Goal: Task Accomplishment & Management: Manage account settings

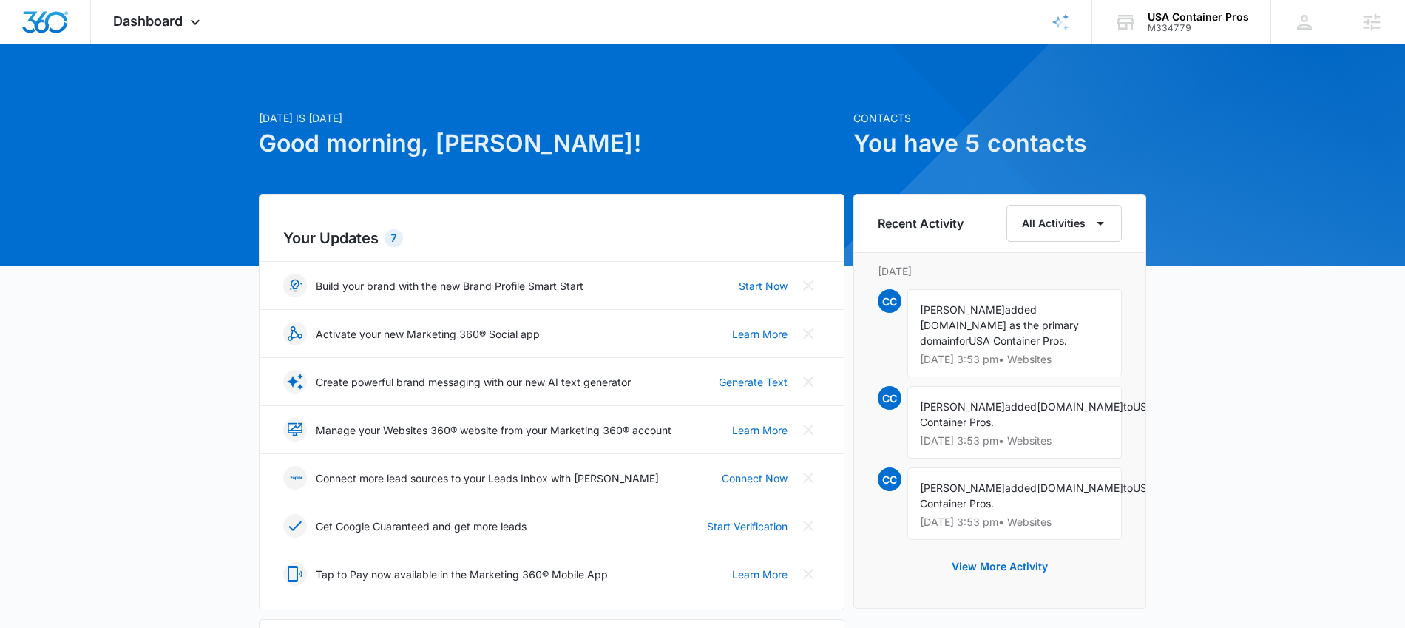
click at [163, 46] on div at bounding box center [702, 155] width 1405 height 222
click at [155, 20] on span "Dashboard" at bounding box center [148, 21] width 70 height 16
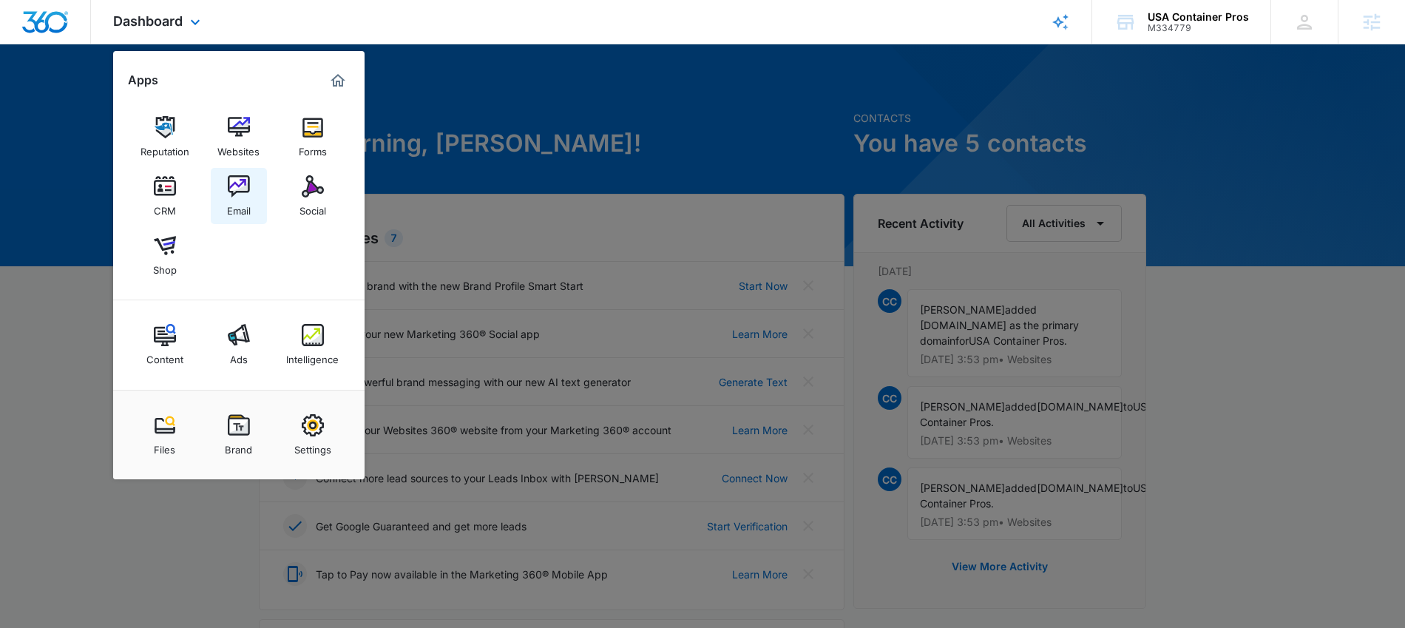
click at [234, 185] on img at bounding box center [239, 186] width 22 height 22
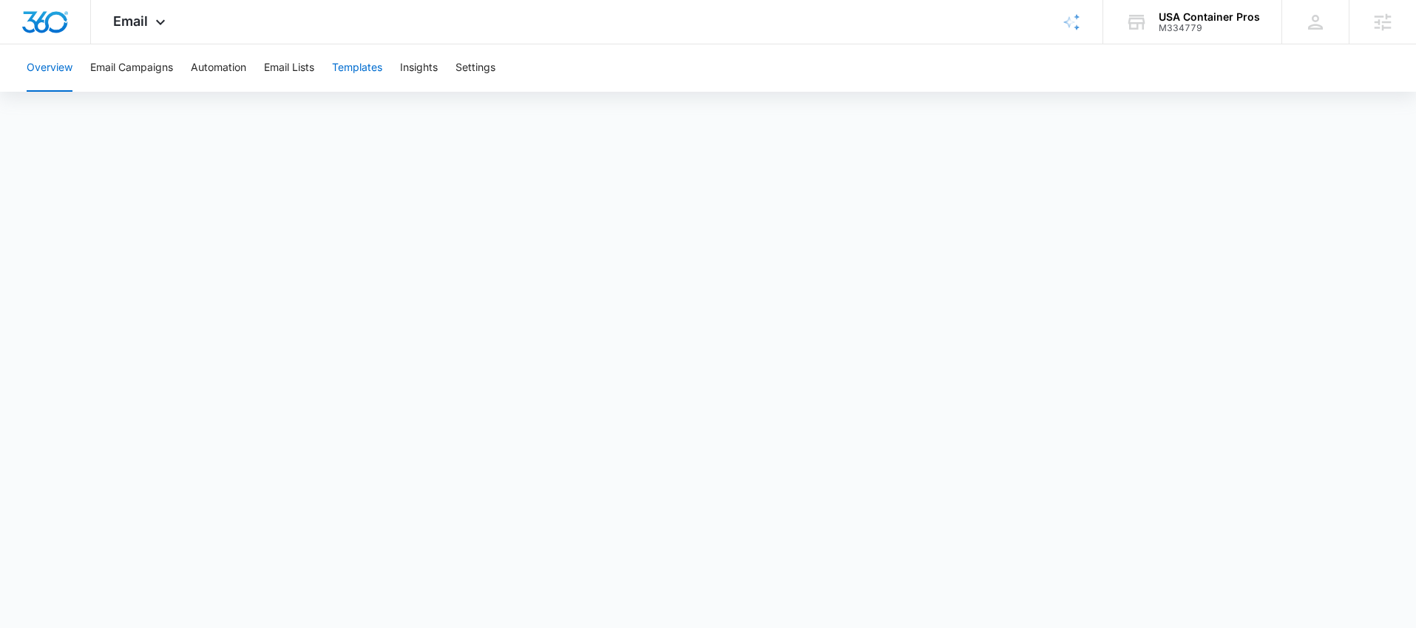
click at [363, 69] on button "Templates" at bounding box center [357, 67] width 50 height 47
drag, startPoint x: 164, startPoint y: 20, endPoint x: 163, endPoint y: 30, distance: 9.6
click at [163, 21] on icon at bounding box center [161, 26] width 18 height 18
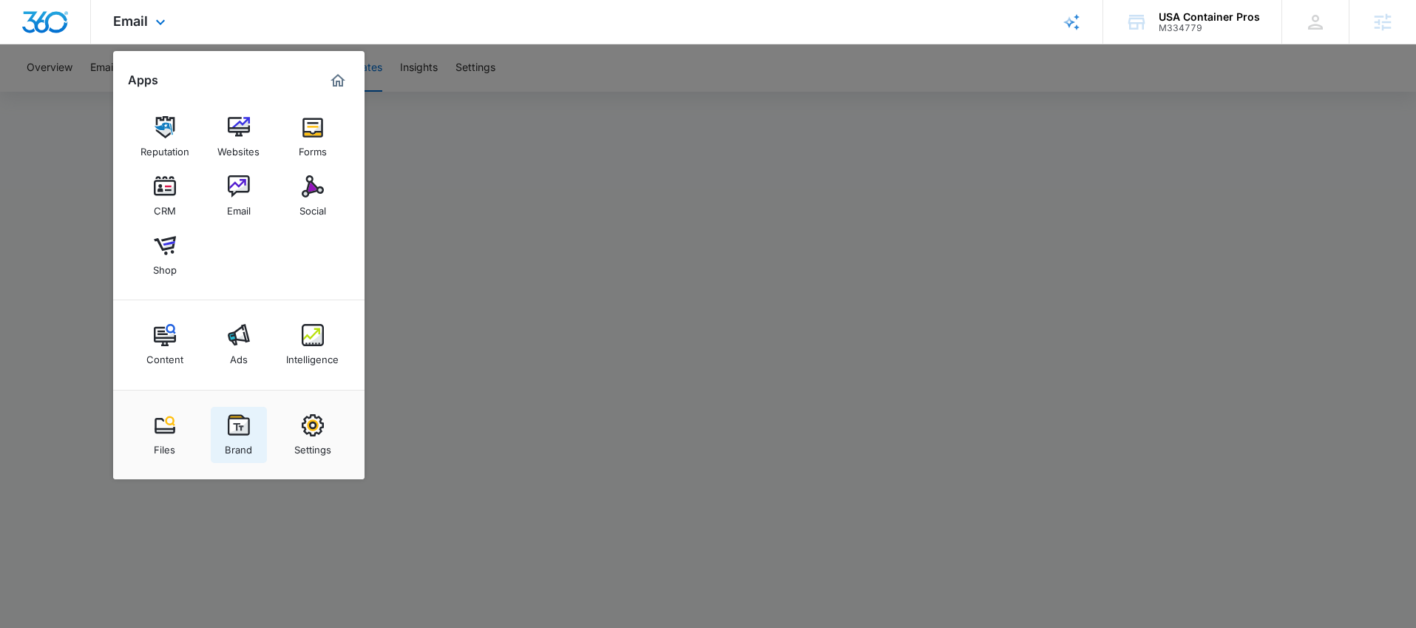
click at [235, 414] on img at bounding box center [239, 425] width 22 height 22
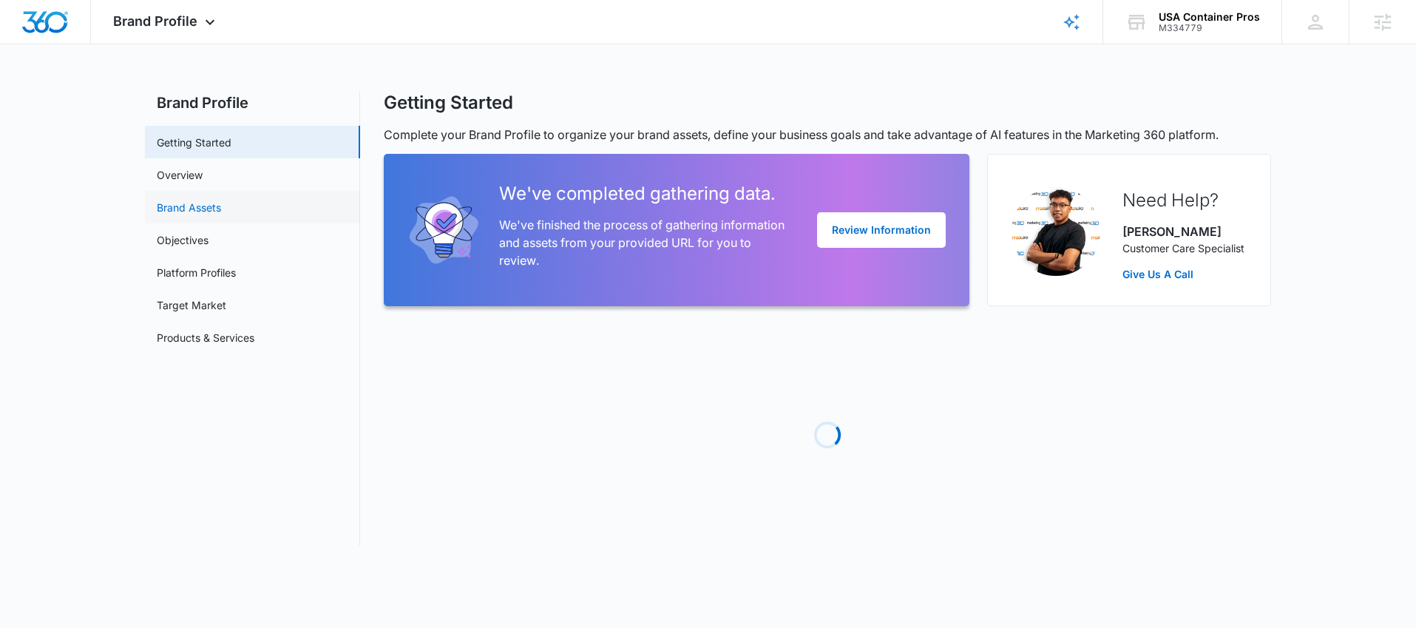
click at [185, 209] on link "Brand Assets" at bounding box center [189, 208] width 64 height 16
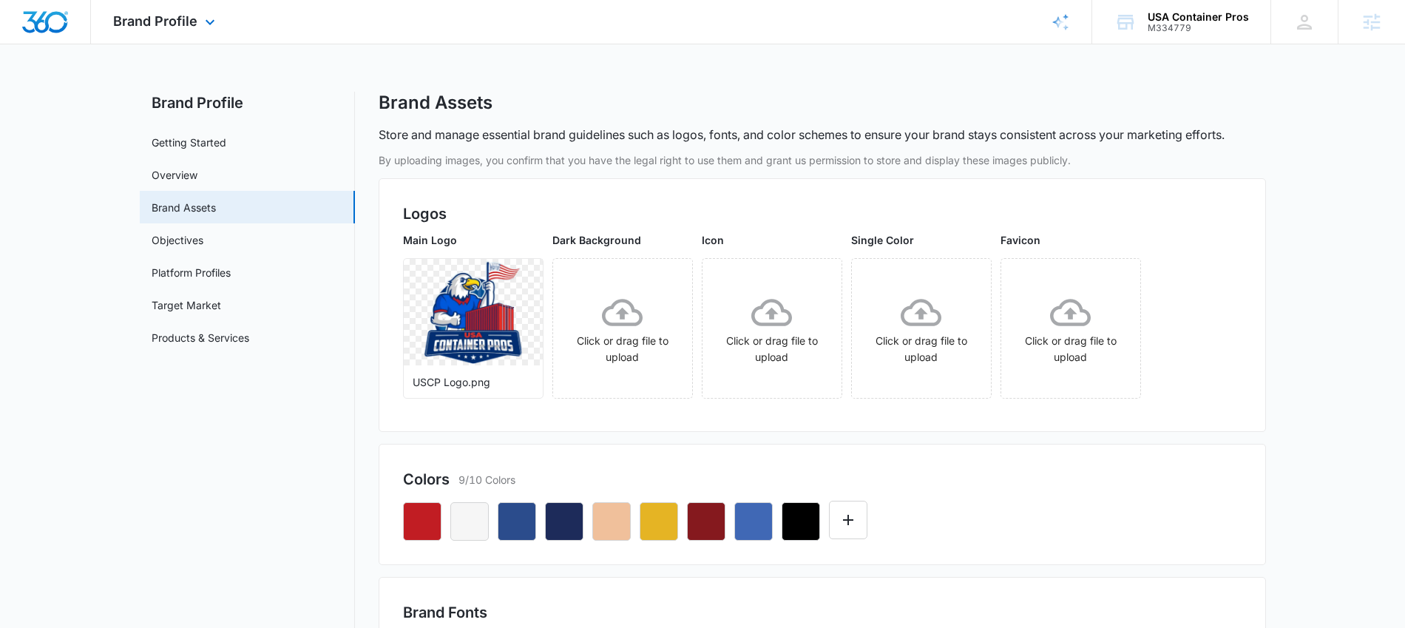
click at [145, 34] on div "Brand Profile Apps Reputation Websites Forms CRM Email Social Shop Content Ads …" at bounding box center [166, 22] width 150 height 44
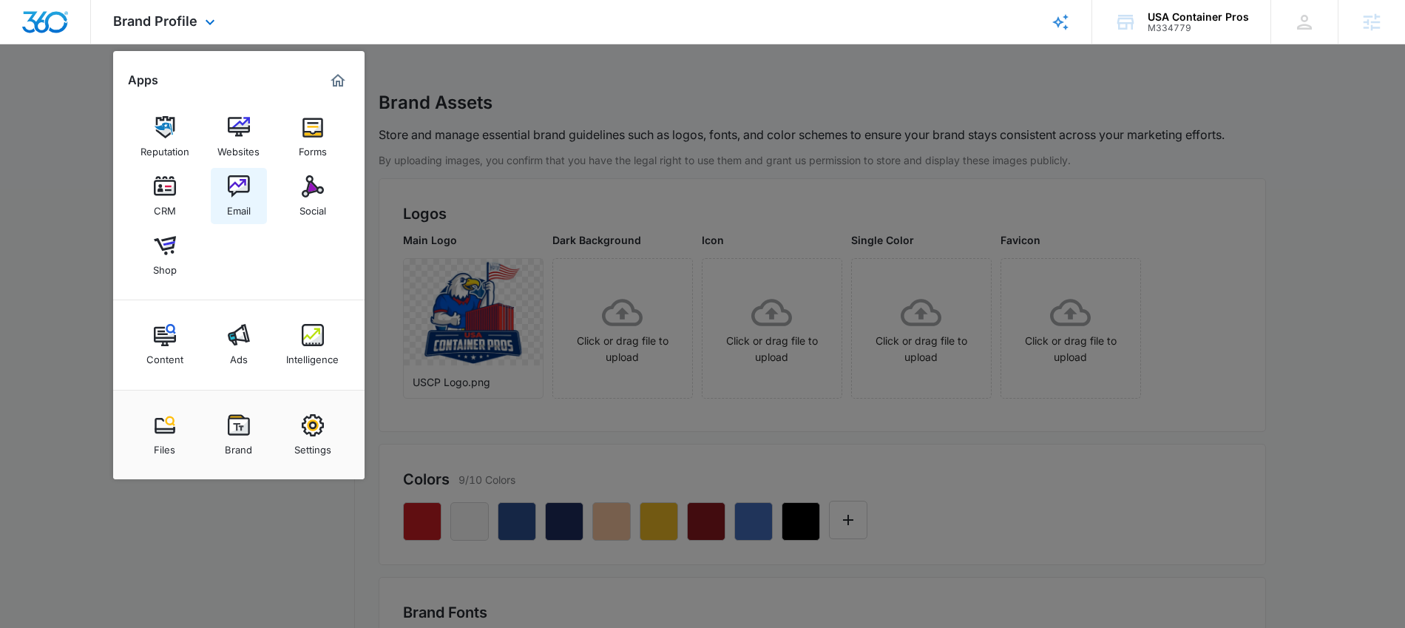
click at [228, 193] on img at bounding box center [239, 186] width 22 height 22
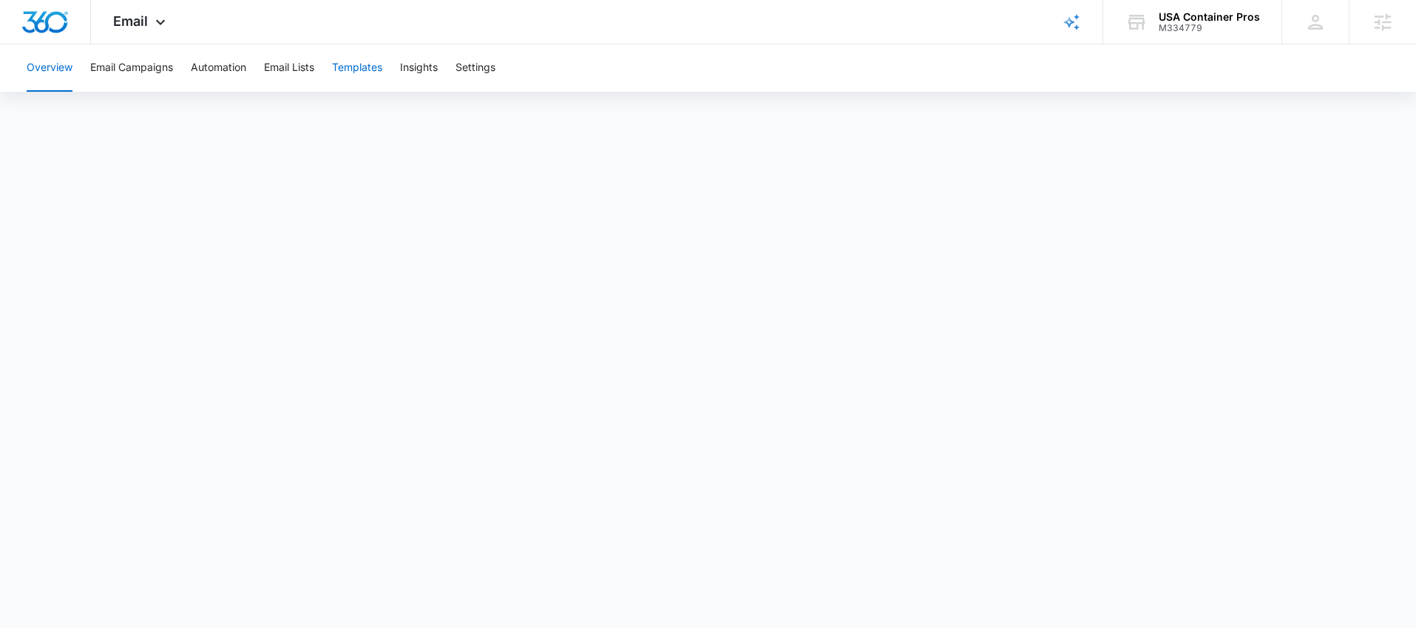
click at [353, 63] on button "Templates" at bounding box center [357, 67] width 50 height 47
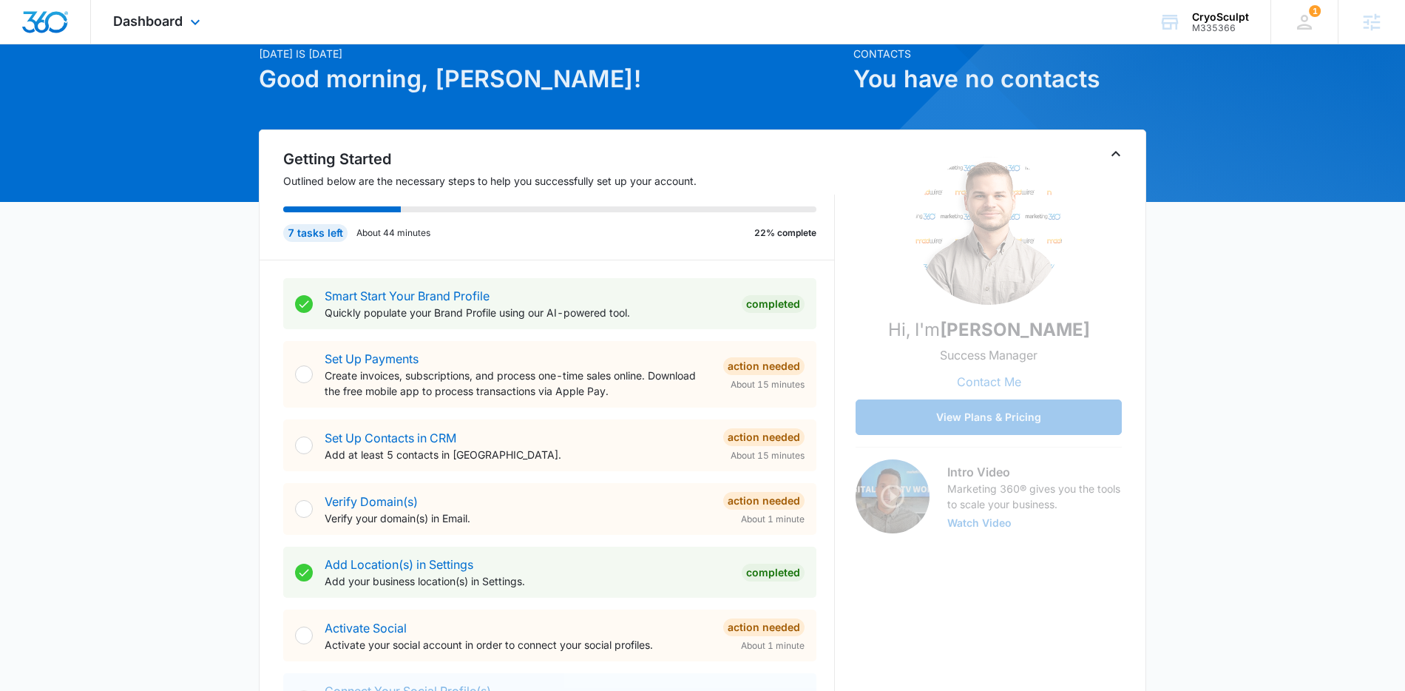
scroll to position [80, 0]
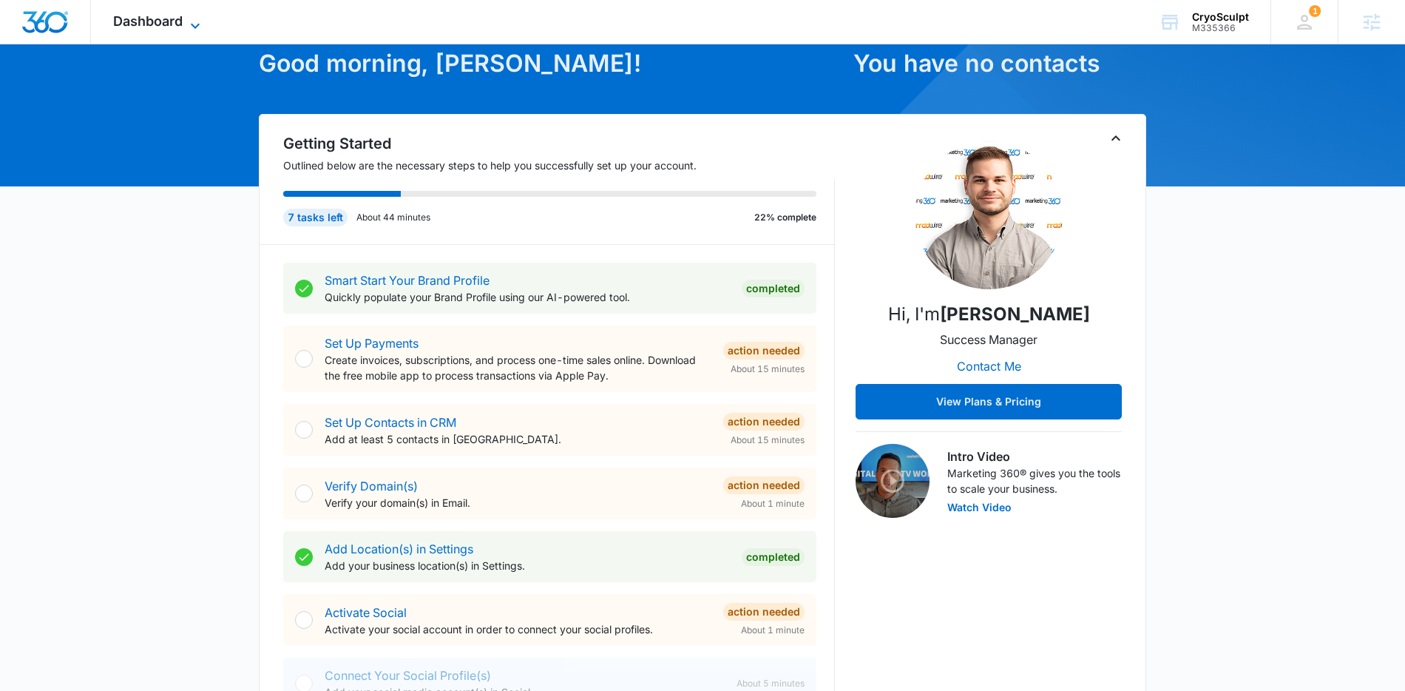
click at [173, 21] on span "Dashboard" at bounding box center [148, 21] width 70 height 16
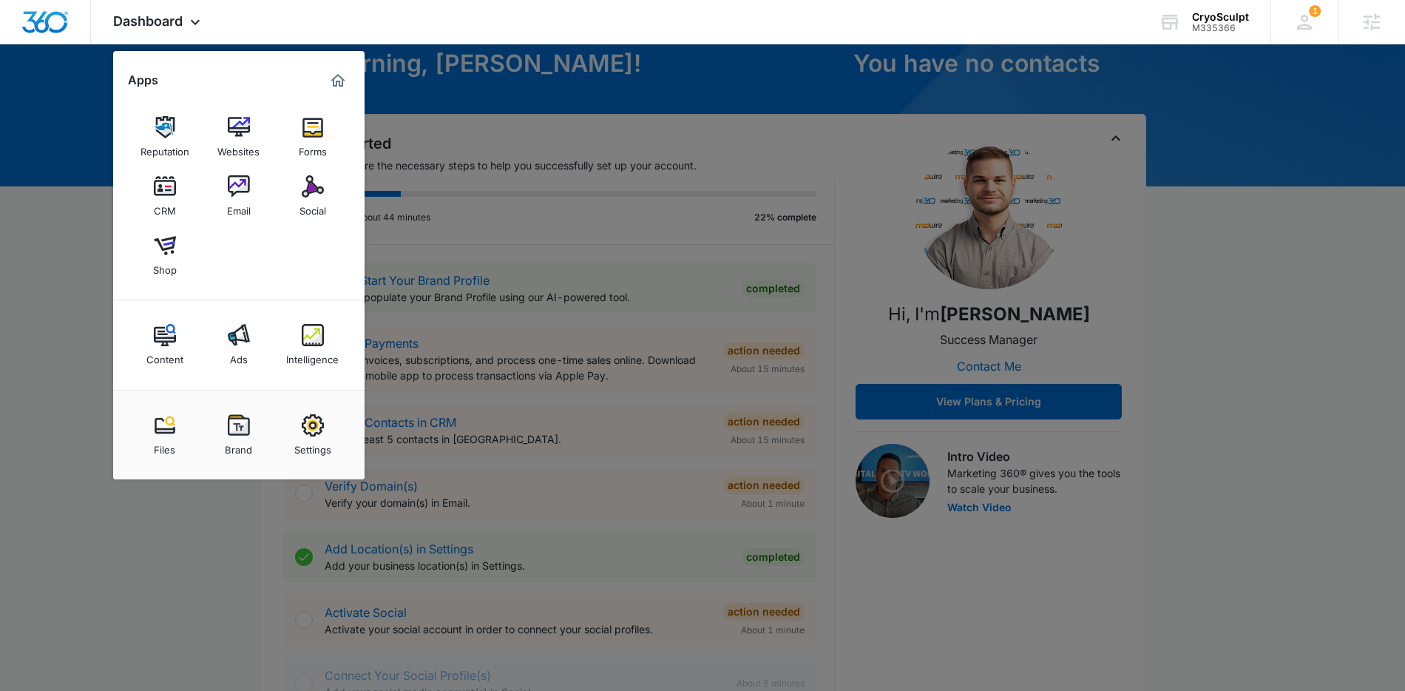
click at [311, 436] on div "Settings" at bounding box center [312, 445] width 37 height 19
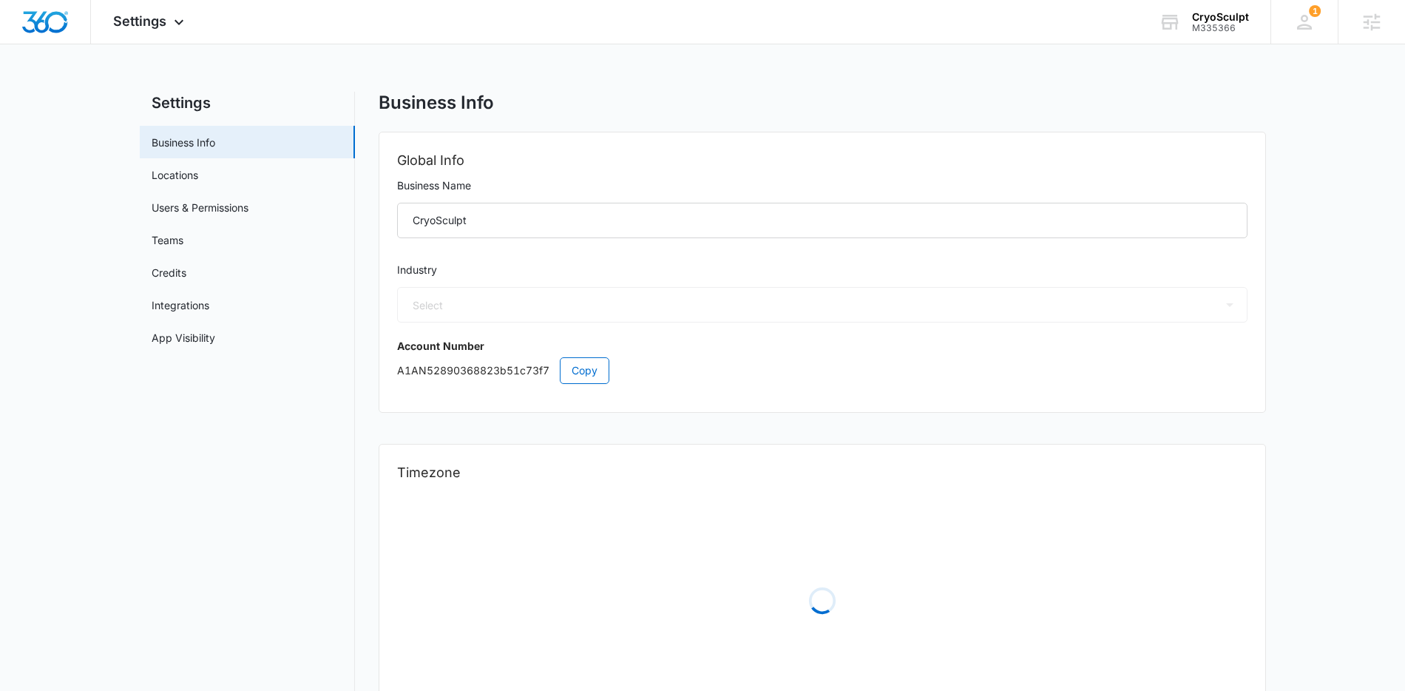
select select "14"
select select "US"
select select "America/New_York"
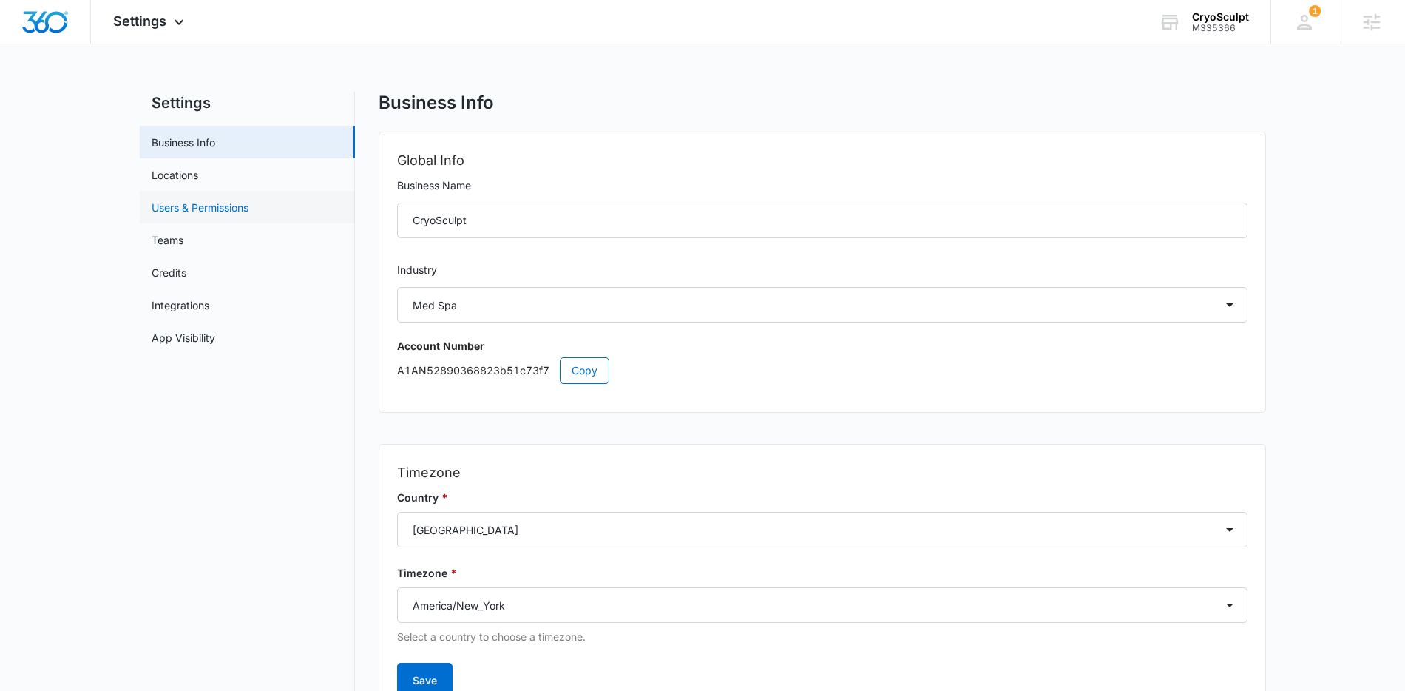
click at [209, 206] on link "Users & Permissions" at bounding box center [200, 208] width 97 height 16
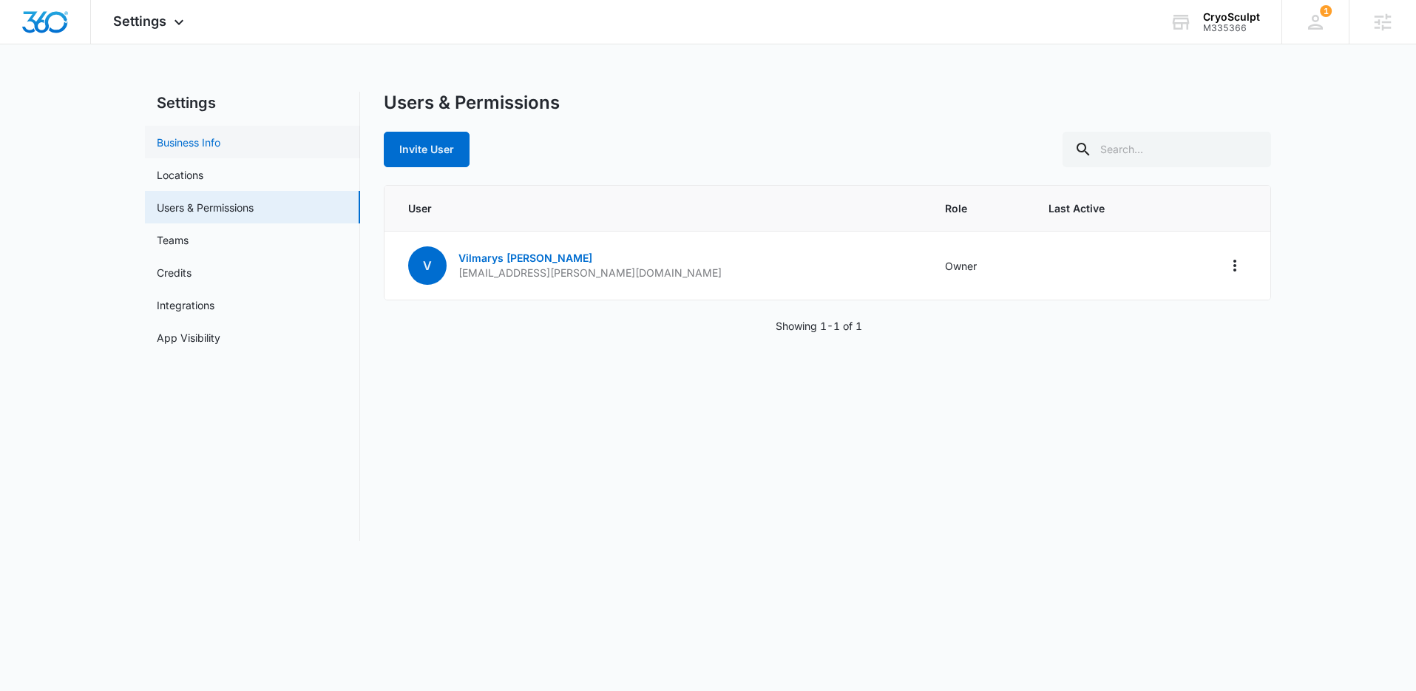
click at [216, 149] on link "Business Info" at bounding box center [189, 143] width 64 height 16
select select "14"
select select "US"
select select "America/New_York"
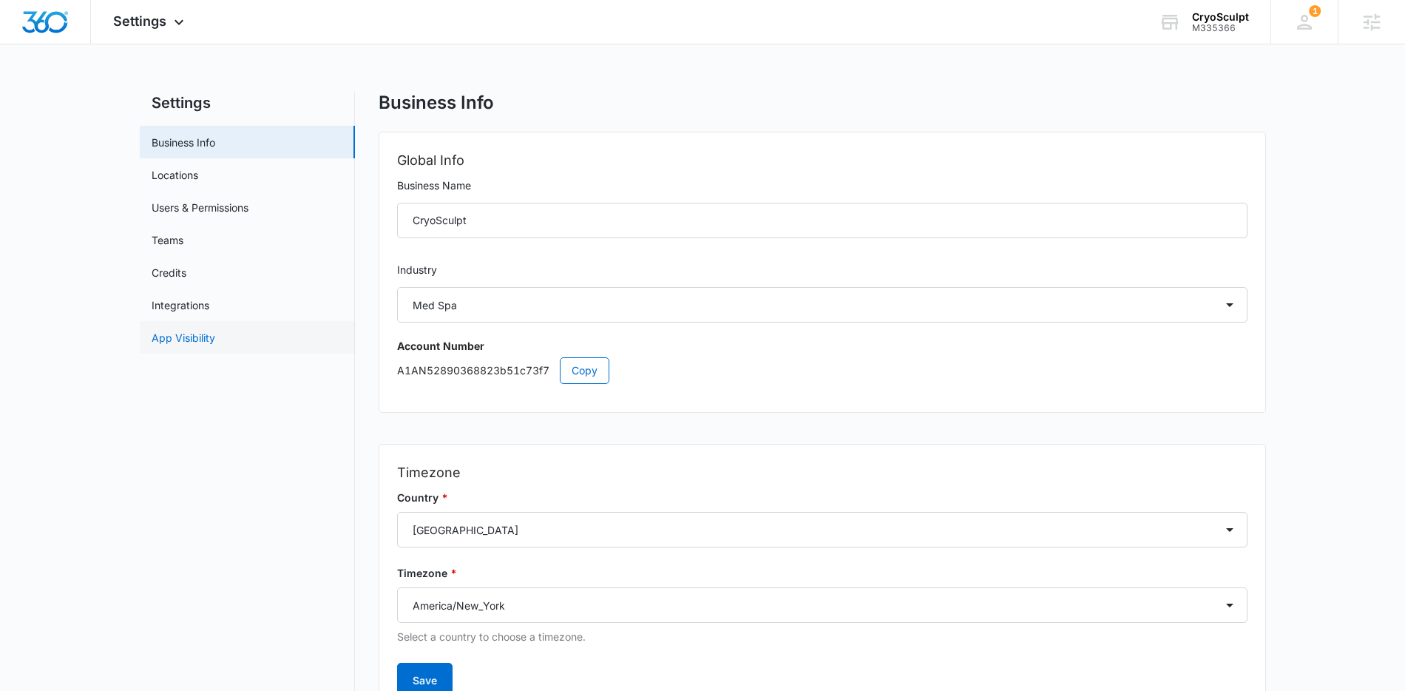
click at [185, 341] on link "App Visibility" at bounding box center [184, 338] width 64 height 16
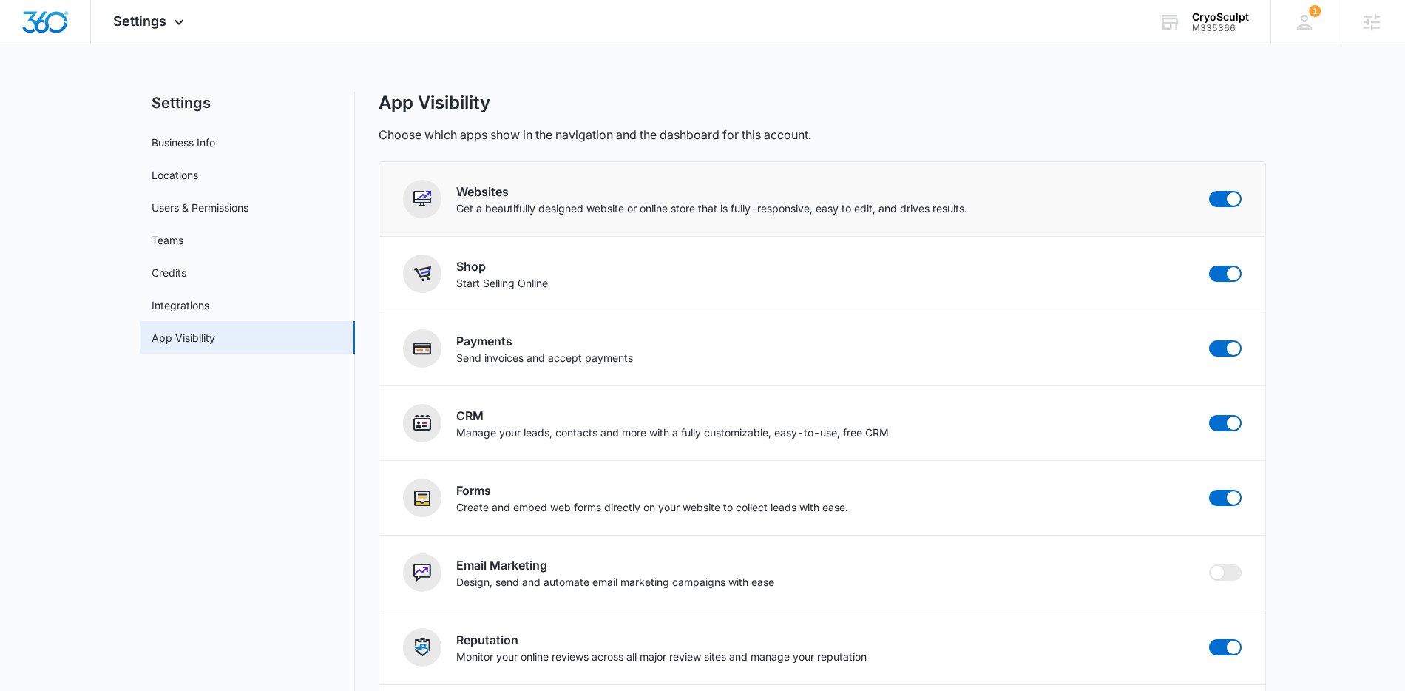
click at [1204, 194] on div "Websites Get a beautifully designed website or online store that is fully-respo…" at bounding box center [822, 199] width 838 height 38
click at [1229, 206] on span at bounding box center [1225, 199] width 33 height 16
click at [1209, 191] on input "checkbox" at bounding box center [1208, 190] width 1 height 1
checkbox input "false"
click at [1232, 277] on span at bounding box center [1233, 273] width 13 height 13
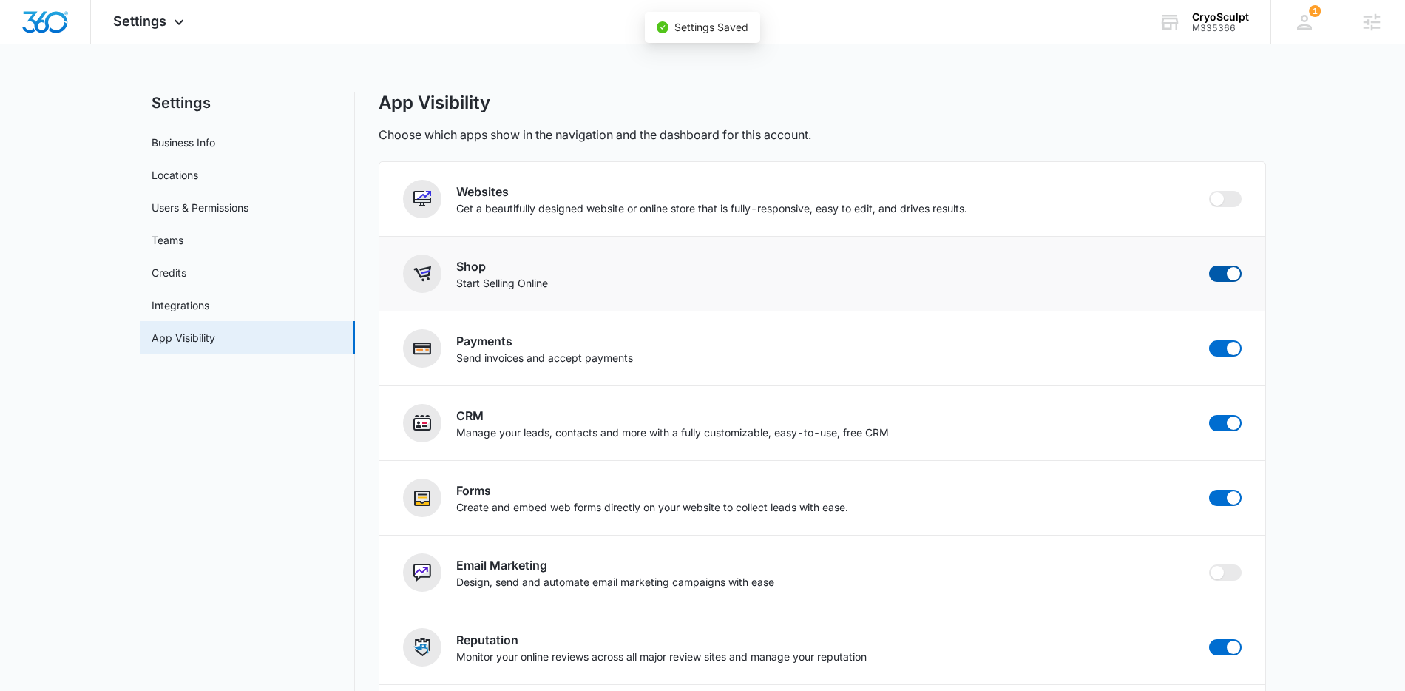
click at [1209, 265] on input "checkbox" at bounding box center [1208, 265] width 1 height 1
checkbox input "false"
click at [1245, 356] on li "Payments Send invoices and accept payments" at bounding box center [822, 348] width 886 height 75
click at [1219, 345] on span at bounding box center [1225, 348] width 33 height 16
click at [1209, 340] on input "checkbox" at bounding box center [1208, 339] width 1 height 1
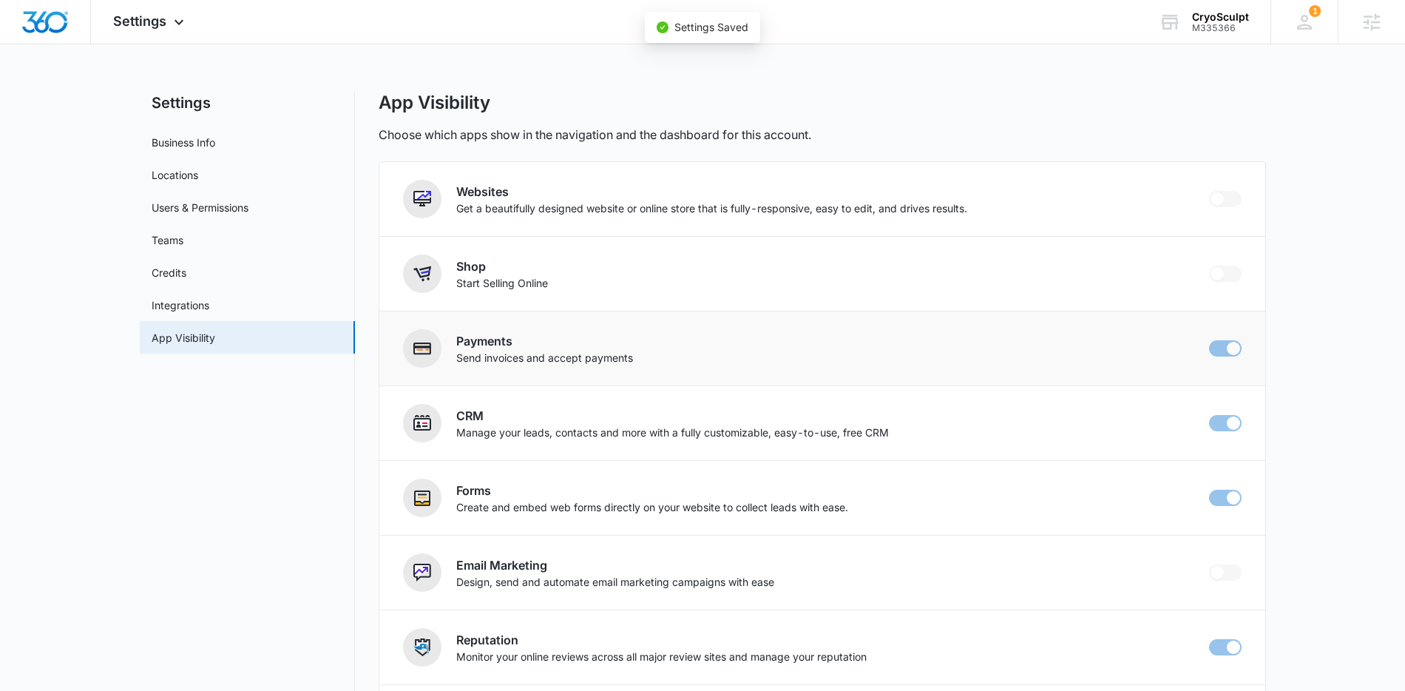
checkbox input "false"
click at [147, 21] on span "Settings" at bounding box center [139, 21] width 53 height 16
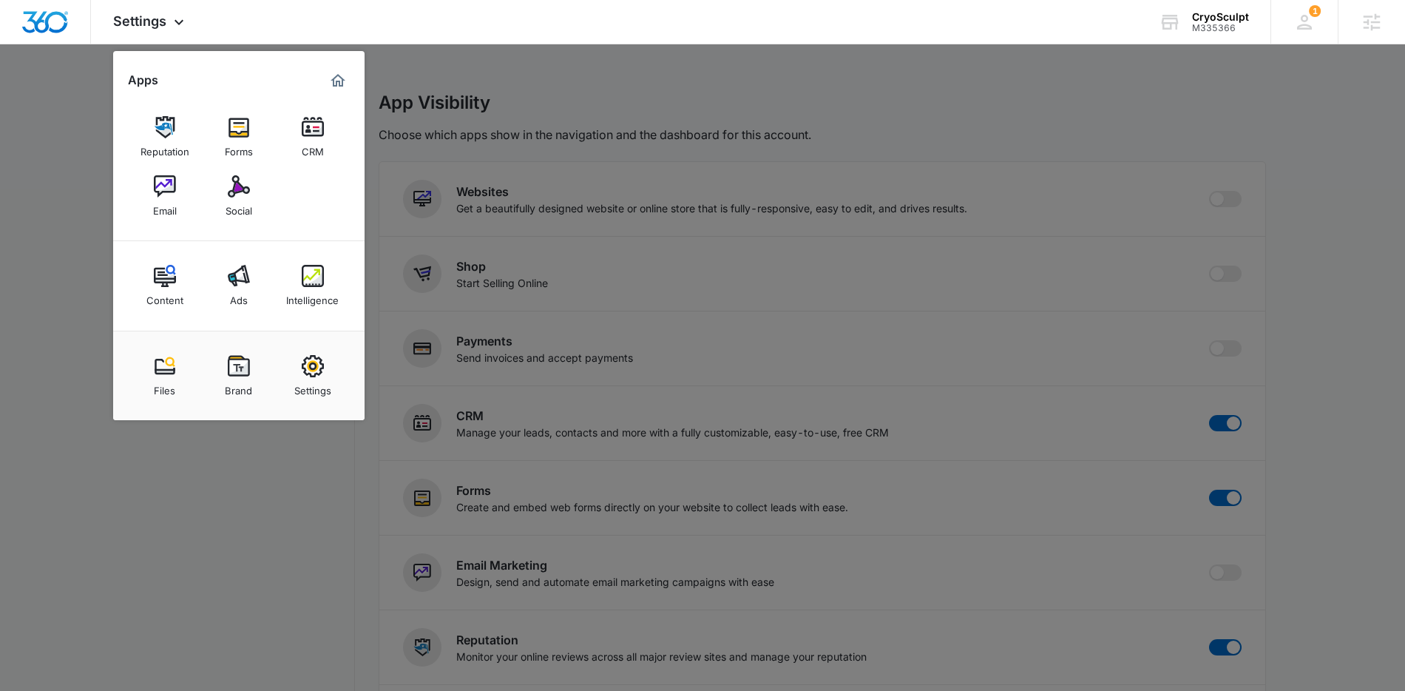
drag, startPoint x: 296, startPoint y: 370, endPoint x: 317, endPoint y: 362, distance: 22.2
click at [297, 370] on link "Settings" at bounding box center [313, 376] width 56 height 56
select select "14"
select select "US"
select select "America/New_York"
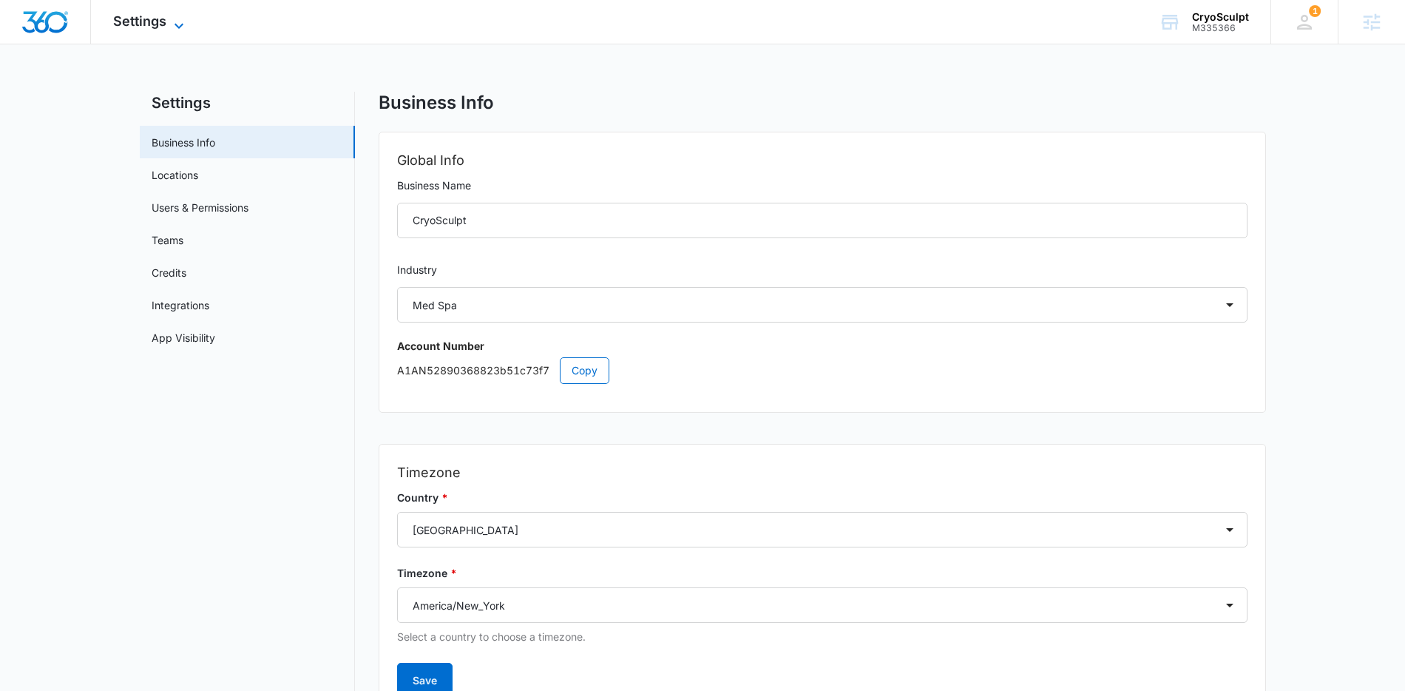
click at [138, 27] on span "Settings" at bounding box center [139, 21] width 53 height 16
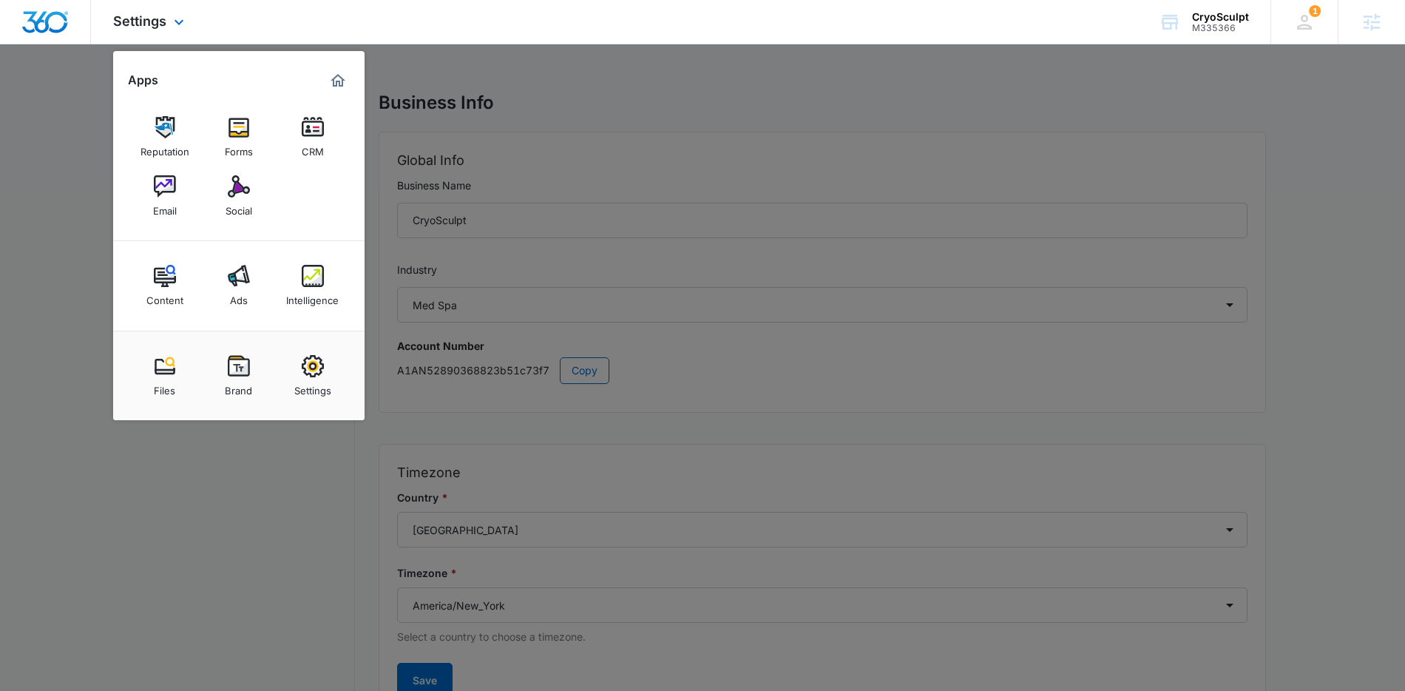
scroll to position [3, 0]
click at [249, 196] on img at bounding box center [239, 186] width 22 height 22
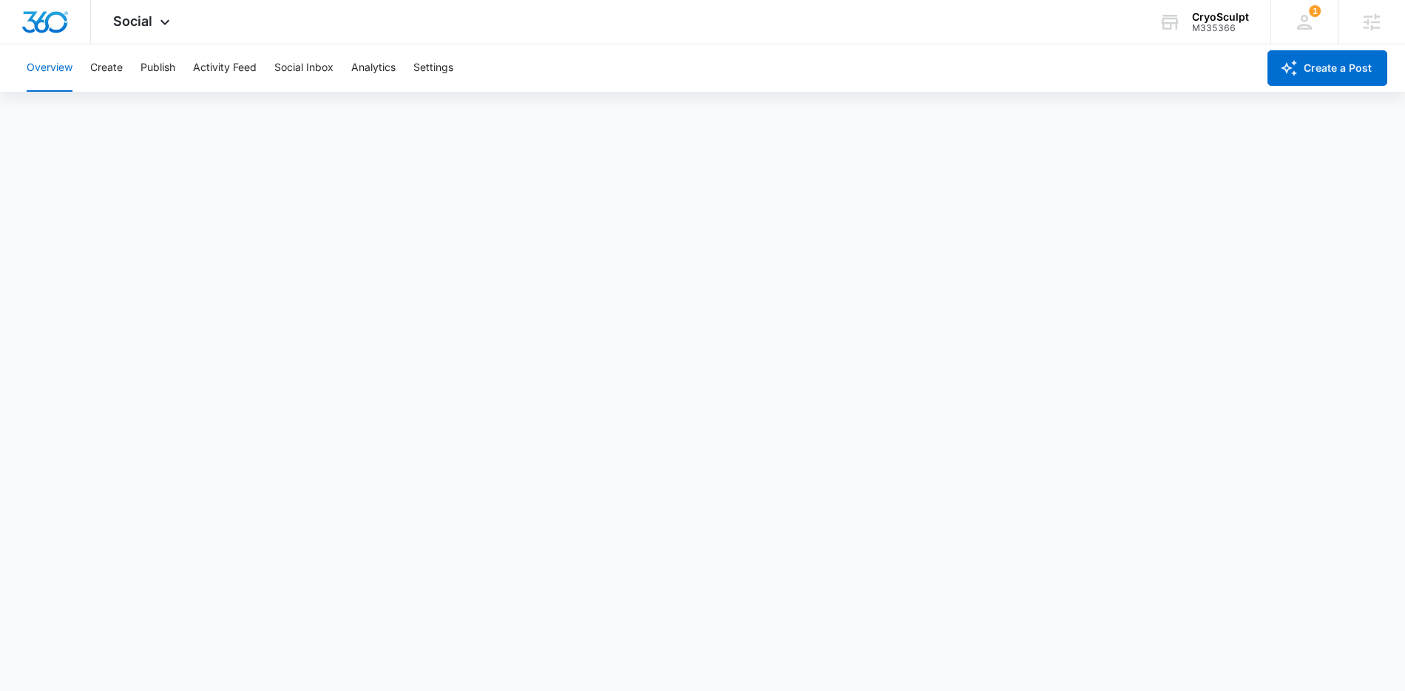
scroll to position [4, 0]
click at [109, 70] on button "Create" at bounding box center [106, 67] width 33 height 47
click at [152, 24] on div "Social Apps Reputation Forms CRM Email Social Content Ads Intelligence Files Br…" at bounding box center [143, 22] width 105 height 44
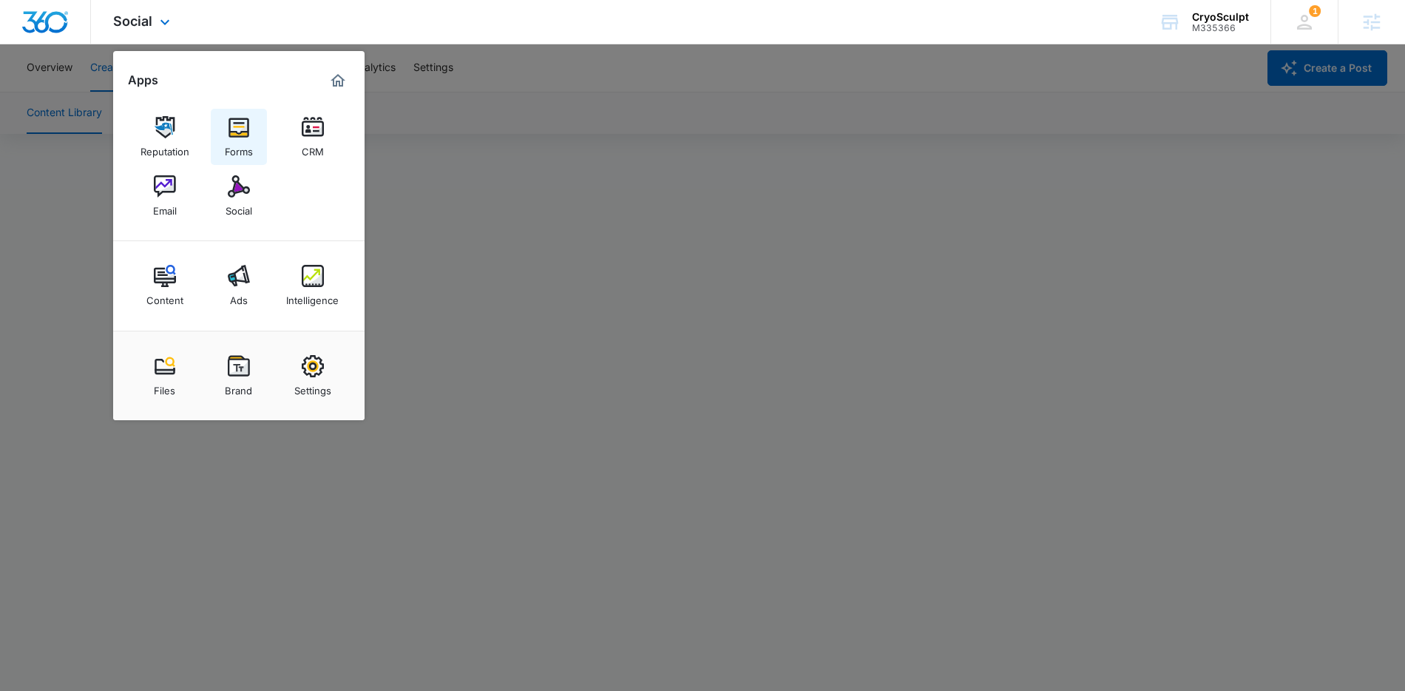
click at [240, 138] on img at bounding box center [239, 127] width 22 height 22
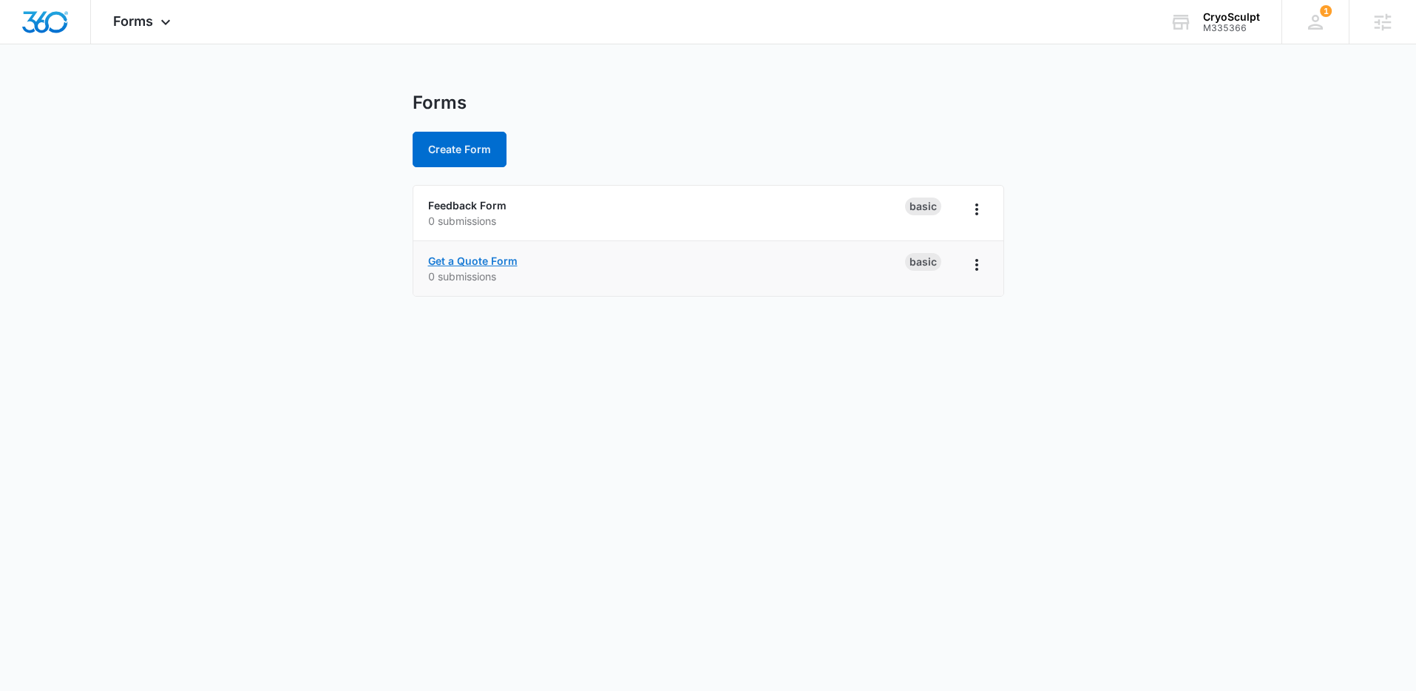
click at [498, 262] on link "Get a Quote Form" at bounding box center [472, 260] width 89 height 13
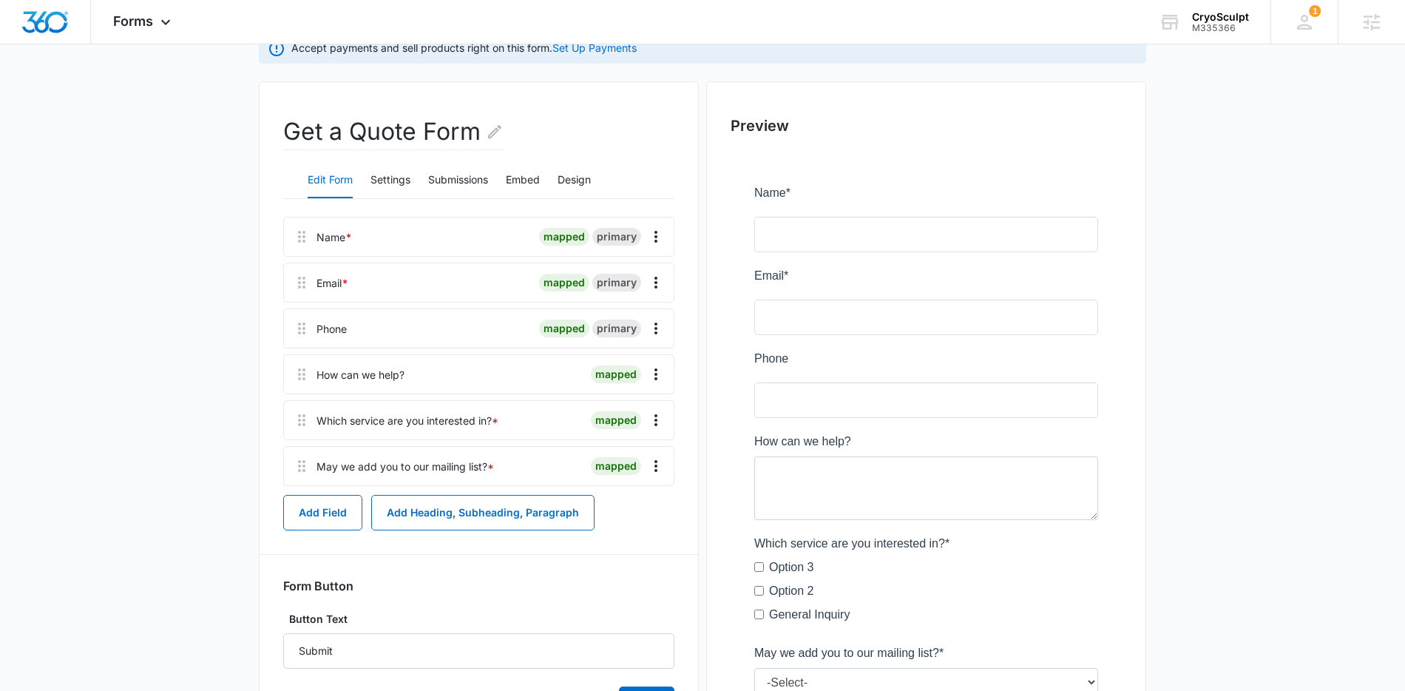
scroll to position [136, 0]
click at [373, 181] on button "Settings" at bounding box center [390, 178] width 40 height 35
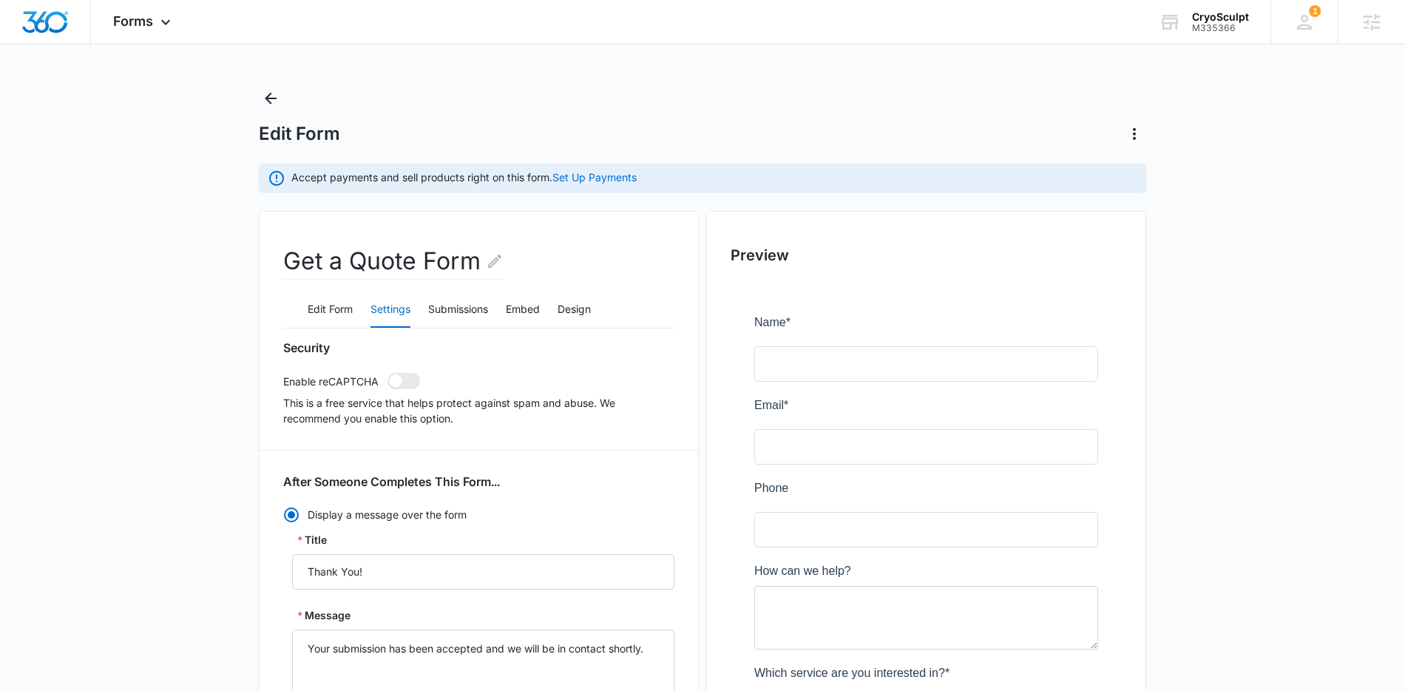
scroll to position [0, 0]
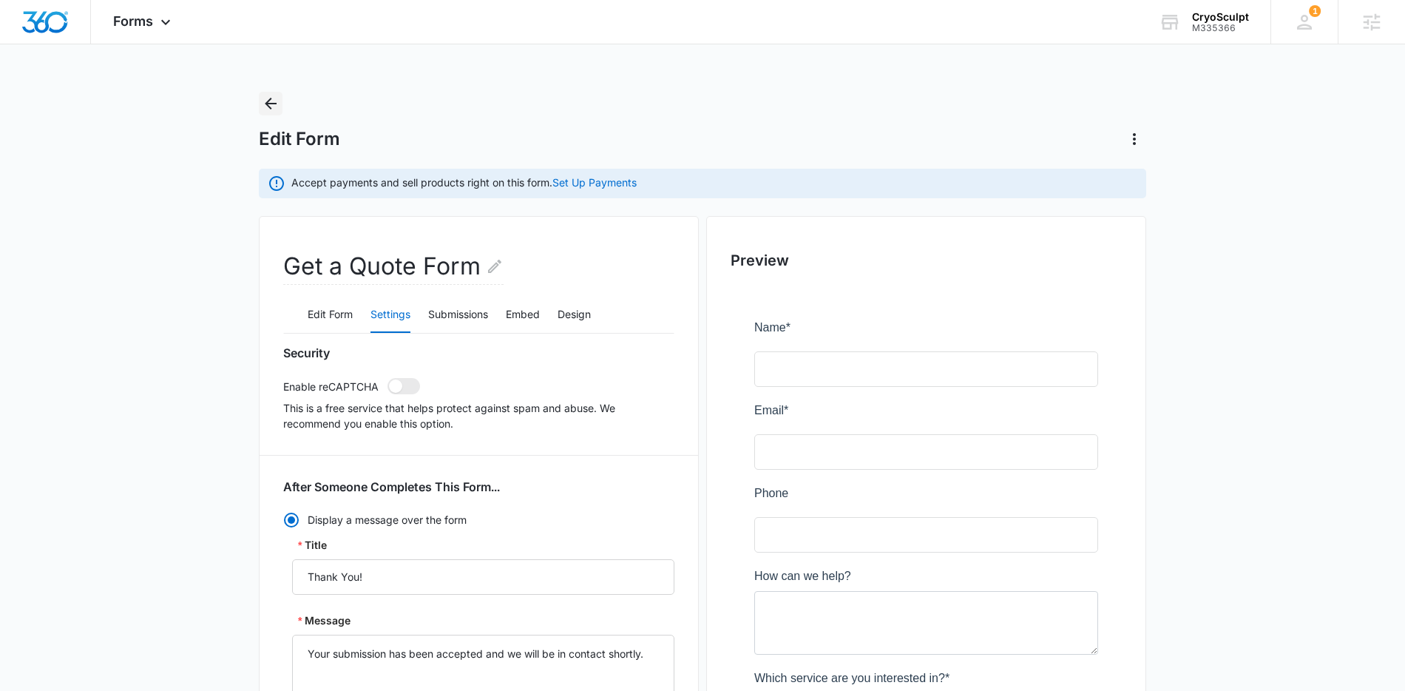
click at [276, 96] on icon "Back" at bounding box center [271, 104] width 18 height 18
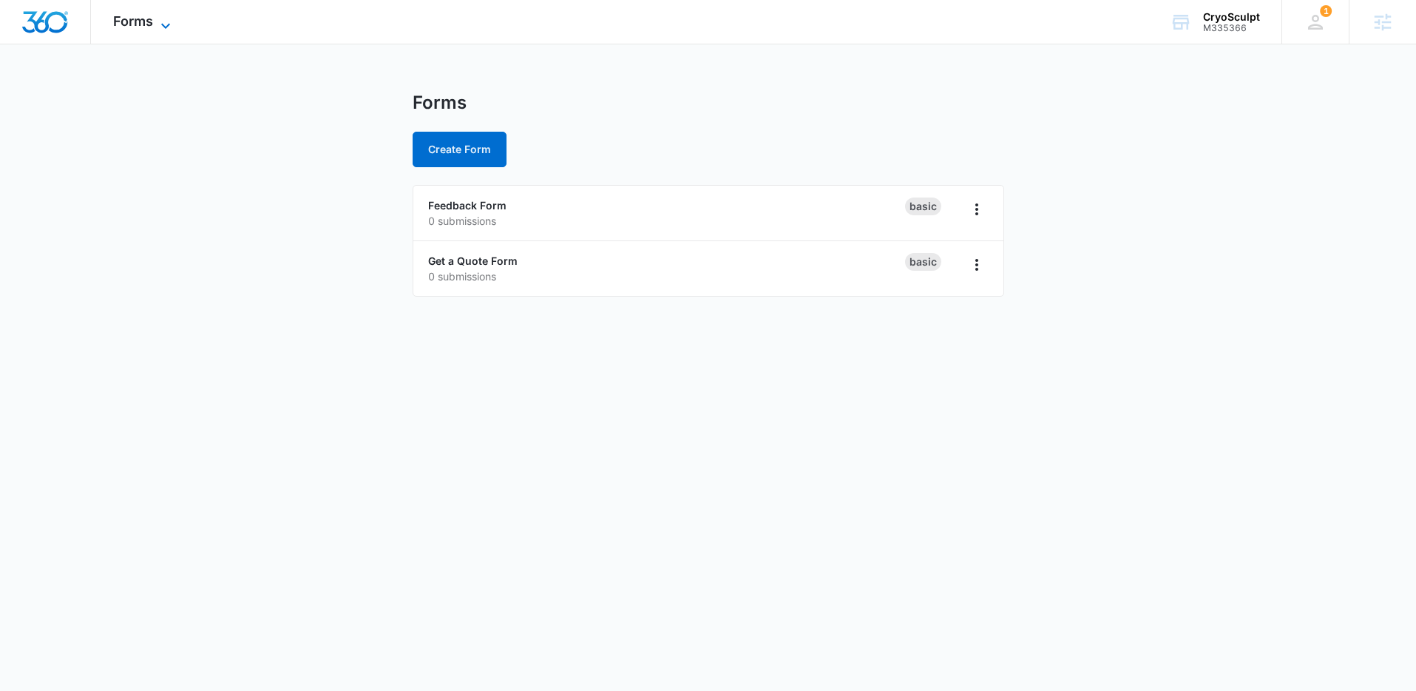
click at [149, 21] on span "Forms" at bounding box center [133, 21] width 40 height 16
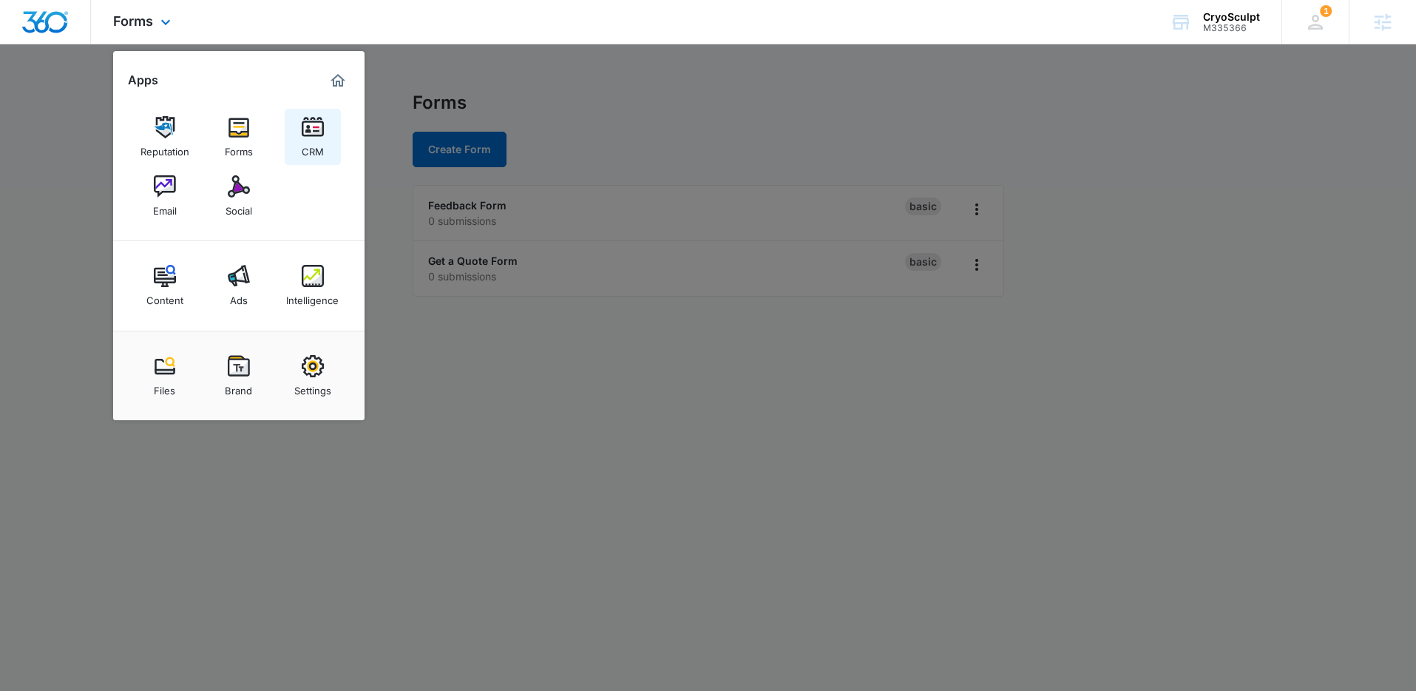
click at [317, 129] on img at bounding box center [313, 127] width 22 height 22
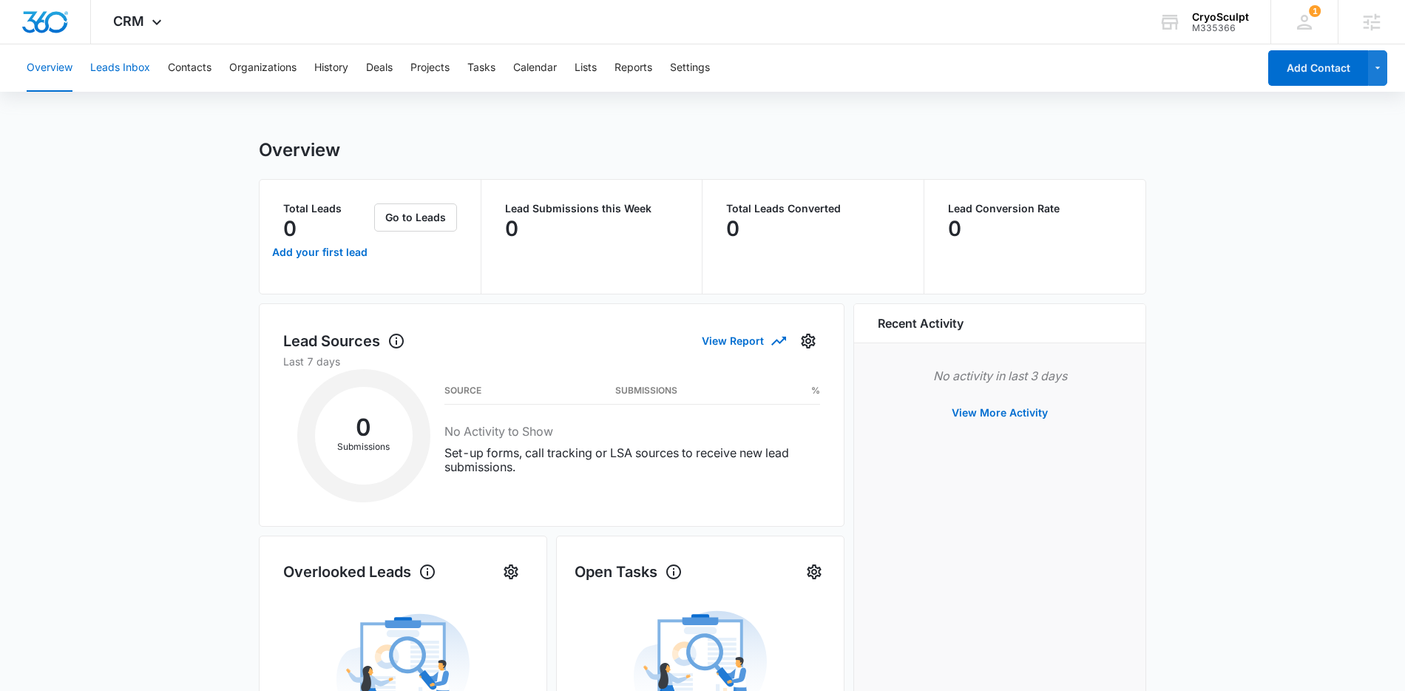
click at [121, 70] on button "Leads Inbox" at bounding box center [120, 67] width 60 height 47
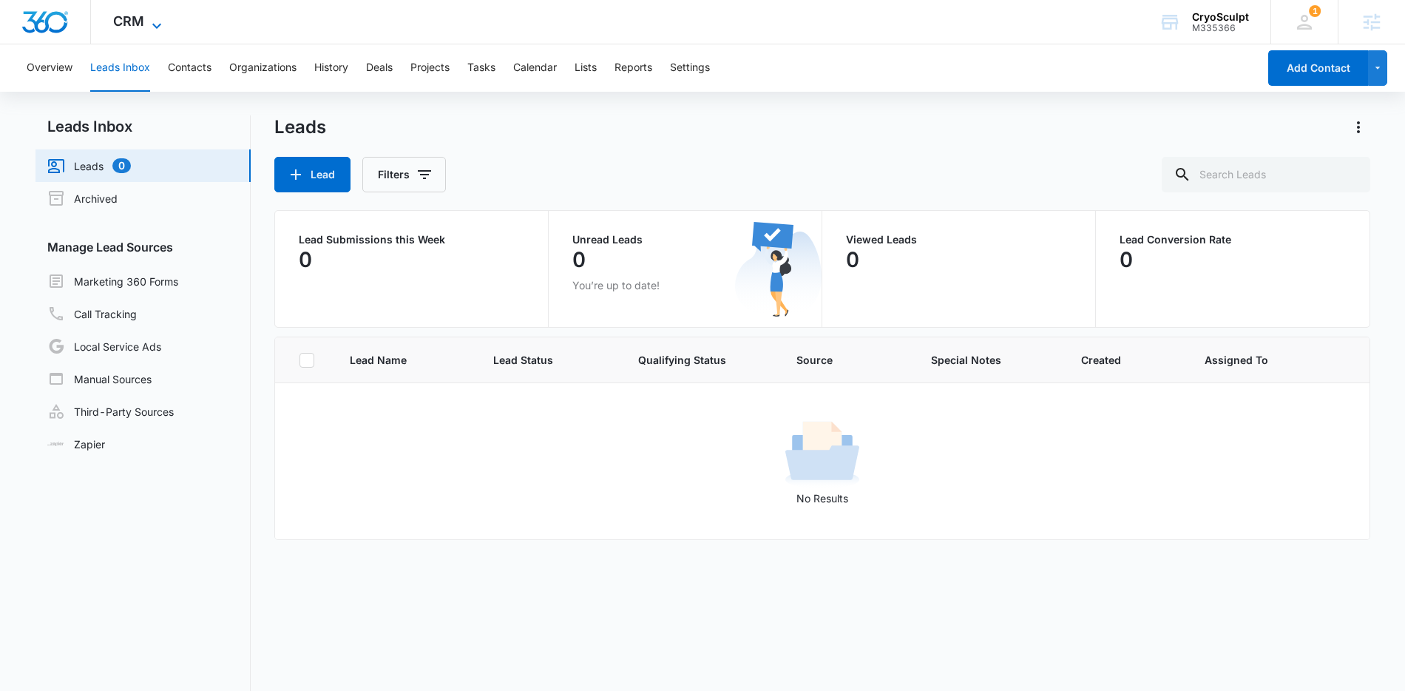
click at [158, 27] on icon at bounding box center [157, 26] width 18 height 18
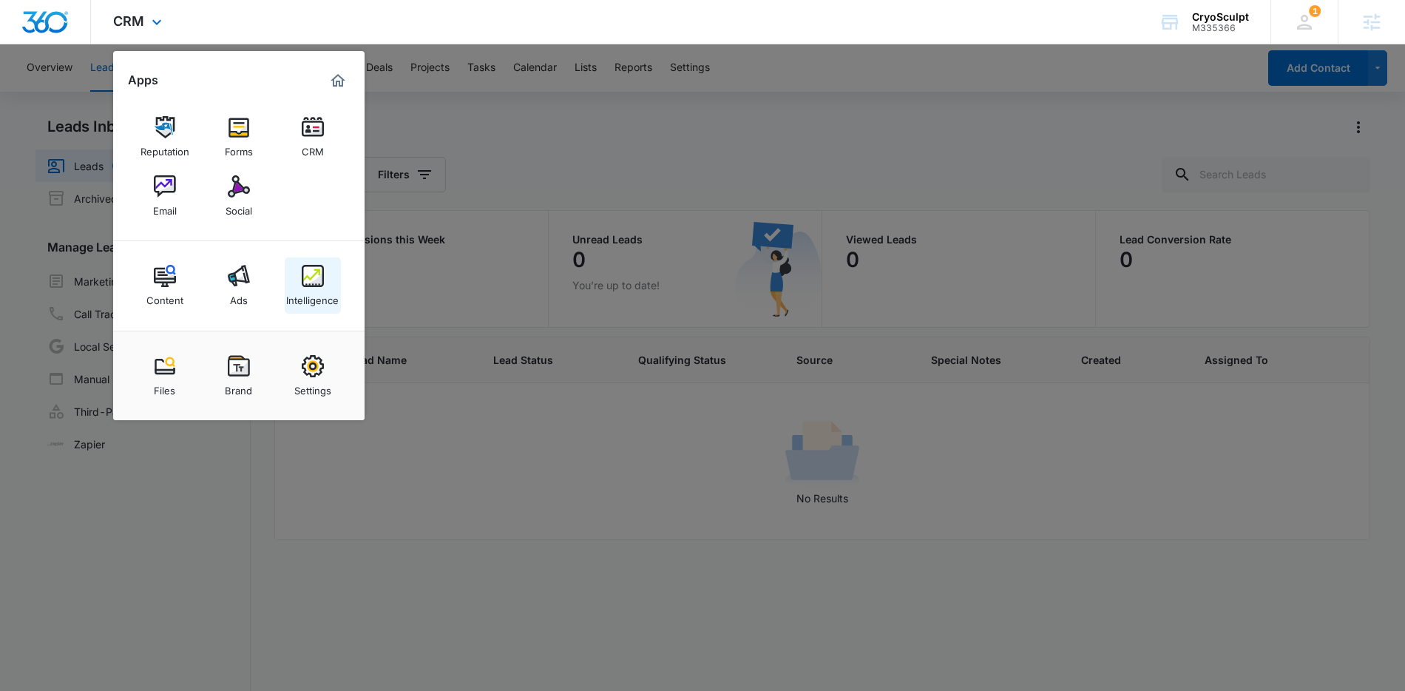
click at [302, 282] on img at bounding box center [313, 276] width 22 height 22
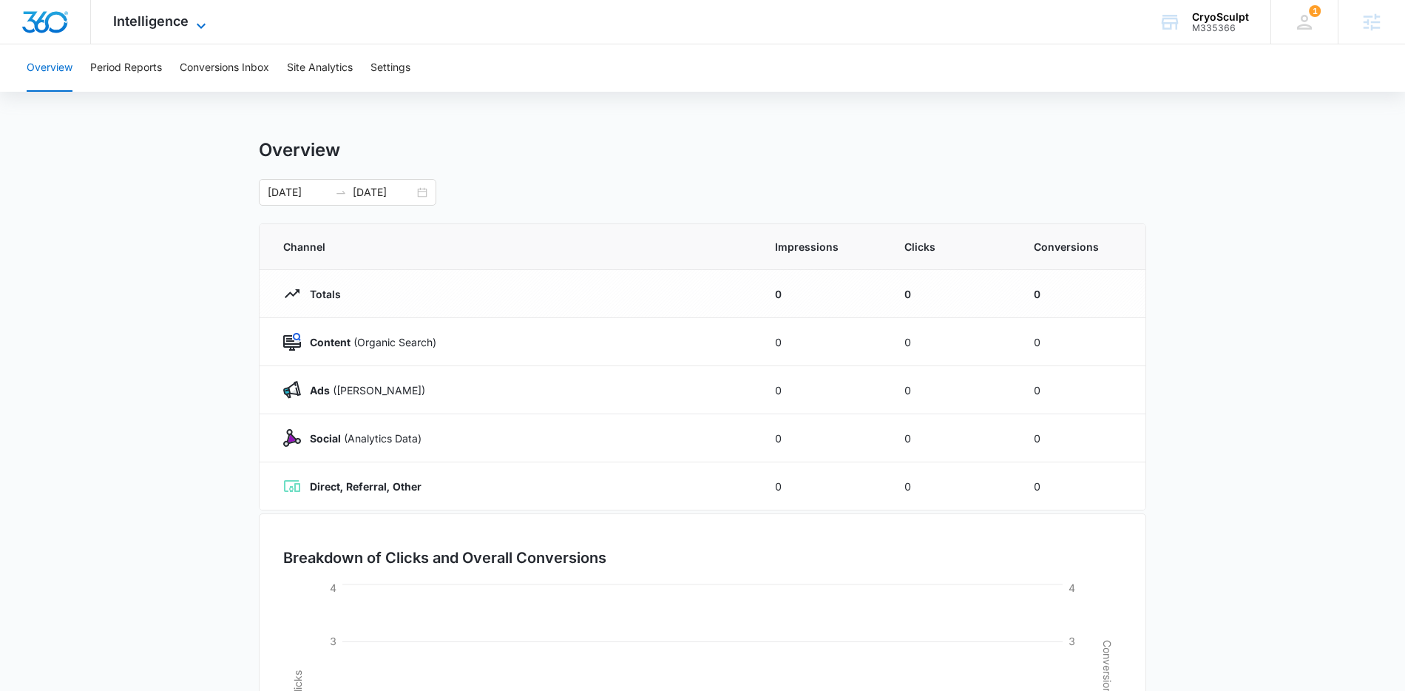
click at [149, 21] on span "Intelligence" at bounding box center [150, 21] width 75 height 16
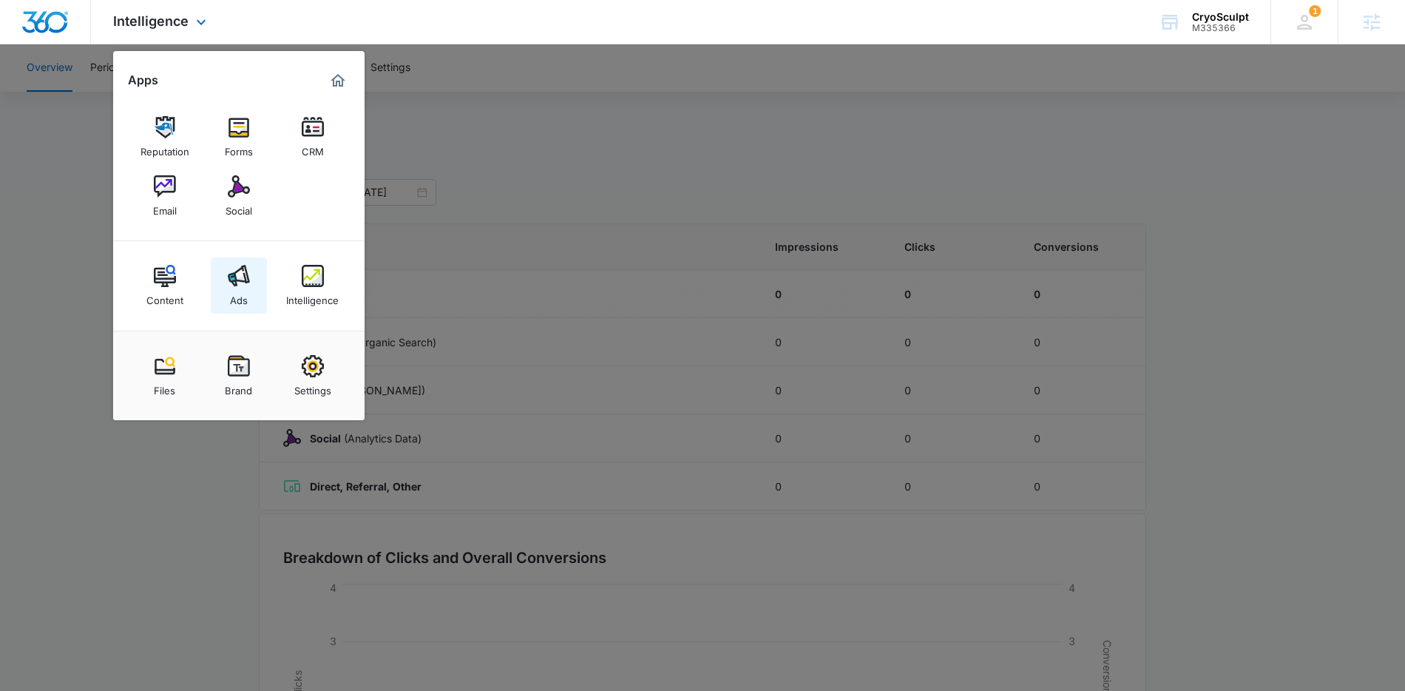
click at [231, 293] on div "Ads" at bounding box center [239, 296] width 18 height 19
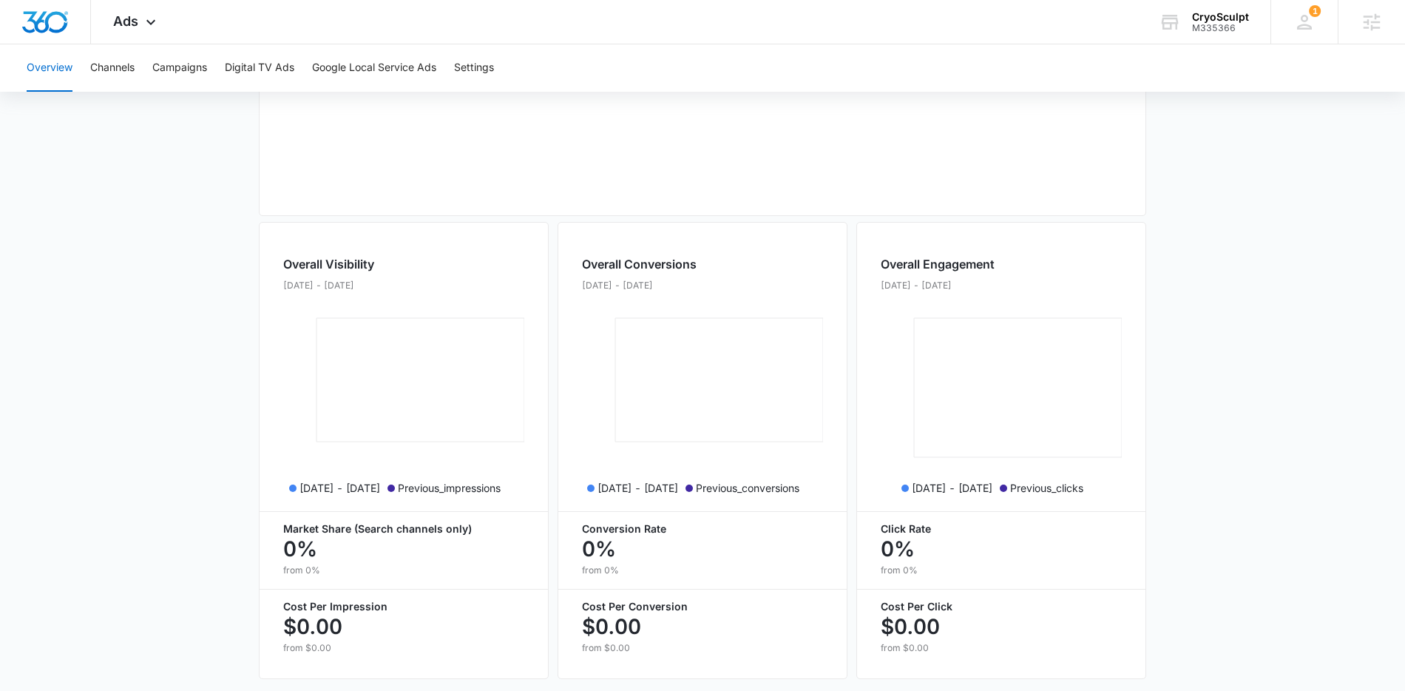
scroll to position [512, 0]
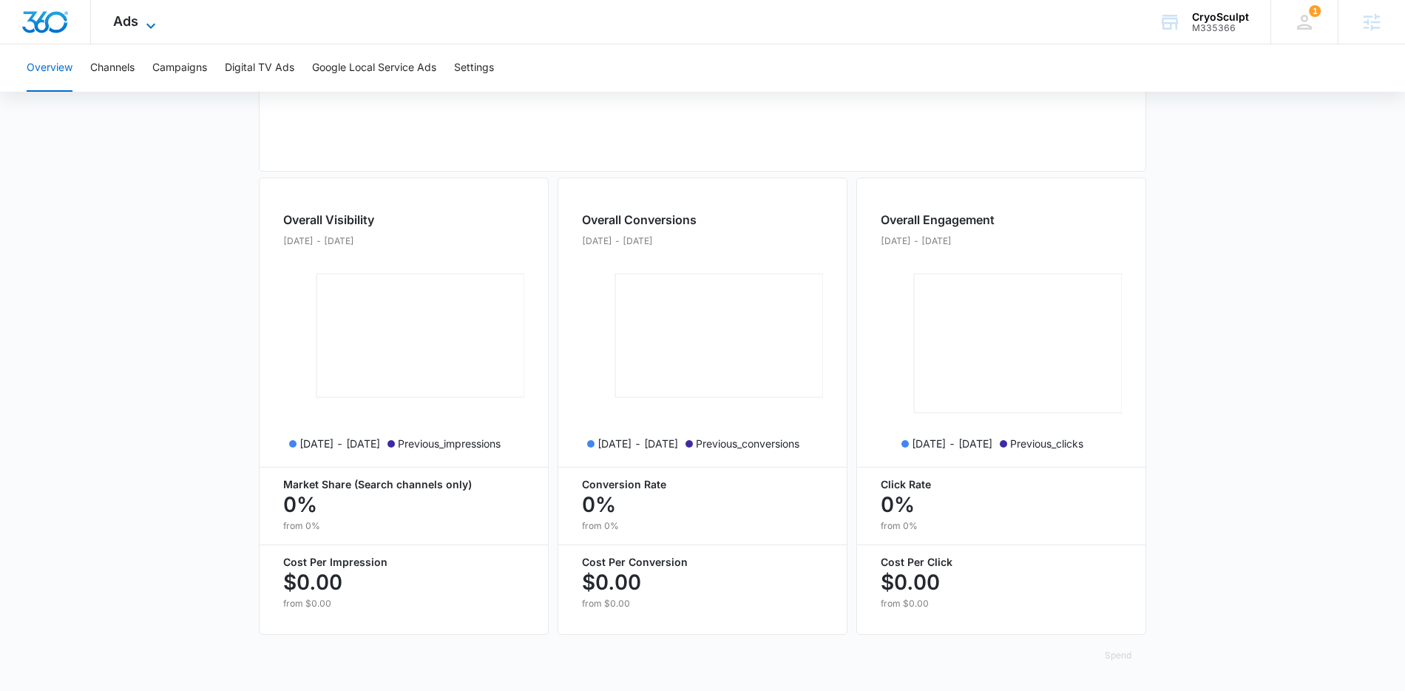
click at [121, 18] on span "Ads" at bounding box center [125, 21] width 25 height 16
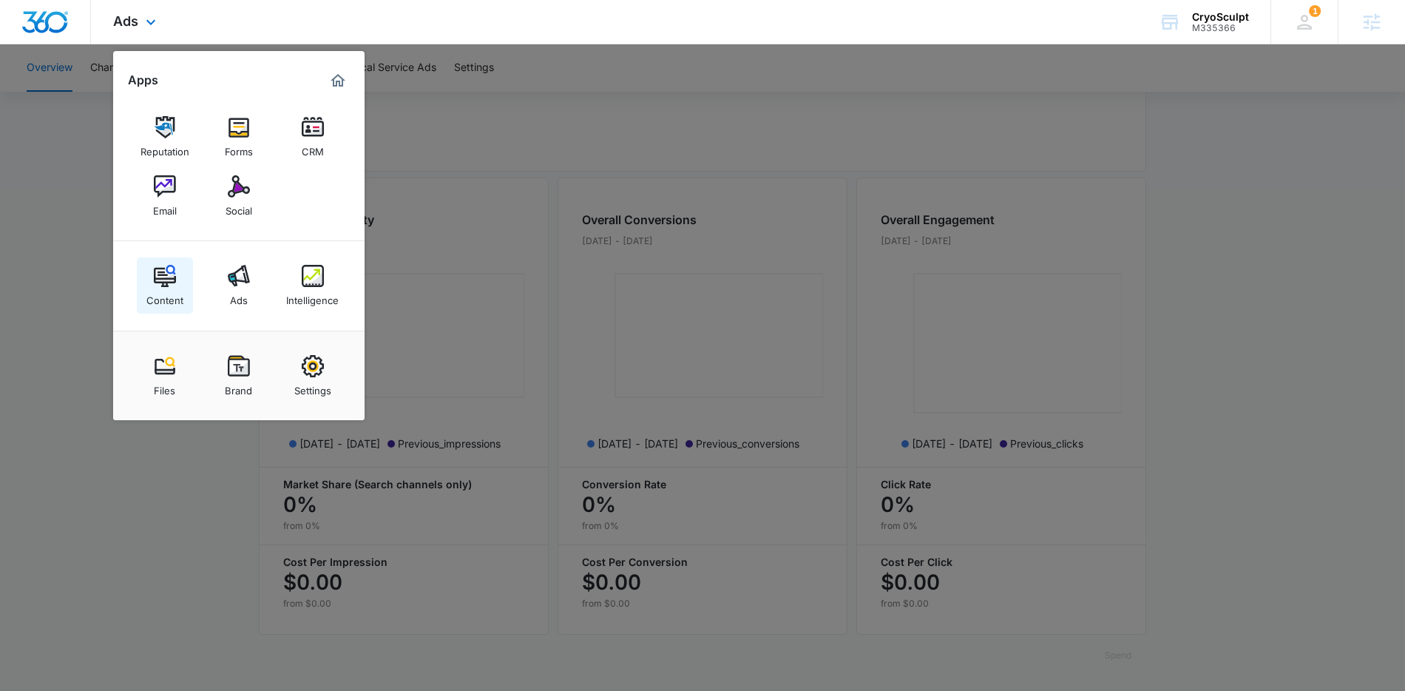
click at [163, 290] on div "Content" at bounding box center [164, 296] width 37 height 19
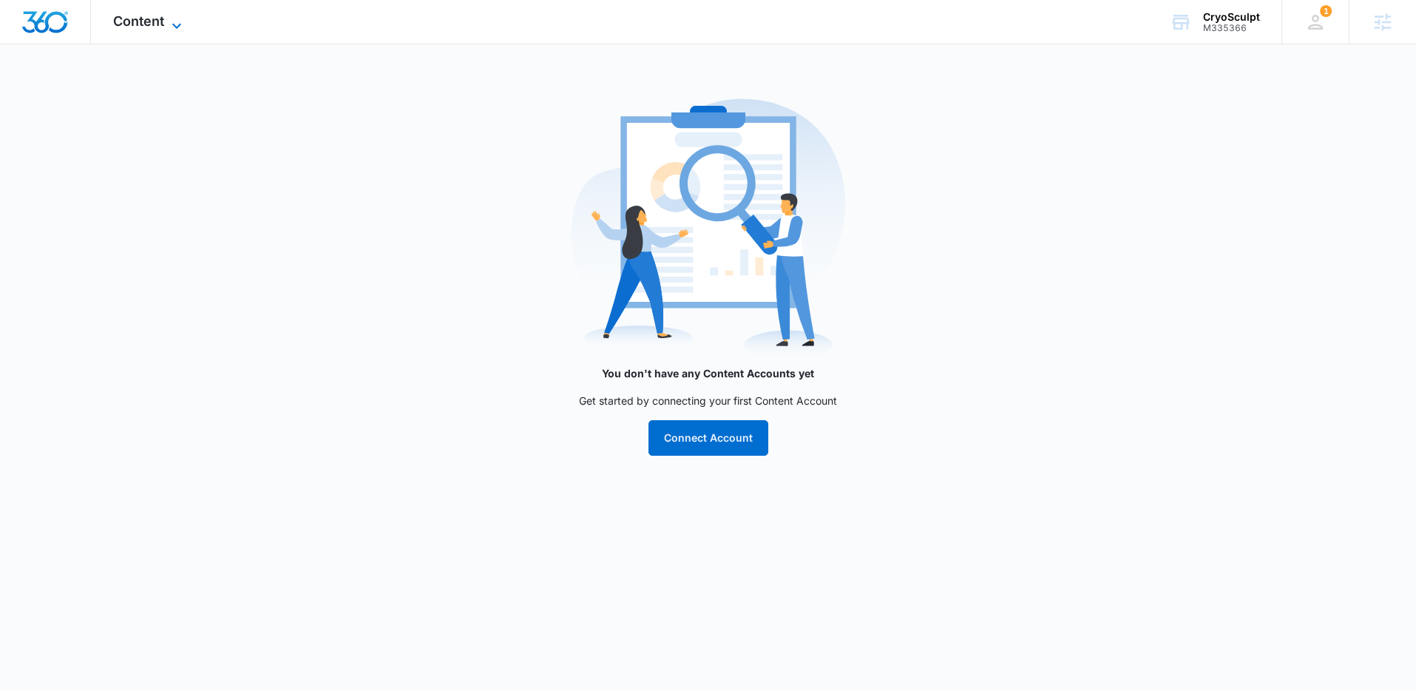
click at [141, 27] on span "Content" at bounding box center [138, 21] width 51 height 16
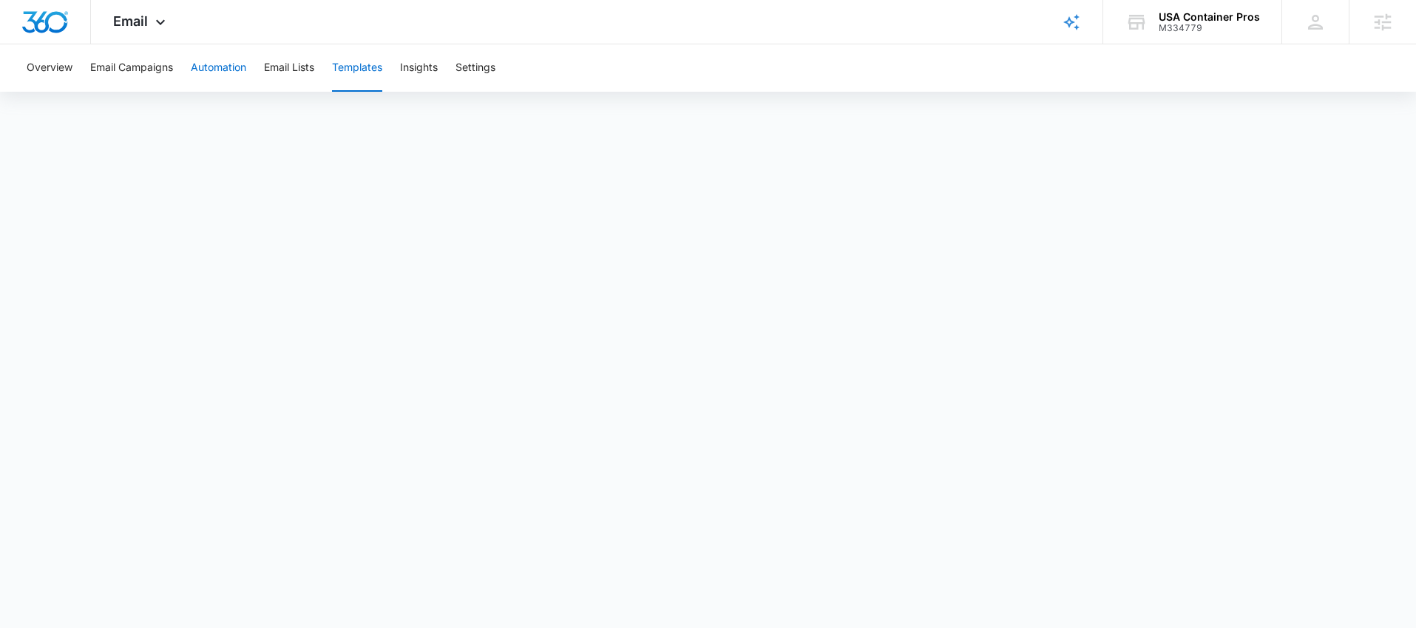
click at [211, 63] on button "Automation" at bounding box center [218, 67] width 55 height 47
click at [155, 6] on div "Email Apps Reputation Websites Forms CRM Email Social Shop Content Ads Intellig…" at bounding box center [141, 22] width 101 height 44
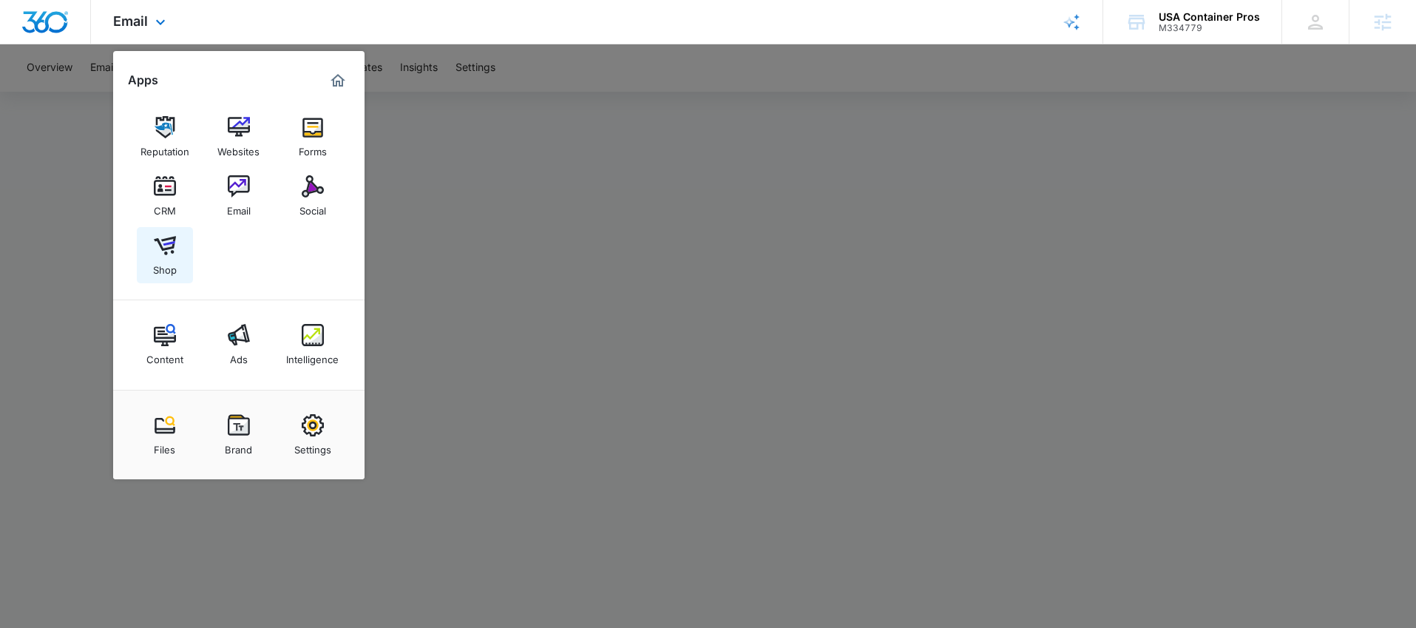
click at [154, 252] on img at bounding box center [165, 245] width 22 height 22
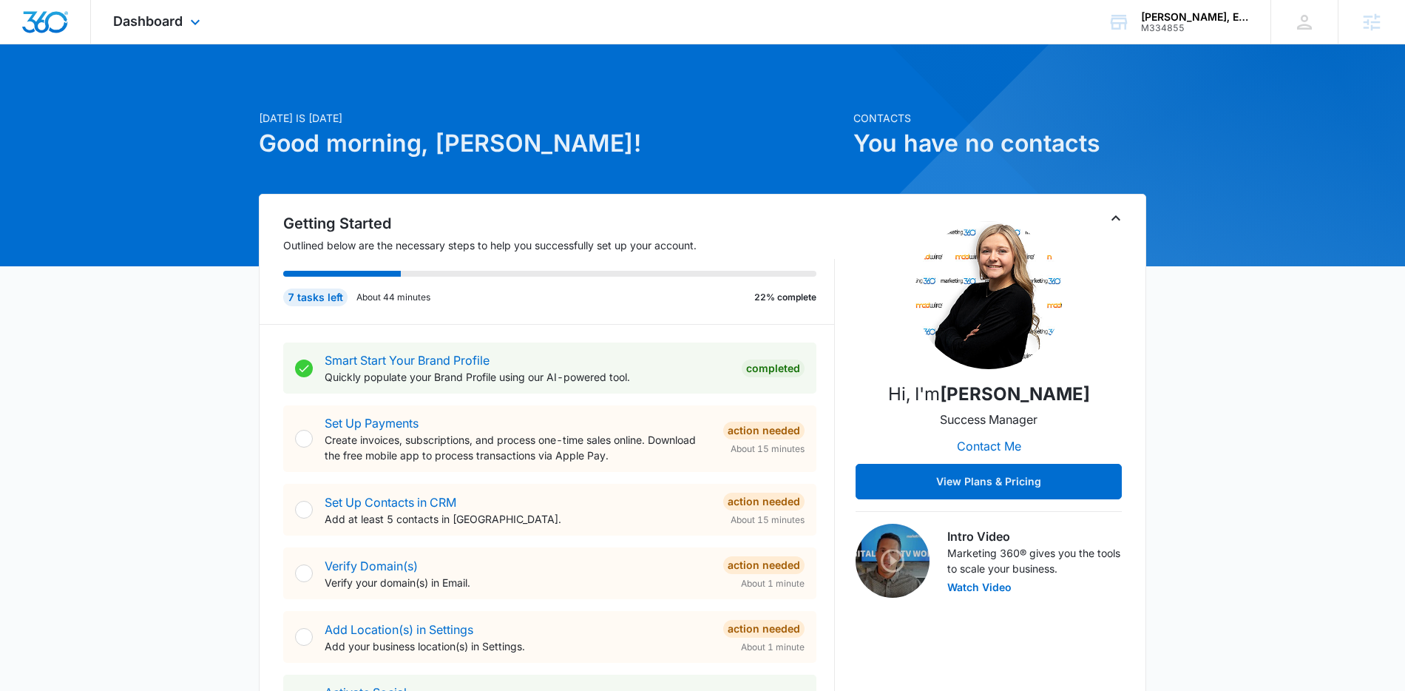
click at [150, 35] on div "Dashboard Apps Reputation Websites Forms CRM Email Social Content Ads Intellige…" at bounding box center [158, 22] width 135 height 44
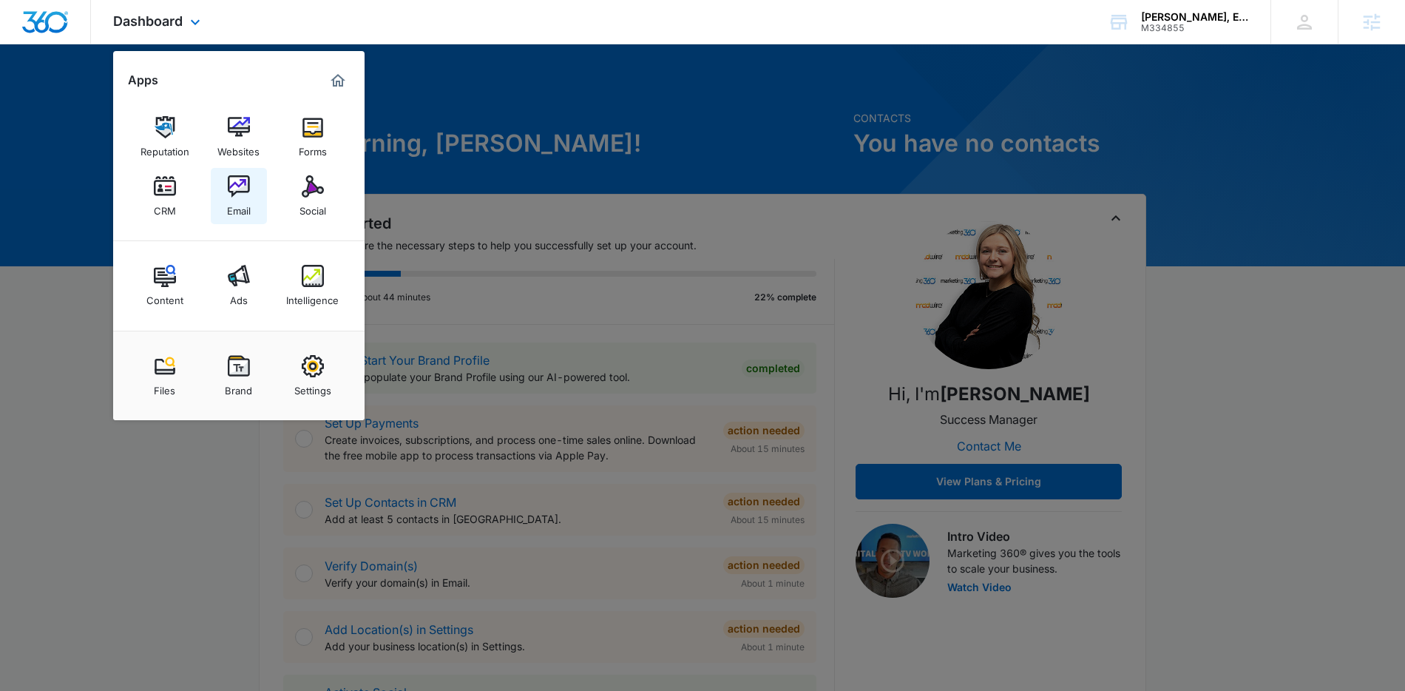
click at [229, 183] on img at bounding box center [239, 186] width 22 height 22
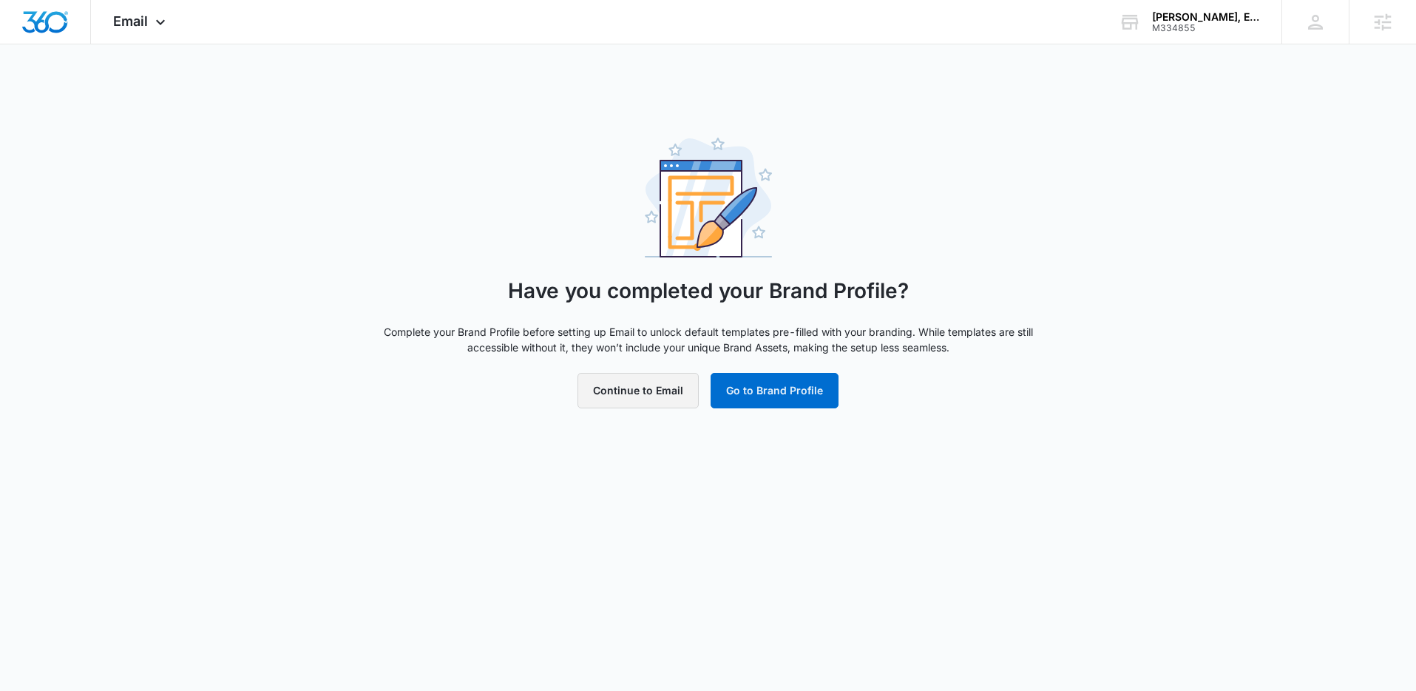
click at [639, 392] on button "Continue to Email" at bounding box center [637, 390] width 121 height 35
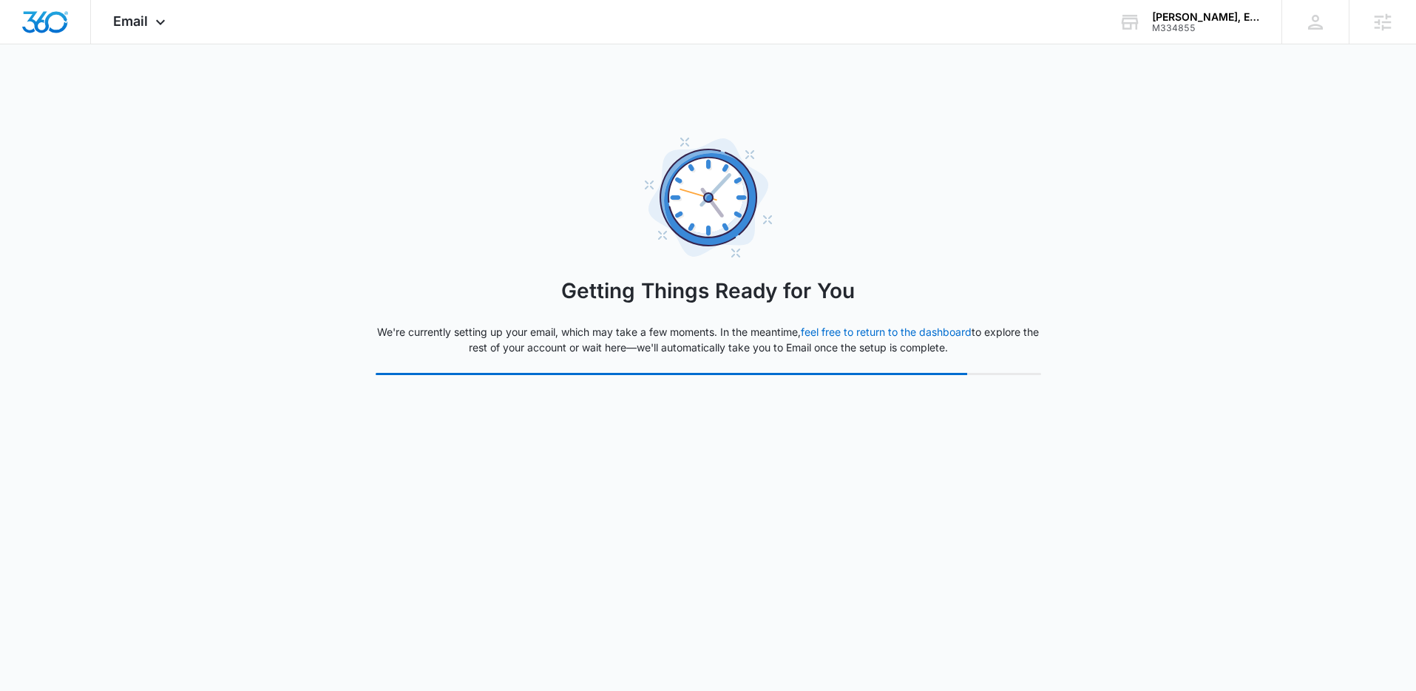
click at [999, 241] on div "Getting Things Ready for You We're currently setting up your email, which may t…" at bounding box center [708, 256] width 665 height 237
click at [999, 242] on div "Getting Things Ready for You We're currently setting up your email, which may t…" at bounding box center [708, 256] width 665 height 237
click at [146, 23] on span "Email" at bounding box center [130, 21] width 35 height 16
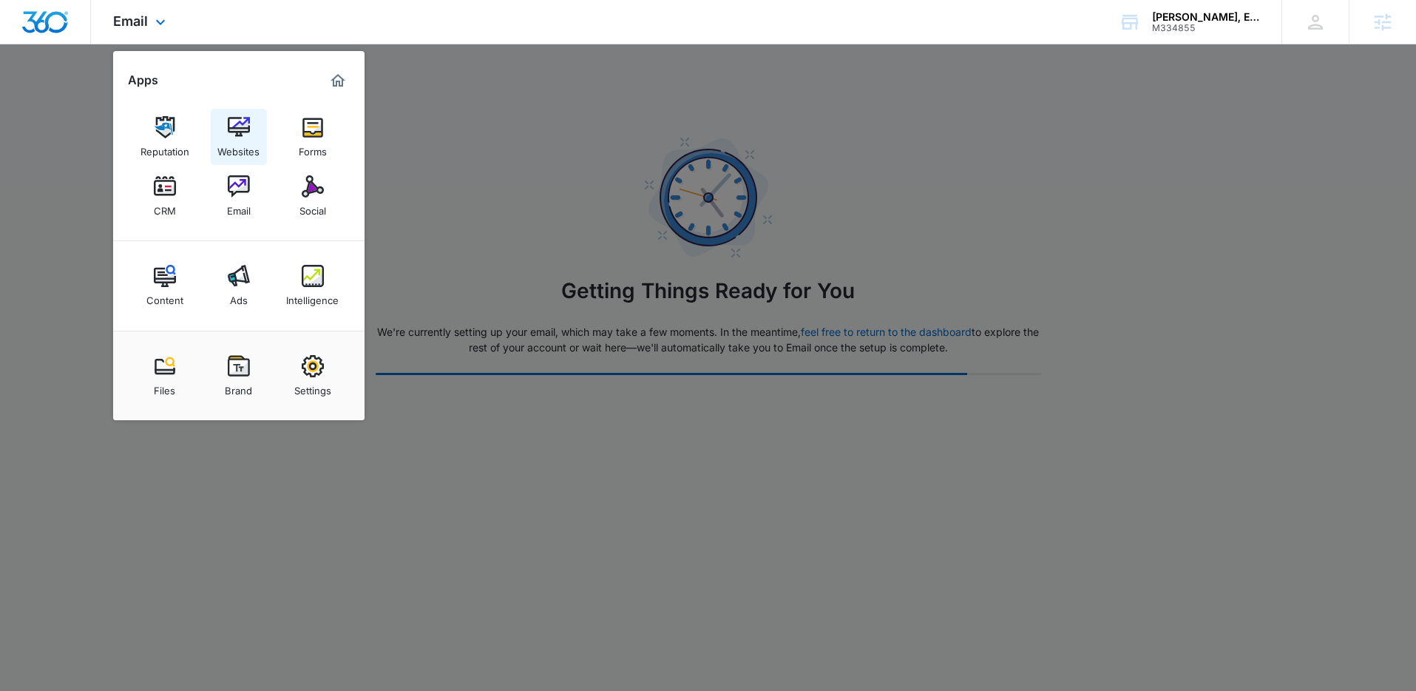
click at [233, 133] on img at bounding box center [239, 127] width 22 height 22
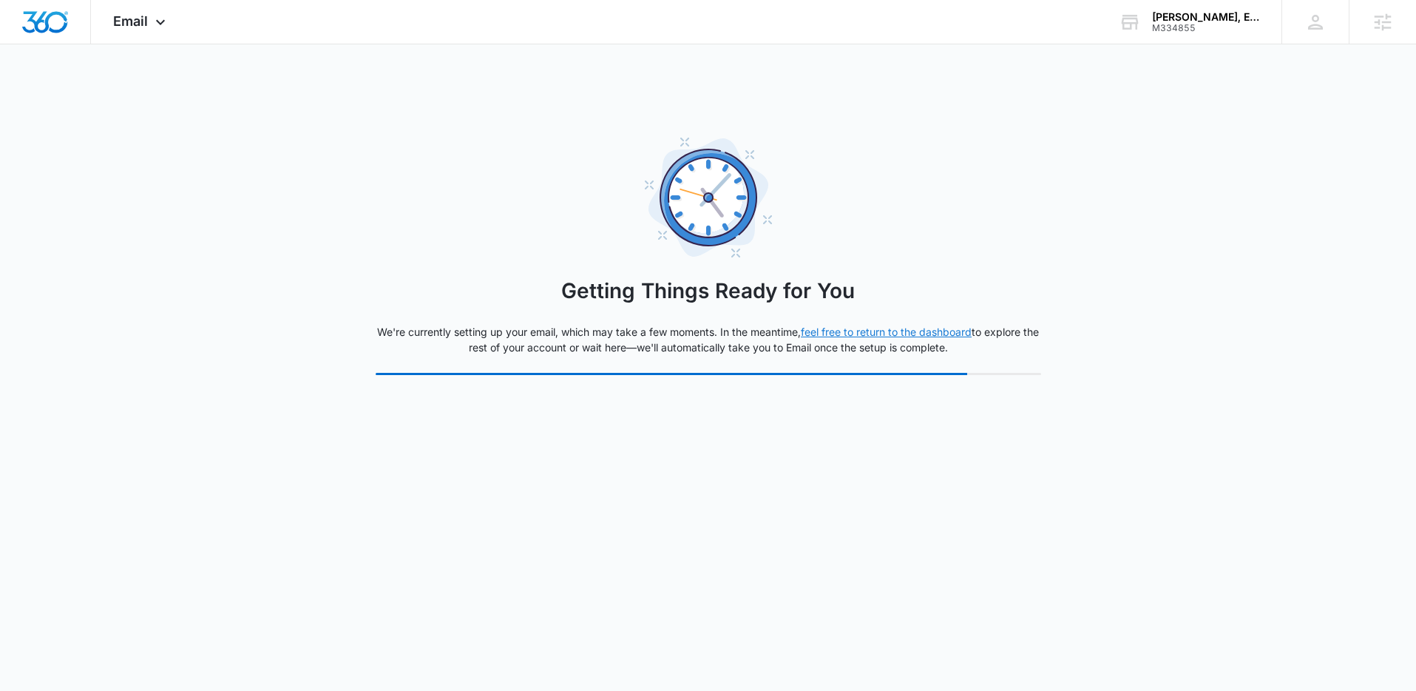
click at [875, 330] on link "feel free to return to the dashboard" at bounding box center [886, 331] width 171 height 13
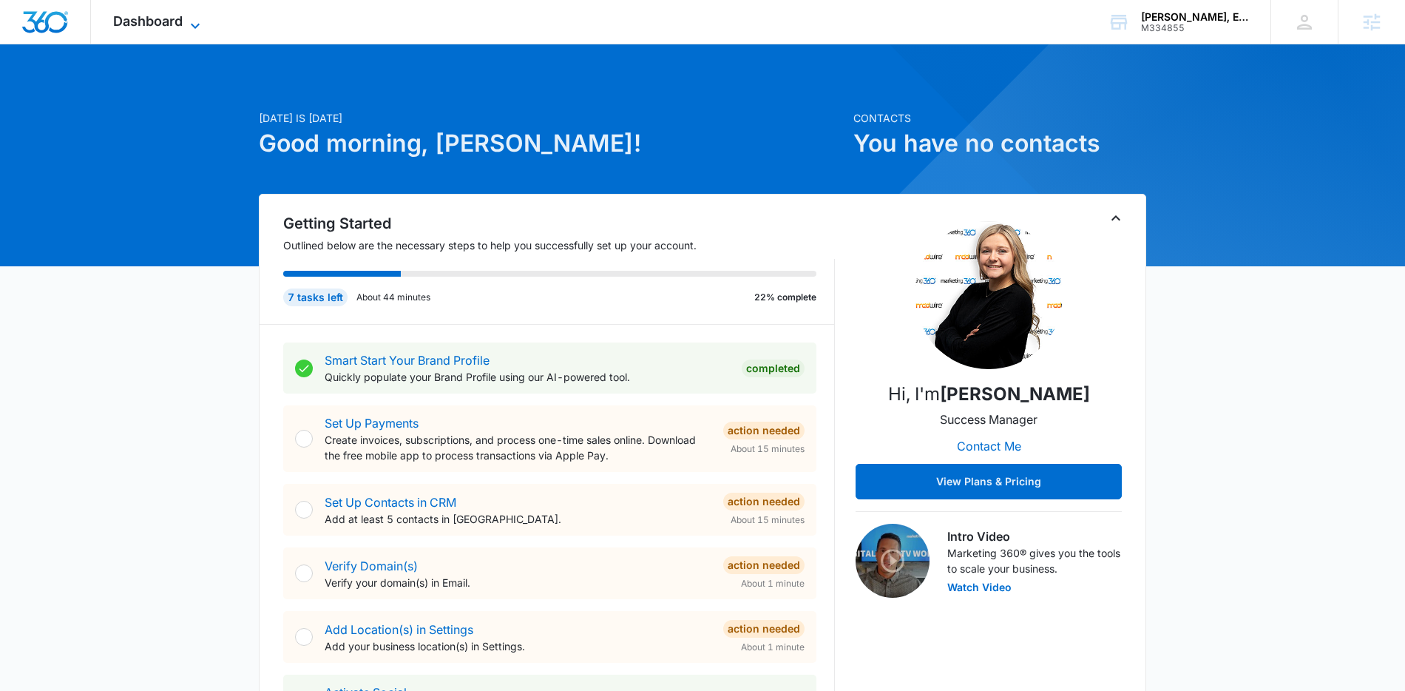
click at [192, 26] on icon at bounding box center [195, 26] width 18 height 18
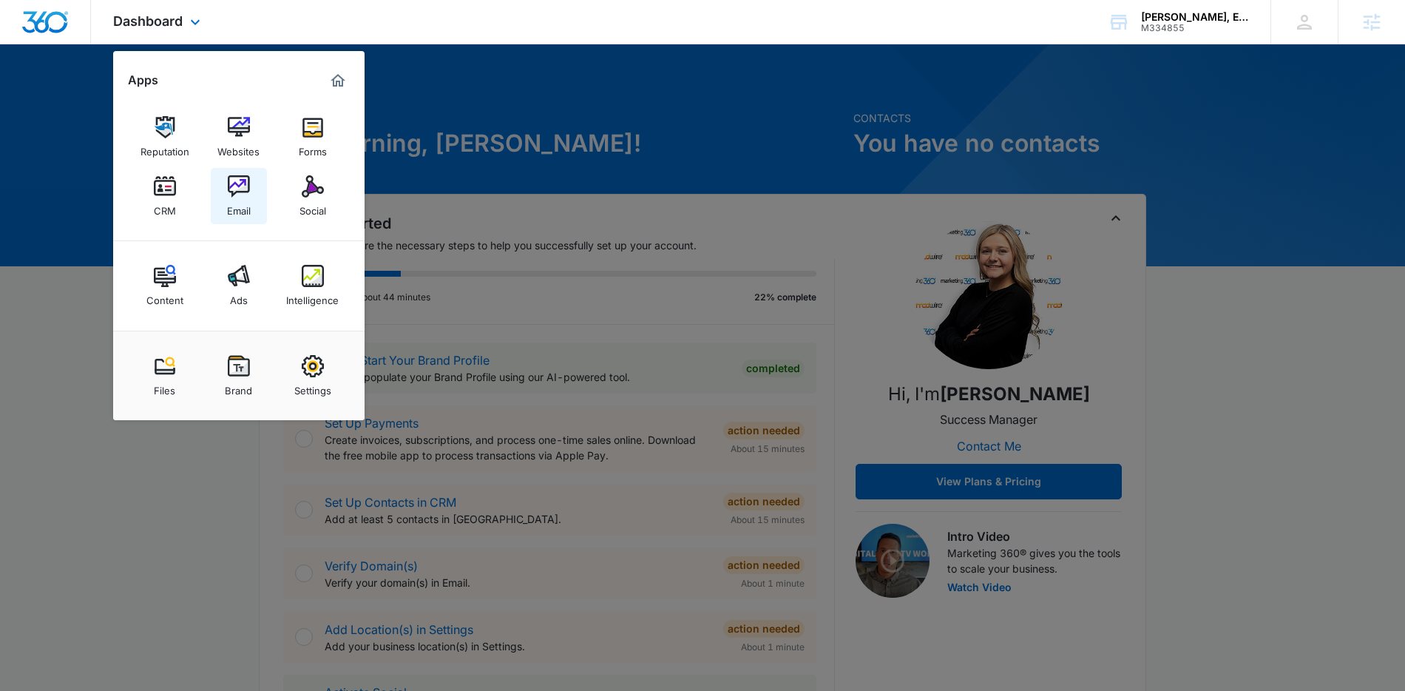
click at [229, 211] on div "Email" at bounding box center [239, 206] width 24 height 19
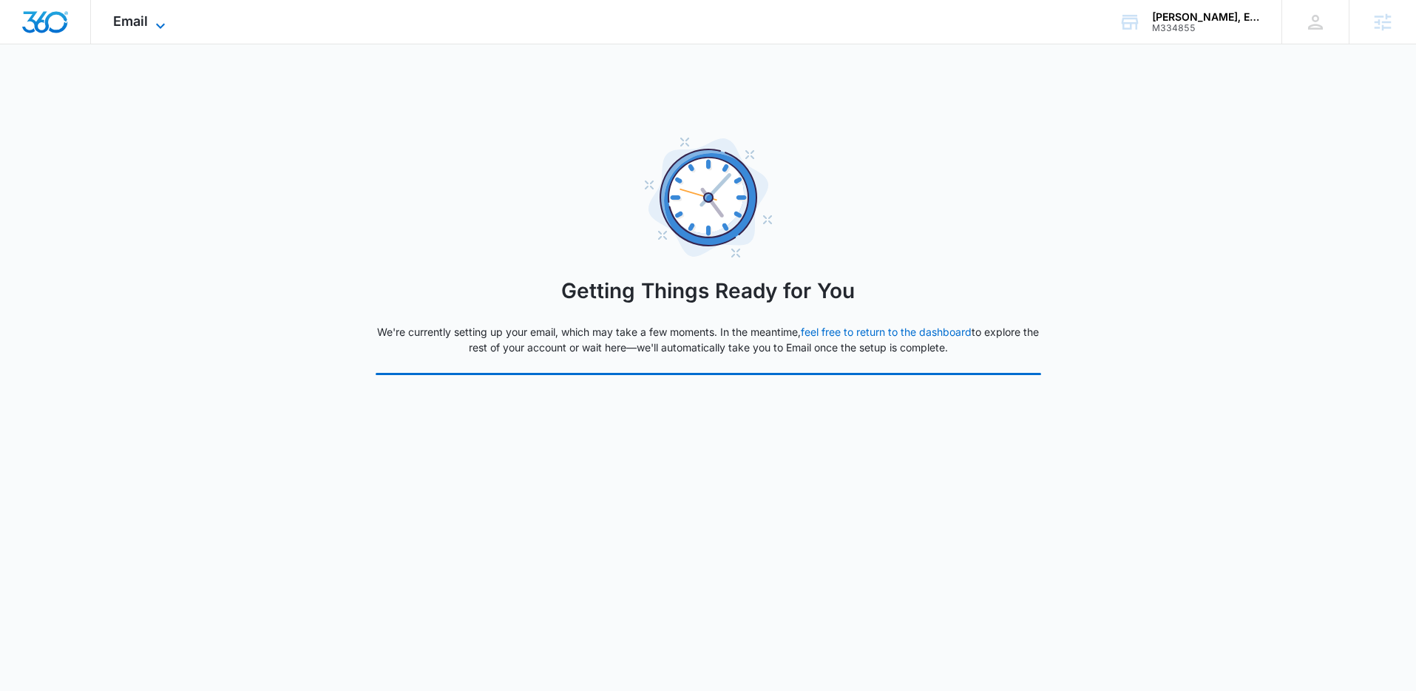
click at [115, 28] on span "Email" at bounding box center [130, 21] width 35 height 16
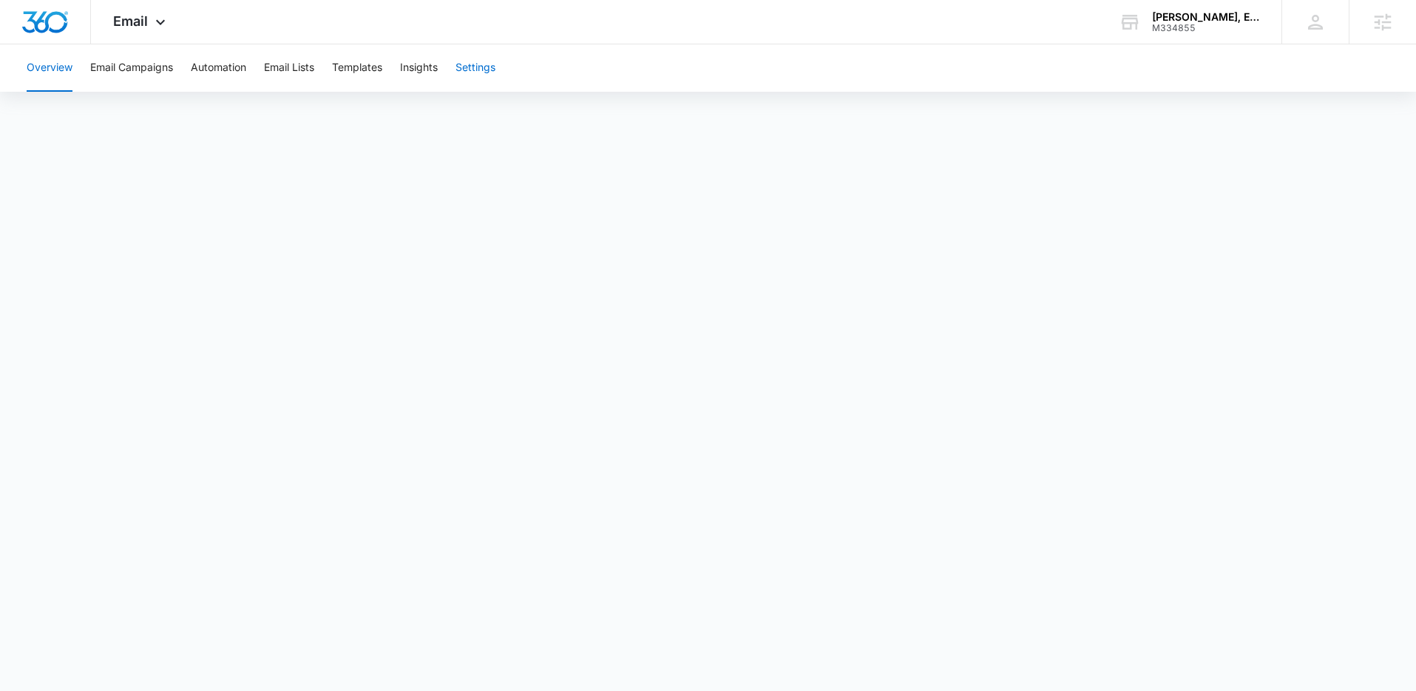
click at [487, 64] on button "Settings" at bounding box center [475, 67] width 40 height 47
click at [143, 24] on span "Email" at bounding box center [130, 21] width 35 height 16
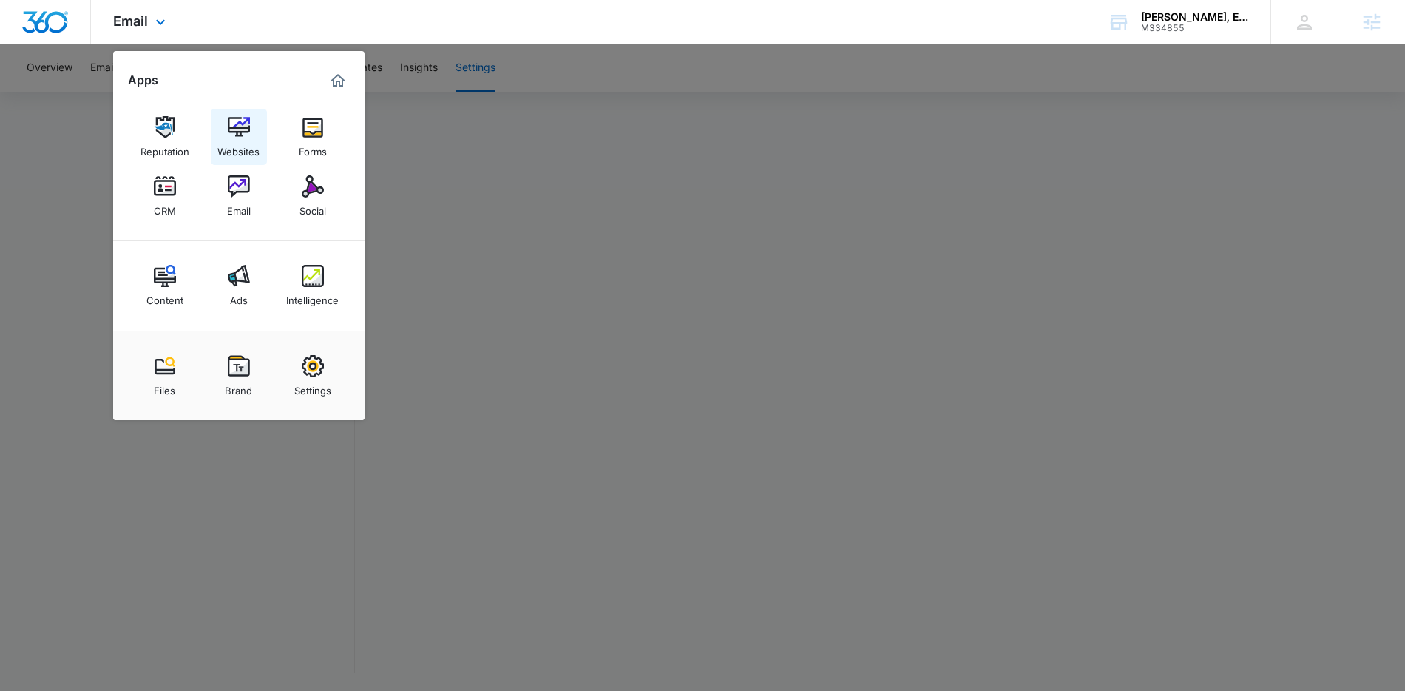
click at [249, 132] on link "Websites" at bounding box center [239, 137] width 56 height 56
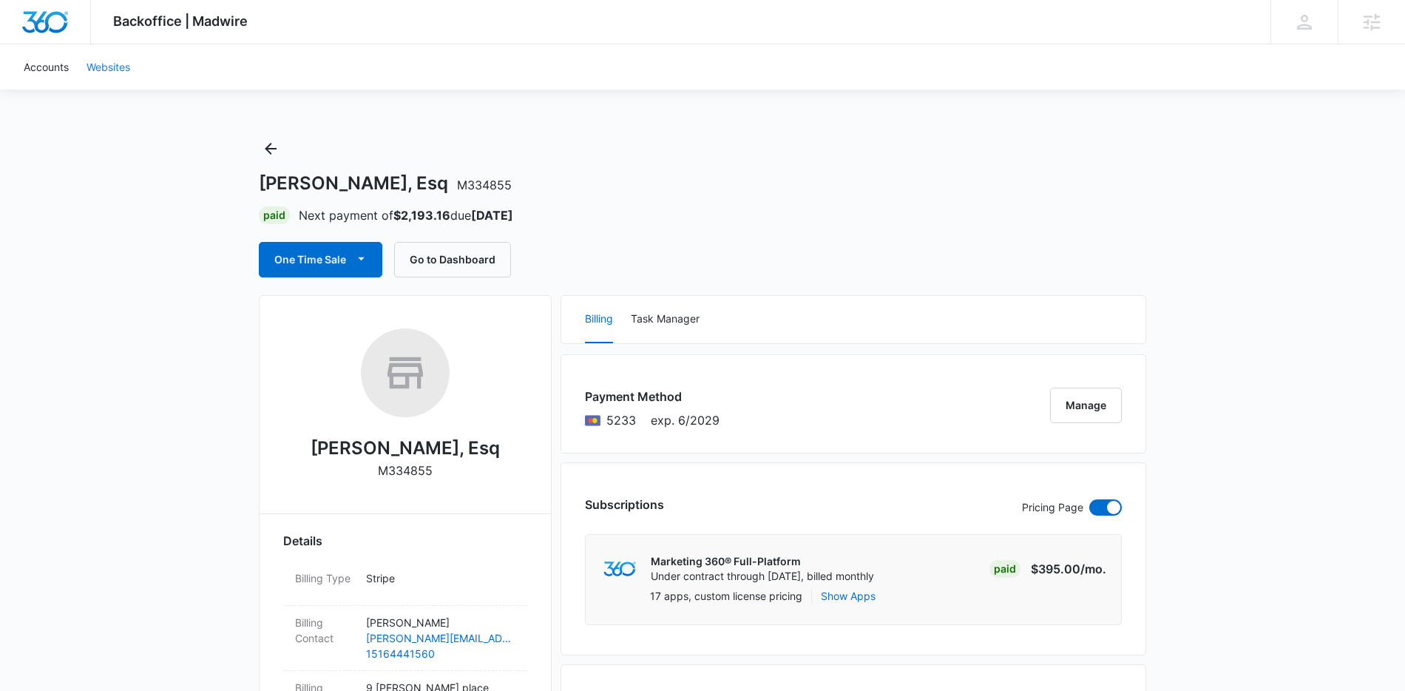
click at [112, 62] on link "Websites" at bounding box center [108, 66] width 61 height 45
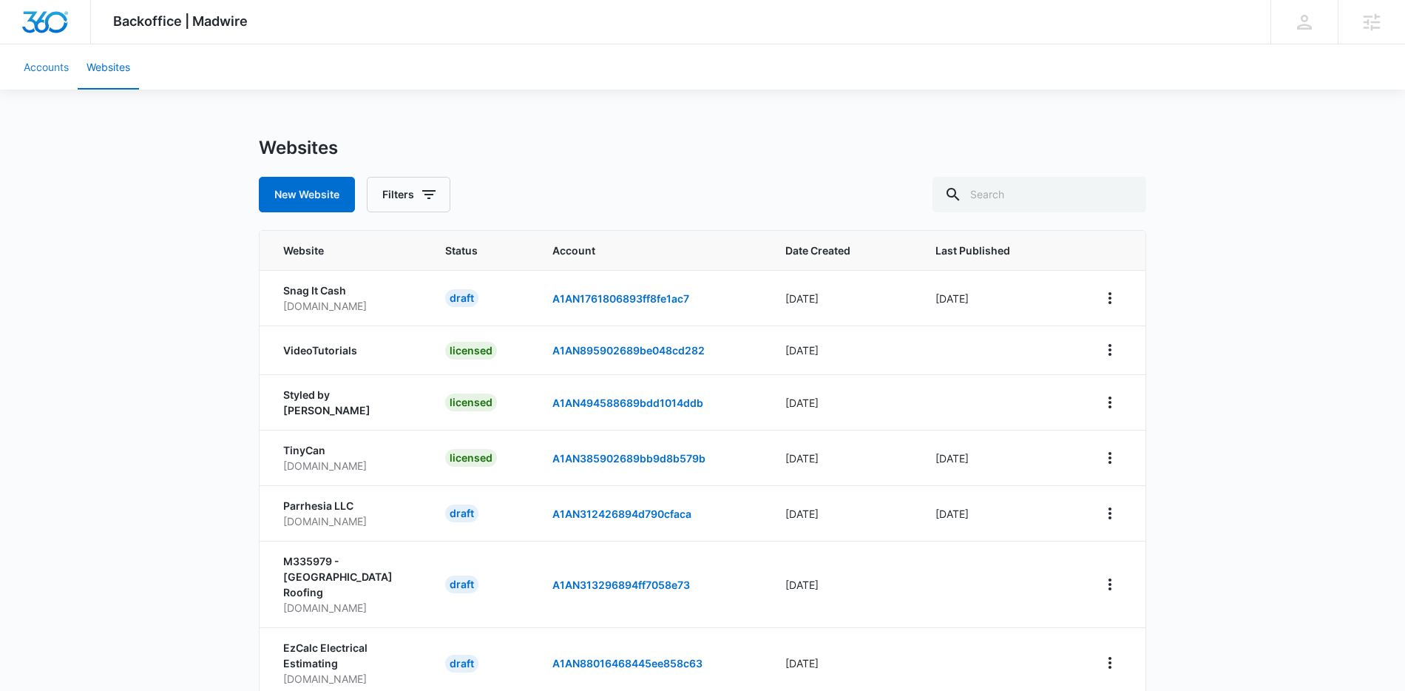
click at [33, 64] on link "Accounts" at bounding box center [46, 66] width 63 height 45
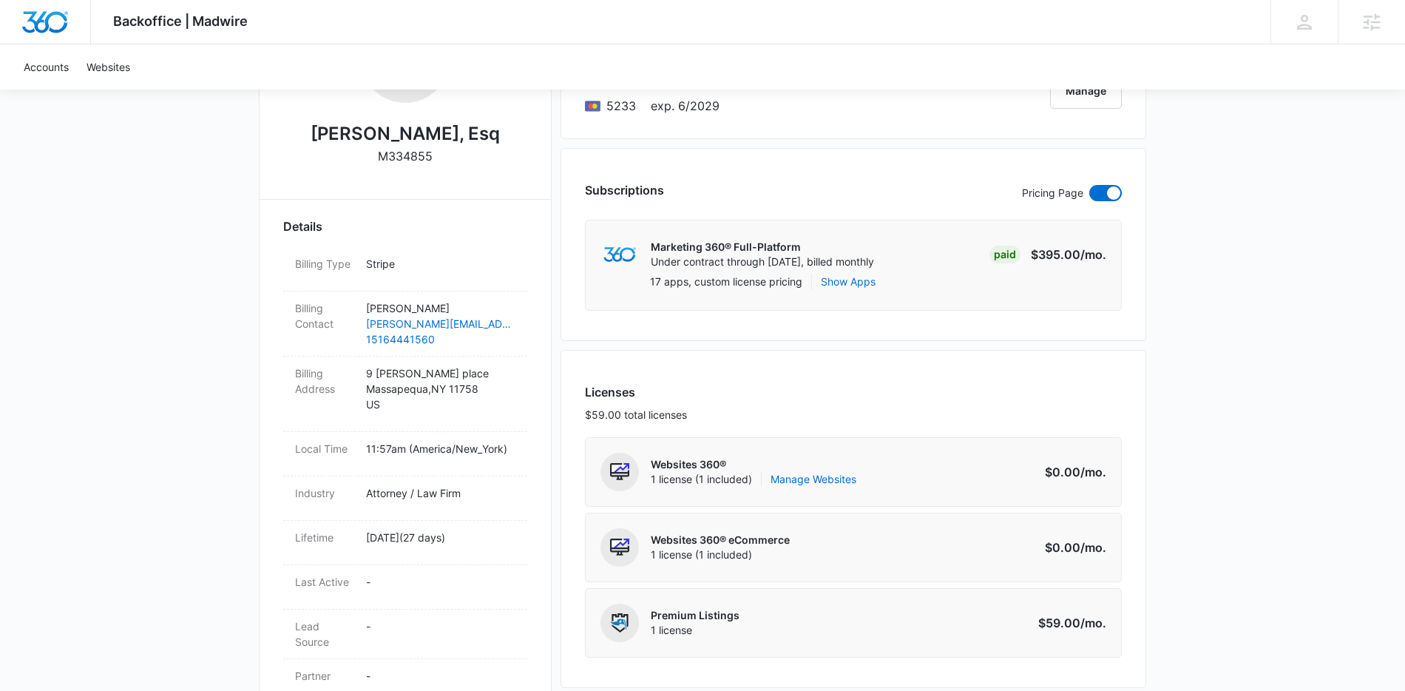
scroll to position [319, 0]
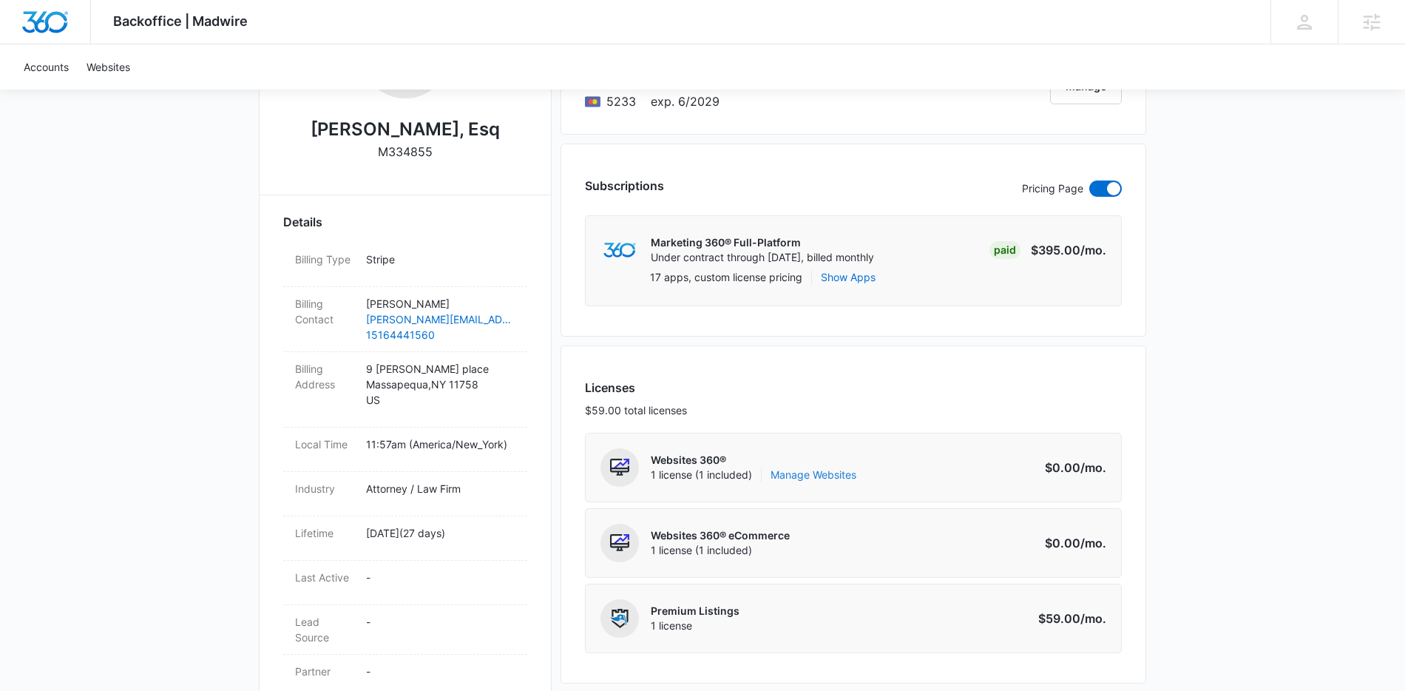
click at [816, 475] on link "Manage Websites" at bounding box center [813, 474] width 86 height 15
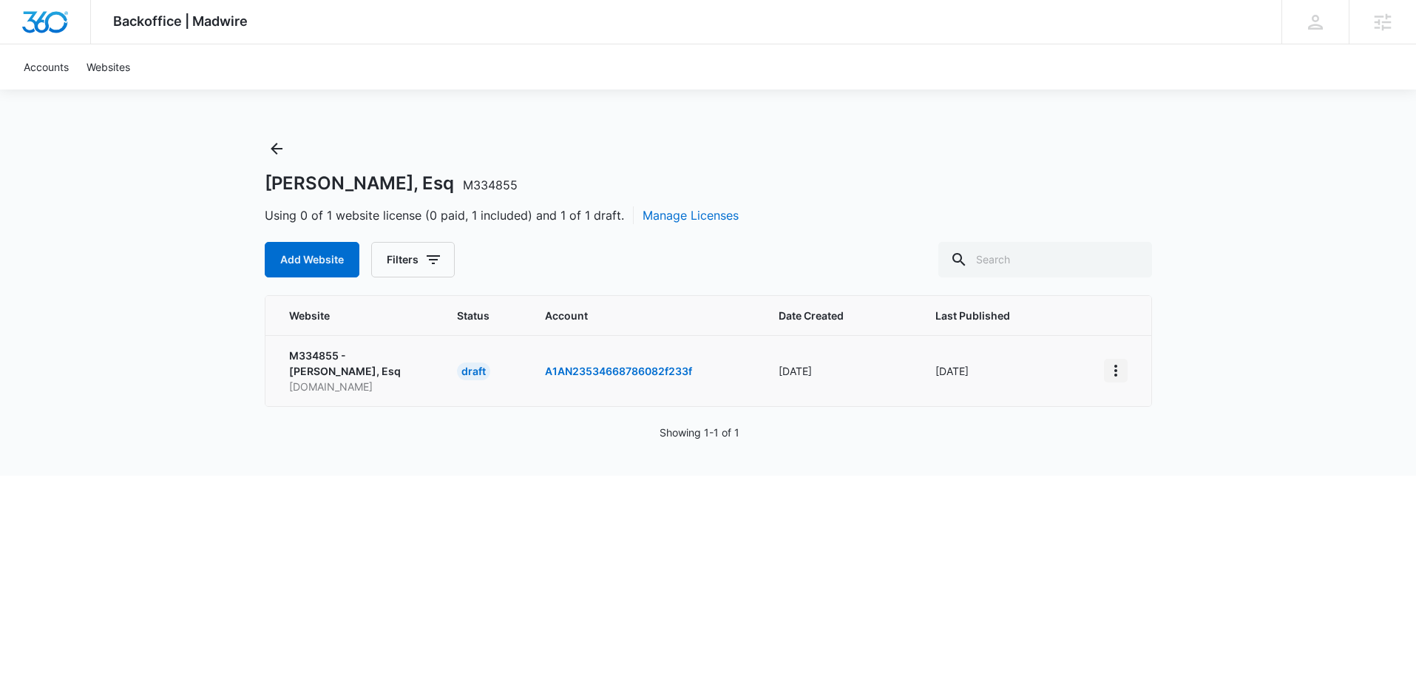
click at [1115, 367] on icon "View More" at bounding box center [1116, 371] width 18 height 18
click at [1156, 474] on div "Activate Draft" at bounding box center [1166, 478] width 89 height 10
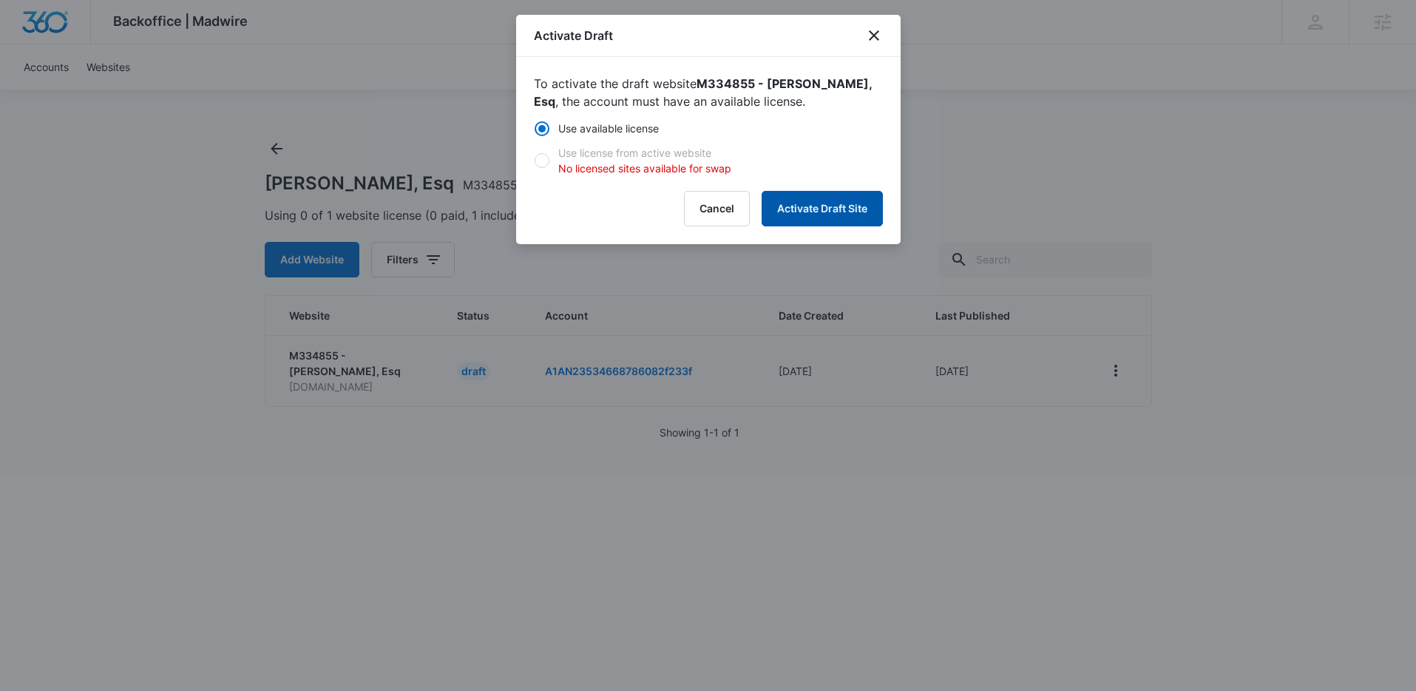
click at [816, 219] on button "Activate Draft Site" at bounding box center [822, 208] width 121 height 35
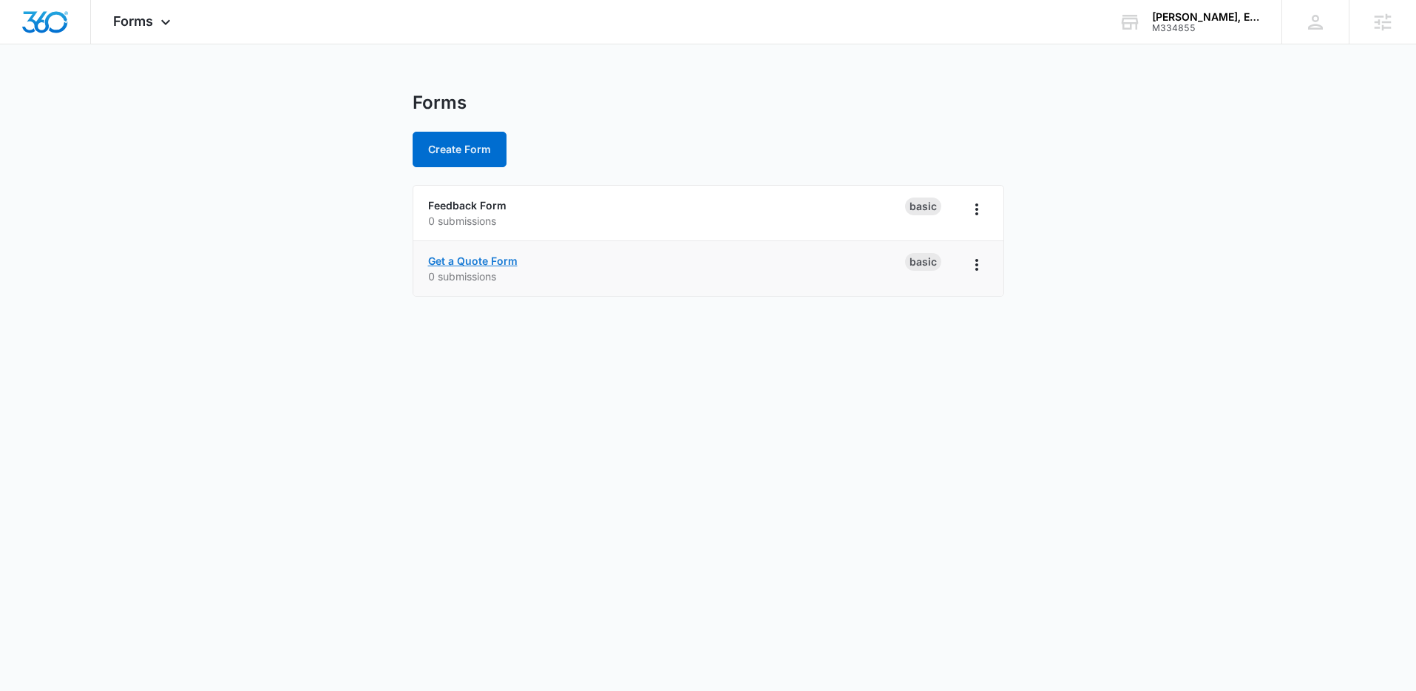
click at [496, 263] on link "Get a Quote Form" at bounding box center [472, 260] width 89 height 13
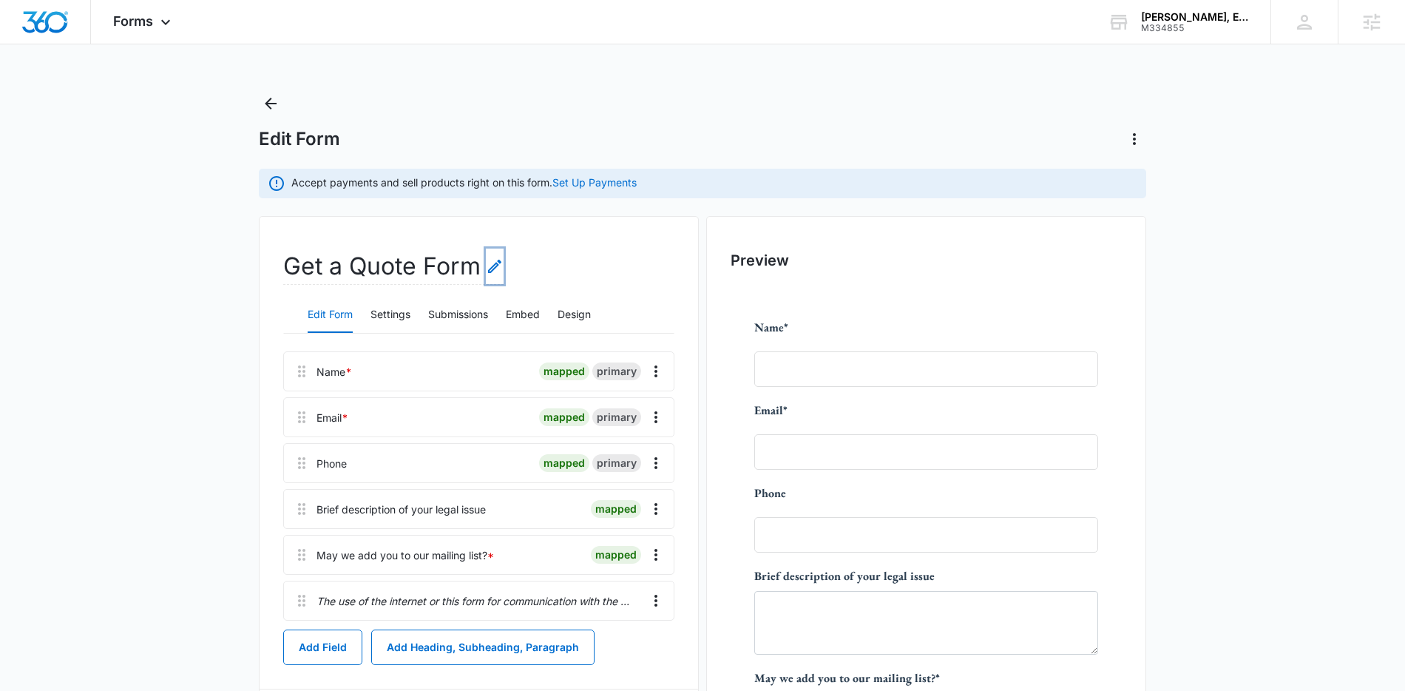
click at [499, 264] on icon "Edit Form Name" at bounding box center [495, 266] width 18 height 18
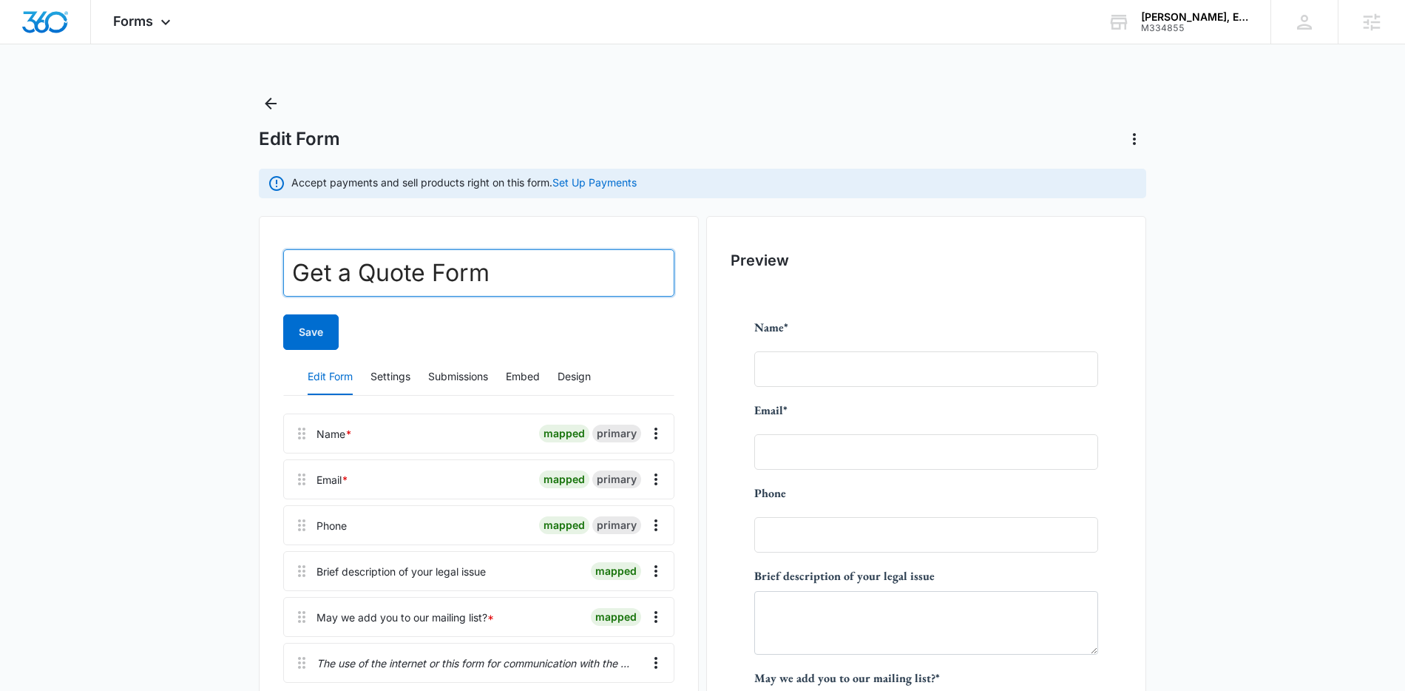
click at [499, 264] on input "Get a Quote Form" at bounding box center [478, 272] width 391 height 47
click at [382, 288] on input "Contact" at bounding box center [478, 272] width 391 height 47
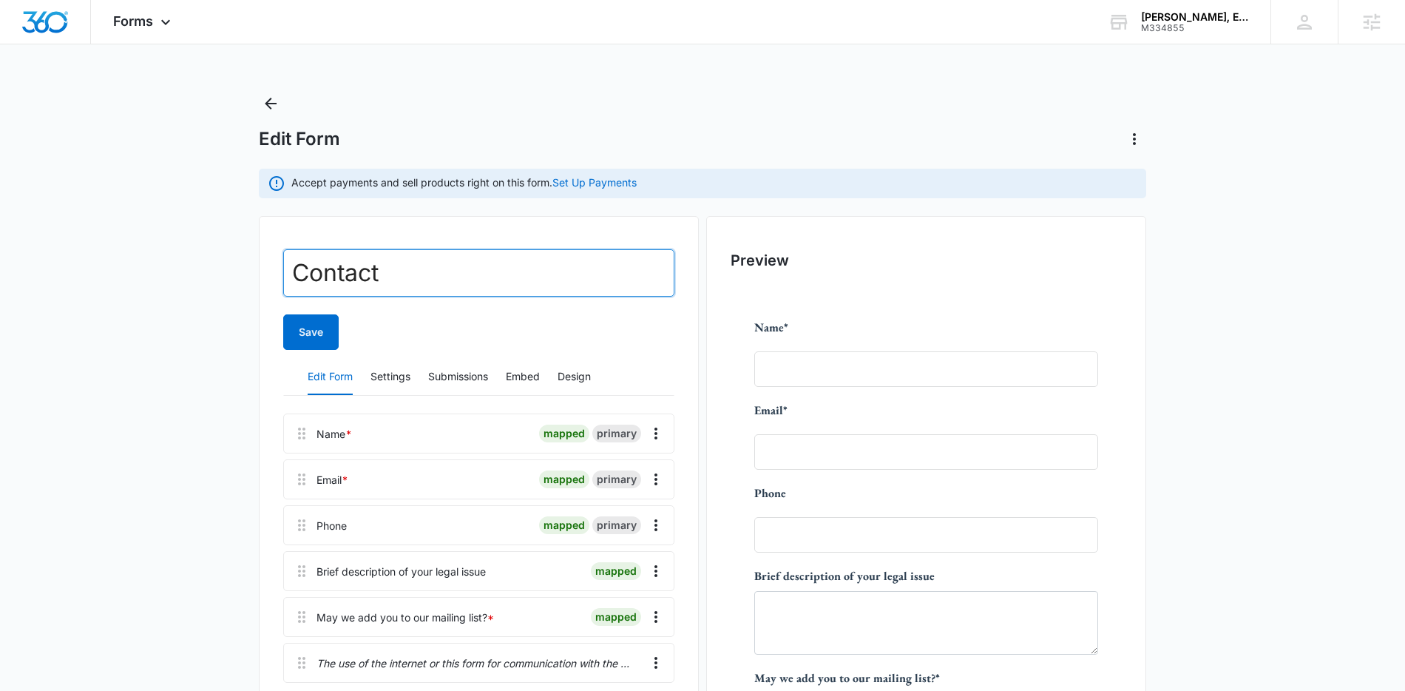
click at [382, 288] on input "Contact" at bounding box center [478, 272] width 391 height 47
type input "Lets discuss your case"
click at [283, 314] on button "Save" at bounding box center [310, 331] width 55 height 35
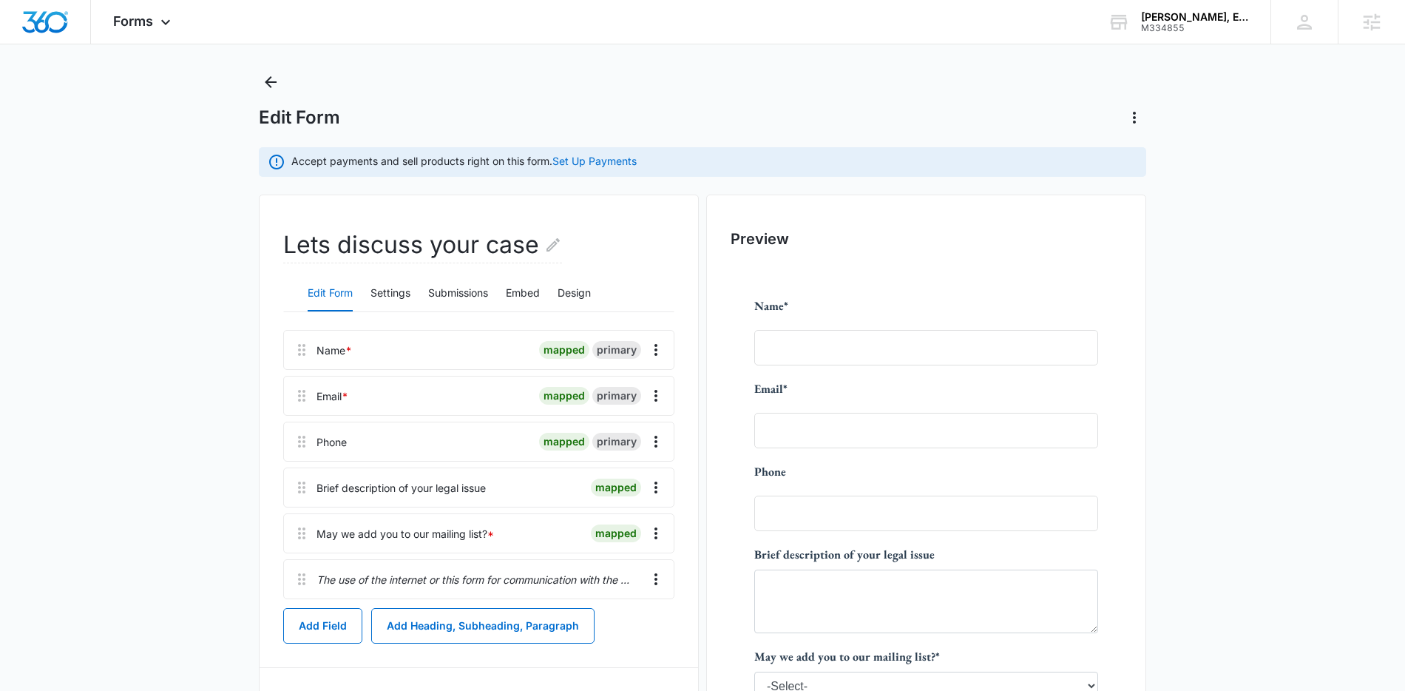
scroll to position [20, 0]
click at [388, 285] on button "Settings" at bounding box center [390, 294] width 40 height 35
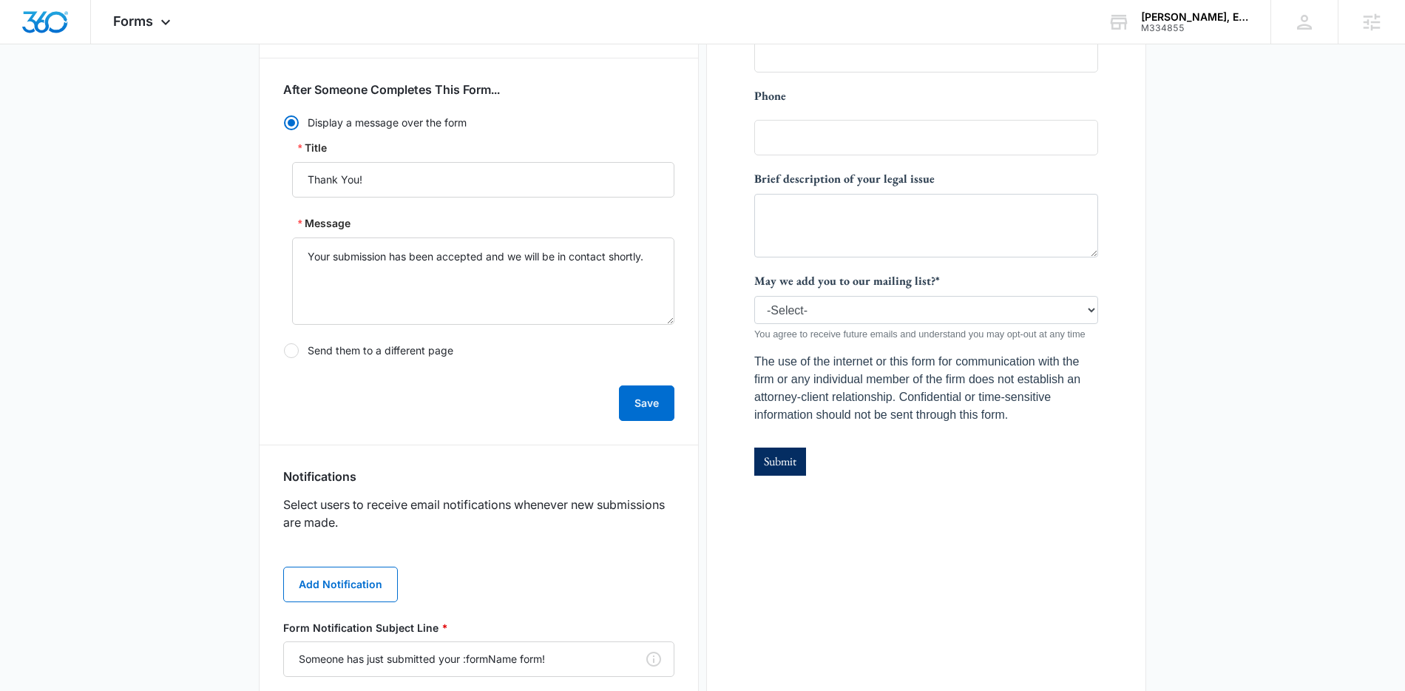
scroll to position [515, 0]
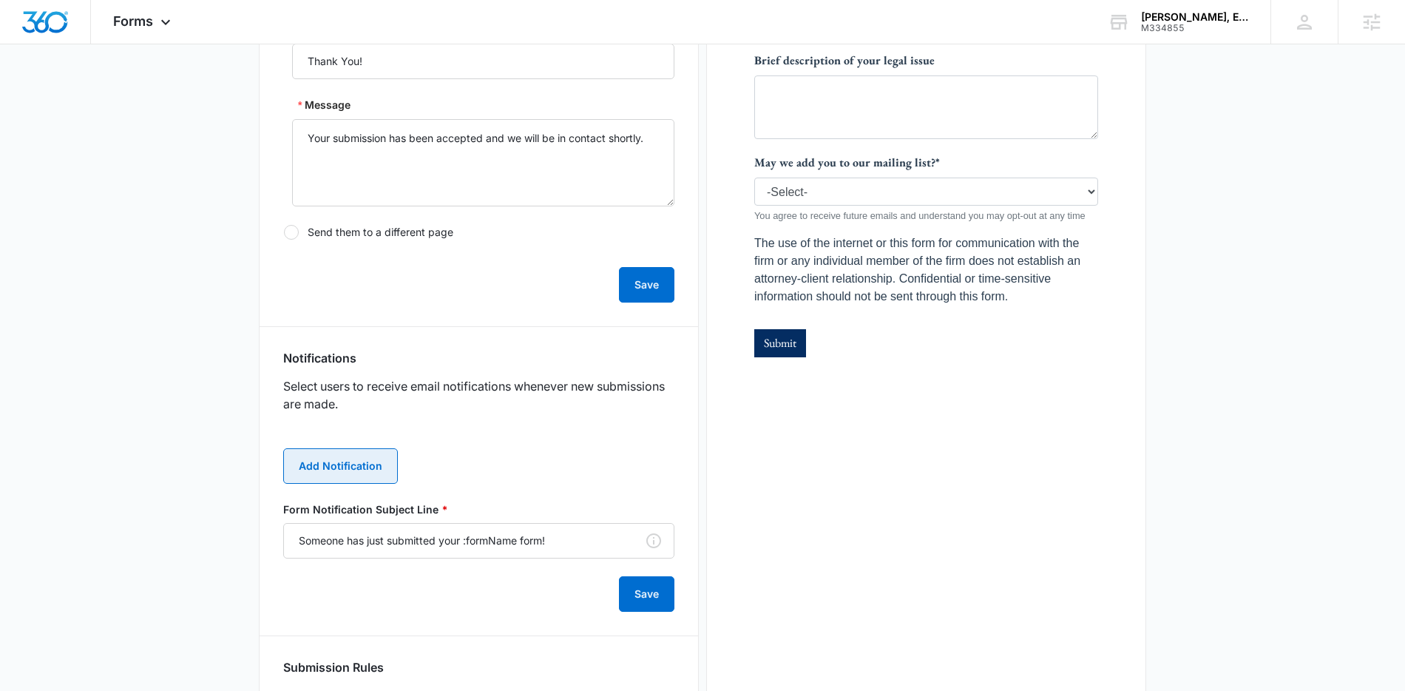
click at [375, 463] on button "Add Notification" at bounding box center [340, 465] width 115 height 35
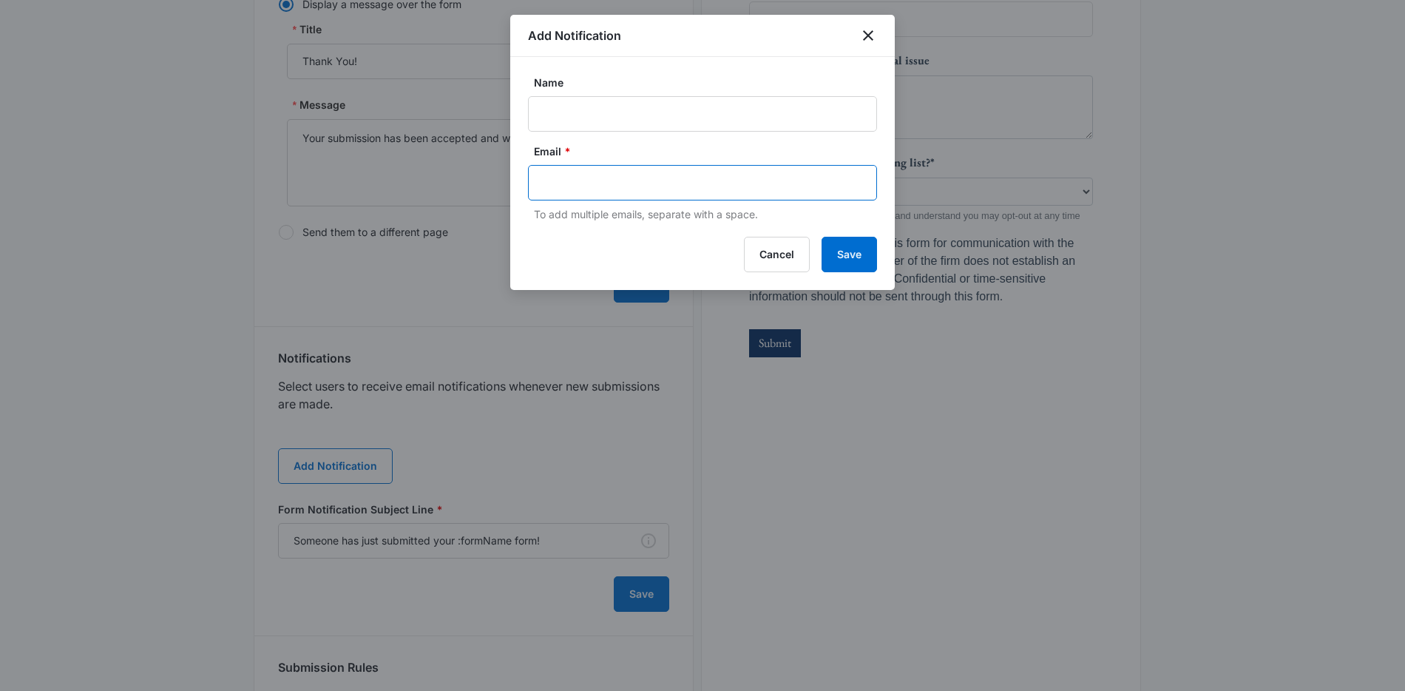
click at [602, 190] on input "text" at bounding box center [703, 183] width 321 height 22
paste input "[PERSON_NAME][EMAIL_ADDRESS][PERSON_NAME][DOMAIN_NAME]"
type input "[PERSON_NAME][EMAIL_ADDRESS][PERSON_NAME][DOMAIN_NAME]"
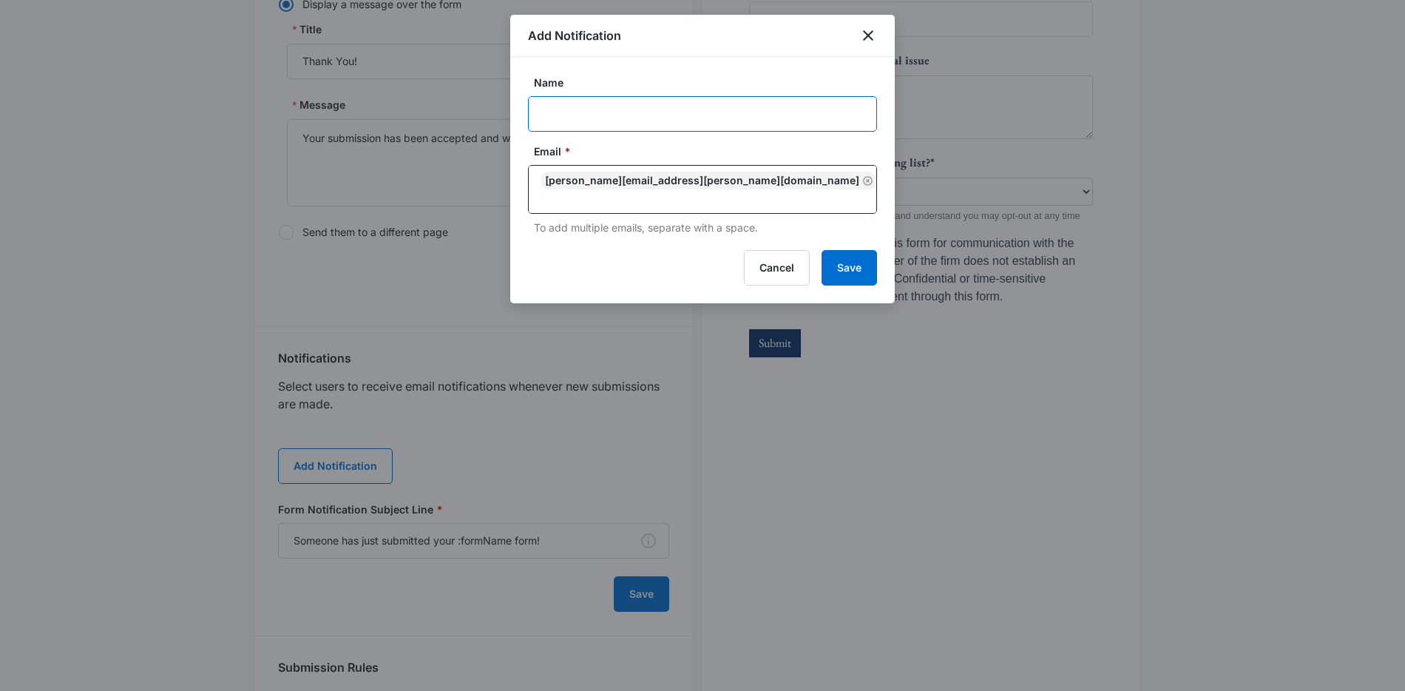
click at [592, 109] on input "Name" at bounding box center [702, 113] width 349 height 35
paste input "M334855 - Ryan Smith, Esq"
type input "M334855 - Ryan Smith, Esq"
click at [844, 264] on button "Save" at bounding box center [848, 267] width 55 height 35
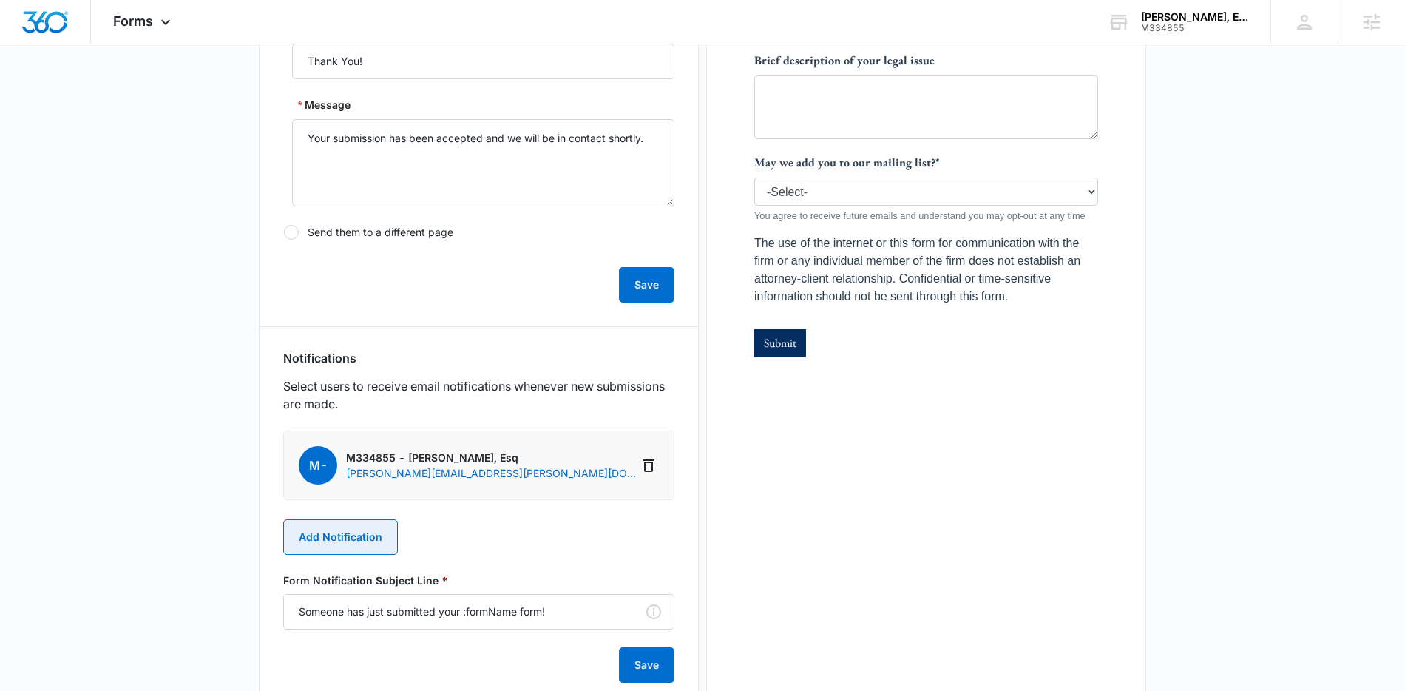
click at [376, 536] on button "Add Notification" at bounding box center [340, 536] width 115 height 35
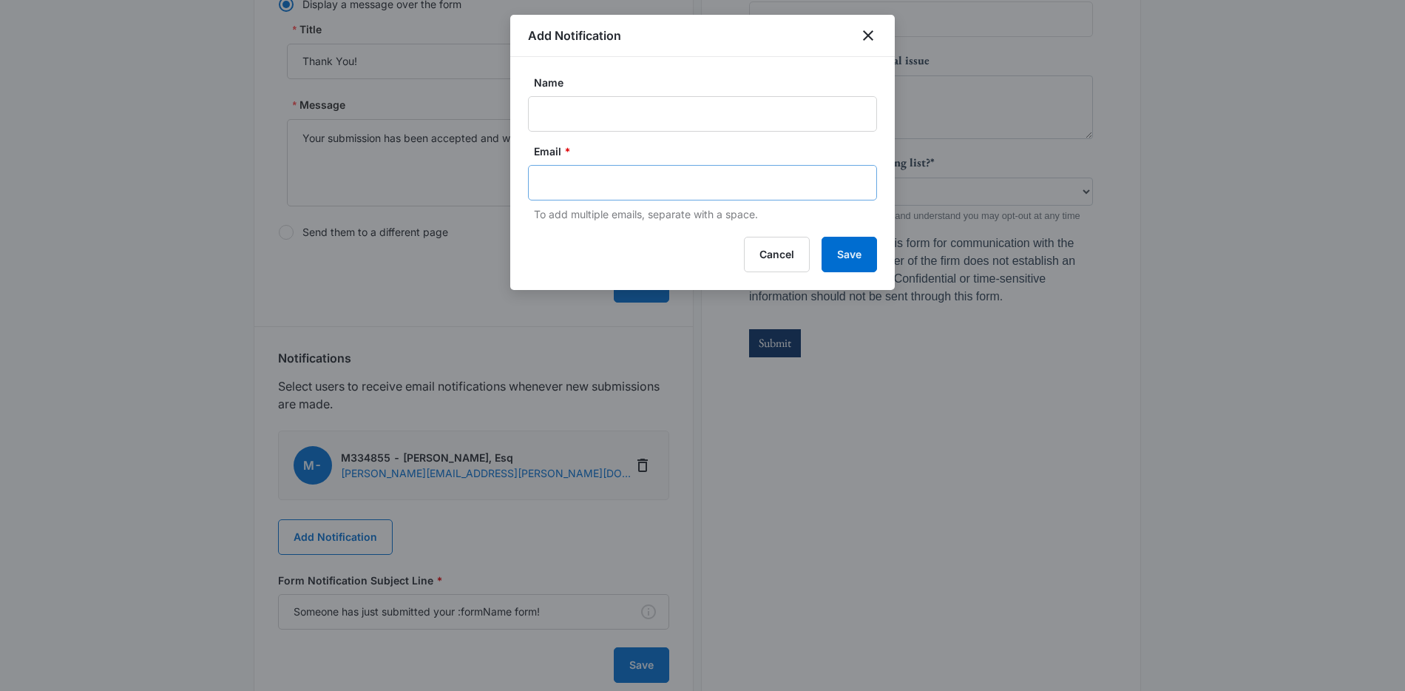
click at [631, 200] on div "Email * To add multiple emails, separate with a space." at bounding box center [702, 182] width 349 height 78
click at [638, 191] on input "text" at bounding box center [703, 183] width 321 height 22
paste input "Ryan Smith, Esq"
type input "Ryan Smith, Esq"
click at [678, 109] on input "Name" at bounding box center [702, 113] width 349 height 35
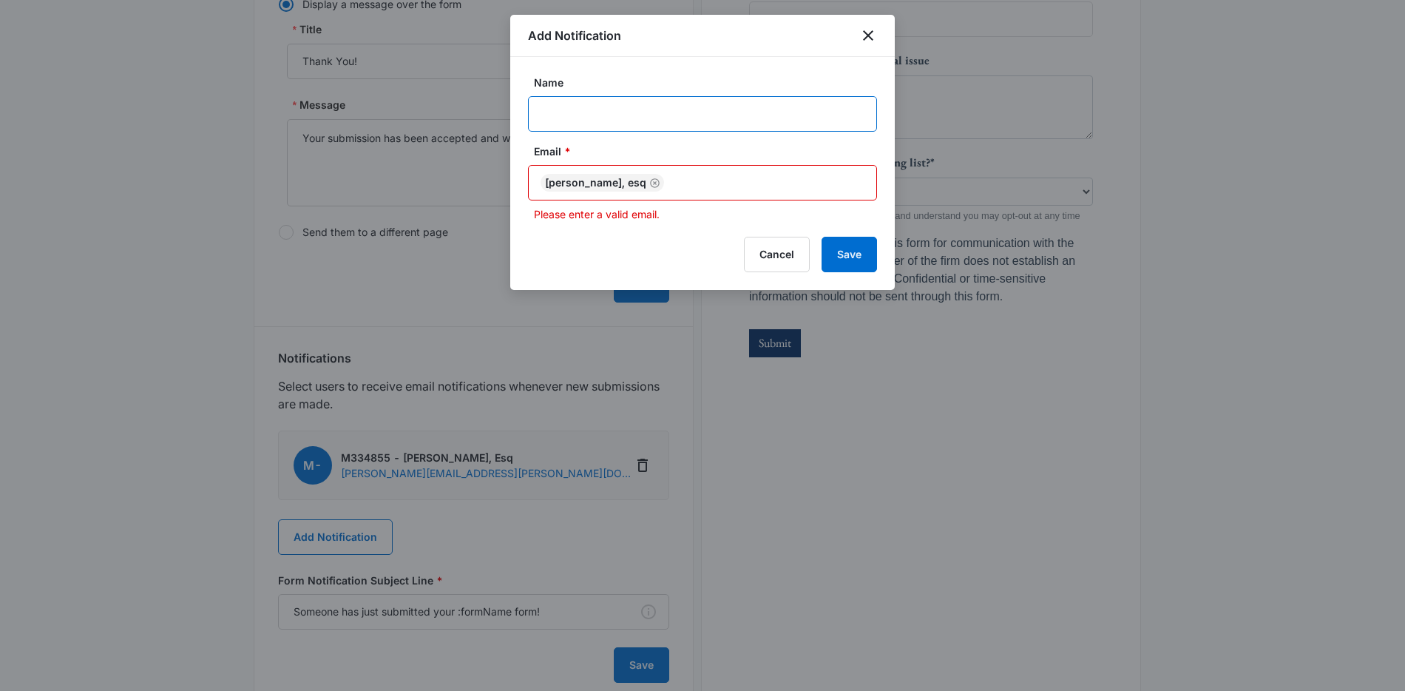
paste input "Ryan Smith, Esq"
type input "Ryan Smith, Esq"
click at [649, 183] on icon "Remove" at bounding box center [654, 182] width 11 height 11
click at [634, 183] on input "text" at bounding box center [703, 183] width 321 height 22
paste input "Ryan.m.smith919@gmail.com"
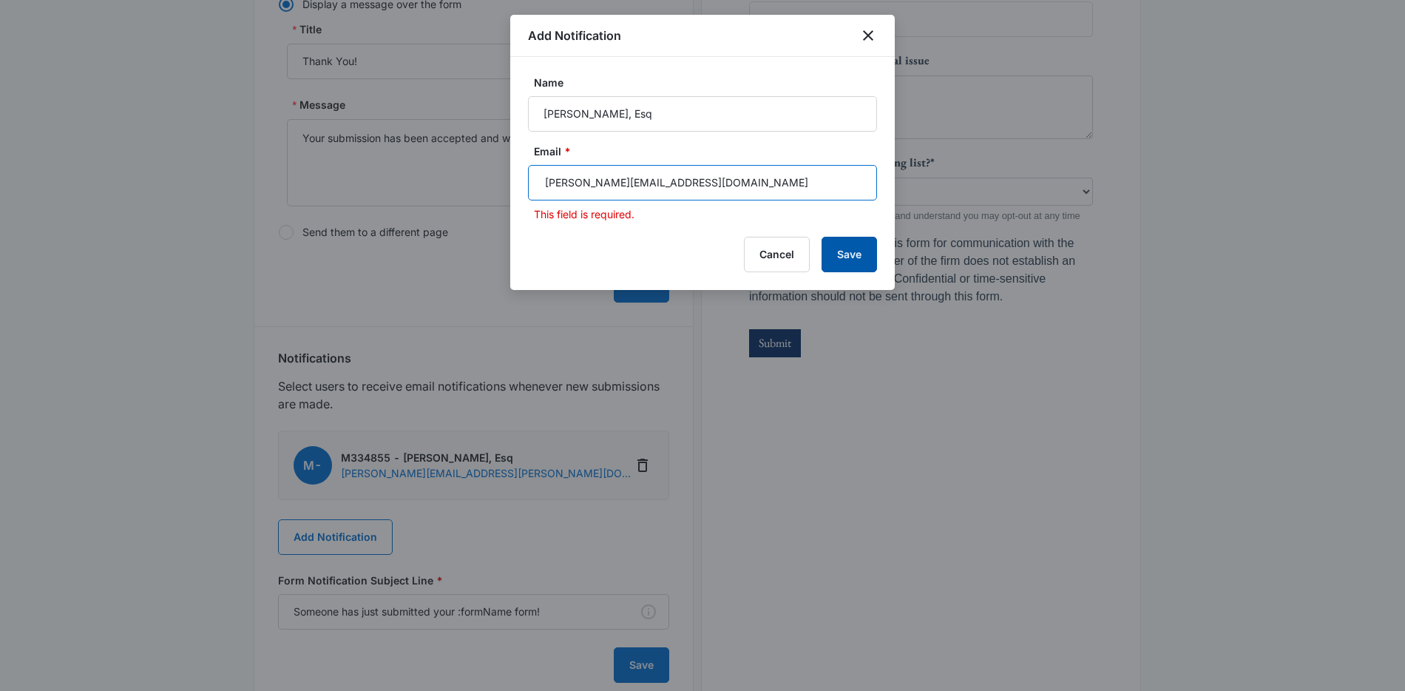
type input "Ryan.m.smith919@gmail.com"
click at [855, 268] on button "Save" at bounding box center [848, 254] width 55 height 35
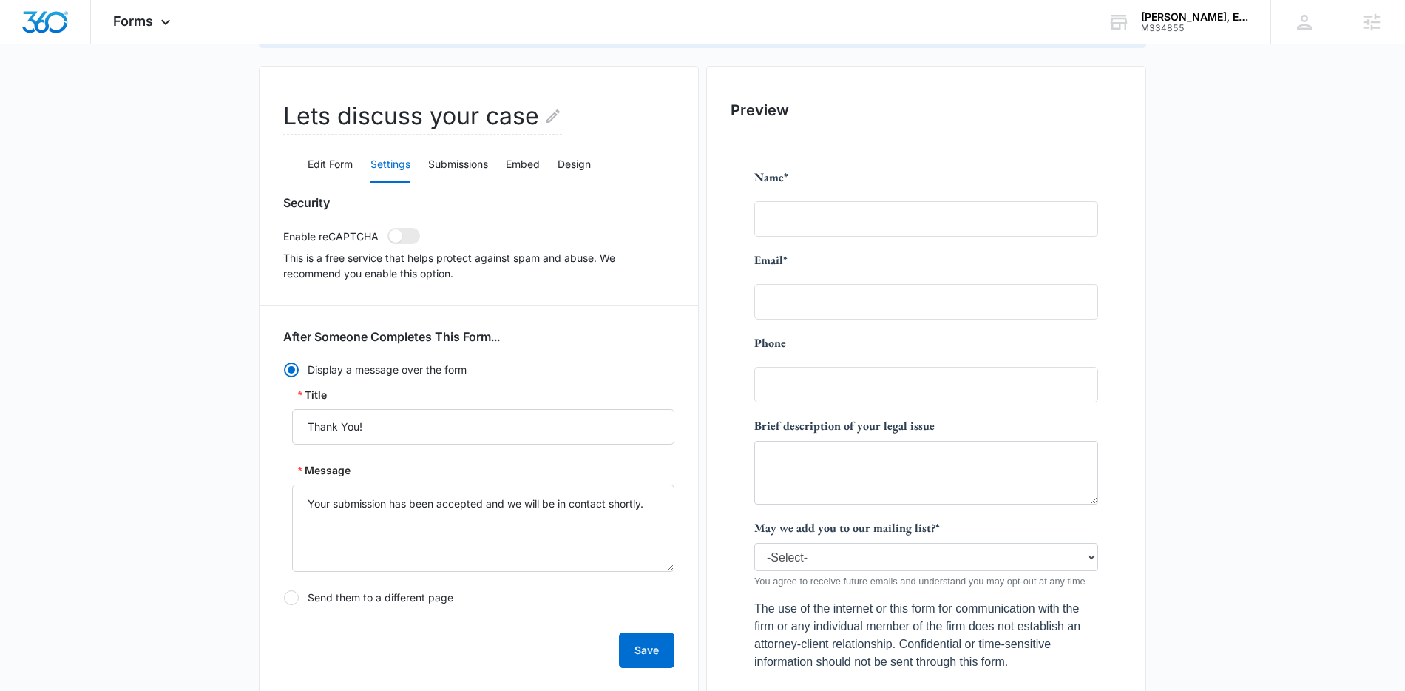
scroll to position [152, 0]
click at [938, 430] on div at bounding box center [925, 450] width 391 height 632
drag, startPoint x: 938, startPoint y: 427, endPoint x: 746, endPoint y: 430, distance: 192.2
click at [746, 430] on div at bounding box center [925, 450] width 391 height 632
drag, startPoint x: 226, startPoint y: 189, endPoint x: 174, endPoint y: 78, distance: 121.7
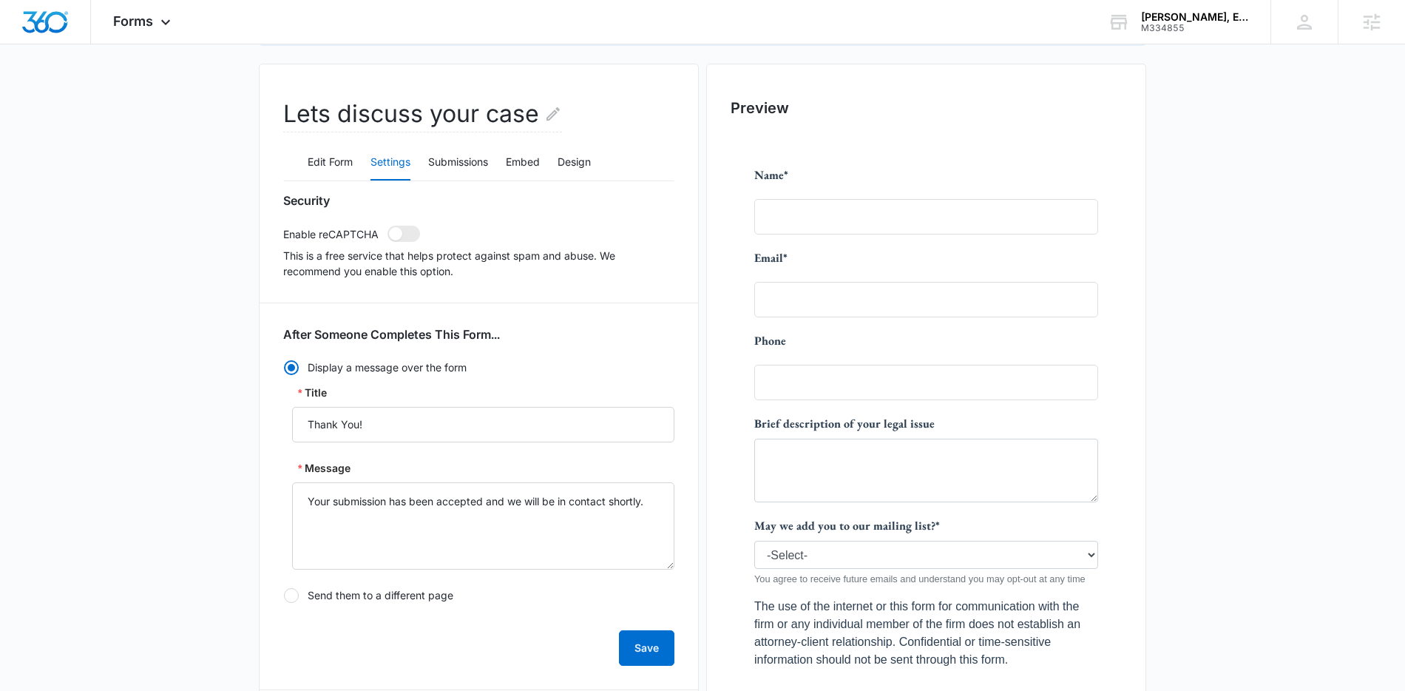
click at [227, 189] on main "Edit Form Accept payments and sell products right on this form. Set Up Payments…" at bounding box center [702, 627] width 1405 height 1376
click at [126, 19] on span "Forms" at bounding box center [133, 21] width 40 height 16
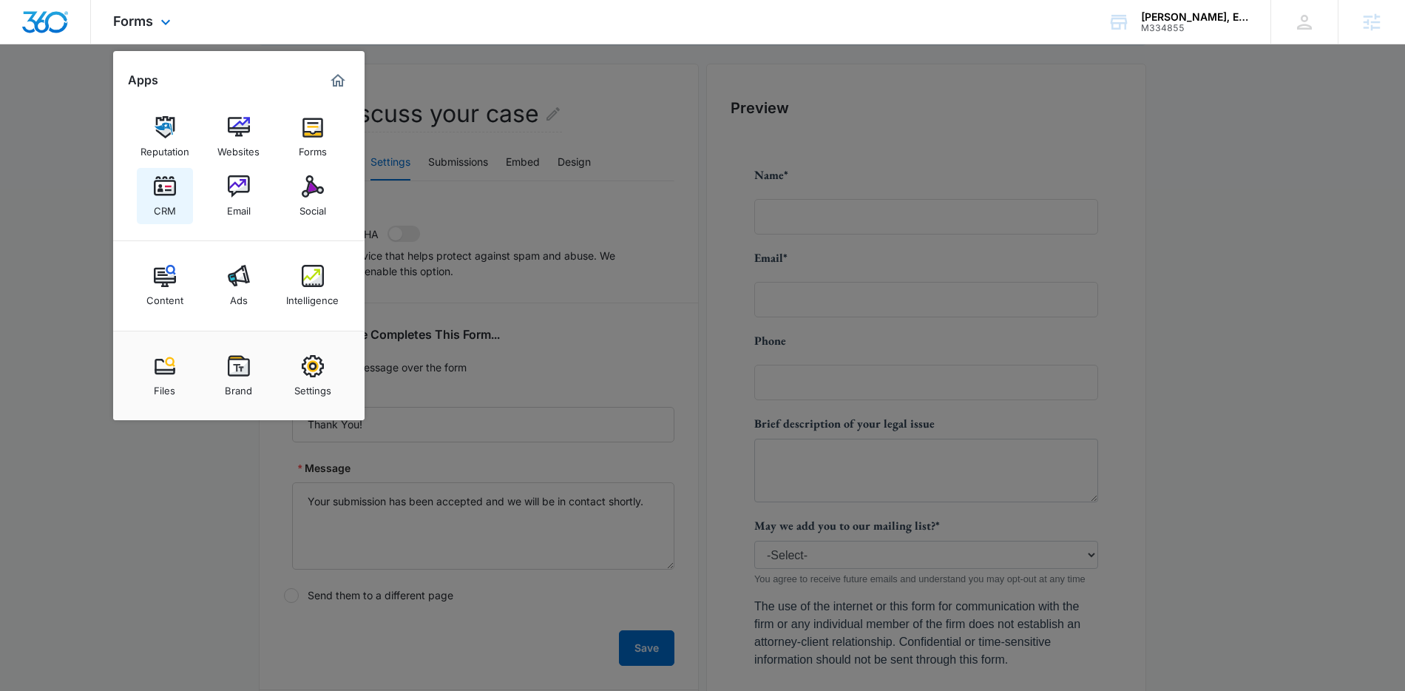
click at [155, 197] on img at bounding box center [165, 186] width 22 height 22
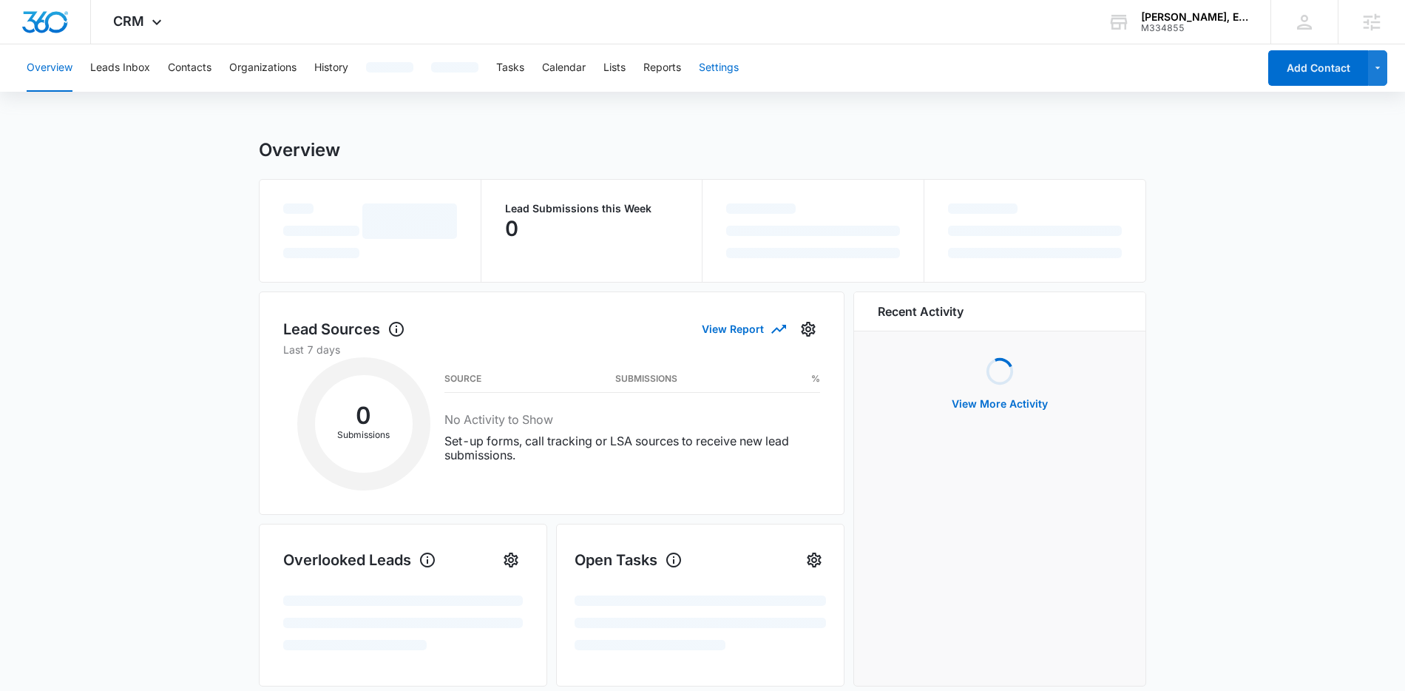
click at [726, 72] on button "Settings" at bounding box center [719, 67] width 40 height 47
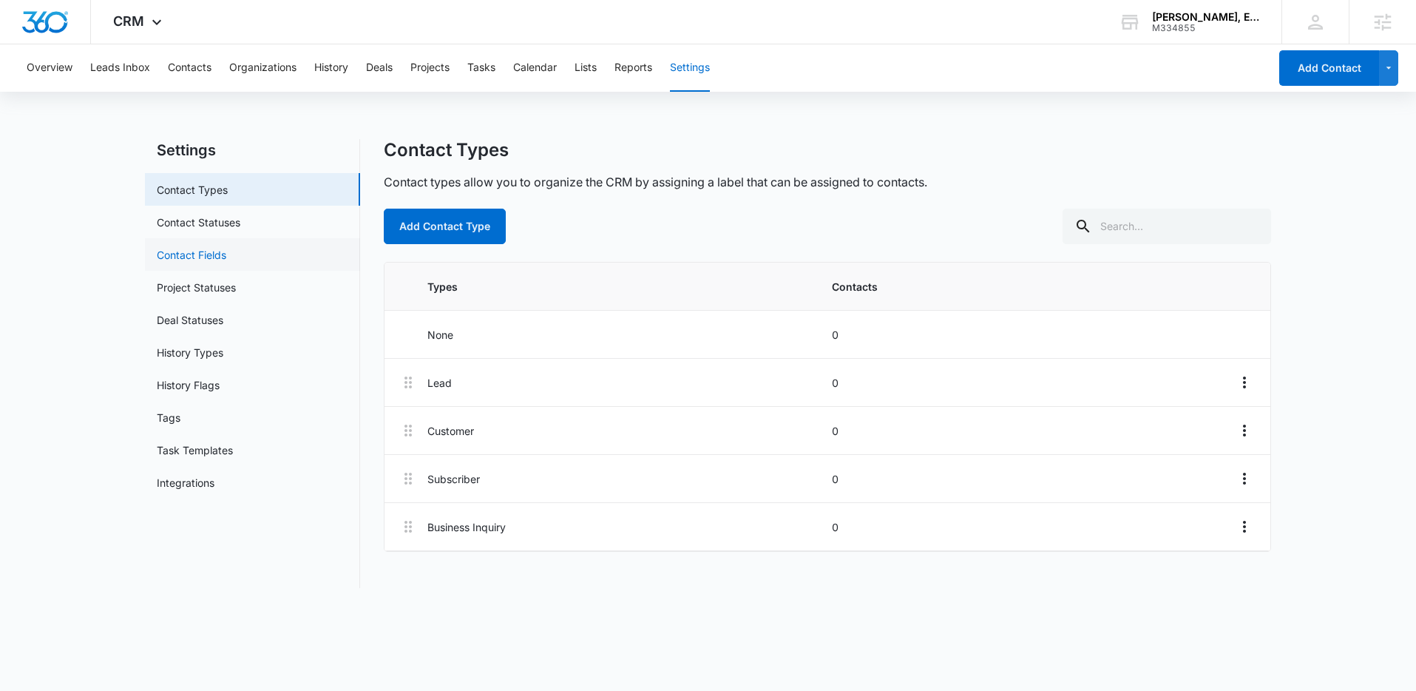
click at [203, 254] on link "Contact Fields" at bounding box center [192, 255] width 70 height 16
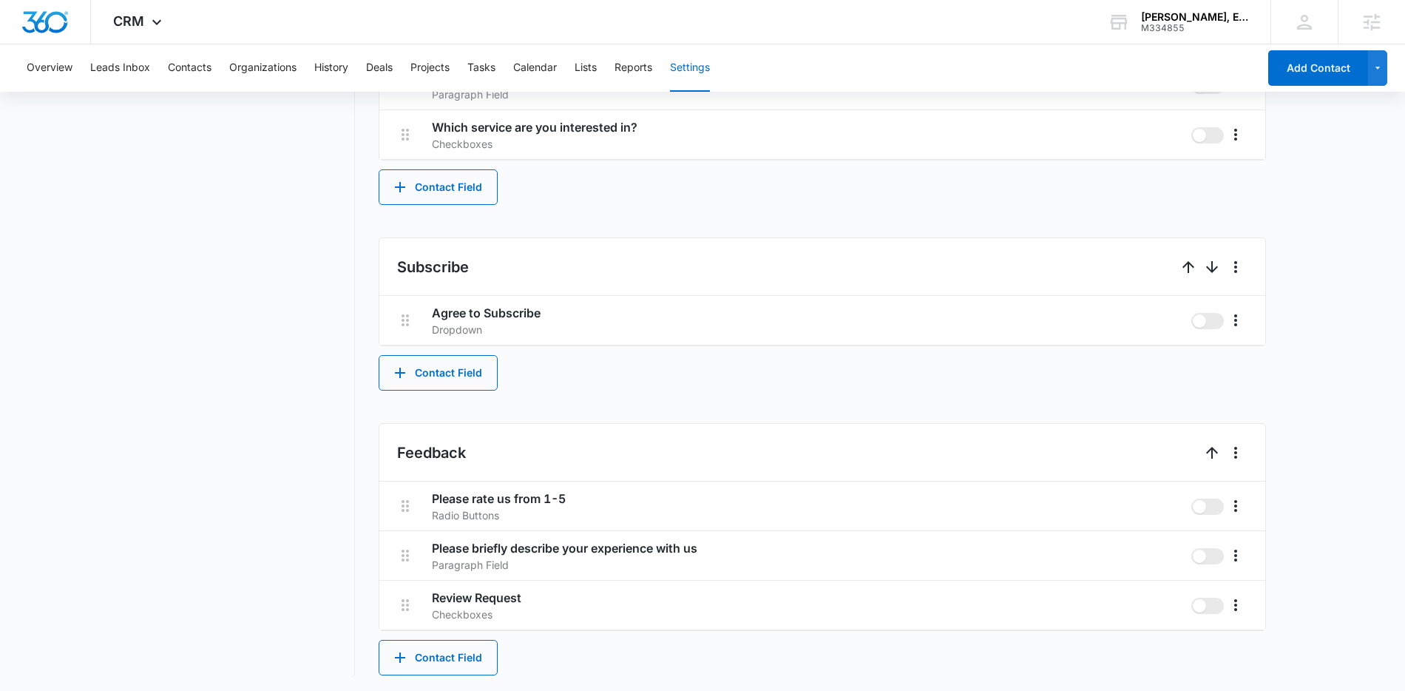
scroll to position [985, 0]
click at [804, 421] on ul "Feedback Please rate us from 1-5 Radio Buttons Please briefly describe your exp…" at bounding box center [822, 525] width 887 height 208
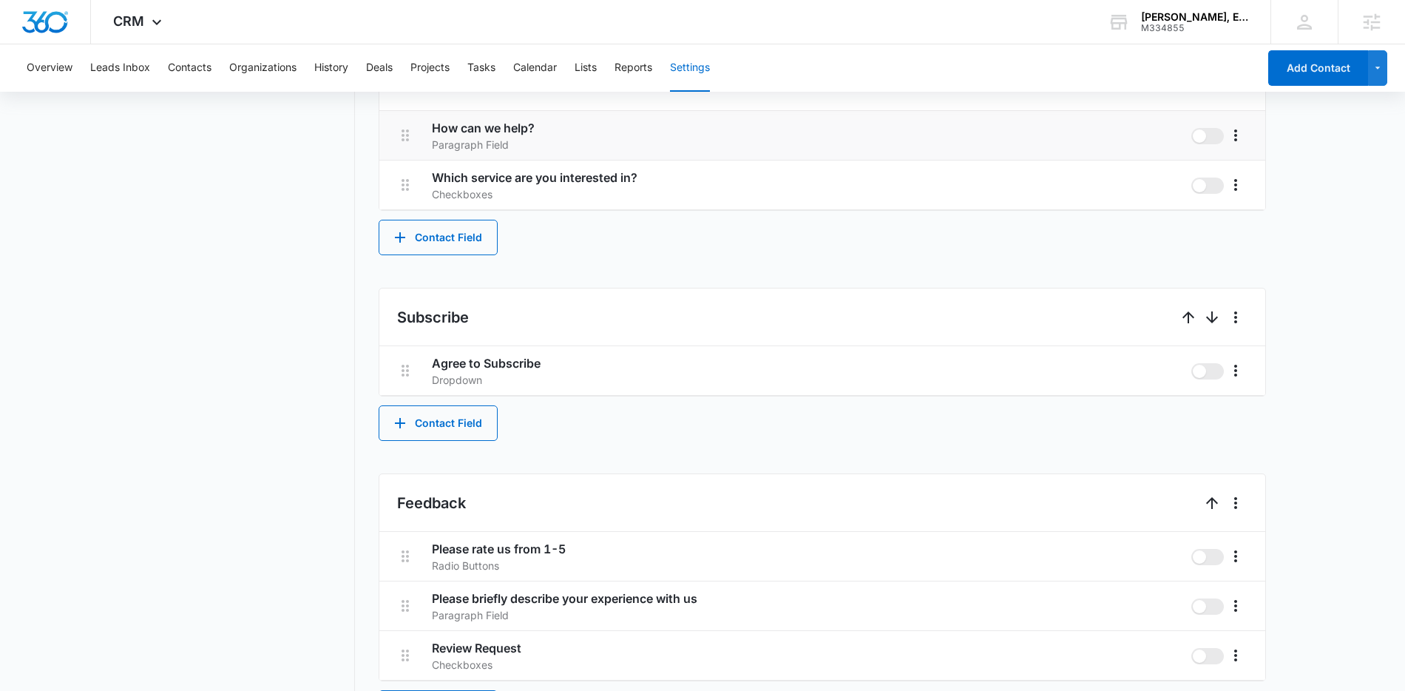
scroll to position [717, 0]
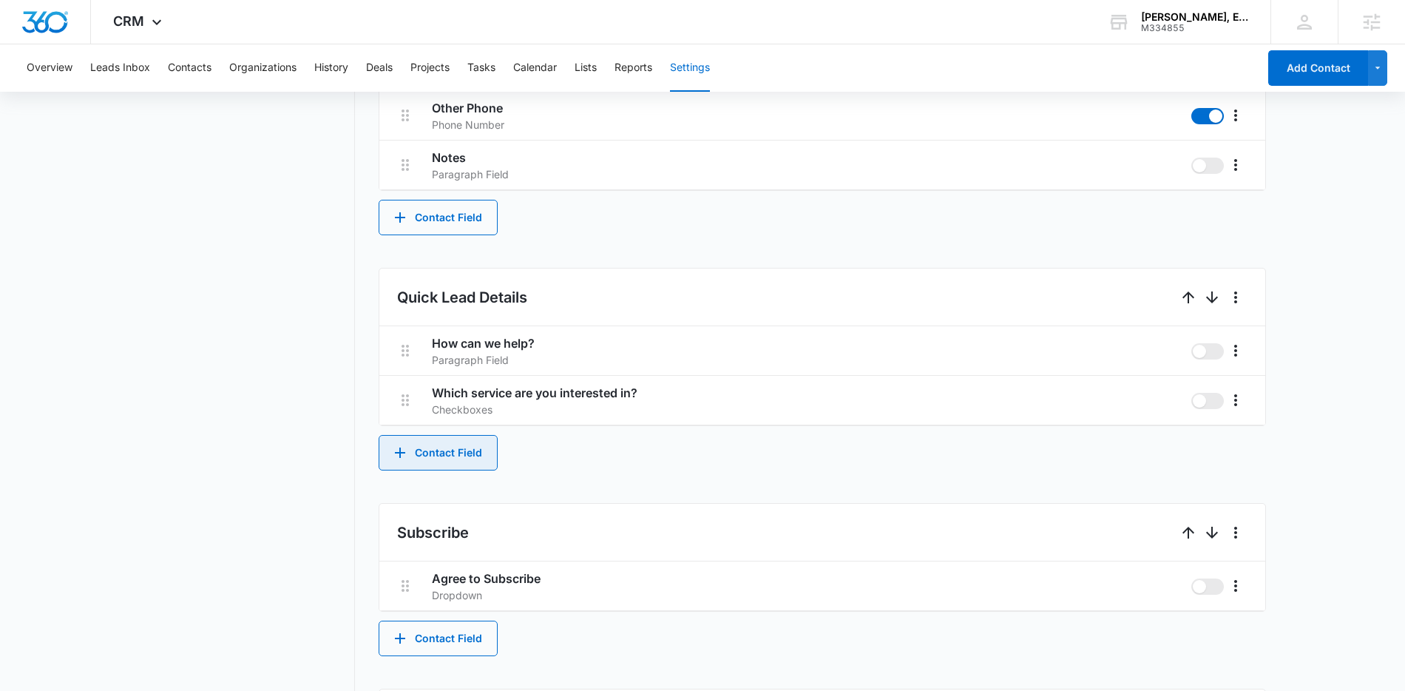
click at [432, 443] on button "Contact Field" at bounding box center [438, 452] width 119 height 35
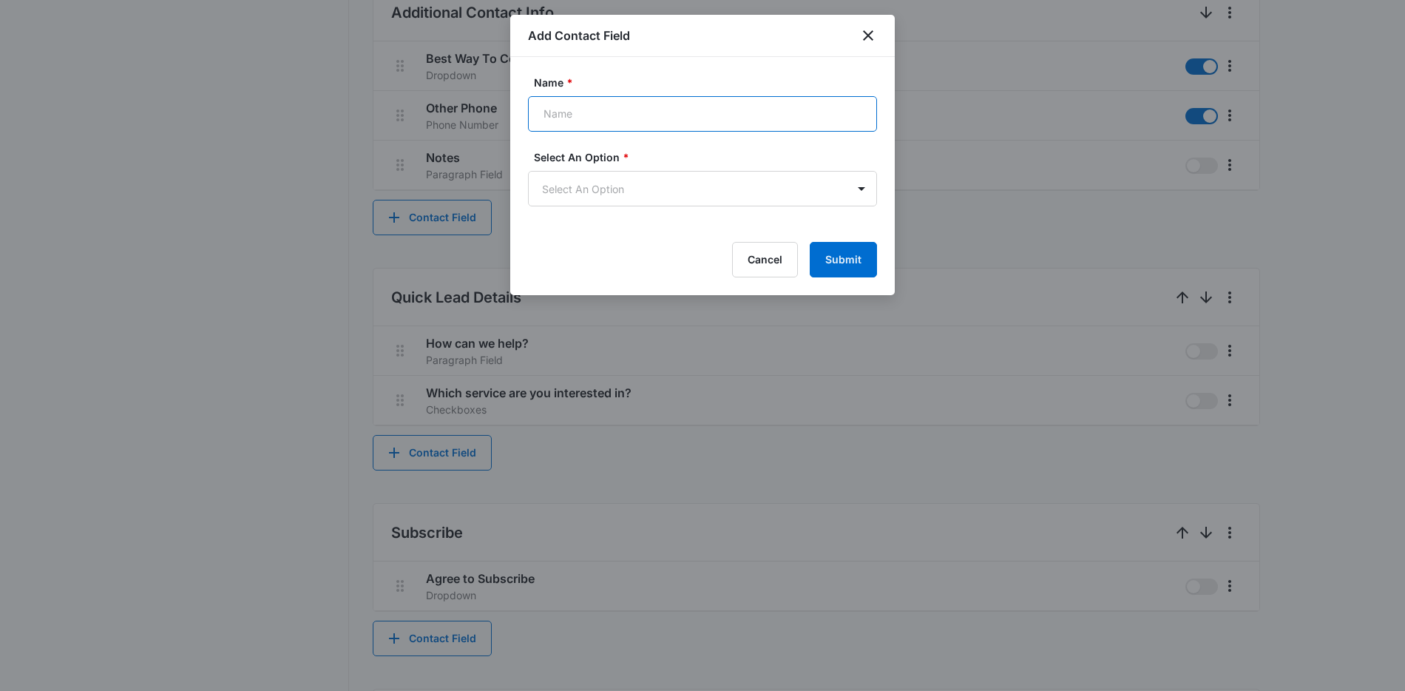
click at [665, 105] on input "Name *" at bounding box center [702, 113] width 349 height 35
type input "Brief description of your legal issue"
click at [664, 180] on body "CRM Apps Reputation Websites Forms CRM Email Social Content Ads Intelligence Fi…" at bounding box center [702, 120] width 1405 height 1675
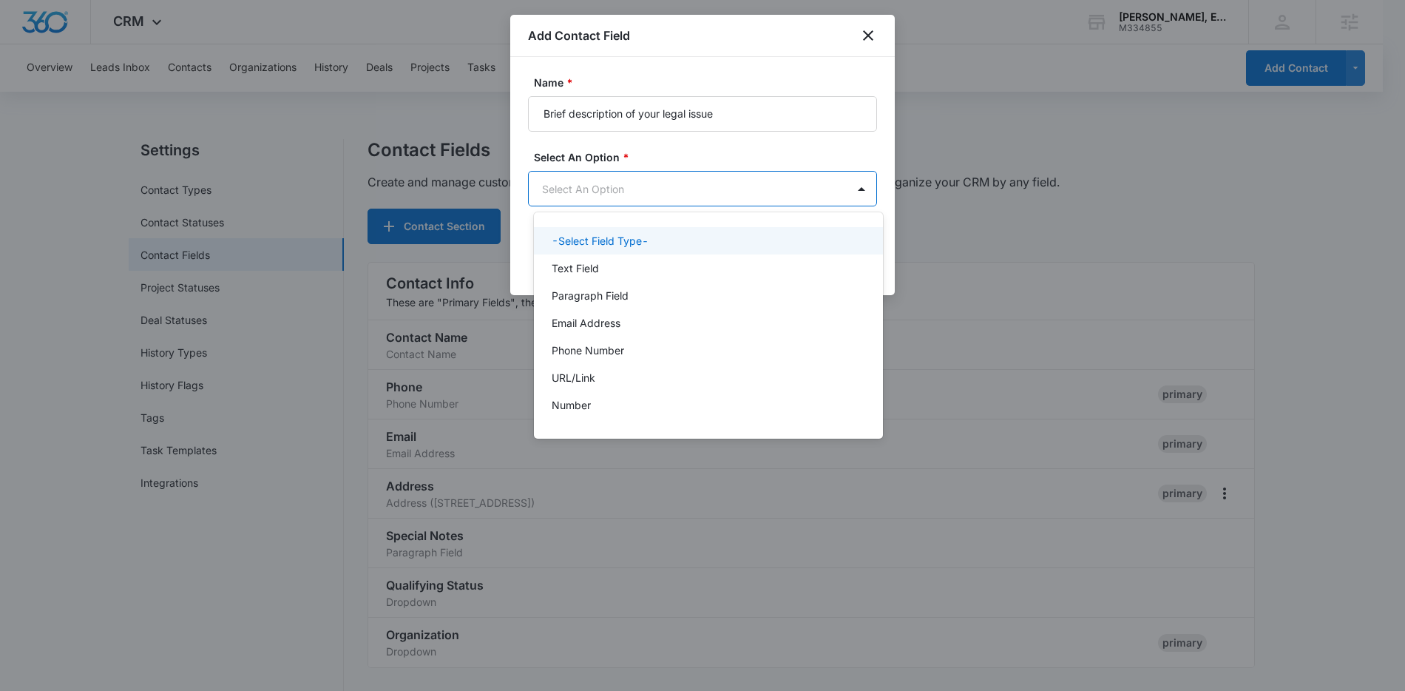
scroll to position [0, 0]
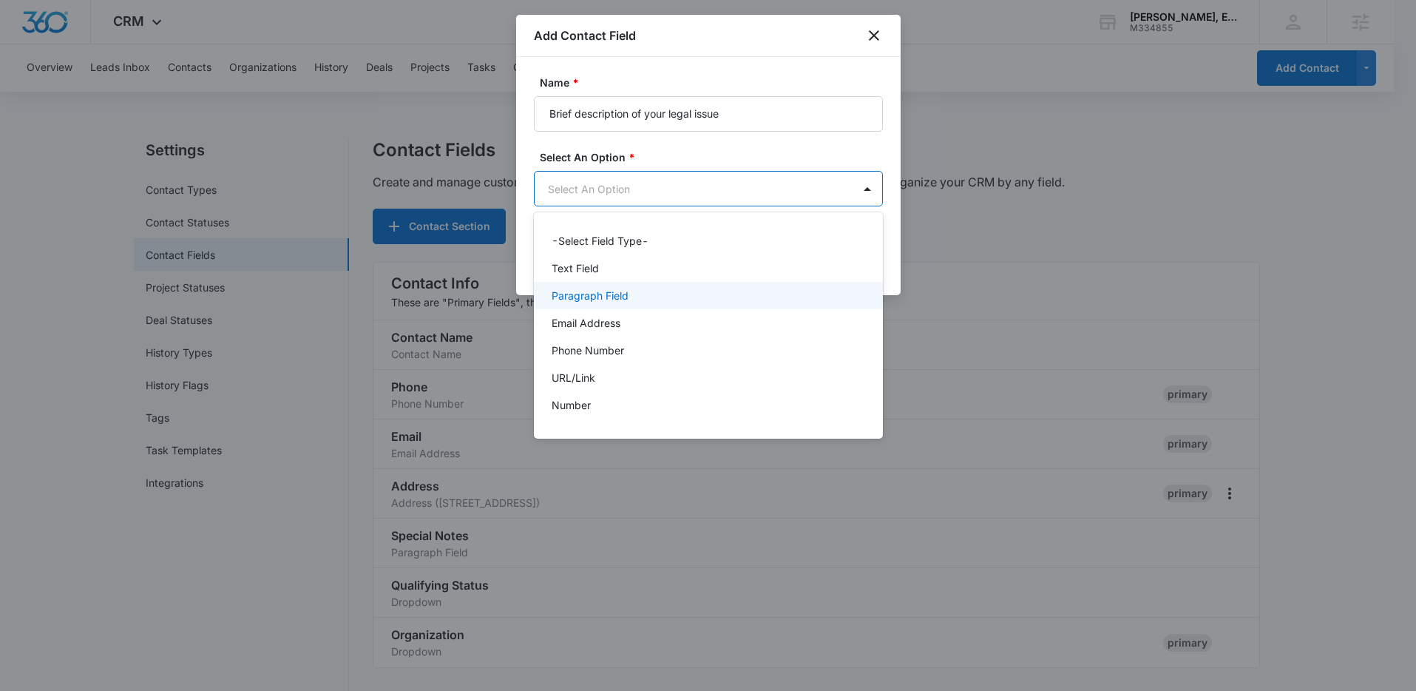
click at [635, 295] on div "Paragraph Field" at bounding box center [707, 296] width 311 height 16
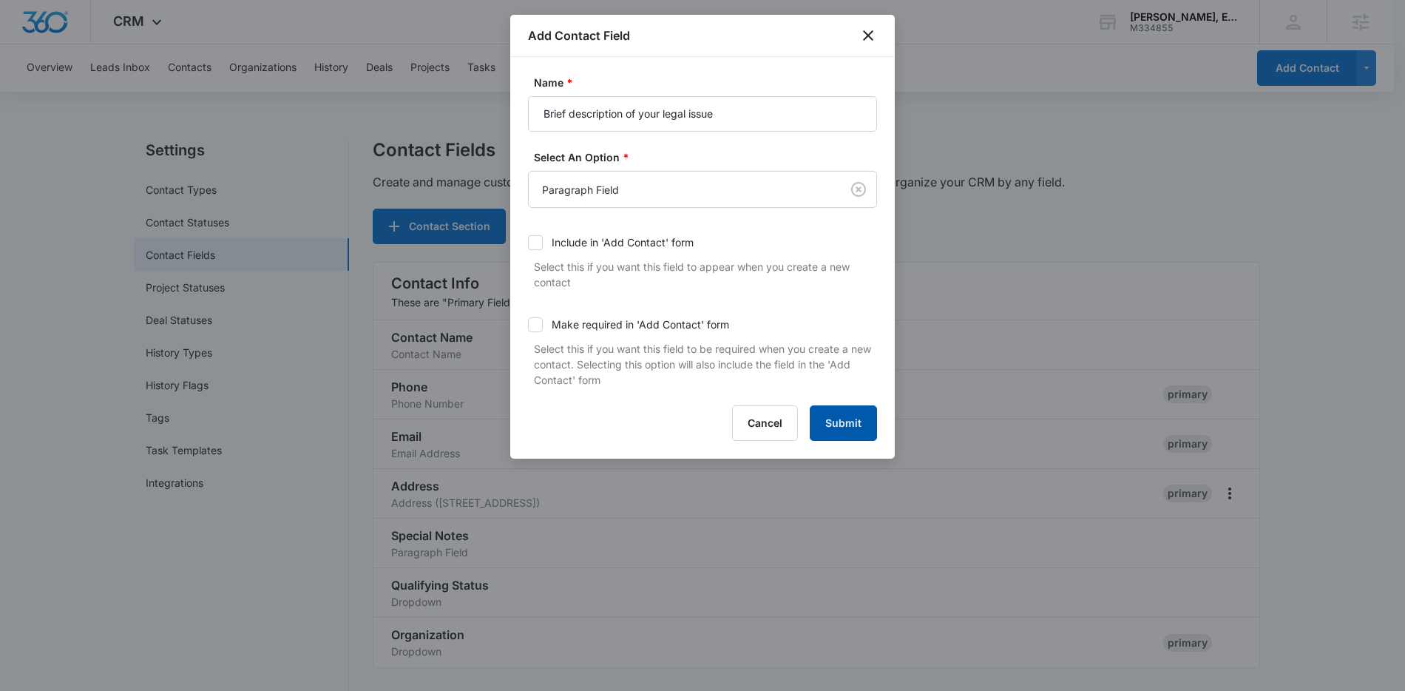
click at [839, 420] on button "Submit" at bounding box center [843, 422] width 67 height 35
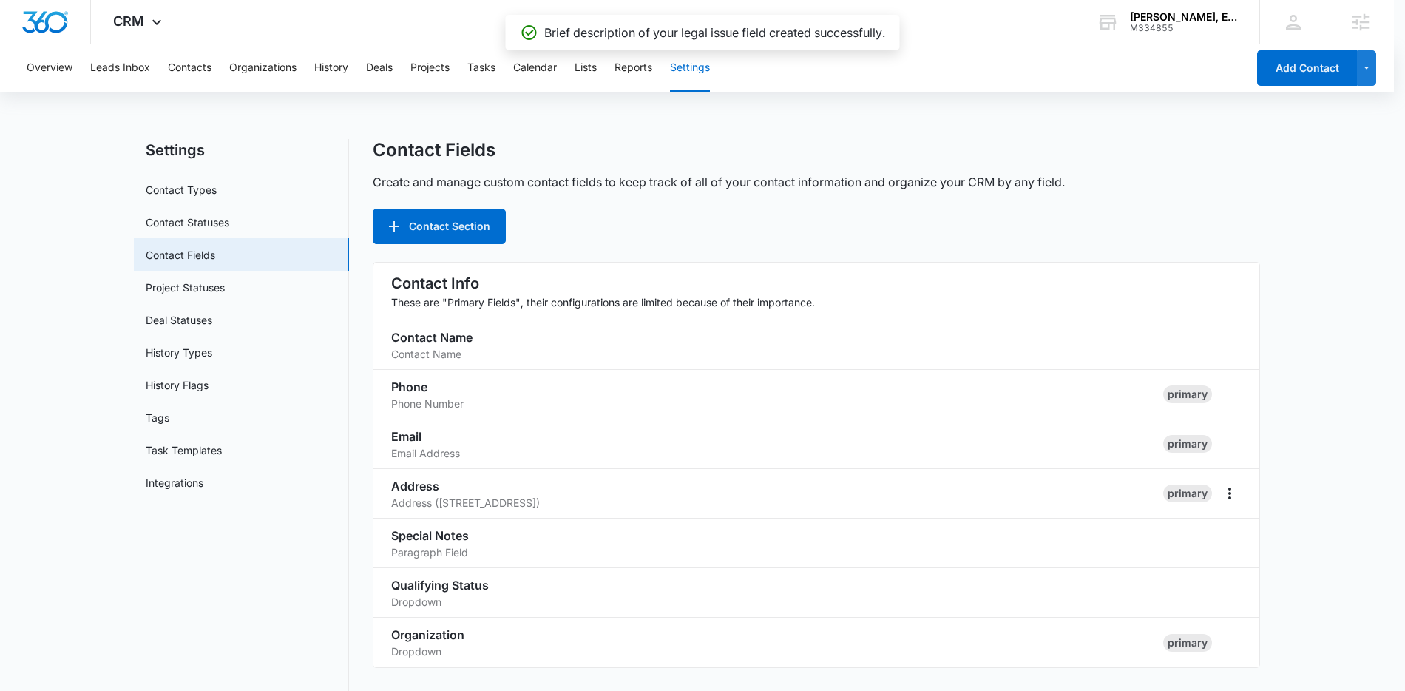
scroll to position [874, 0]
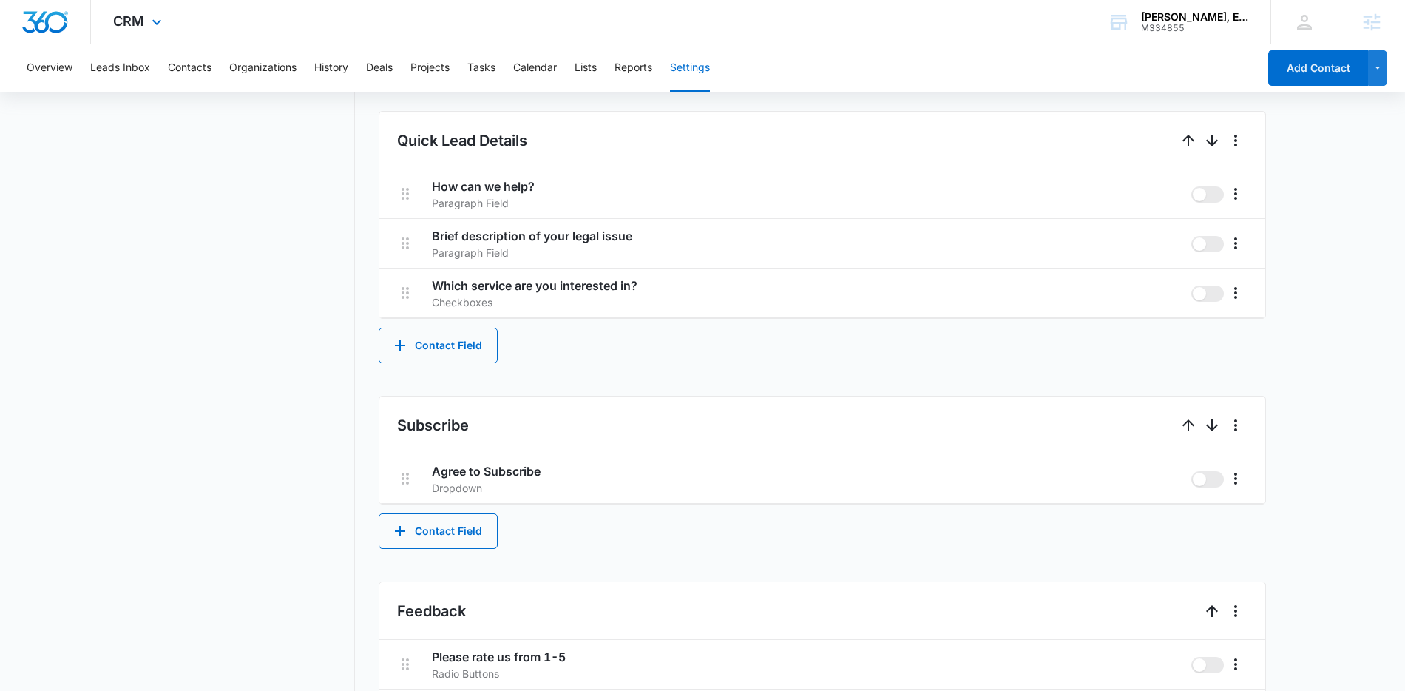
drag, startPoint x: 149, startPoint y: 9, endPoint x: 153, endPoint y: 35, distance: 26.1
click at [149, 9] on div "CRM Apps Reputation Websites Forms CRM Email Social Content Ads Intelligence Fi…" at bounding box center [139, 22] width 97 height 44
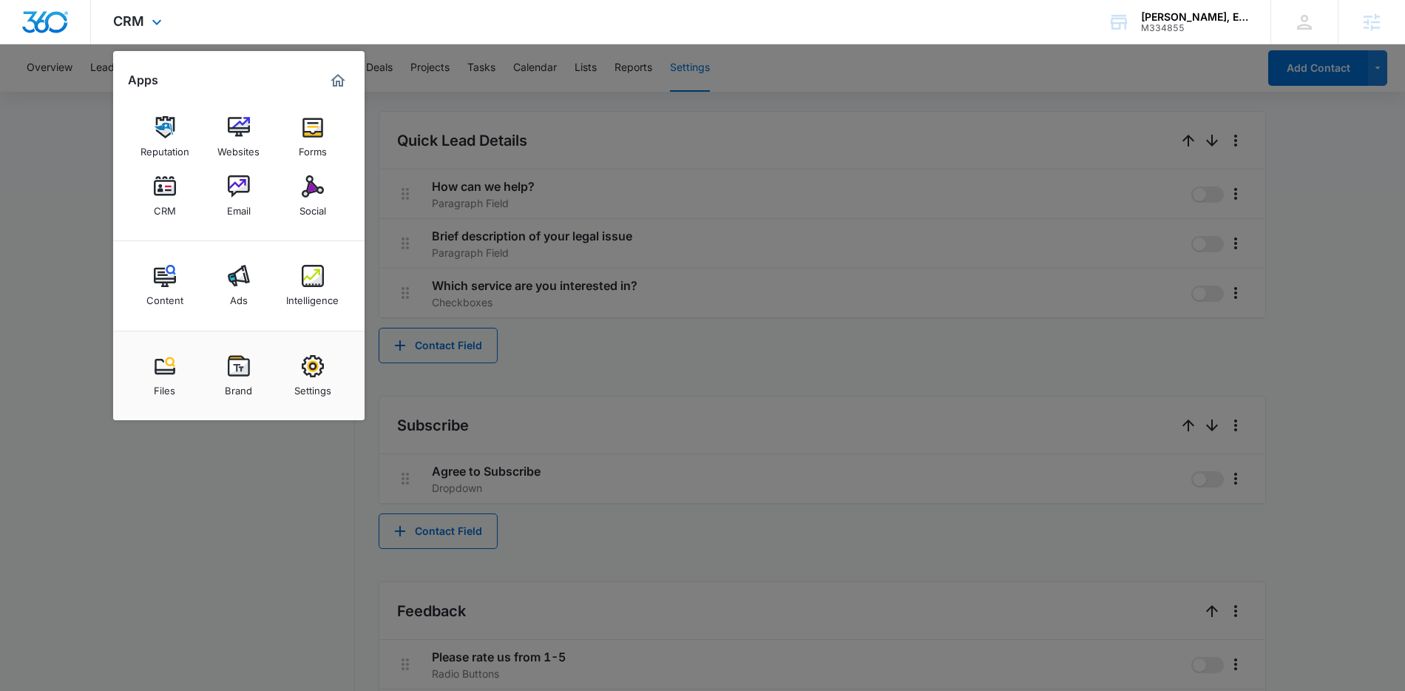
click at [137, 31] on div "CRM Apps Reputation Websites Forms CRM Email Social Content Ads Intelligence Fi…" at bounding box center [139, 22] width 97 height 44
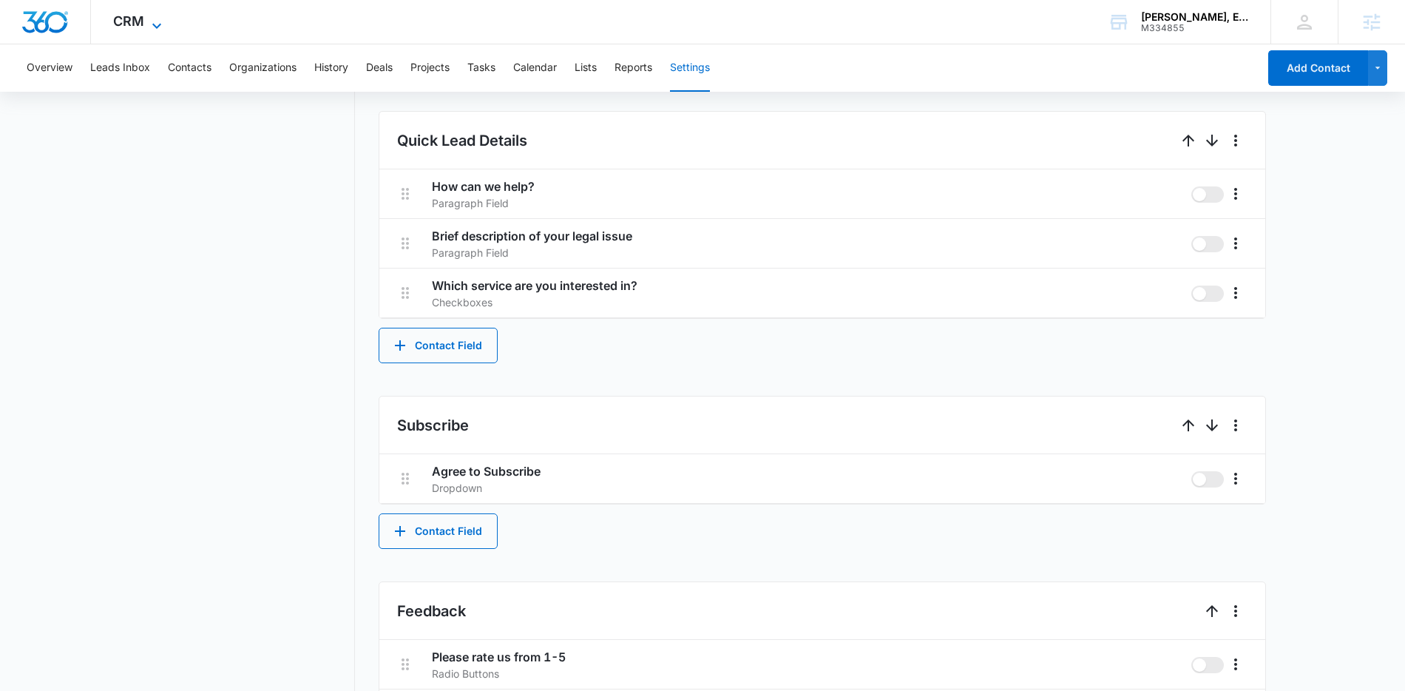
click at [157, 27] on icon at bounding box center [157, 26] width 18 height 18
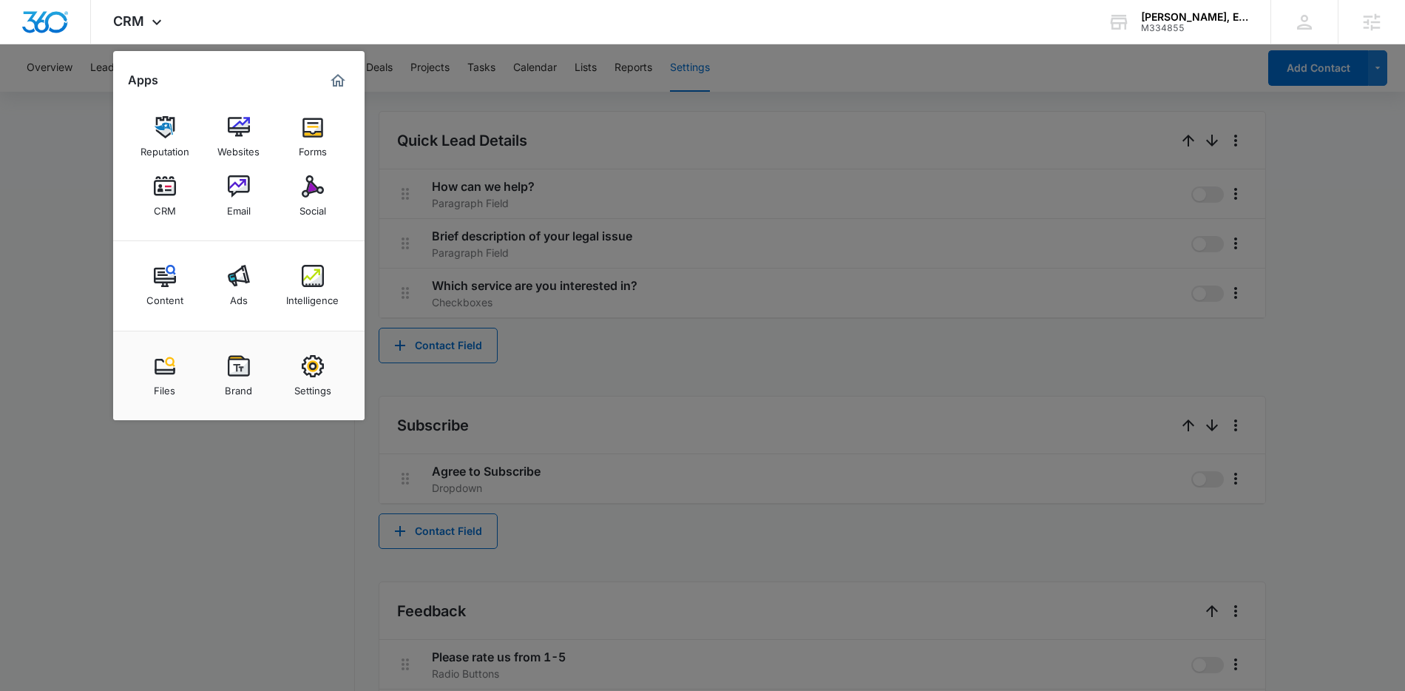
click at [76, 152] on div at bounding box center [702, 345] width 1405 height 691
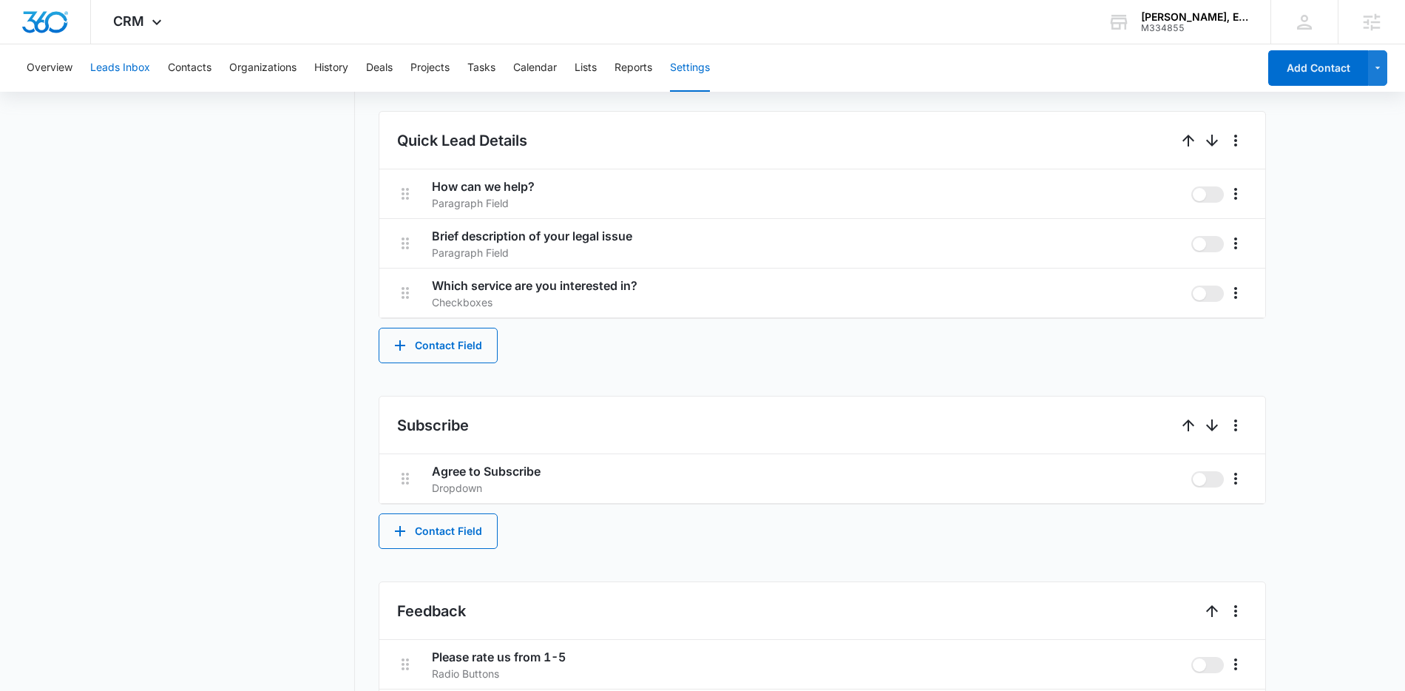
click at [109, 64] on button "Leads Inbox" at bounding box center [120, 67] width 60 height 47
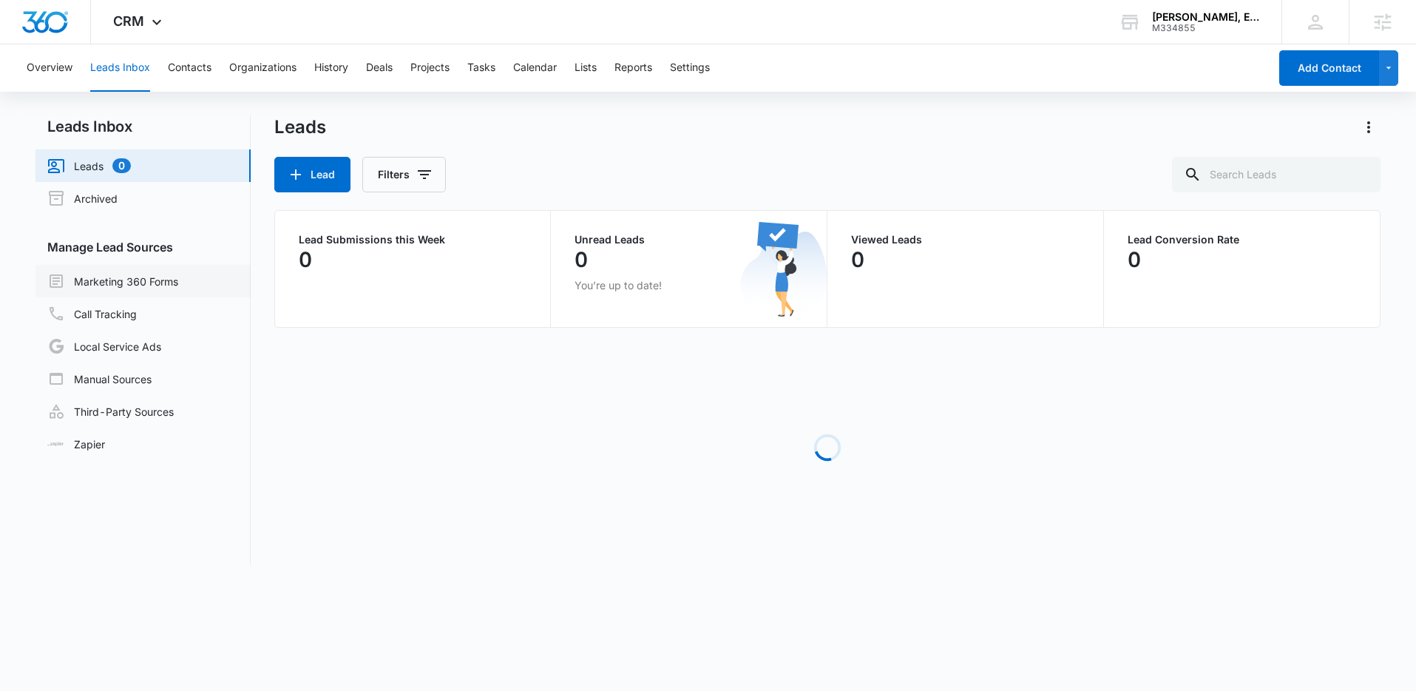
click at [141, 272] on link "Marketing 360 Forms" at bounding box center [112, 281] width 131 height 18
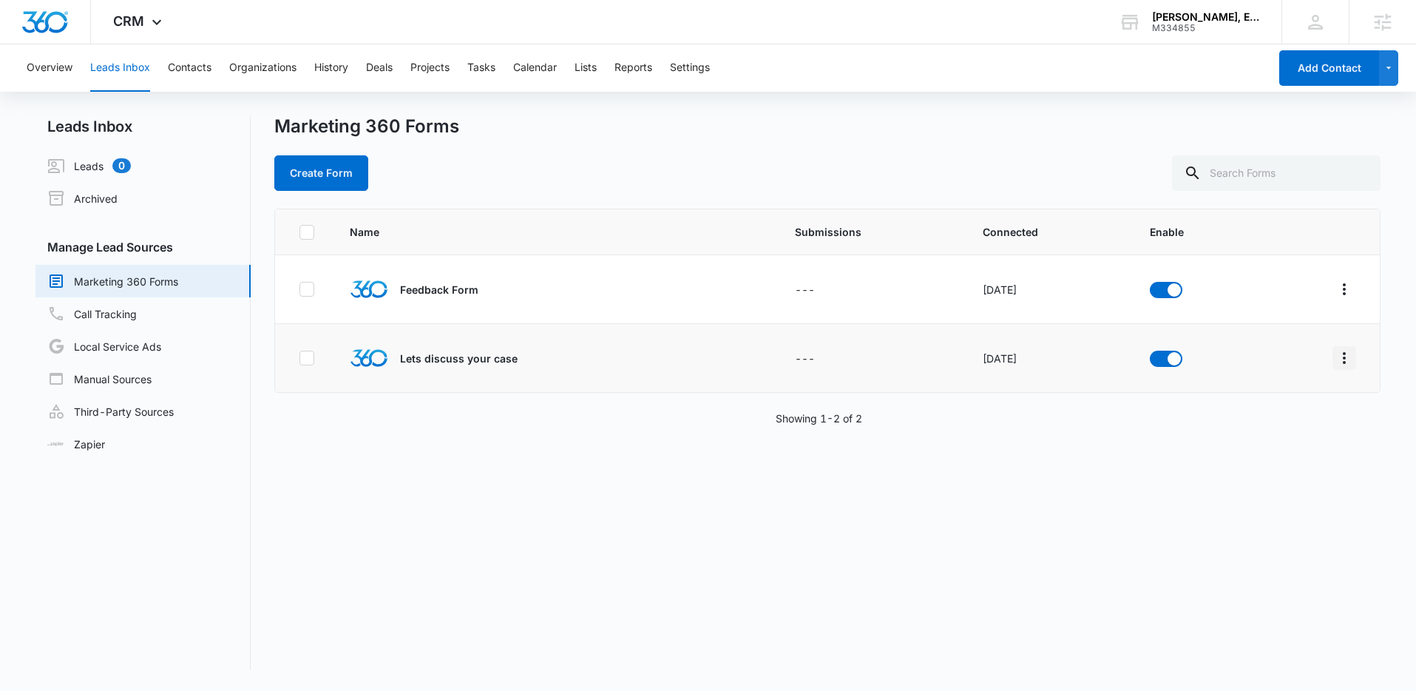
click at [1335, 360] on icon "Overflow Menu" at bounding box center [1344, 358] width 18 height 18
click at [1262, 438] on div "Field Mapping" at bounding box center [1267, 443] width 84 height 10
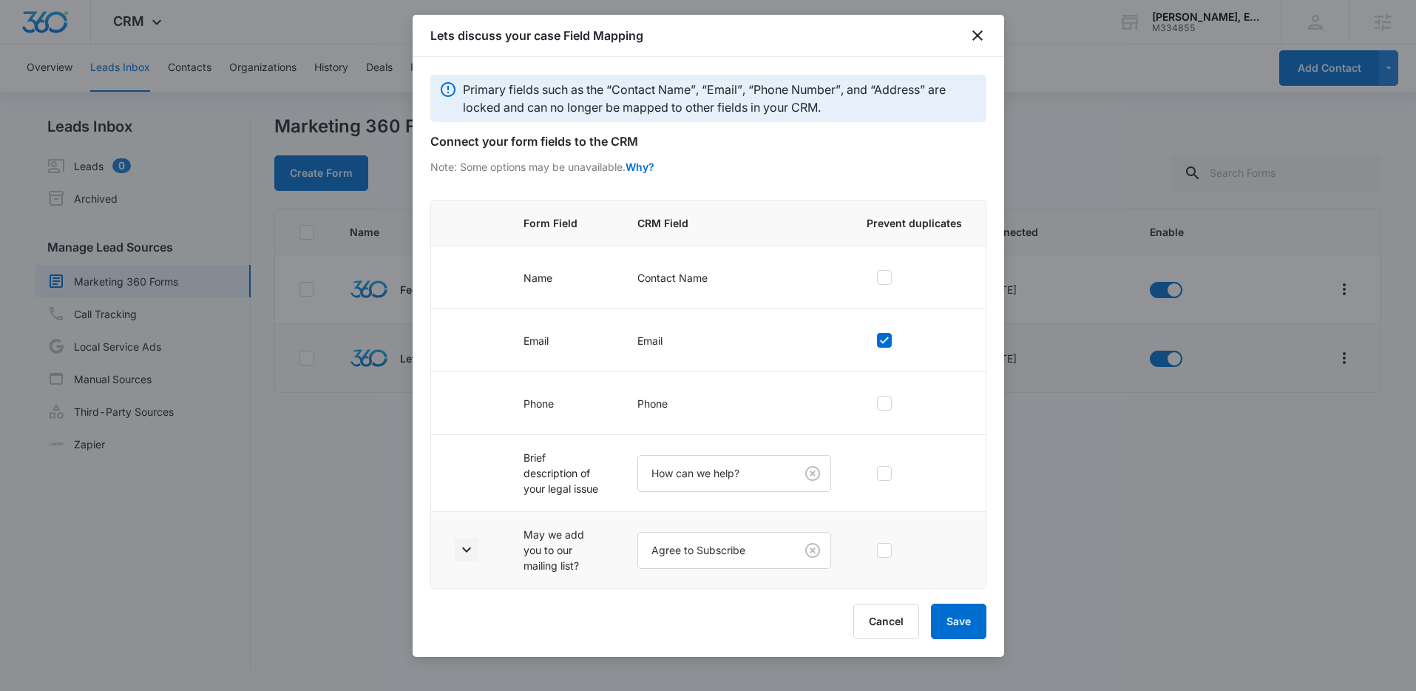
click at [470, 546] on icon "button" at bounding box center [467, 549] width 18 height 18
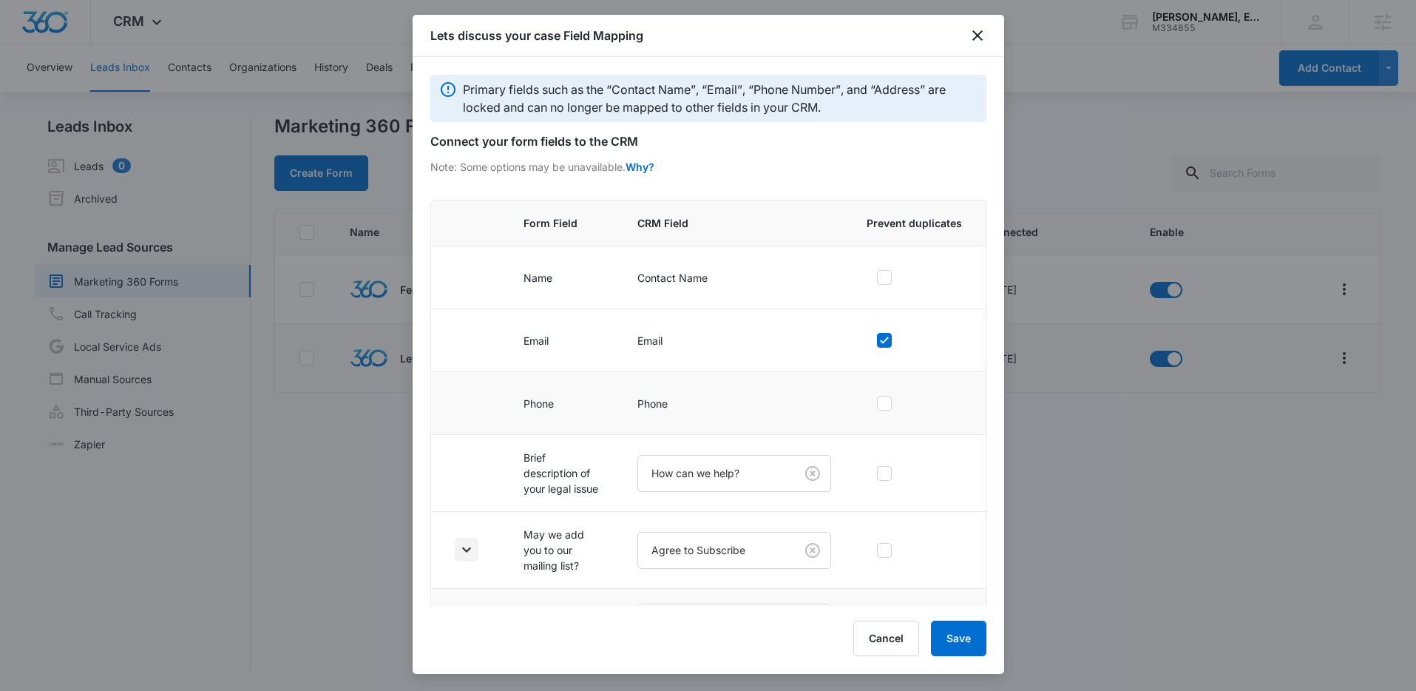
scroll to position [115, 0]
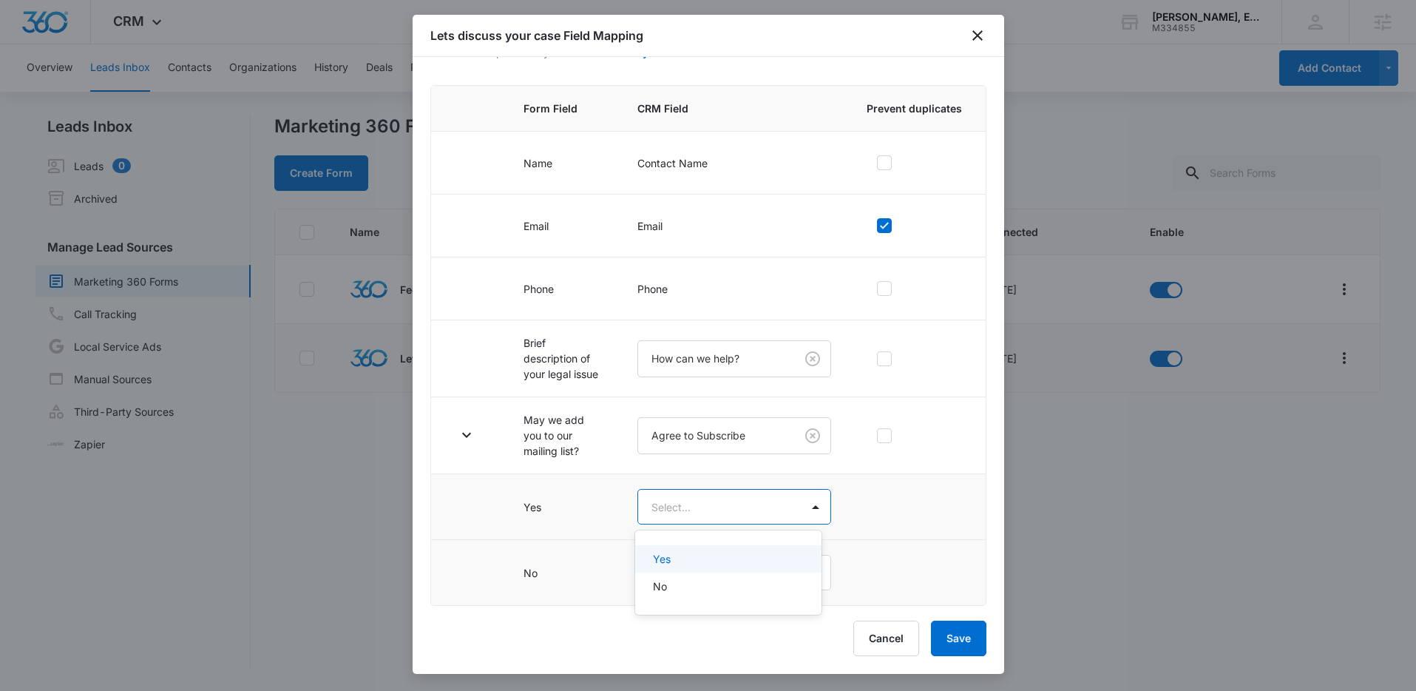
click at [676, 506] on body "CRM Apps Reputation Websites Forms CRM Email Social Content Ads Intelligence Fi…" at bounding box center [708, 345] width 1416 height 691
click at [740, 557] on div "Yes" at bounding box center [727, 559] width 148 height 16
click at [723, 572] on body "CRM Apps Reputation Websites Forms CRM Email Social Content Ads Intelligence Fi…" at bounding box center [708, 345] width 1416 height 691
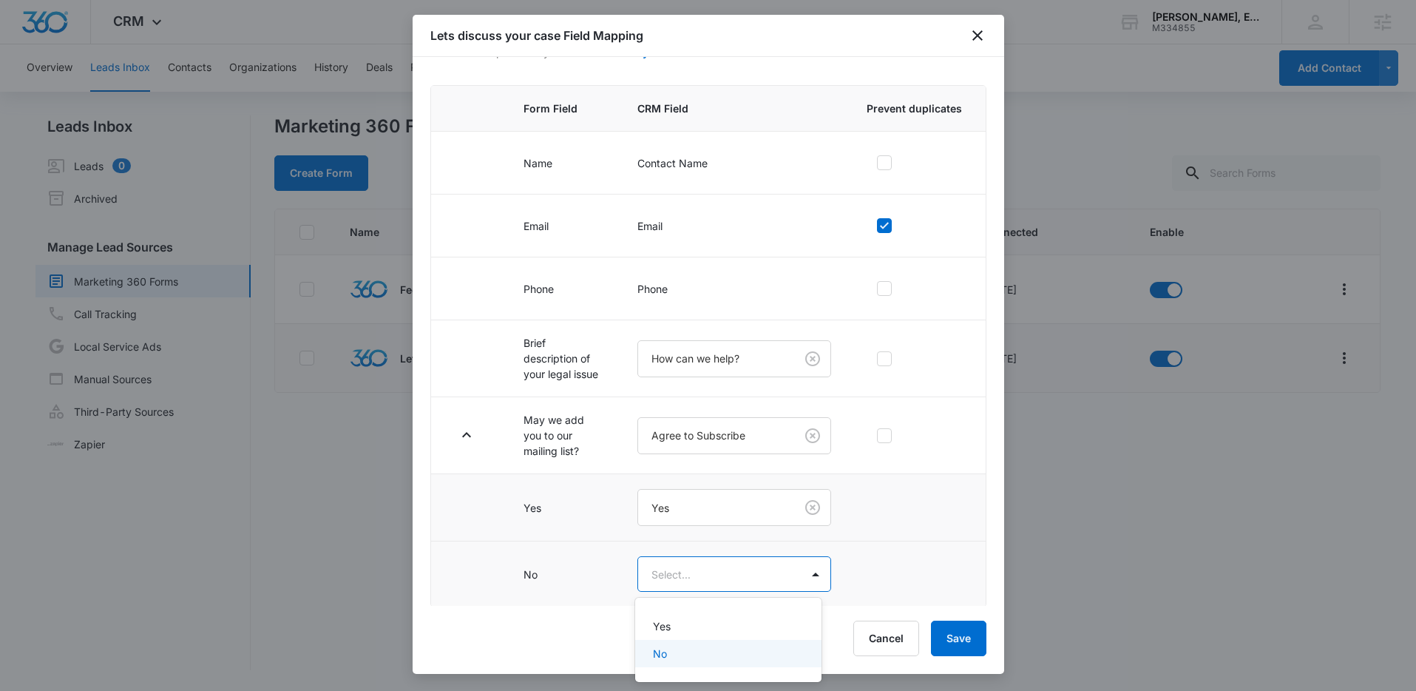
click at [678, 653] on div "No" at bounding box center [727, 653] width 148 height 16
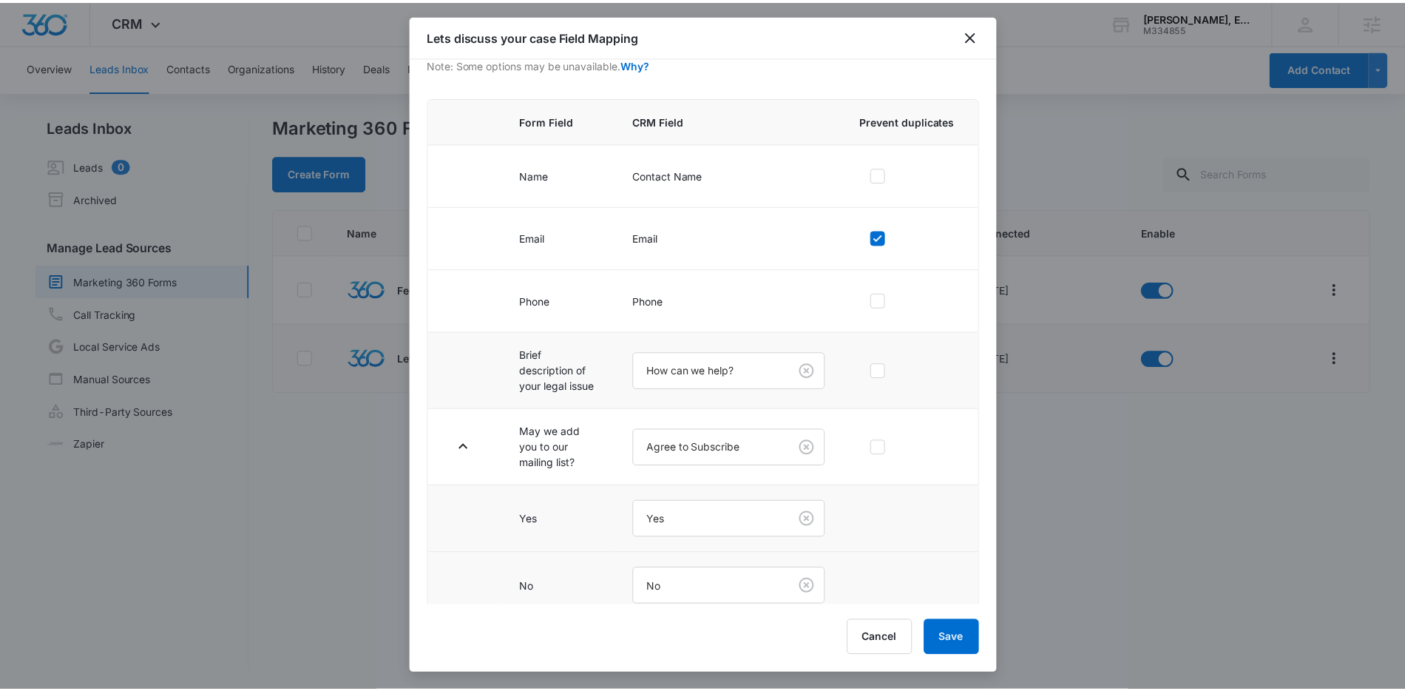
scroll to position [106, 0]
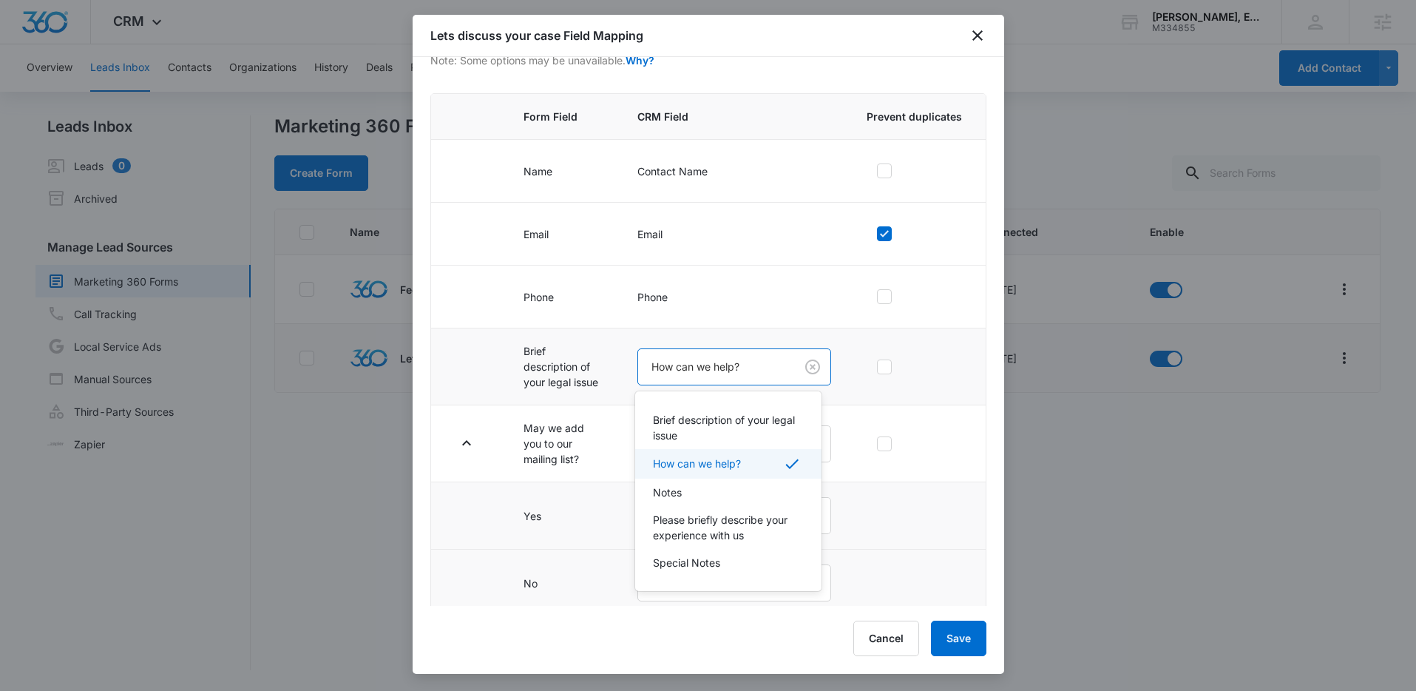
click at [696, 375] on body "CRM Apps Reputation Websites Forms CRM Email Social Content Ads Intelligence Fi…" at bounding box center [708, 345] width 1416 height 691
drag, startPoint x: 702, startPoint y: 416, endPoint x: 732, endPoint y: 414, distance: 30.4
click at [702, 416] on p "Brief description of your legal issue" at bounding box center [727, 427] width 148 height 31
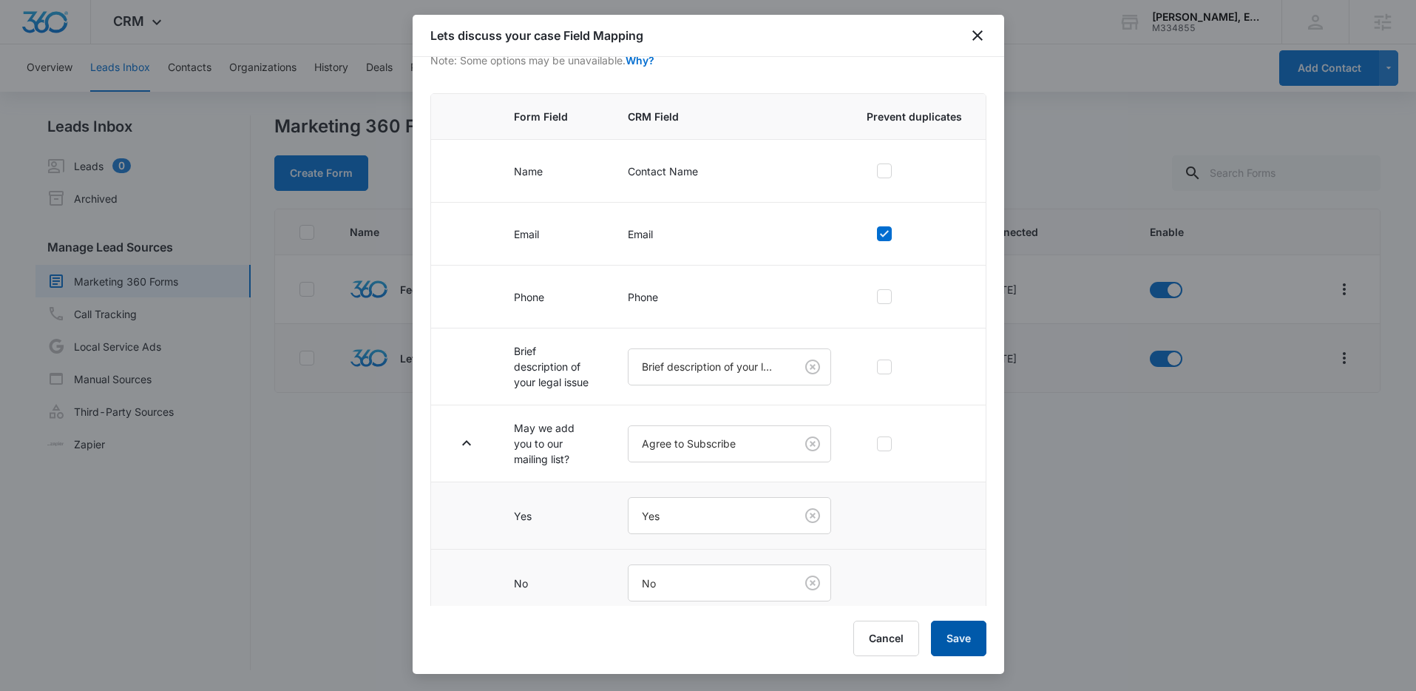
click at [941, 626] on button "Save" at bounding box center [958, 637] width 55 height 35
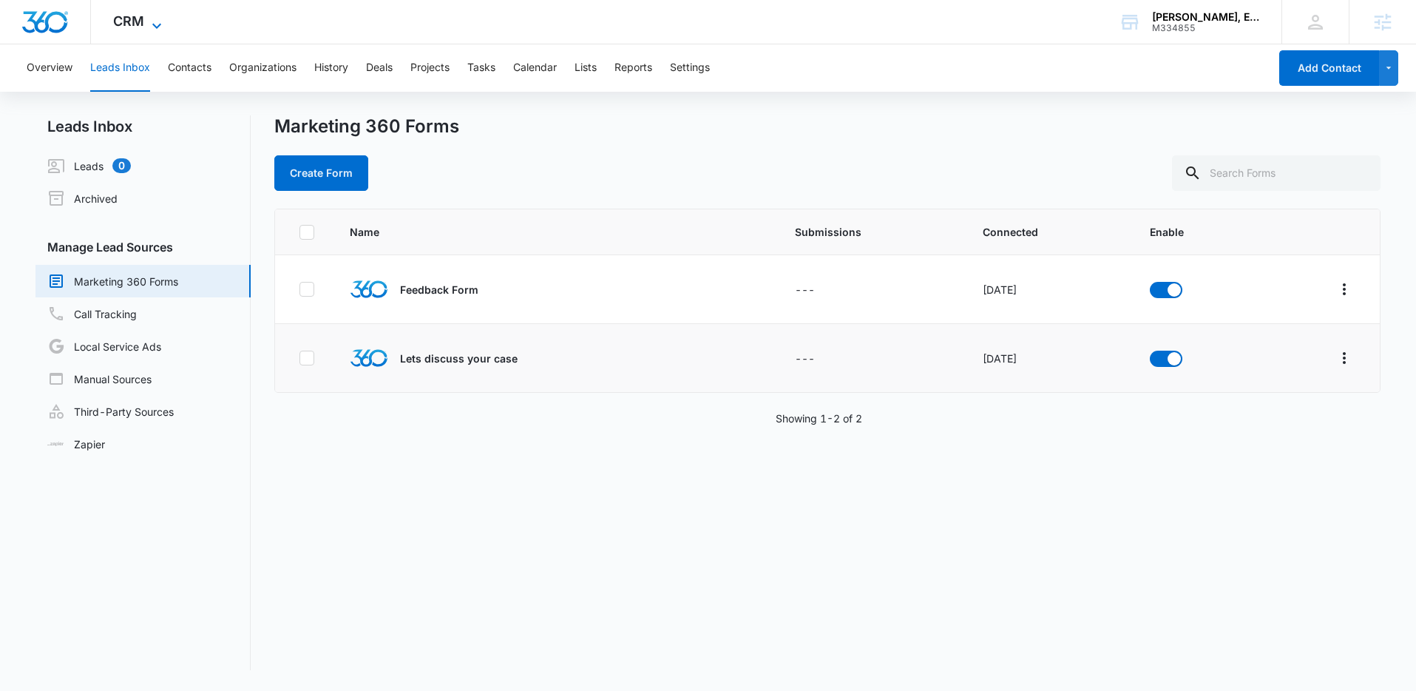
click at [139, 19] on span "CRM" at bounding box center [128, 21] width 31 height 16
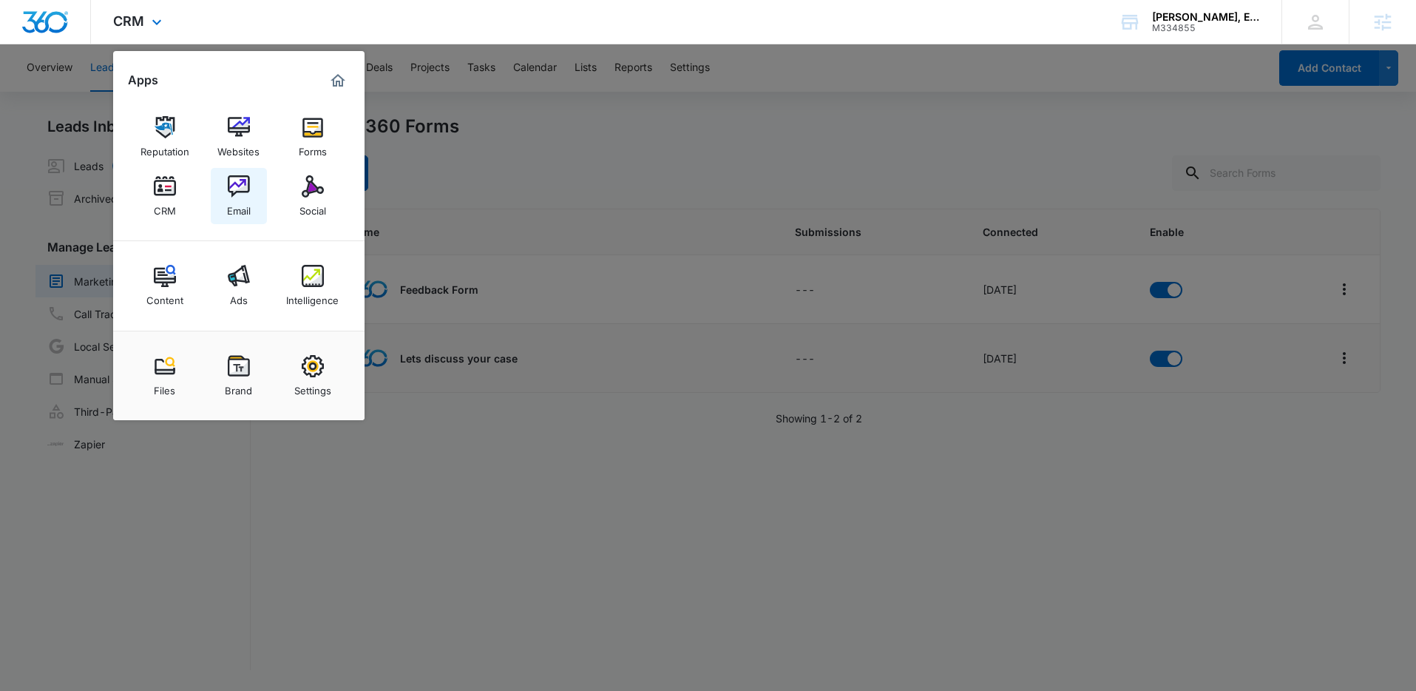
click at [247, 190] on img at bounding box center [239, 186] width 22 height 22
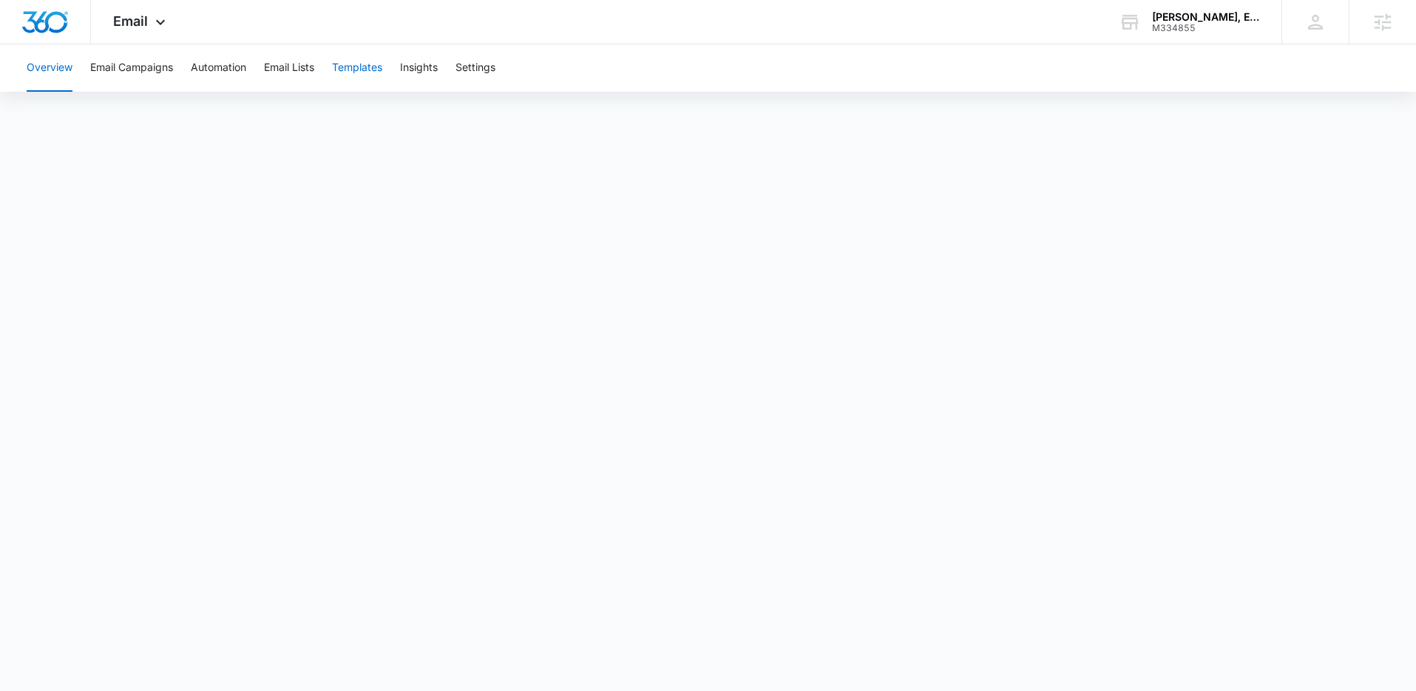
click at [366, 72] on button "Templates" at bounding box center [357, 67] width 50 height 47
click at [160, 14] on div "Email Apps Reputation Websites Forms CRM Email Social Content Ads Intelligence …" at bounding box center [141, 22] width 101 height 44
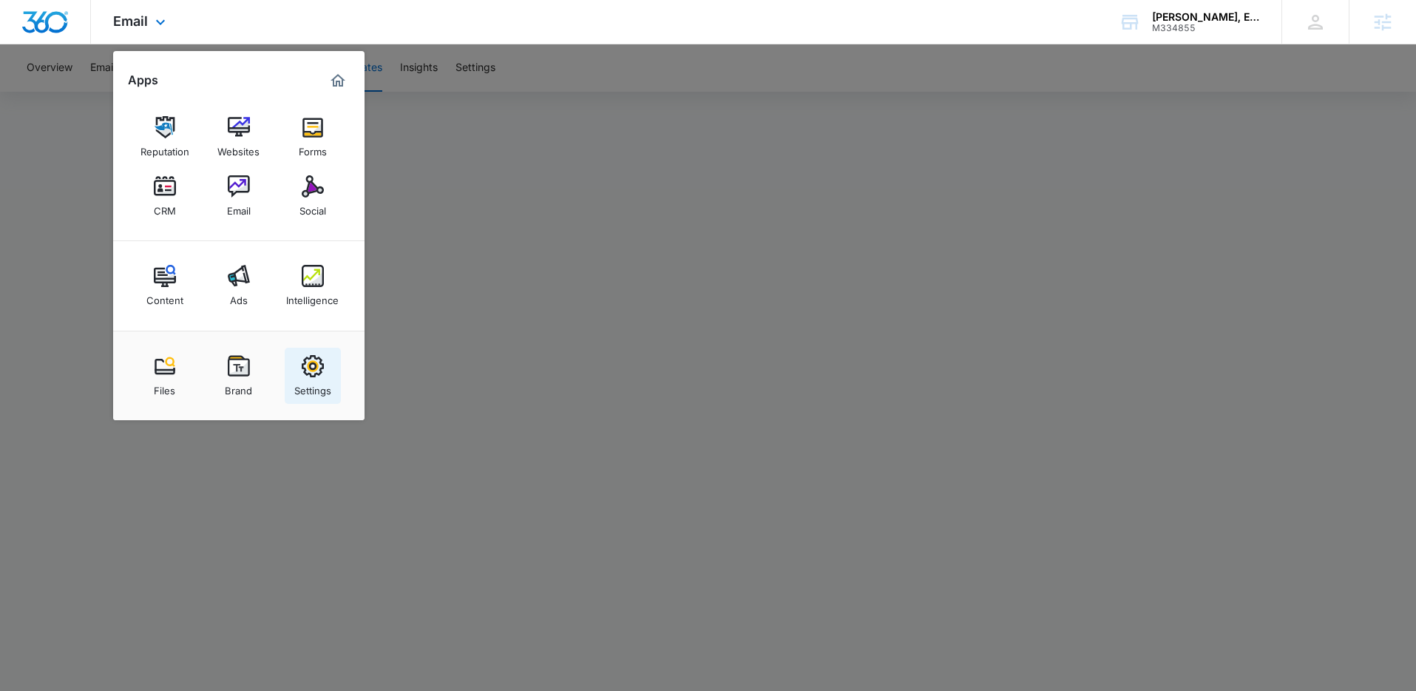
click at [327, 379] on div "Settings" at bounding box center [312, 386] width 37 height 19
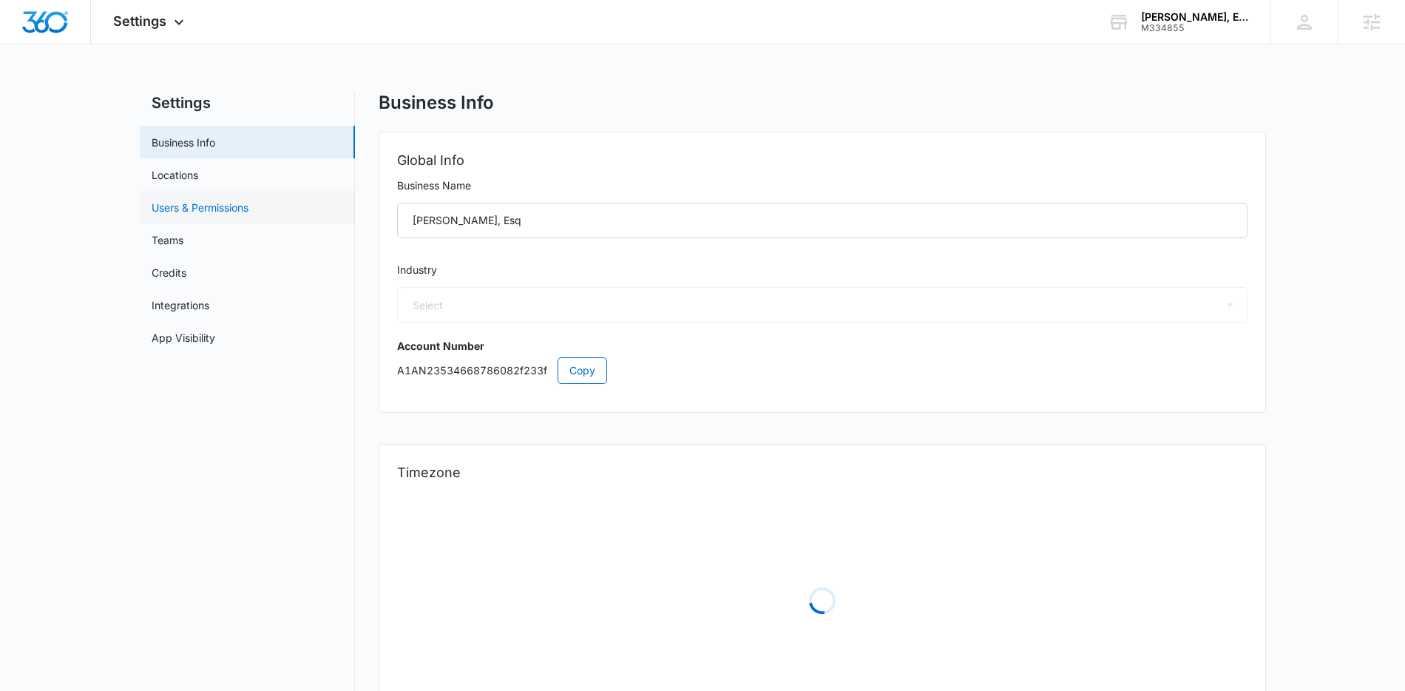
select select "30"
select select "US"
select select "America/New_York"
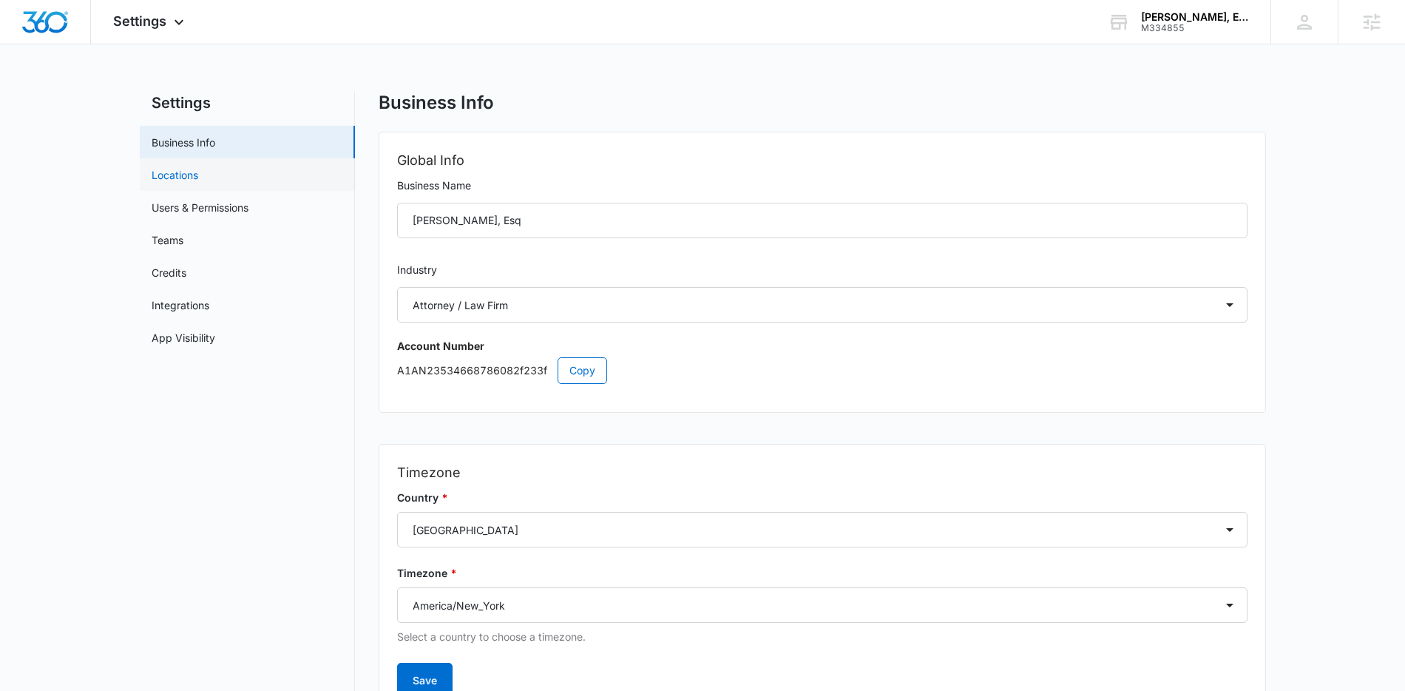
click at [198, 183] on link "Locations" at bounding box center [175, 175] width 47 height 16
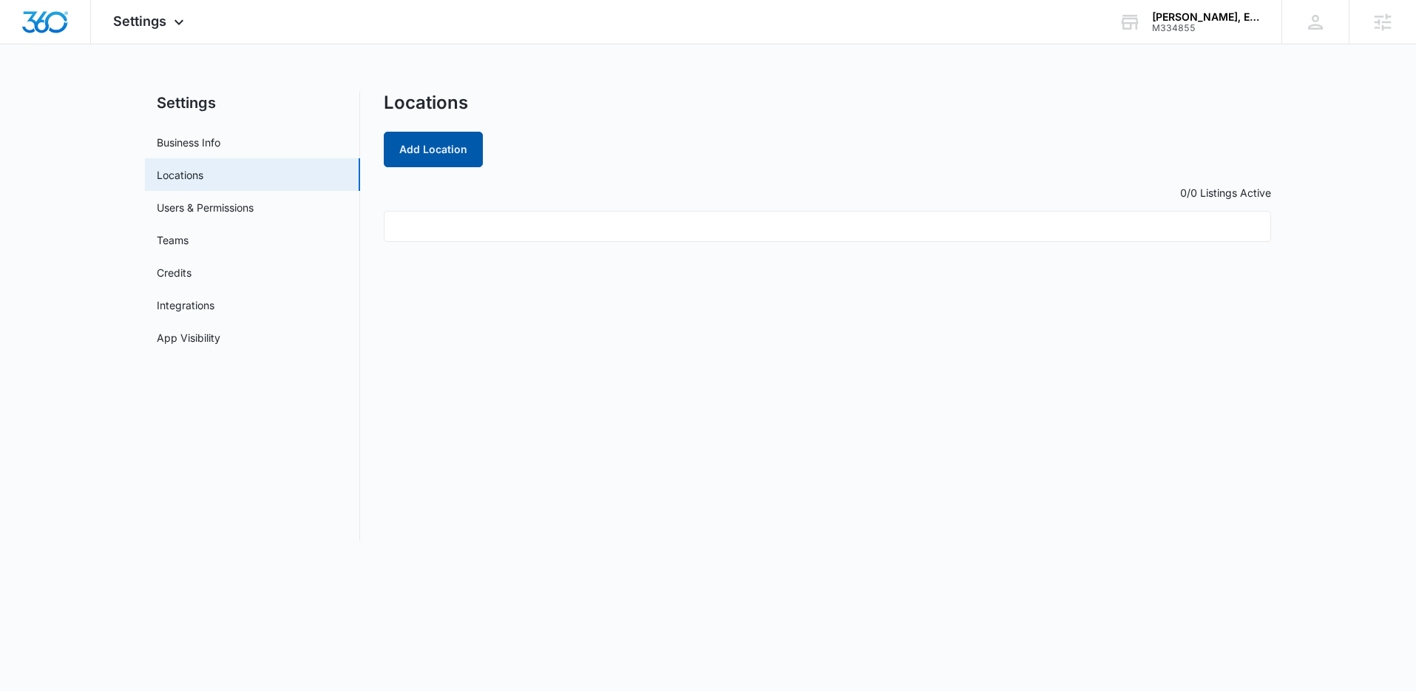
click at [425, 152] on button "Add Location" at bounding box center [433, 149] width 99 height 35
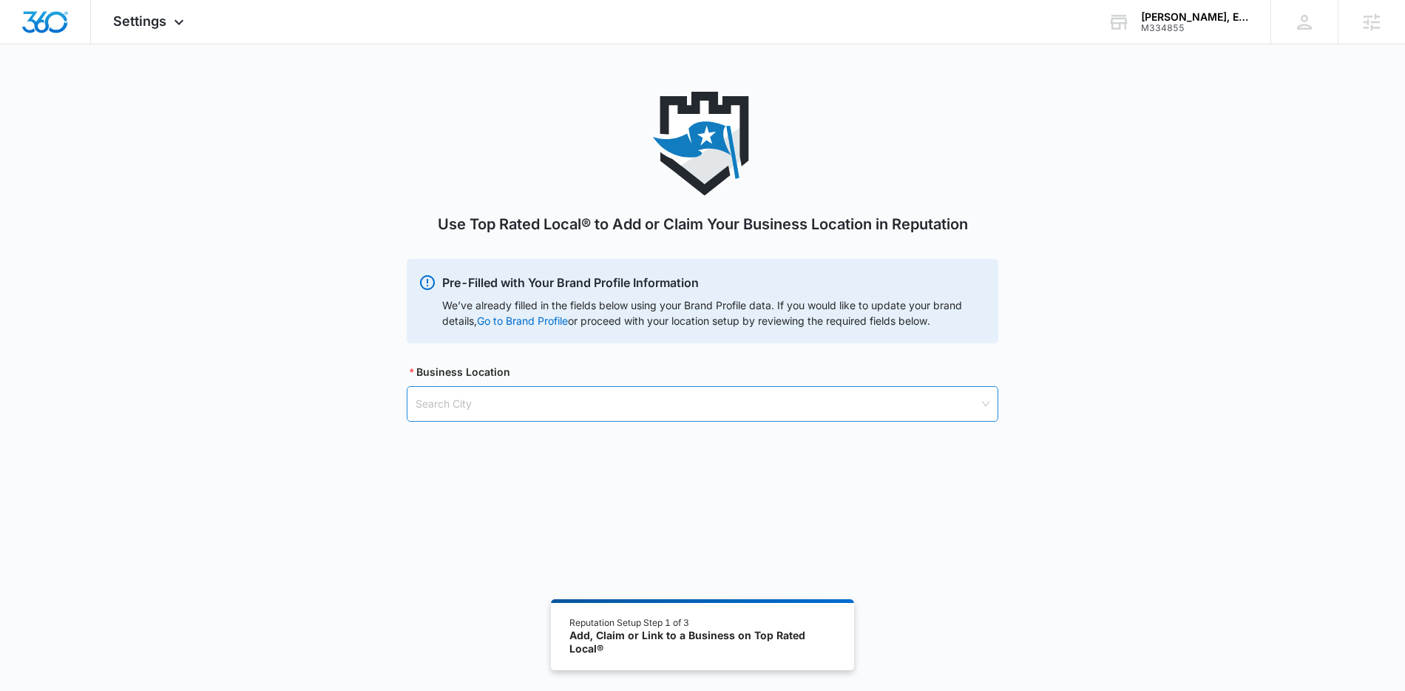
click at [563, 399] on input "search" at bounding box center [697, 404] width 563 height 34
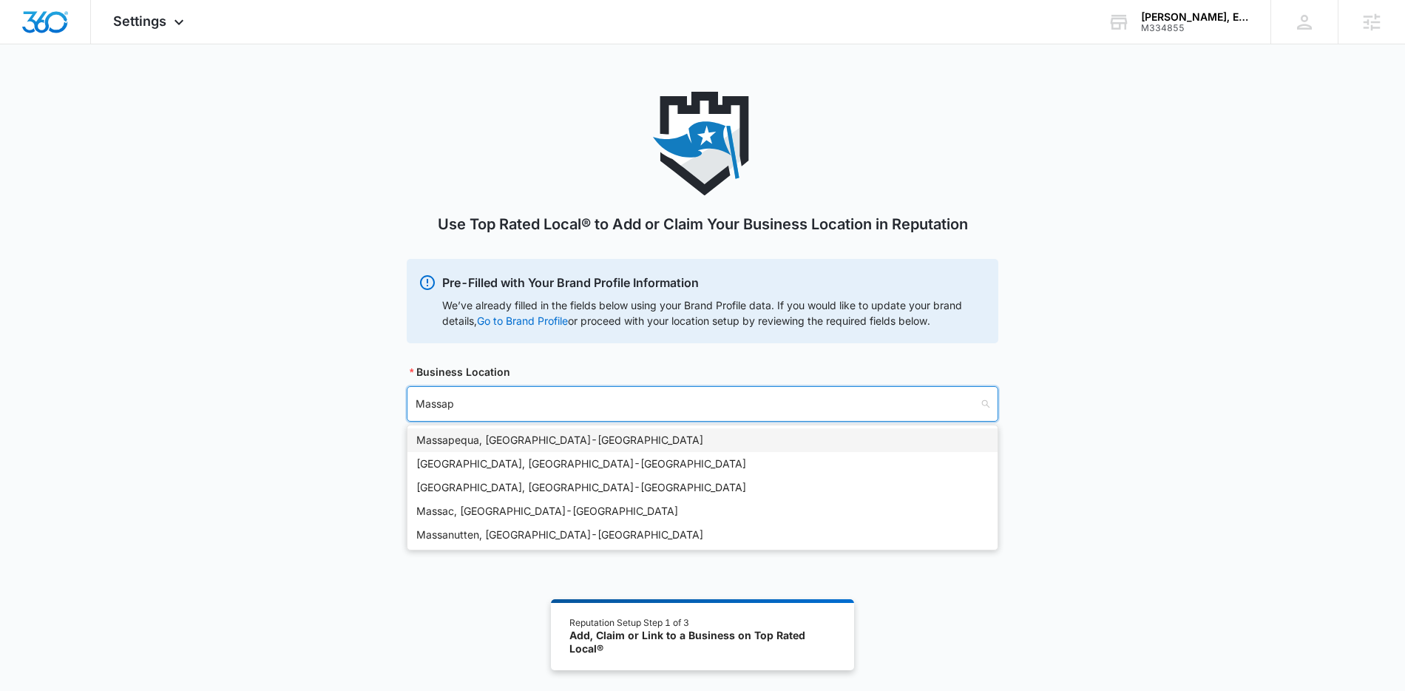
type input "Massape"
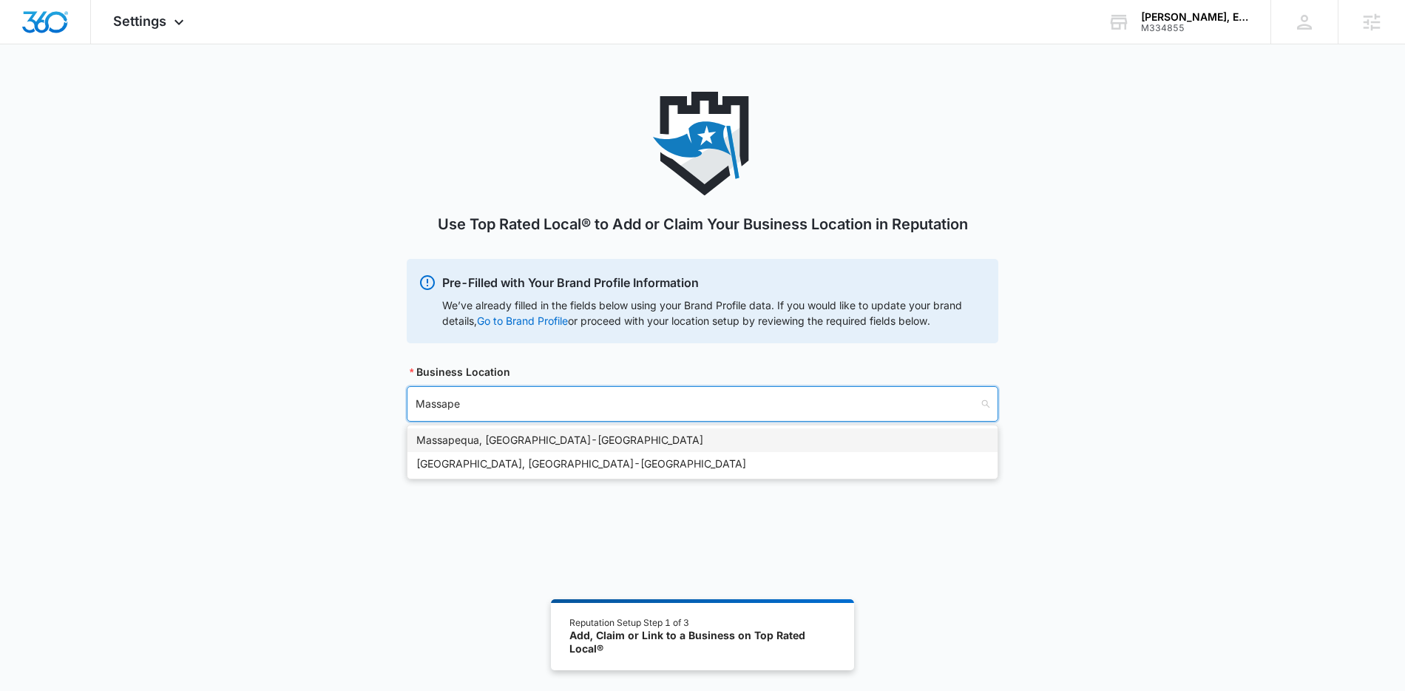
click at [640, 442] on div "Massapequa, NY - USA" at bounding box center [702, 440] width 572 height 16
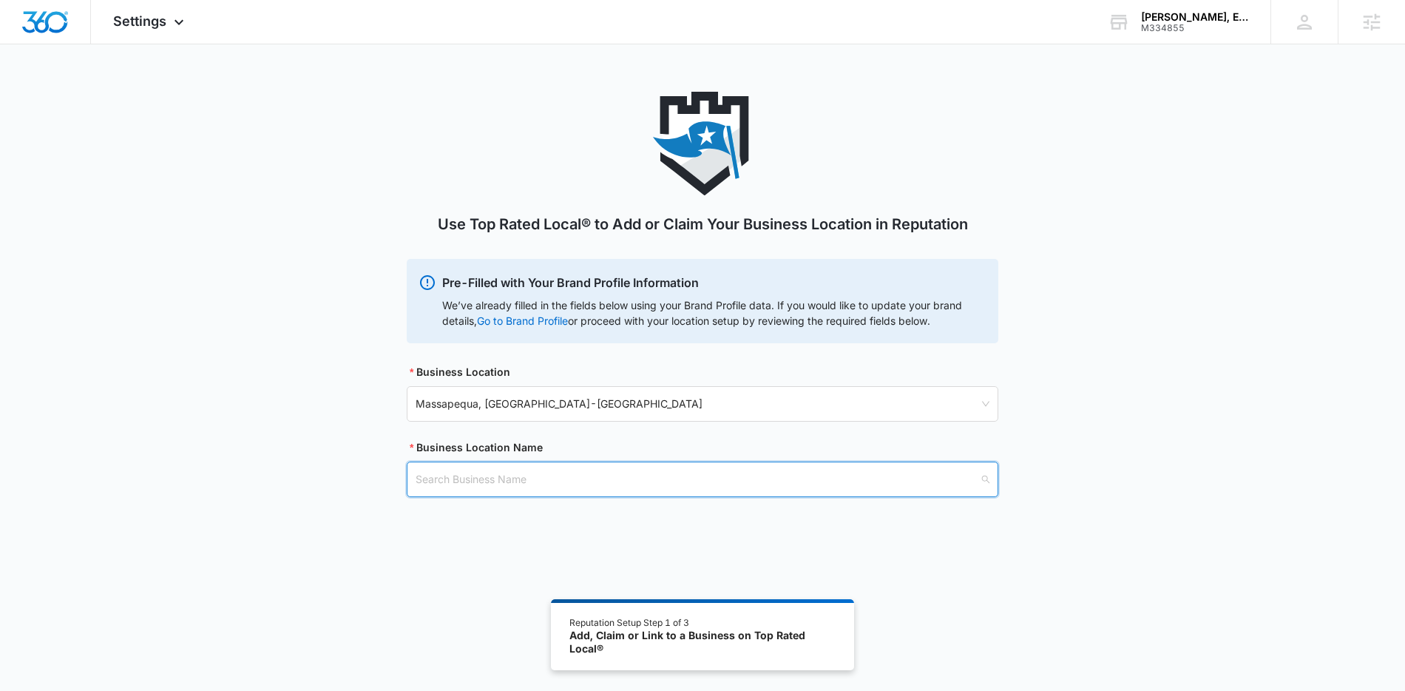
click at [610, 481] on input "search" at bounding box center [697, 479] width 563 height 34
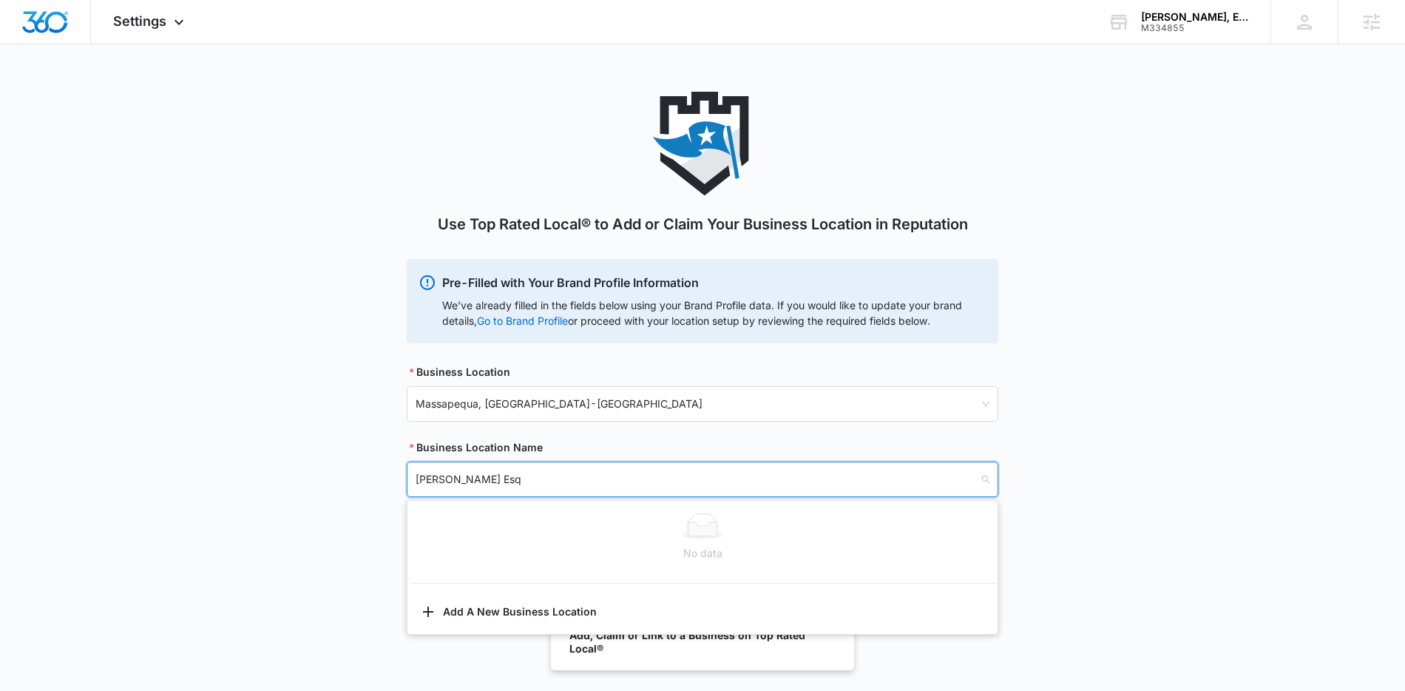
type input "Ryan Smith Esq."
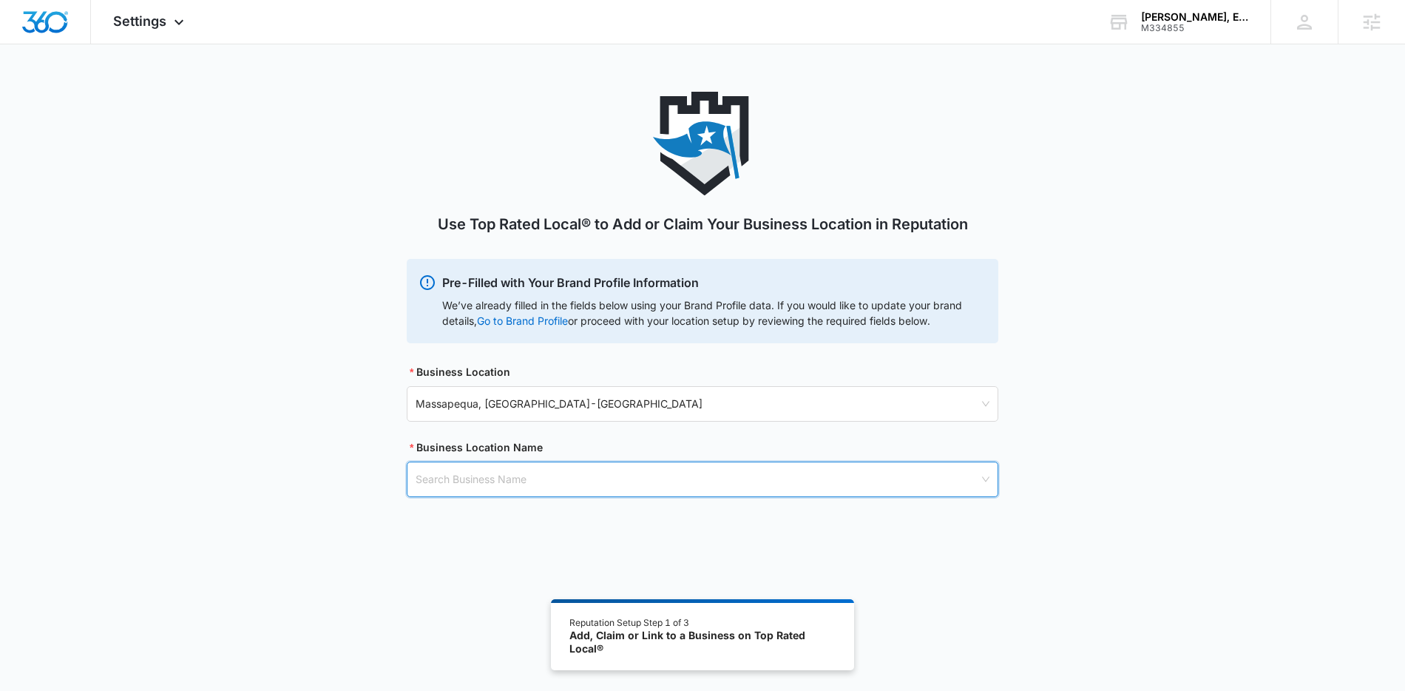
type input "T"
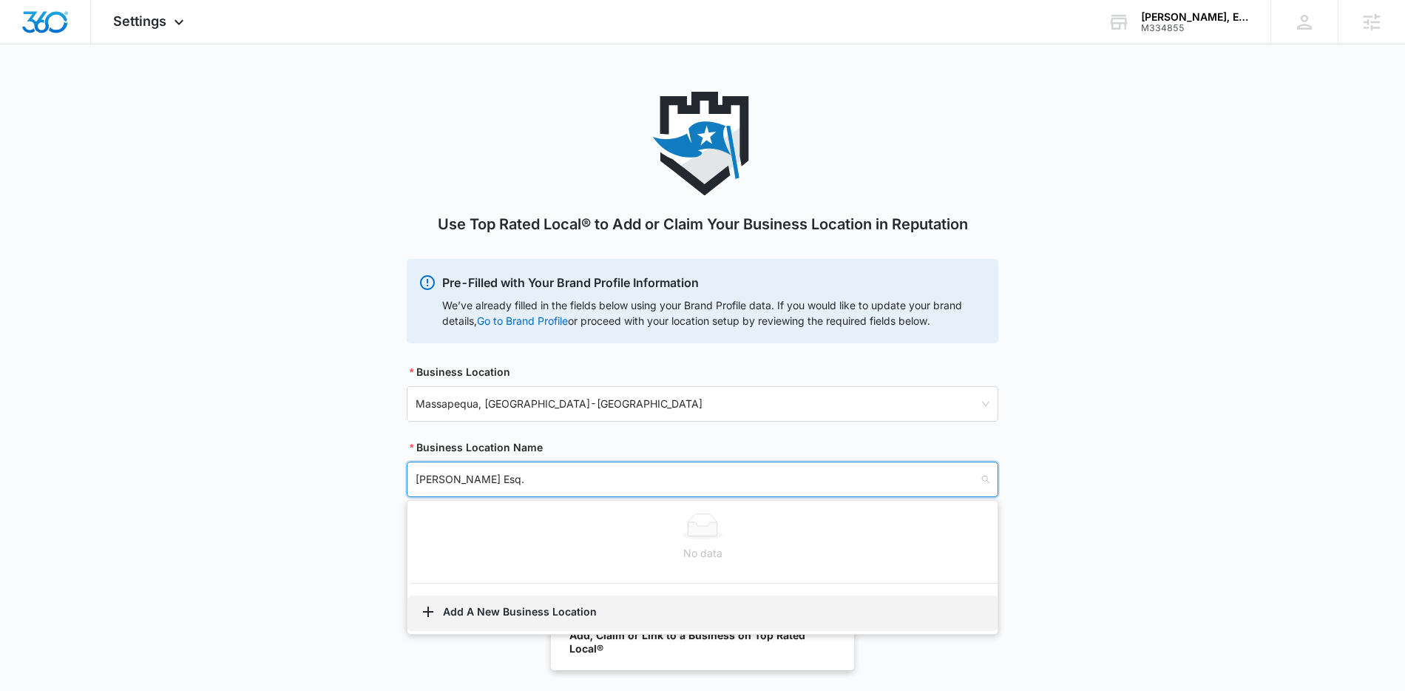
type input "Ryan Smith Esq."
click at [516, 614] on button "Add A New Business Location" at bounding box center [702, 612] width 590 height 35
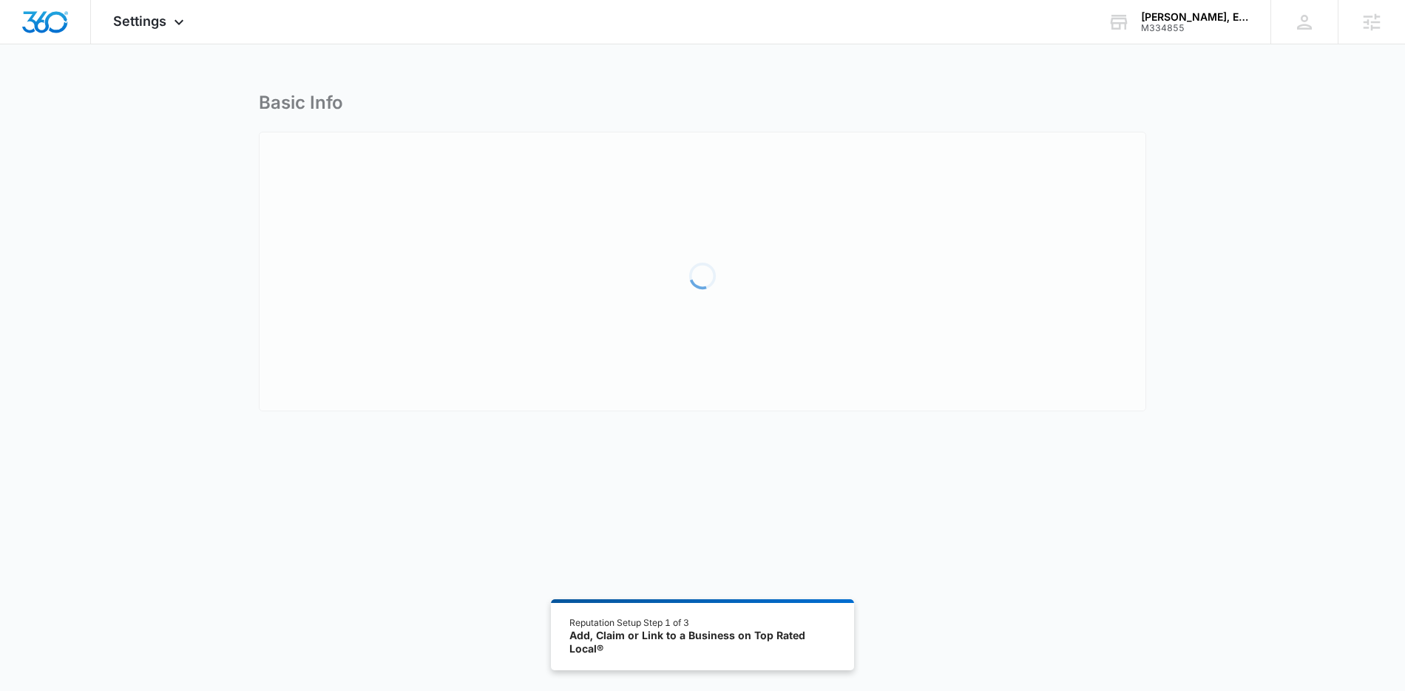
select select "New York"
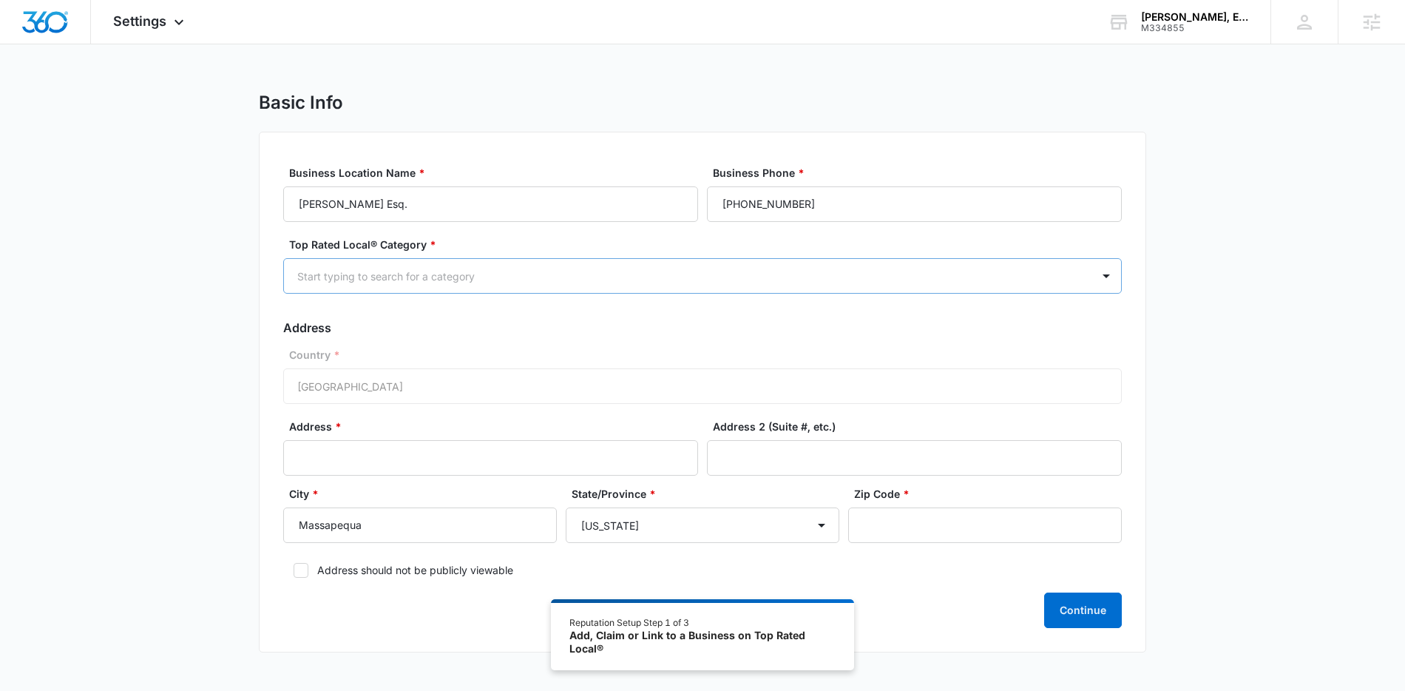
click at [388, 277] on div at bounding box center [684, 276] width 775 height 18
type input "att"
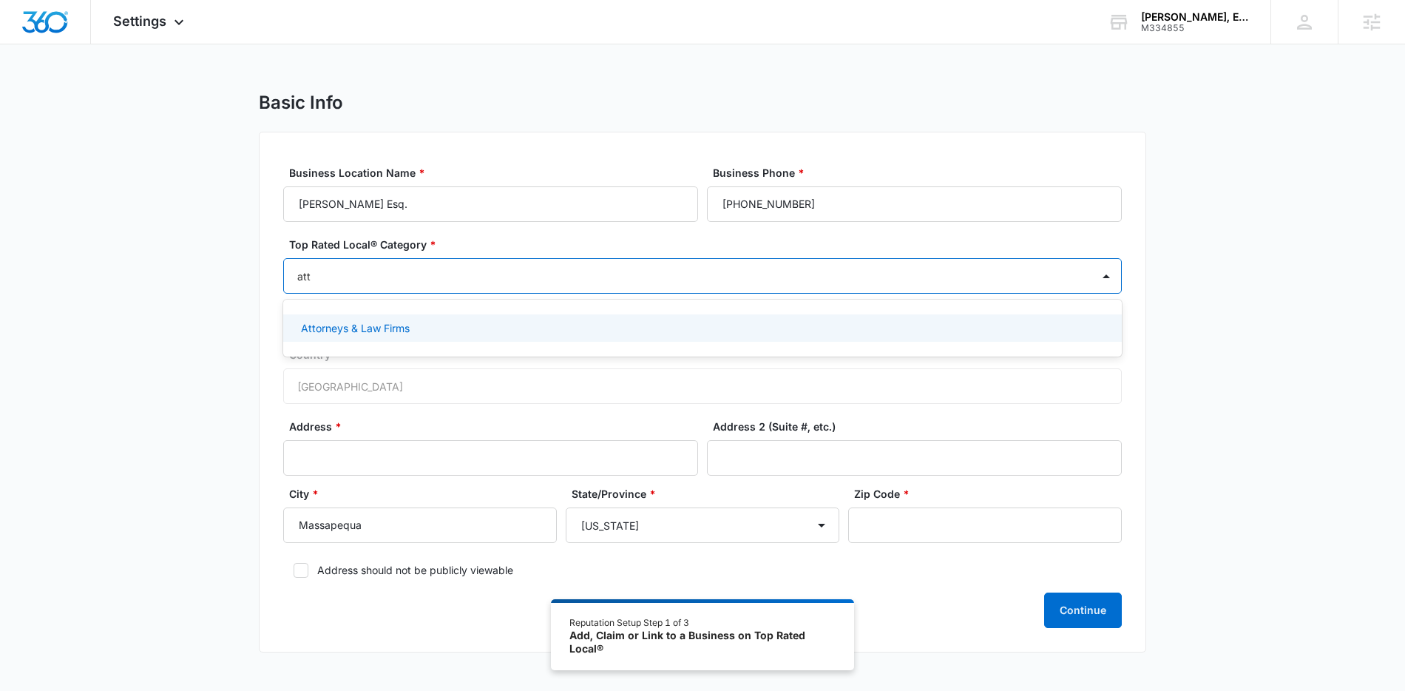
click at [376, 328] on p "Attorneys & Law Firms" at bounding box center [355, 328] width 109 height 16
click at [398, 448] on input "Address *" at bounding box center [490, 458] width 415 height 35
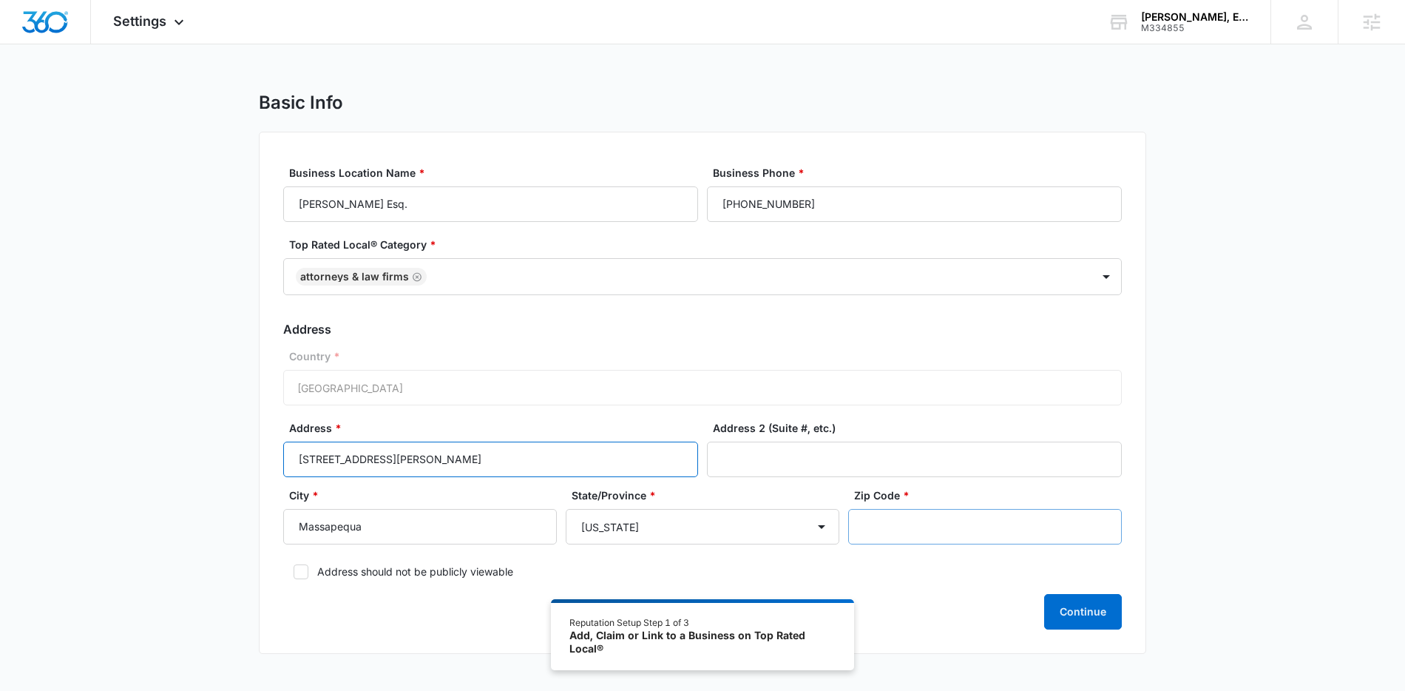
type input "9 Nancy Place"
click at [991, 526] on input "Zip Code *" at bounding box center [985, 526] width 274 height 35
type input "11758"
click at [311, 572] on label "Address should not be publicly viewable" at bounding box center [702, 571] width 838 height 16
click at [294, 572] on input "Address should not be publicly viewable" at bounding box center [288, 571] width 10 height 10
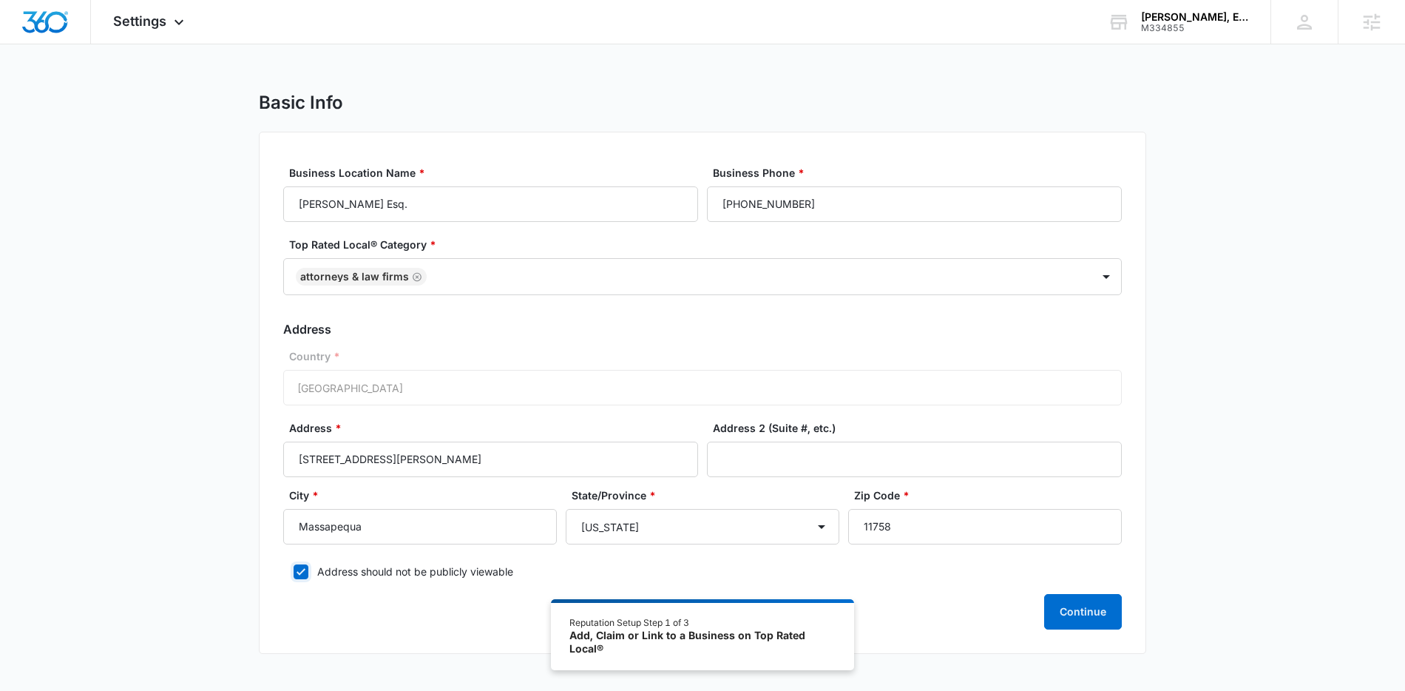
checkbox input "true"
click at [1071, 617] on button "Continue" at bounding box center [1083, 611] width 78 height 35
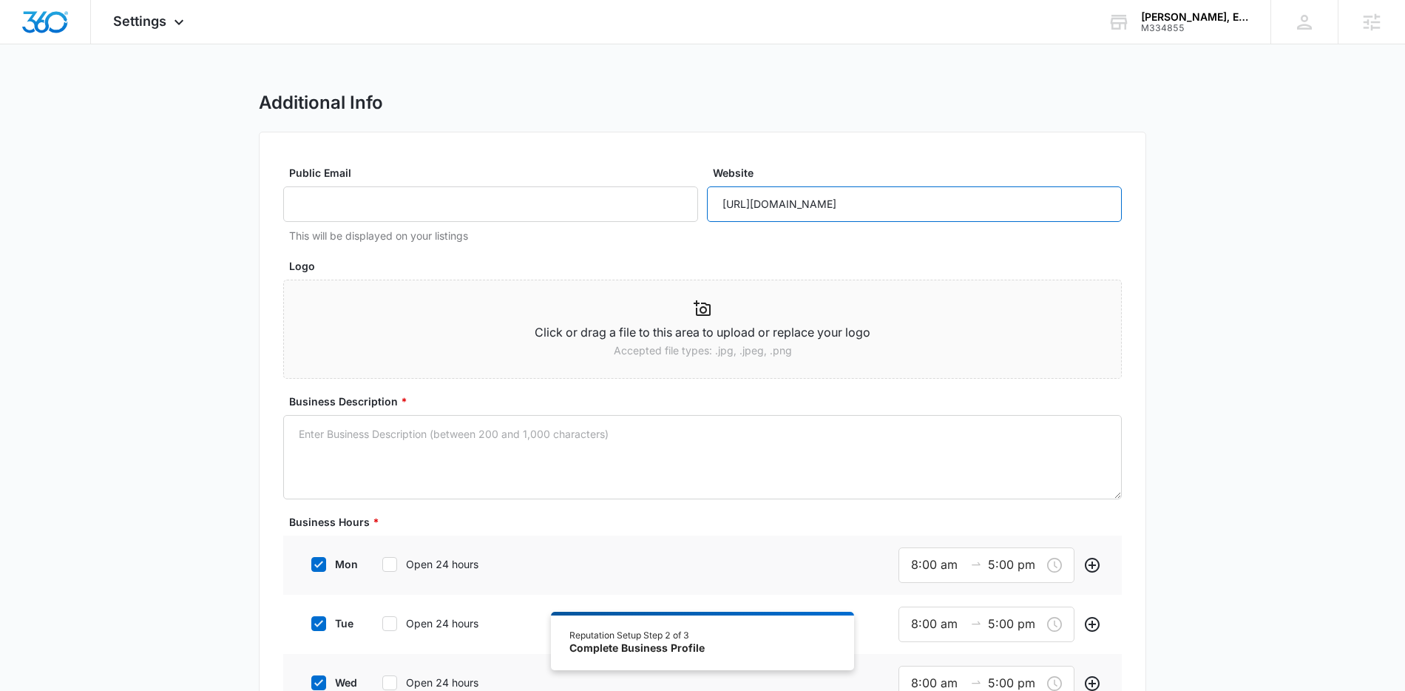
click at [870, 211] on input "https://m334855ryansmithesq.mywebsites360.com/" at bounding box center [914, 203] width 415 height 35
click at [872, 211] on input "https://m334855ryansmithesq.mywebsites360.com/" at bounding box center [914, 203] width 415 height 35
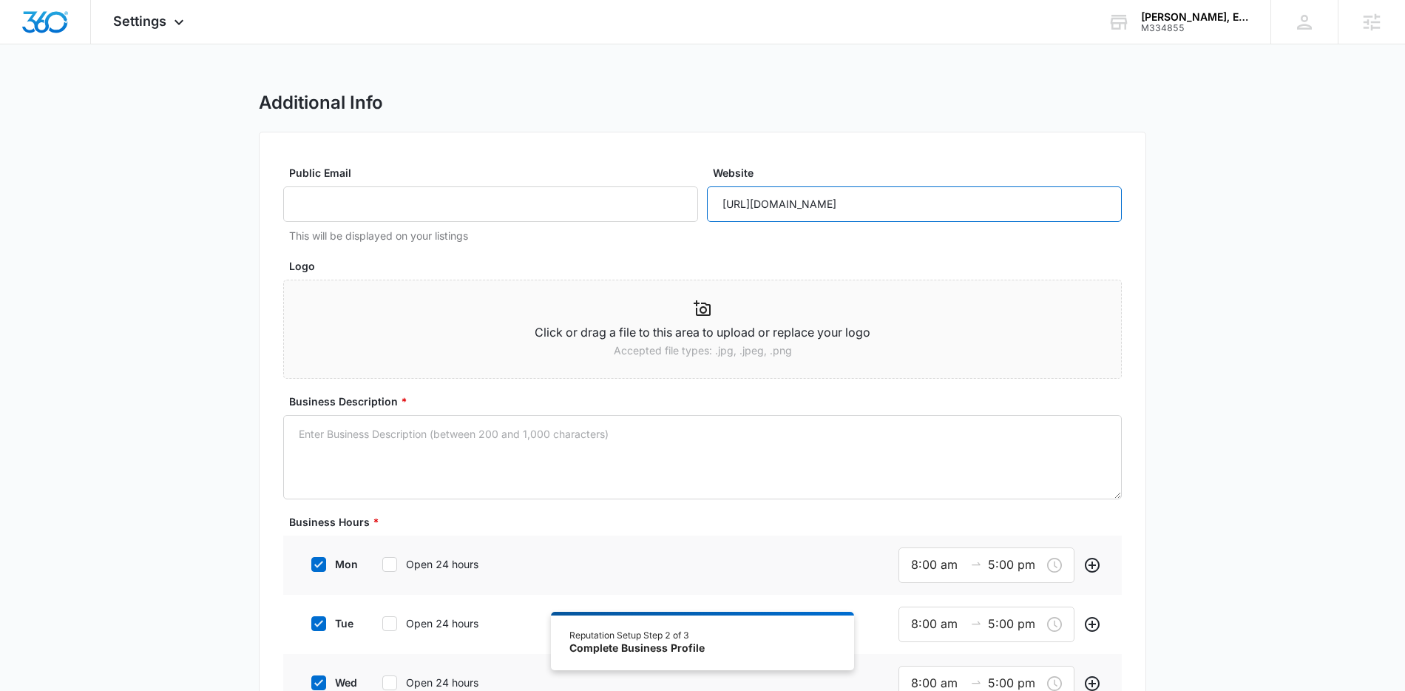
click at [872, 211] on input "https://m334855ryansmithesq.mywebsites360.com/" at bounding box center [914, 203] width 415 height 35
paste input "ryansmith-law"
type input "https://ryansmith-law.com/"
click at [518, 212] on input "Public Email" at bounding box center [490, 203] width 415 height 35
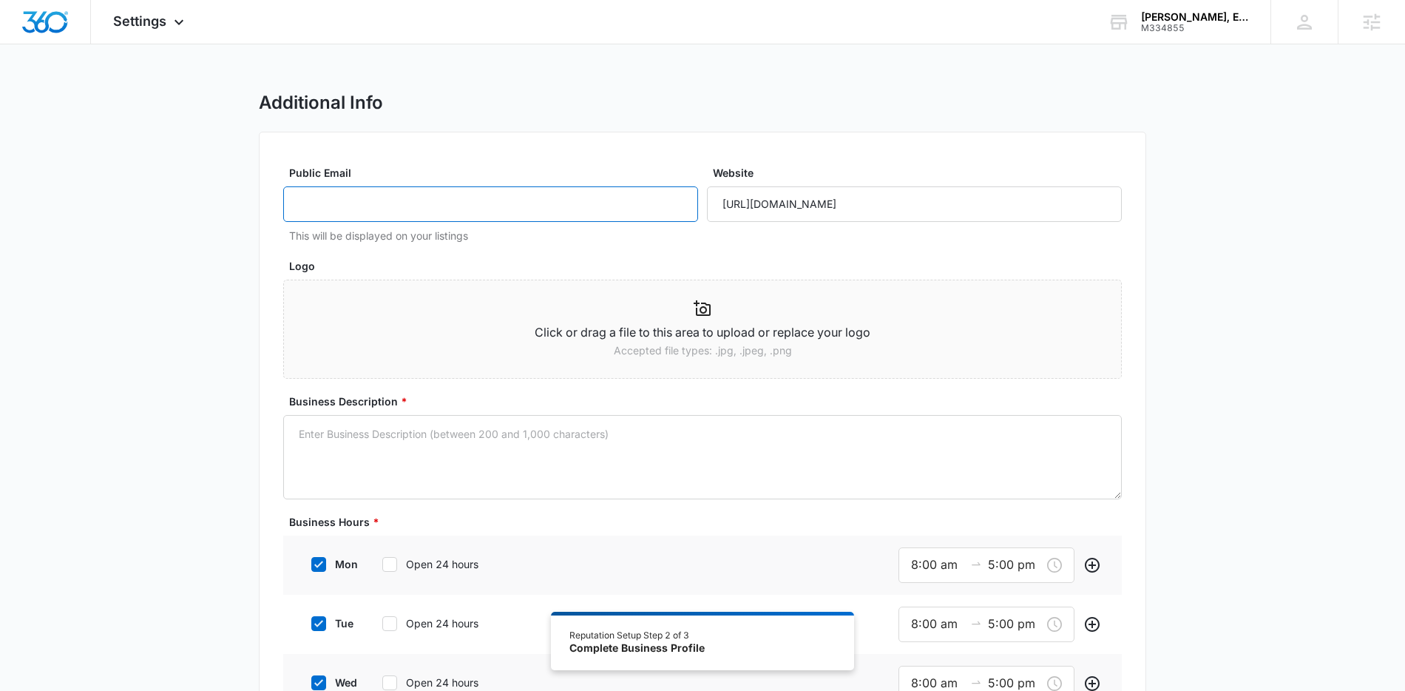
paste input "Ryan.m.smith919@gmail.com"
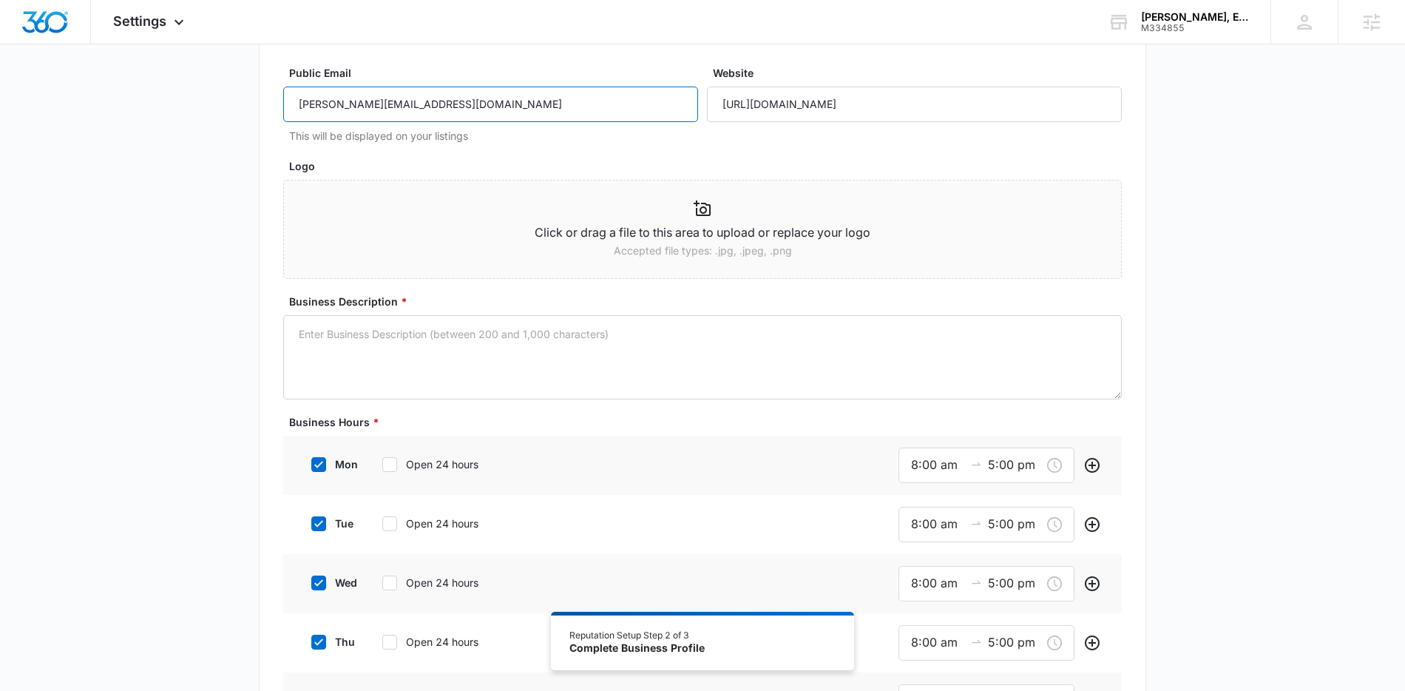
scroll to position [103, 0]
type input "Ryan.m.smith919@gmail.com"
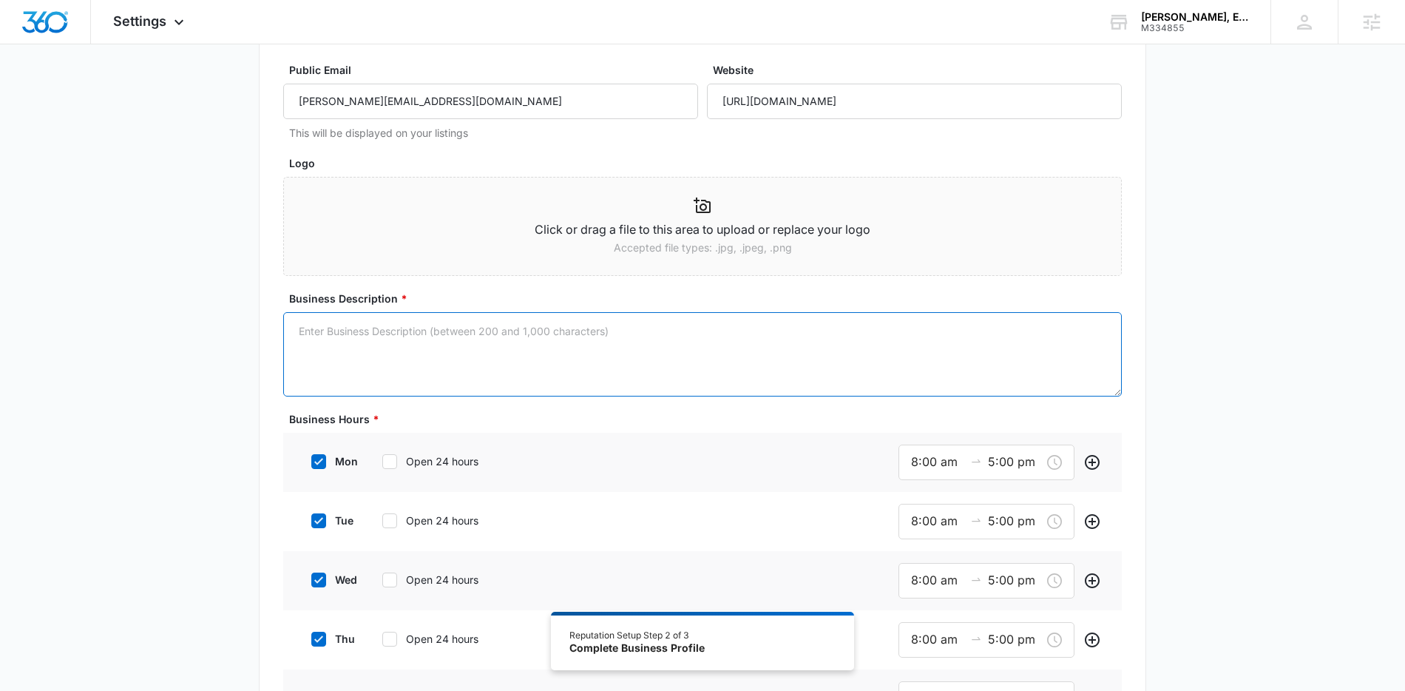
click at [480, 338] on textarea "Business Description *" at bounding box center [702, 354] width 838 height 84
paste textarea "Your Trusted Personal Injury Lawyer in New York City Have you been injured due …"
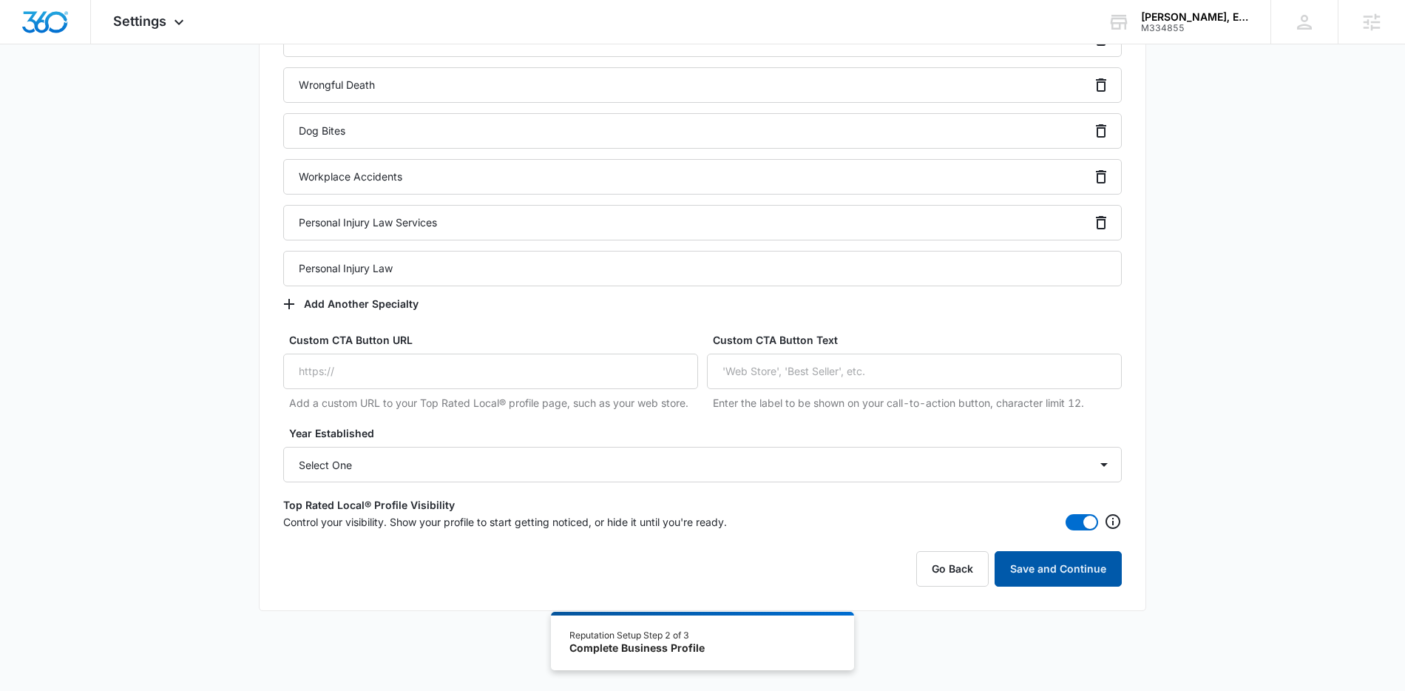
scroll to position [1162, 0]
type textarea "Your Trusted Personal Injury Lawyer in New York City Have you been injured due …"
click at [1091, 580] on button "Save and Continue" at bounding box center [1057, 566] width 127 height 35
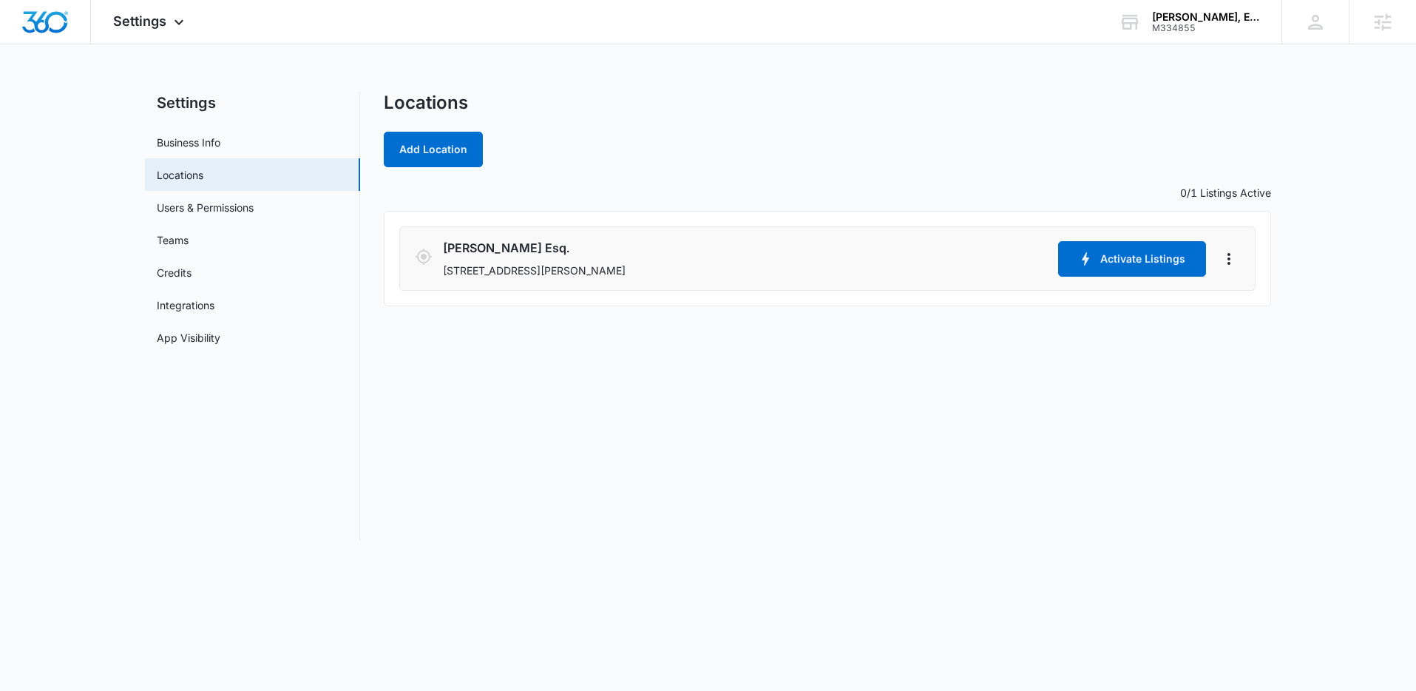
click at [1241, 257] on li "Ryan Smith Esq. 9 Nancy Place , Massapequa, NY 11758 Activate Listings" at bounding box center [827, 258] width 856 height 64
click at [1233, 258] on icon "Actions" at bounding box center [1229, 259] width 18 height 18
click at [1247, 294] on link "Edit" at bounding box center [1245, 300] width 18 height 13
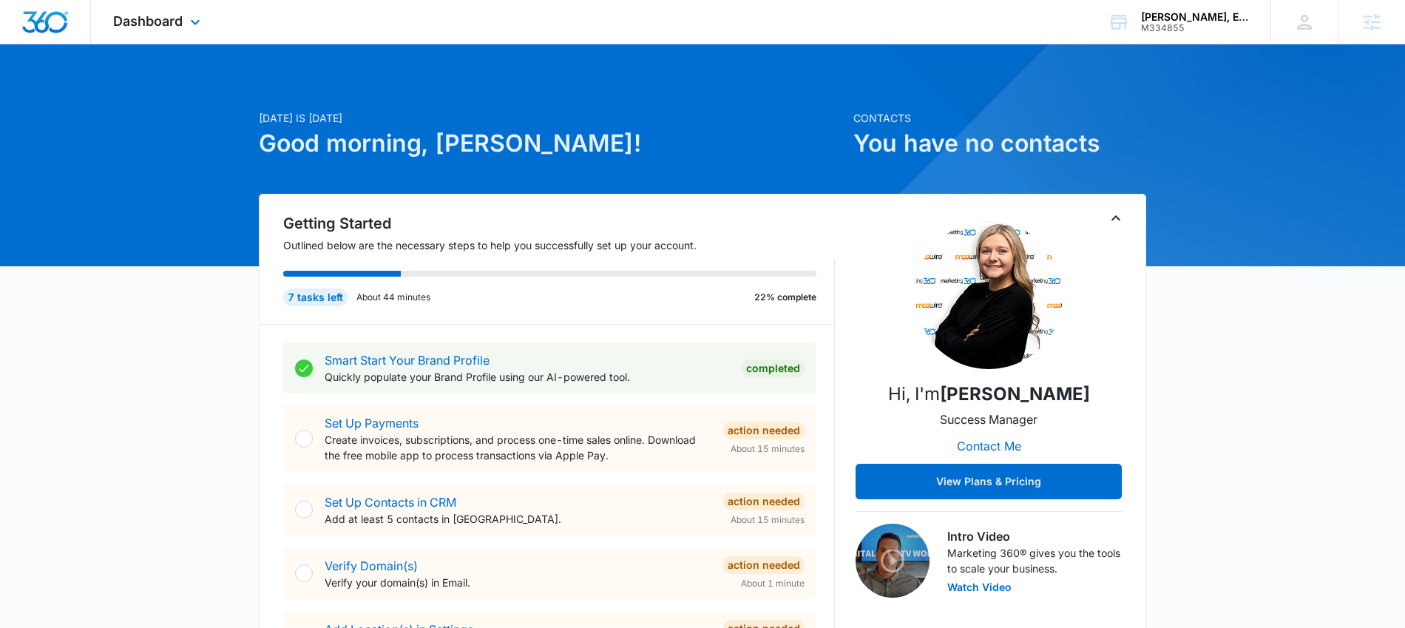
click at [113, 12] on div "Dashboard Apps Reputation Websites Forms CRM Email Social Content Ads Intellige…" at bounding box center [158, 22] width 135 height 44
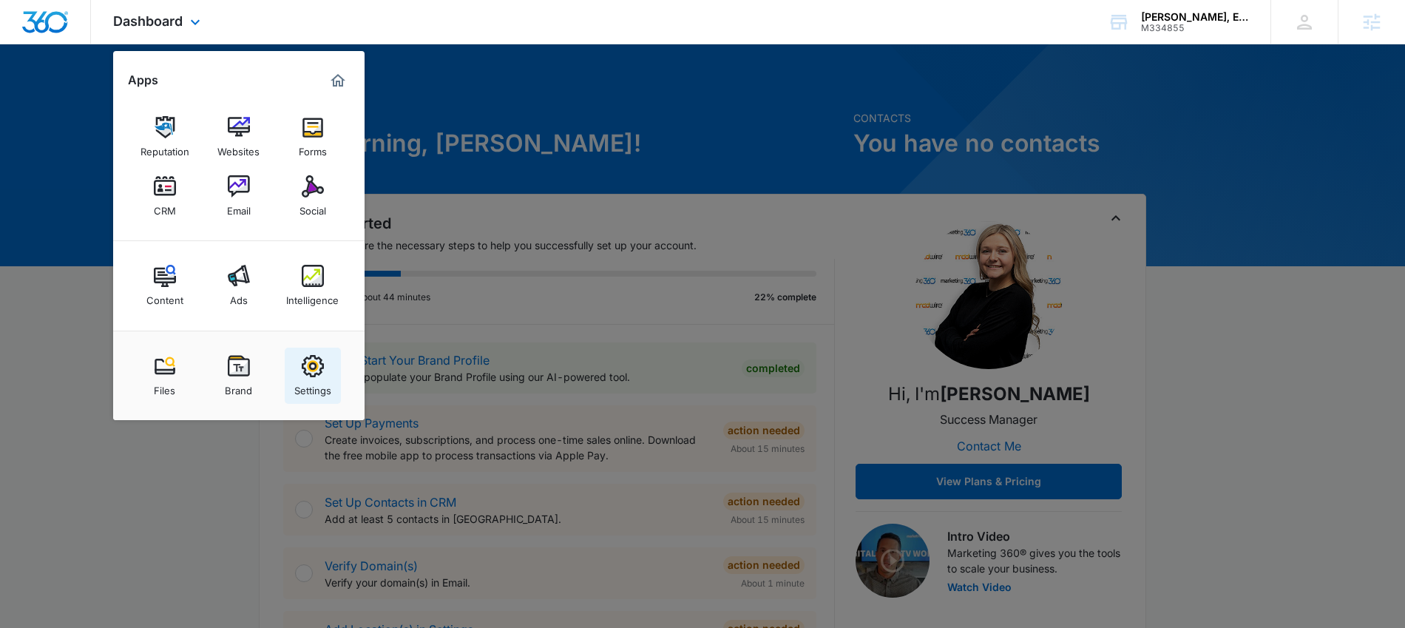
click at [296, 387] on div "Settings" at bounding box center [312, 386] width 37 height 19
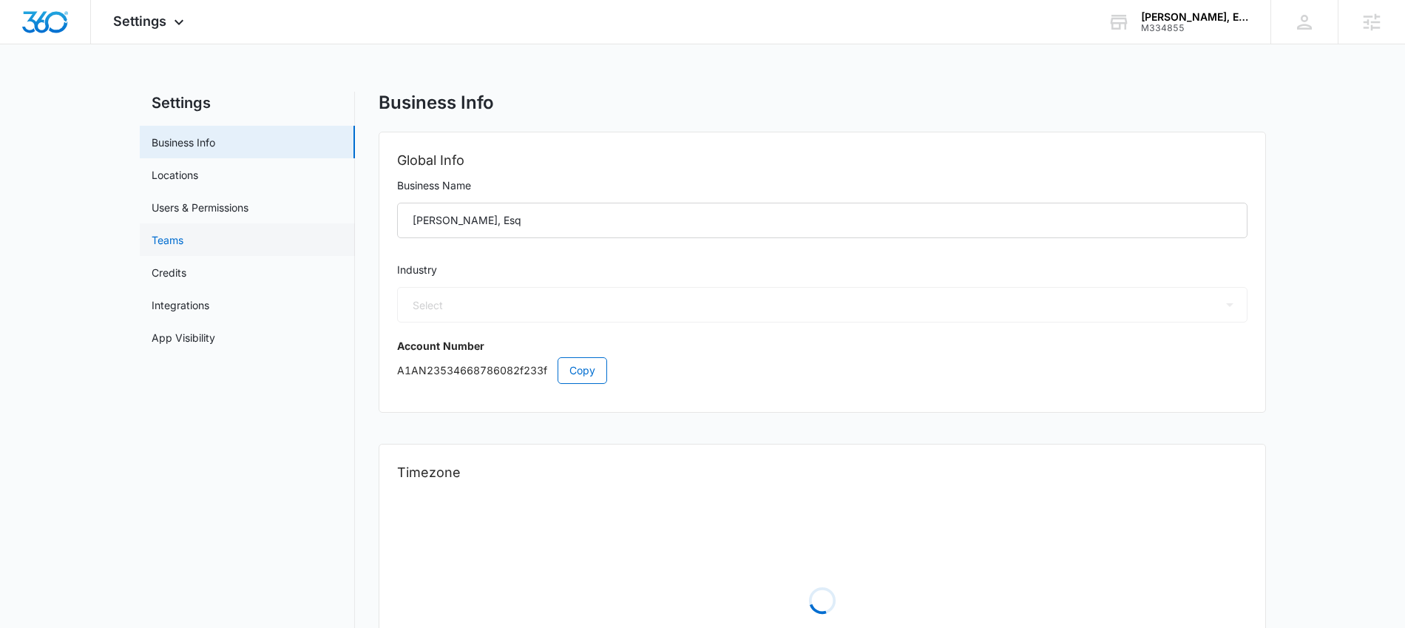
select select "30"
select select "US"
select select "America/New_York"
click at [198, 183] on link "Locations" at bounding box center [175, 175] width 47 height 16
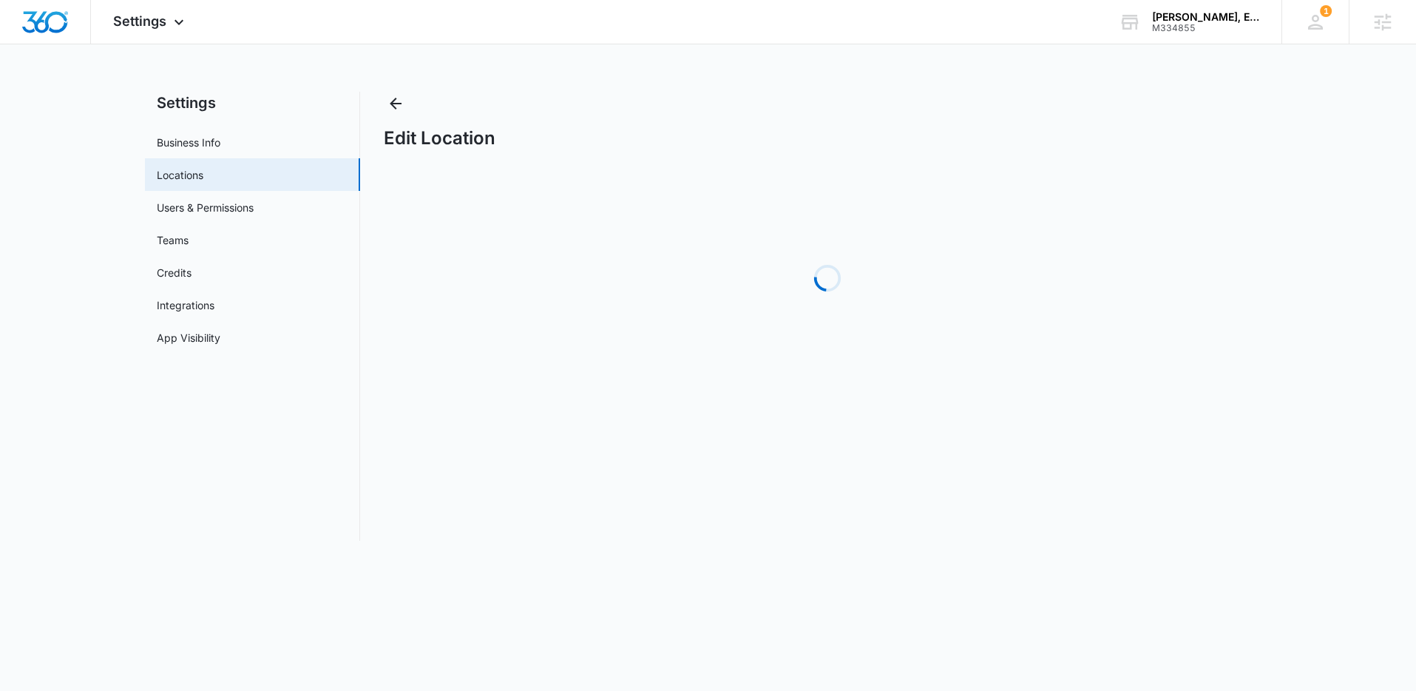
select select "[US_STATE]"
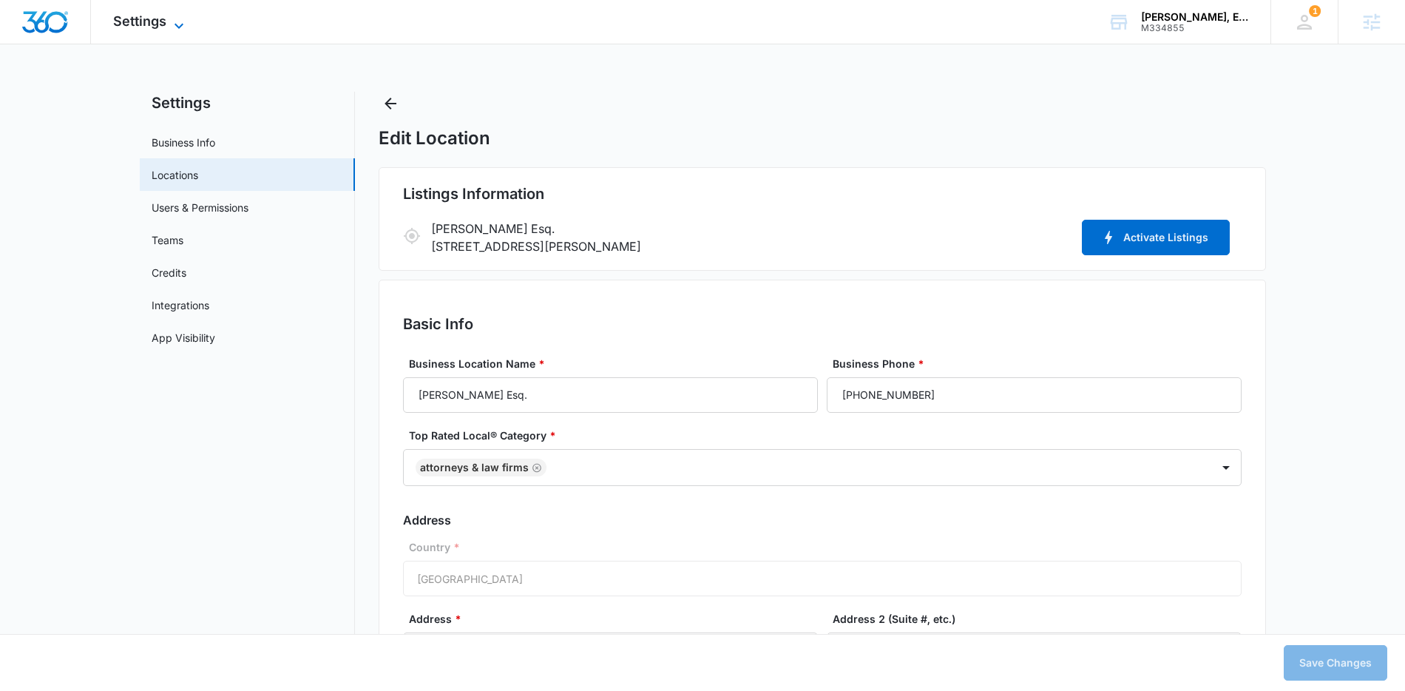
click at [174, 13] on div "Settings Apps Reputation Websites Forms CRM Email Social Content Ads Intelligen…" at bounding box center [150, 22] width 119 height 44
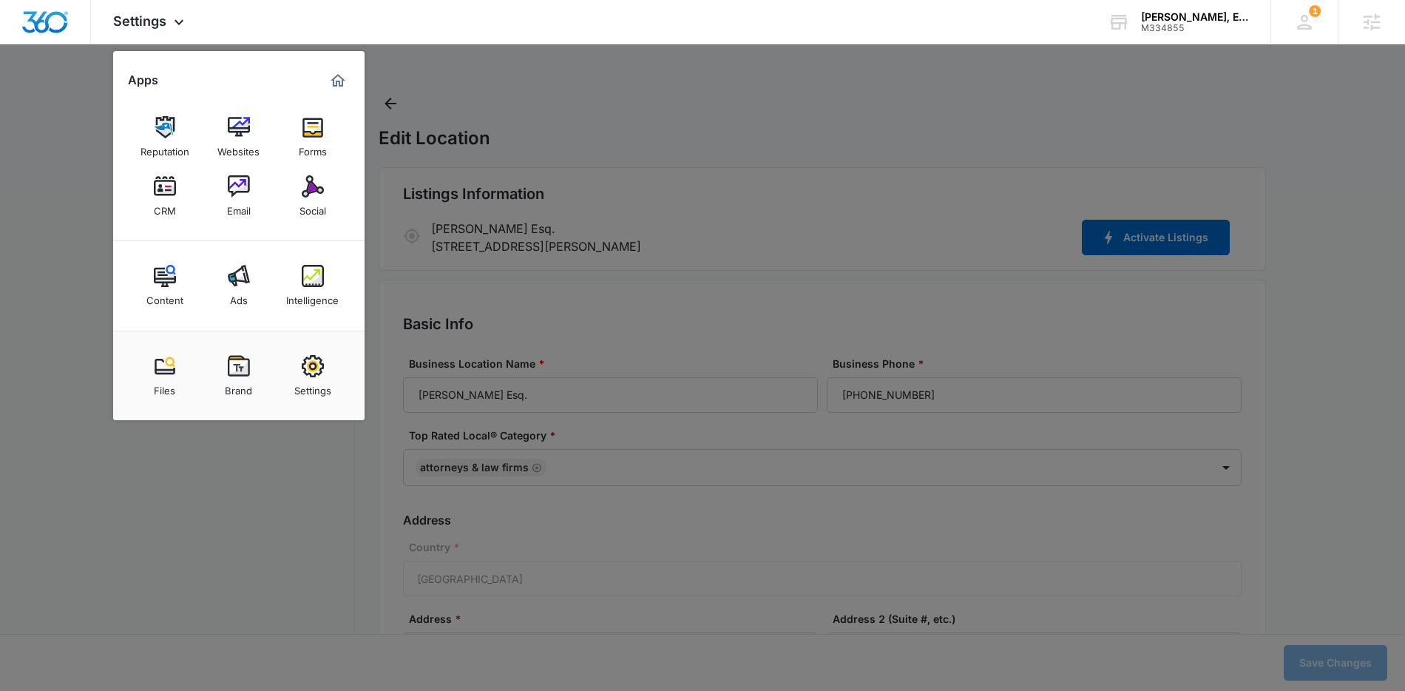
drag, startPoint x: 158, startPoint y: 129, endPoint x: 173, endPoint y: 126, distance: 15.1
click at [159, 129] on img at bounding box center [165, 127] width 22 height 22
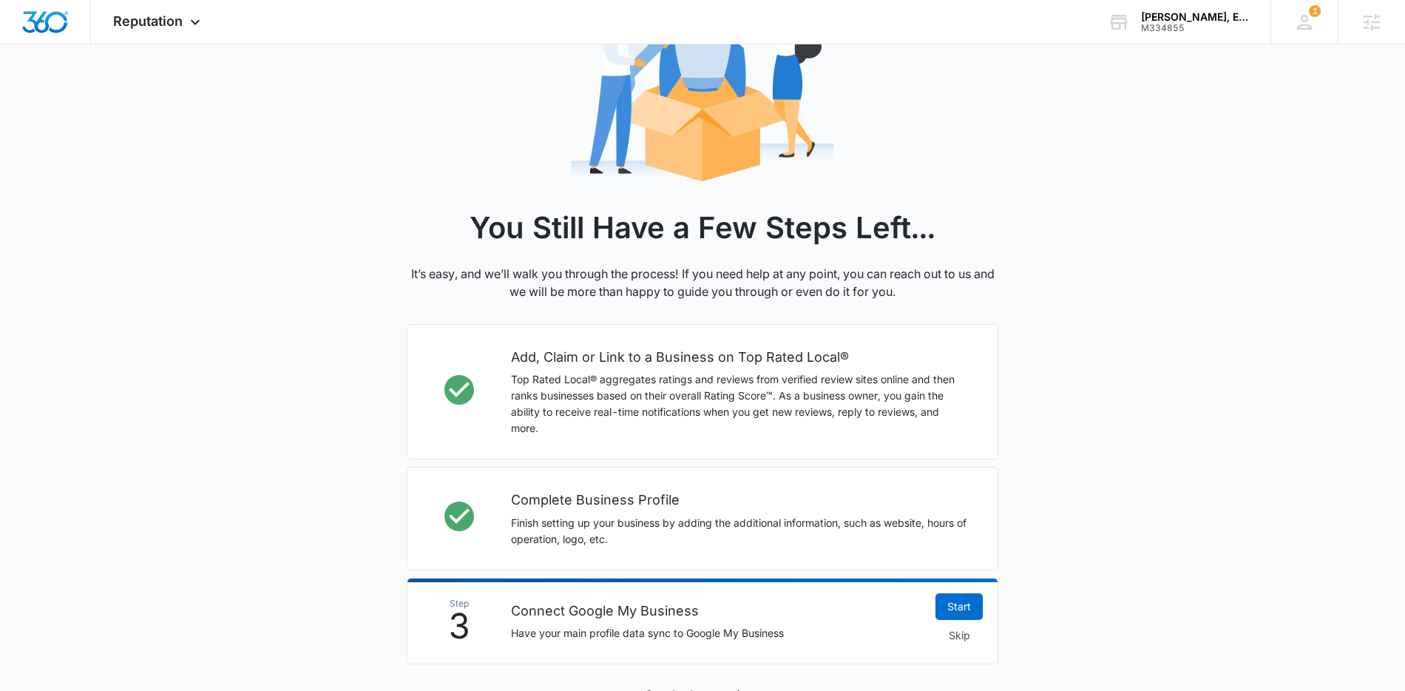
scroll to position [364, 0]
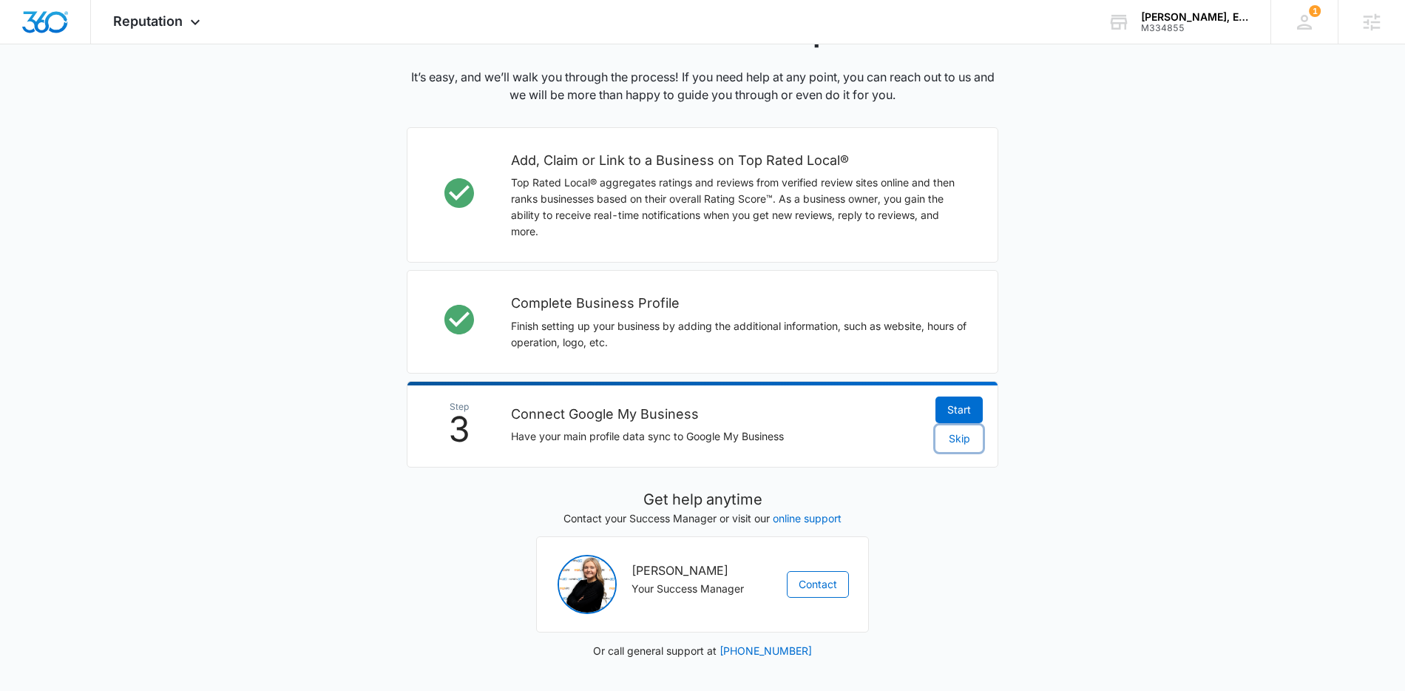
click at [955, 438] on span "Skip" at bounding box center [959, 438] width 21 height 16
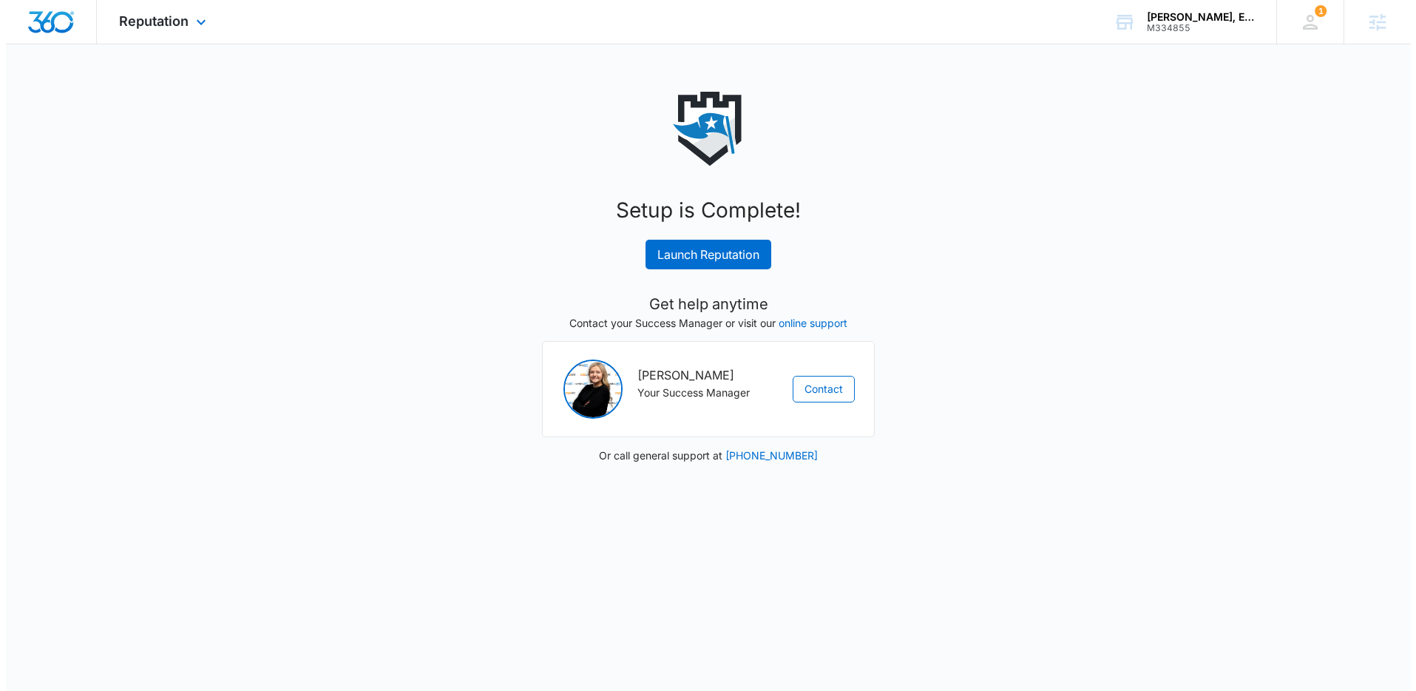
scroll to position [0, 0]
click at [687, 261] on link "Launch Reputation" at bounding box center [708, 255] width 126 height 30
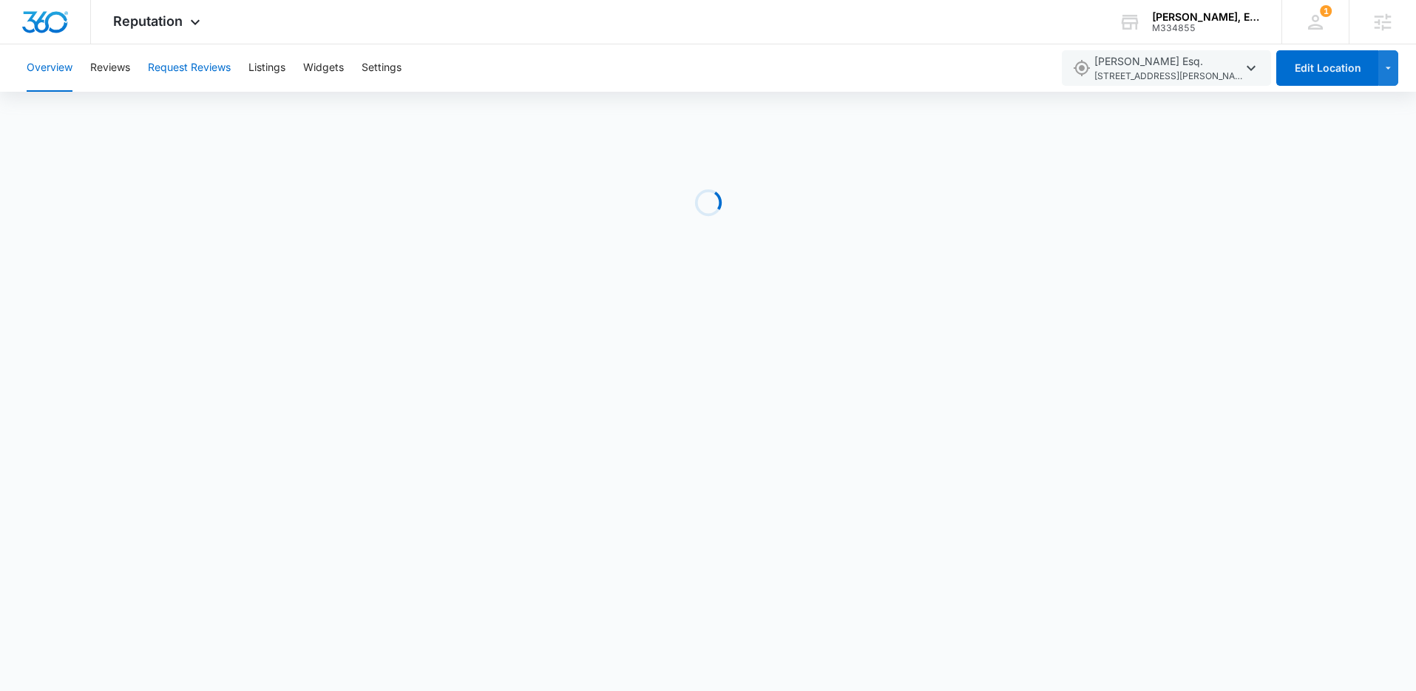
click at [206, 67] on button "Request Reviews" at bounding box center [189, 67] width 83 height 47
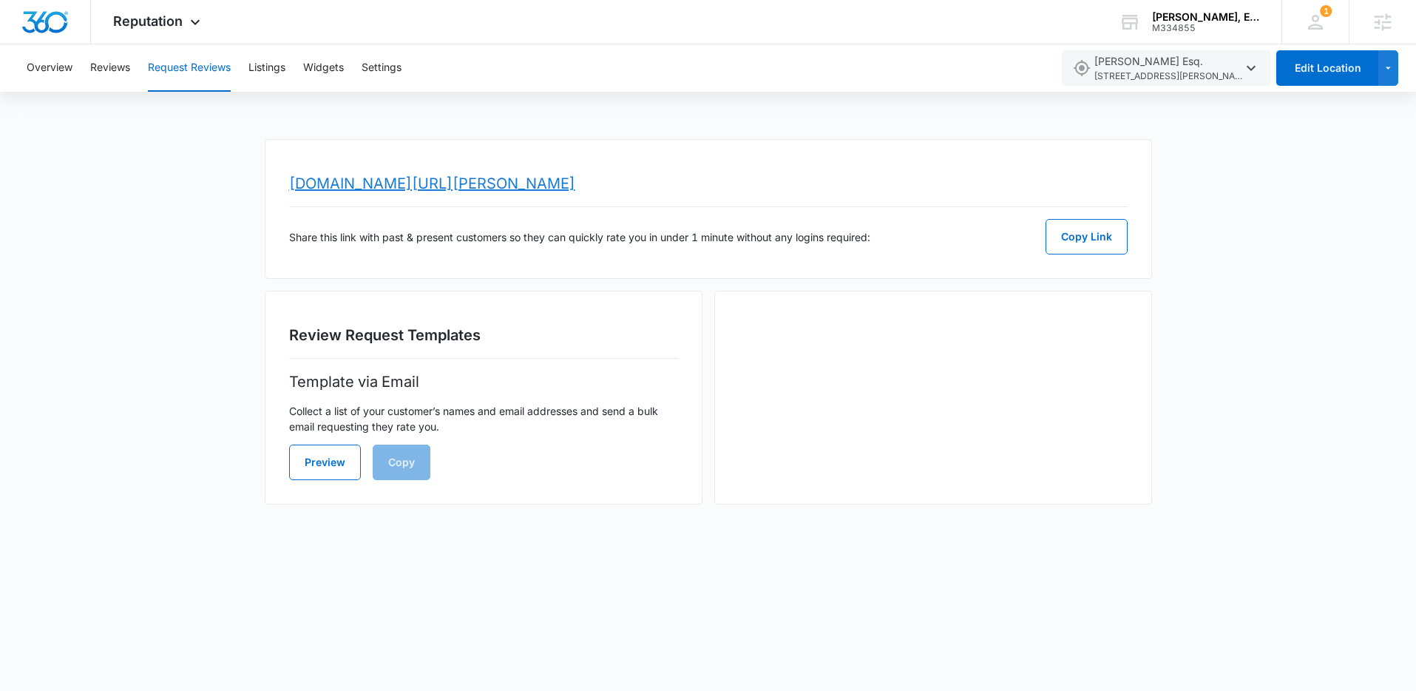
click at [403, 184] on link "www.topratedlocal.com/review/ryan-smith-esq-reviews" at bounding box center [432, 183] width 286 height 18
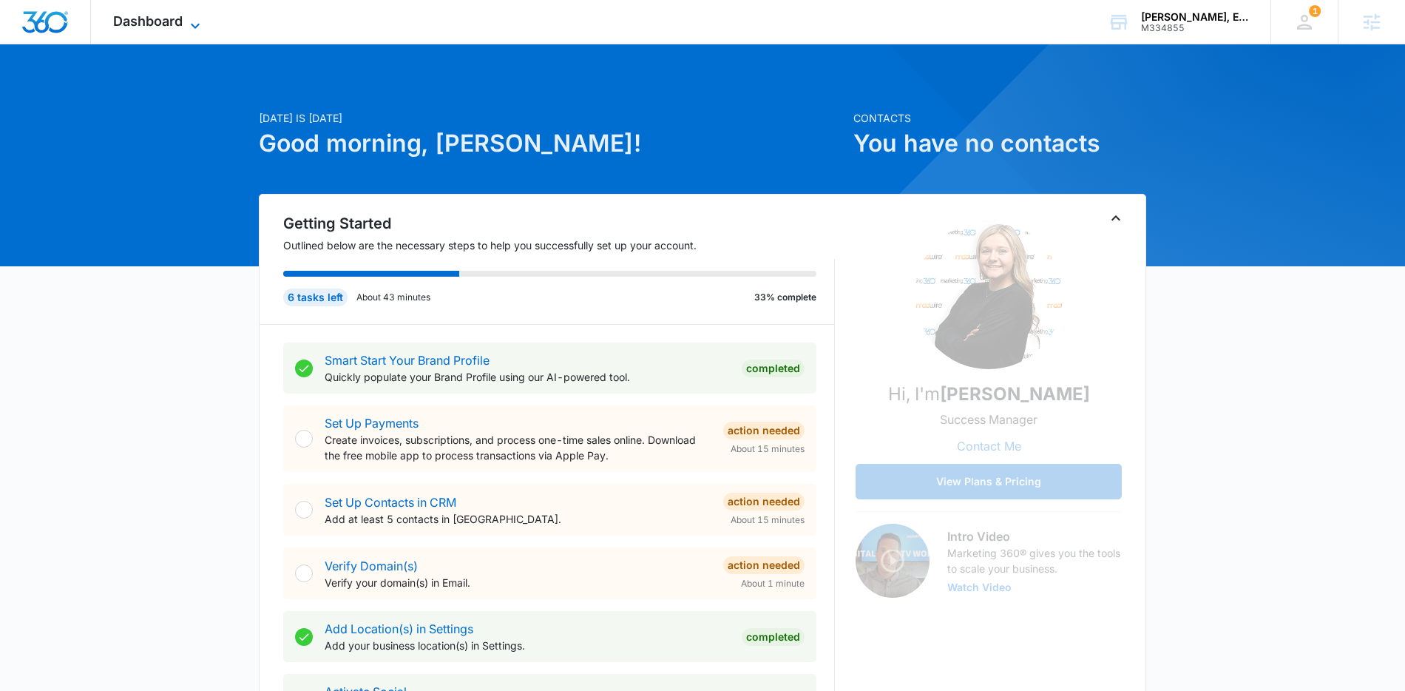
click at [177, 25] on span "Dashboard" at bounding box center [148, 21] width 70 height 16
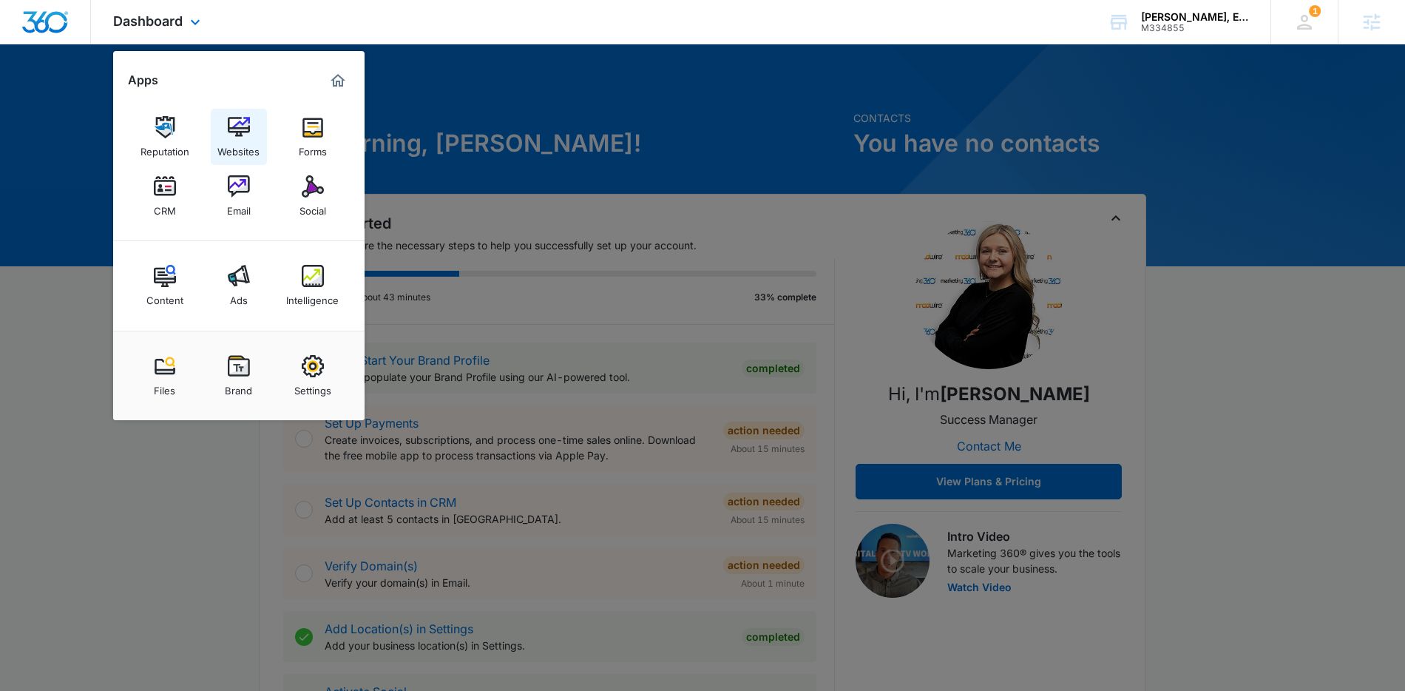
click at [253, 130] on link "Websites" at bounding box center [239, 137] width 56 height 56
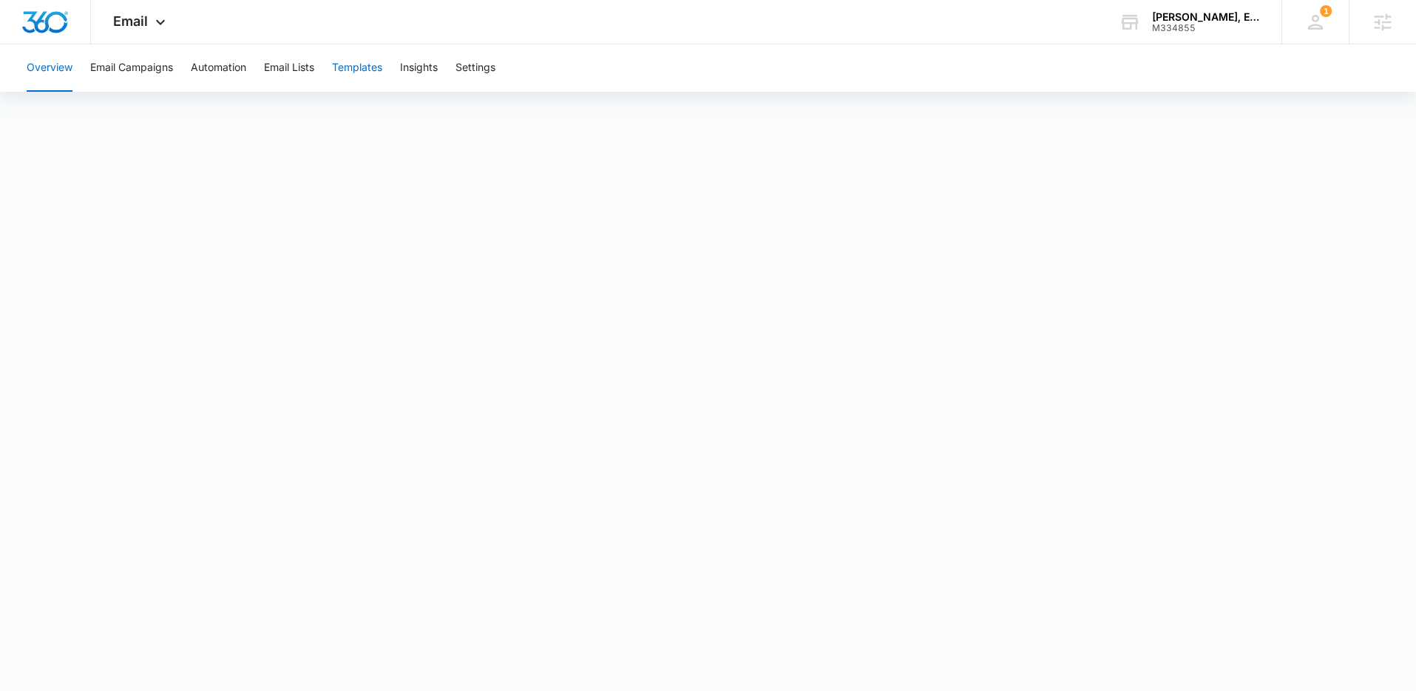
click at [374, 62] on button "Templates" at bounding box center [357, 67] width 50 height 47
click at [218, 70] on button "Automation" at bounding box center [218, 67] width 55 height 47
click at [371, 67] on button "Templates" at bounding box center [357, 67] width 50 height 47
click at [227, 74] on button "Automation" at bounding box center [218, 67] width 55 height 47
drag, startPoint x: 143, startPoint y: 17, endPoint x: 152, endPoint y: 18, distance: 8.9
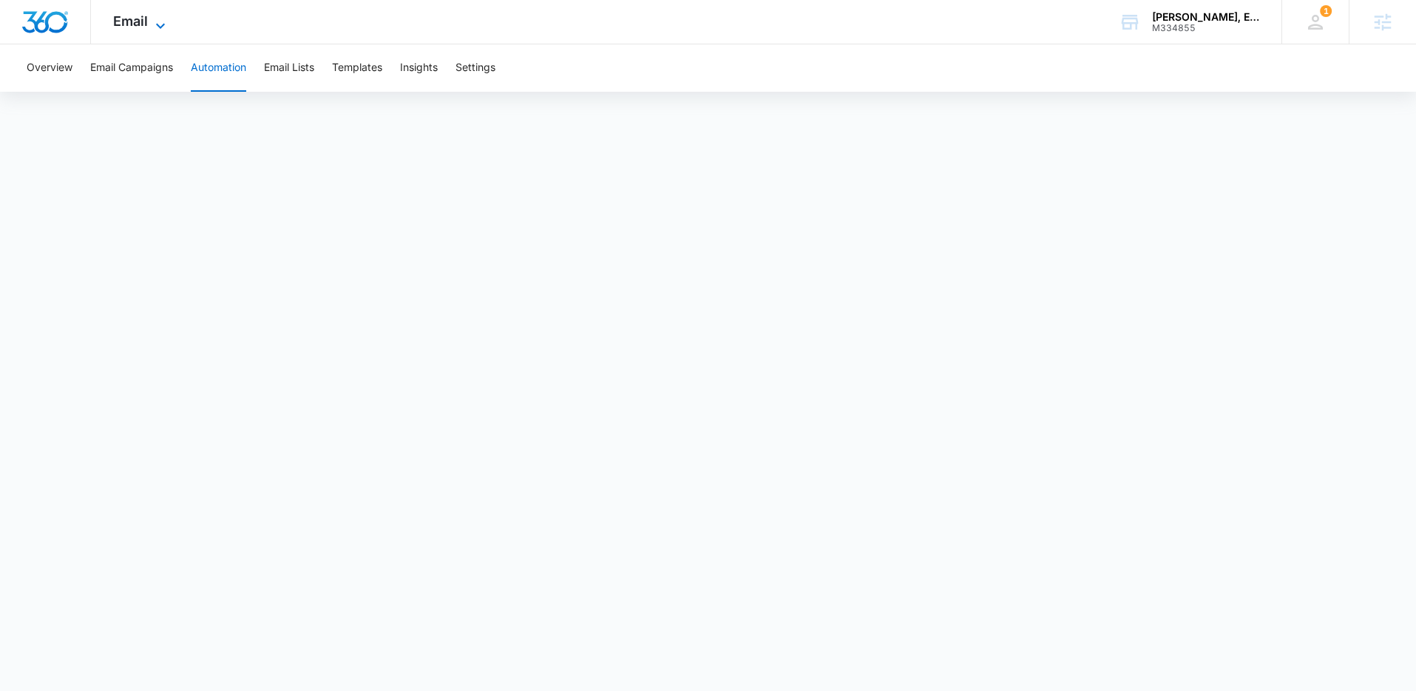
click at [143, 17] on span "Email" at bounding box center [130, 21] width 35 height 16
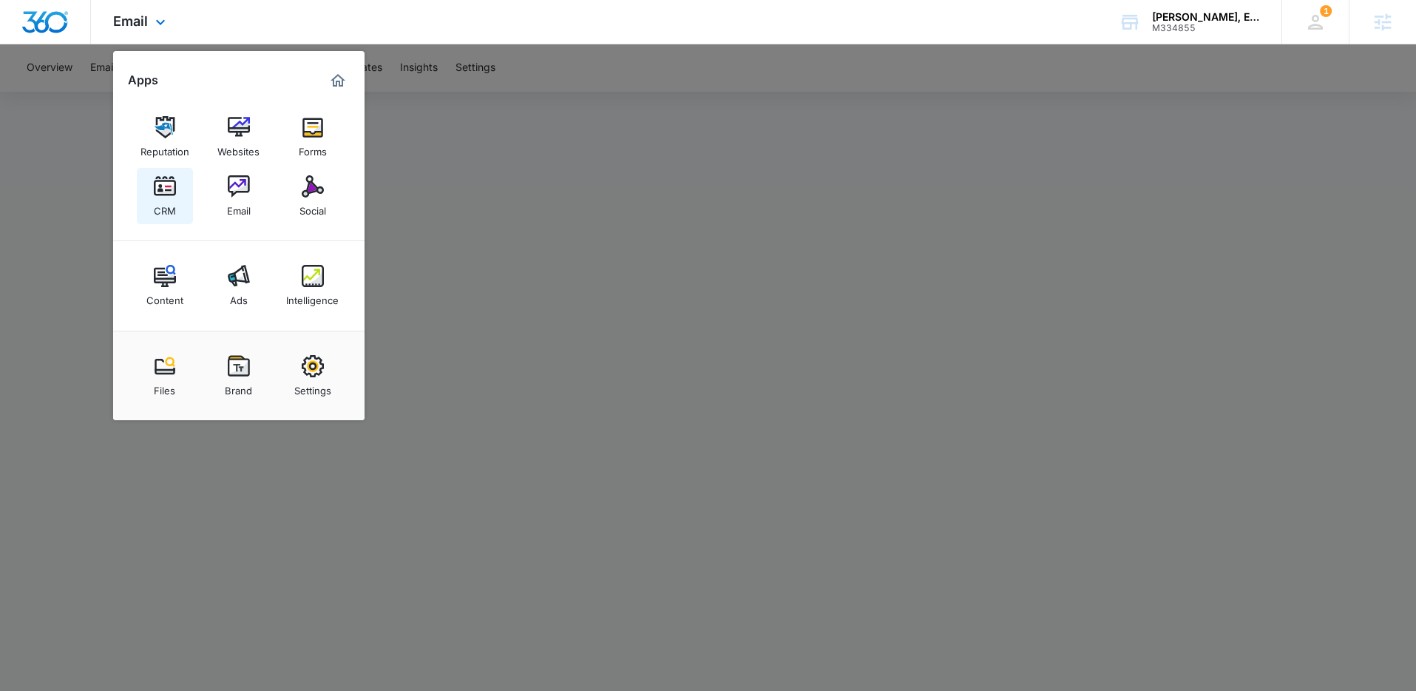
click at [149, 184] on link "CRM" at bounding box center [165, 196] width 56 height 56
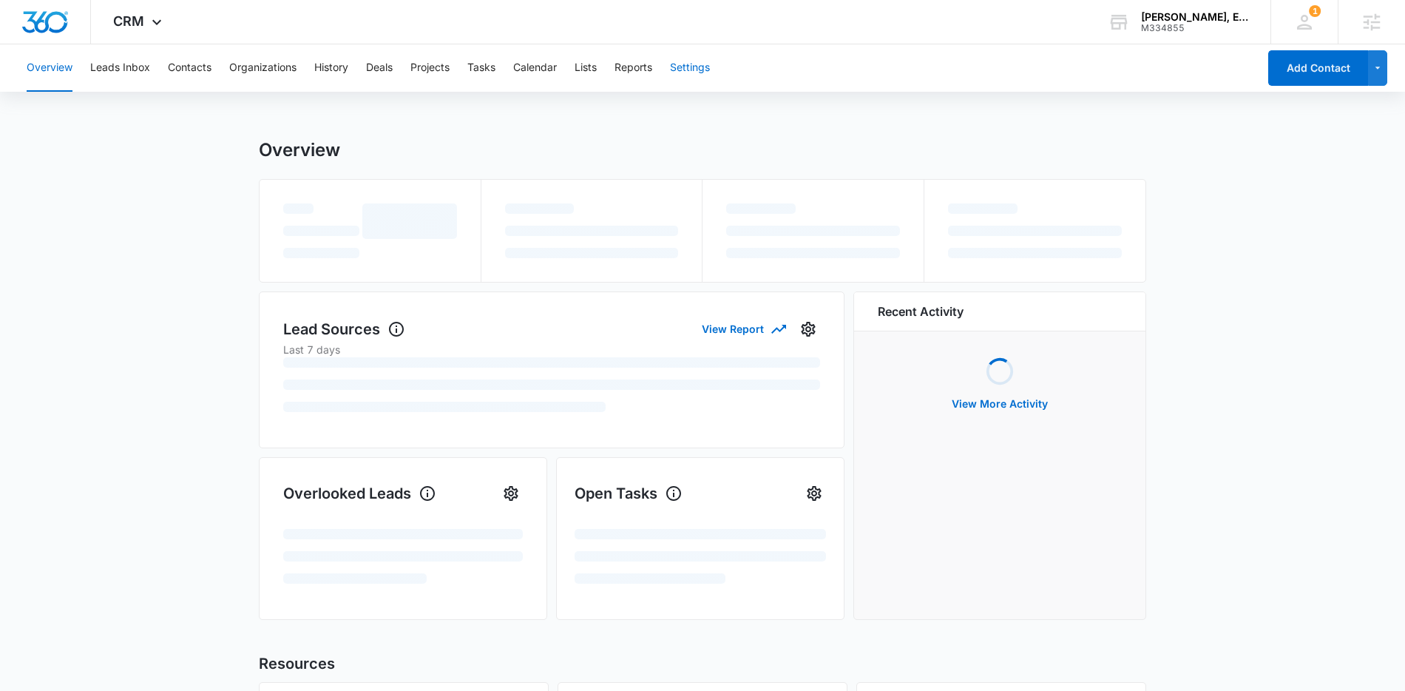
click at [691, 67] on button "Settings" at bounding box center [690, 67] width 40 height 47
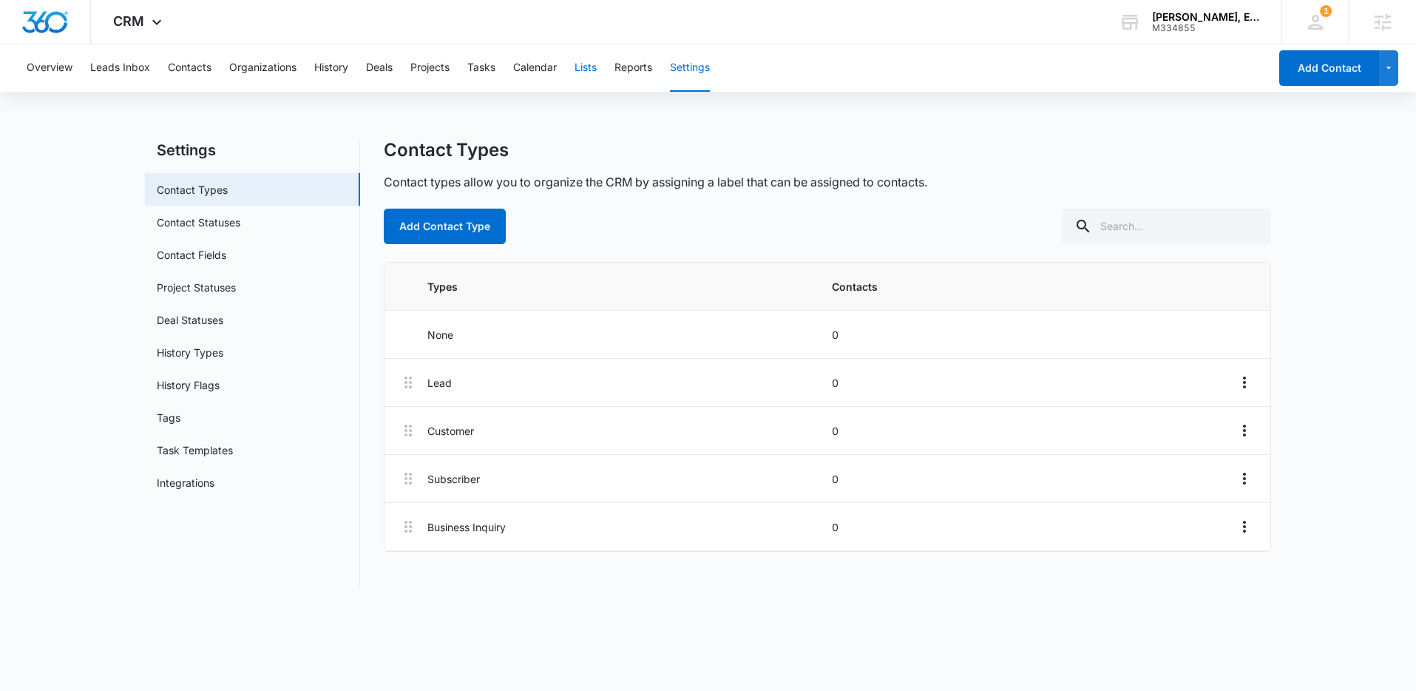
click at [586, 67] on button "Lists" at bounding box center [585, 67] width 22 height 47
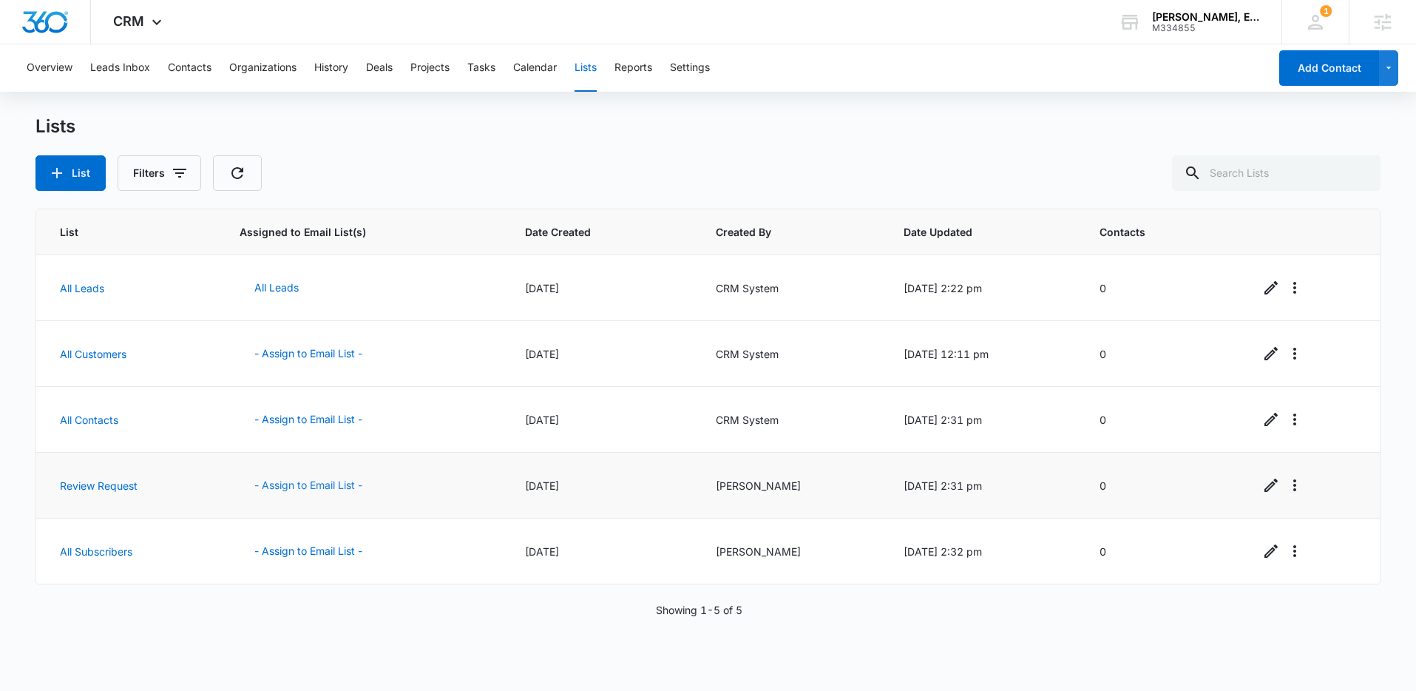
click at [302, 484] on button "- Assign to Email List -" at bounding box center [309, 484] width 138 height 35
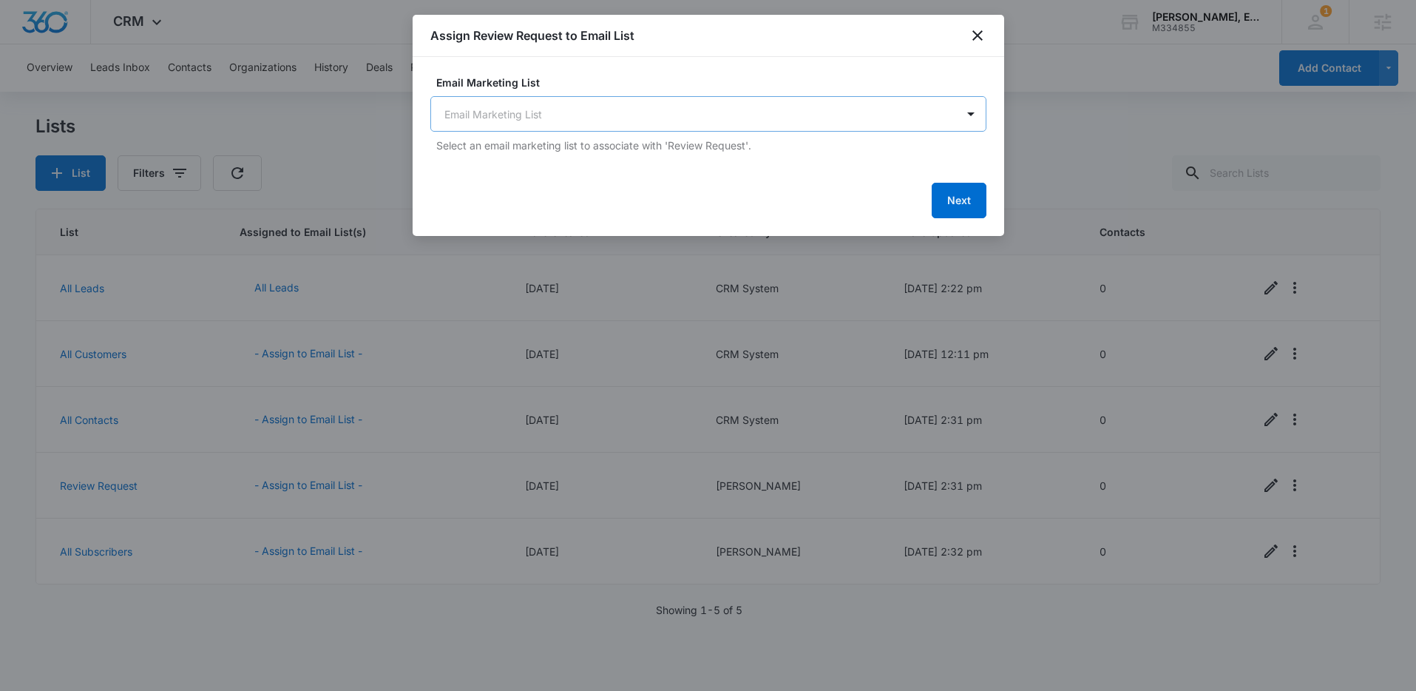
click at [719, 131] on body "CRM Apps Reputation Websites Forms CRM Email Social Content Ads Intelligence Fi…" at bounding box center [708, 345] width 1416 height 691
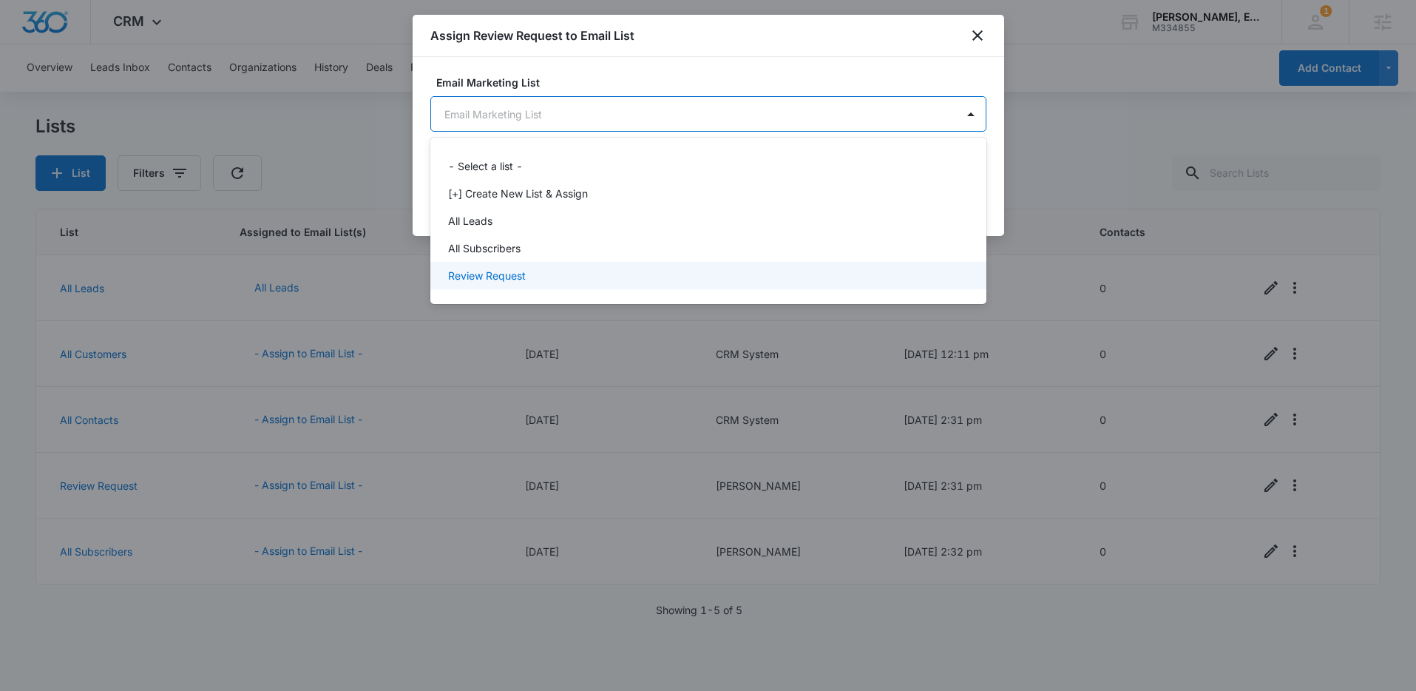
click at [530, 279] on div "Review Request" at bounding box center [707, 276] width 518 height 16
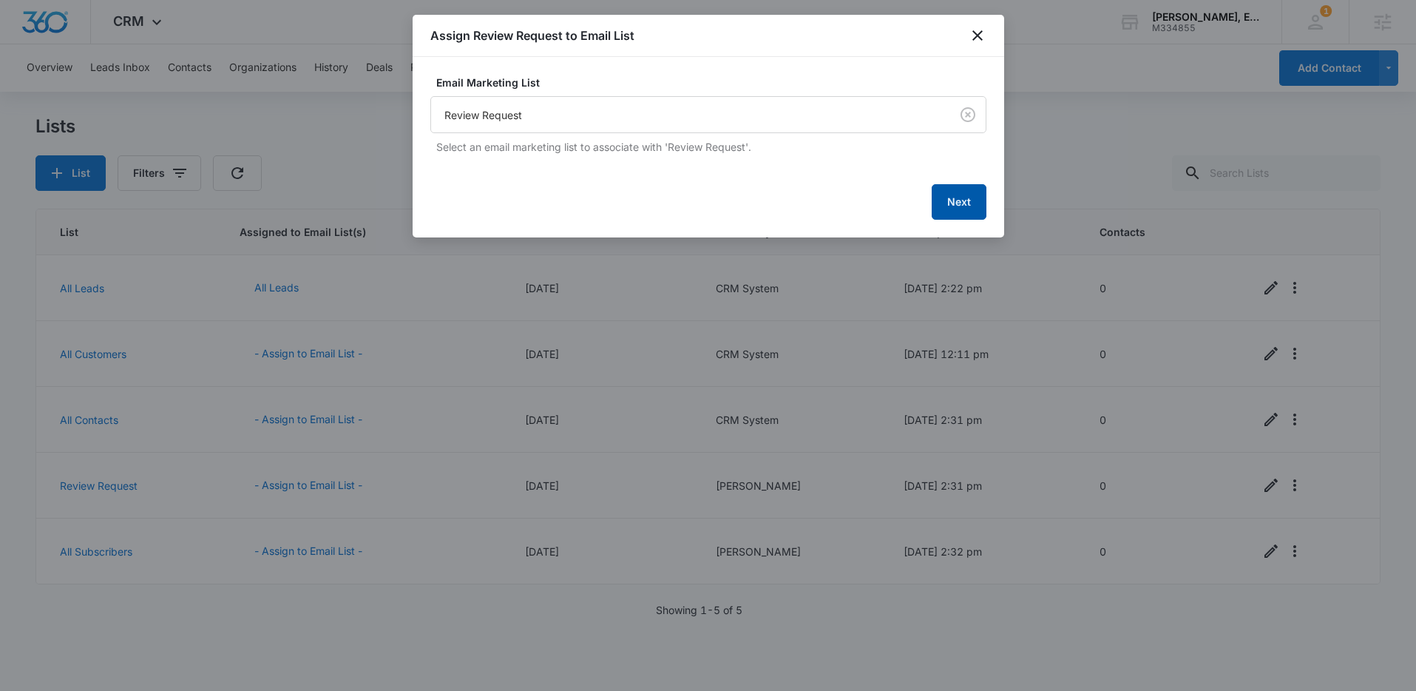
click at [951, 200] on button "Next" at bounding box center [959, 201] width 55 height 35
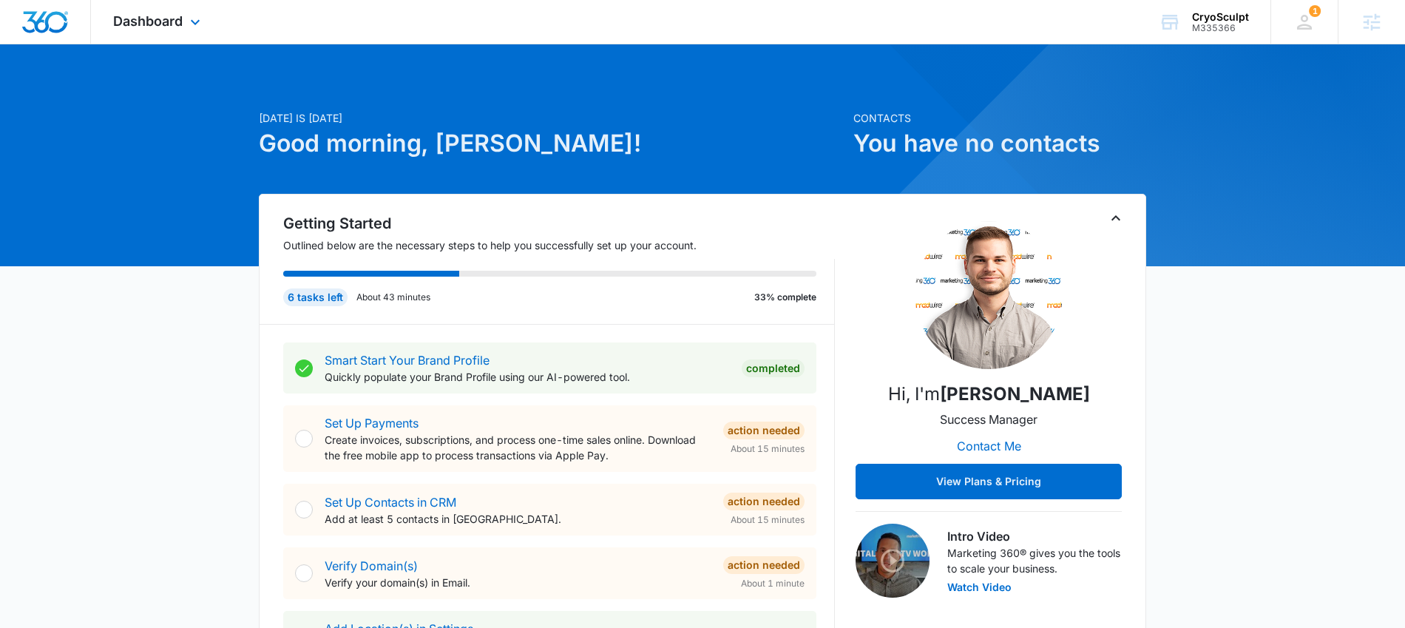
click at [163, 12] on div "Dashboard Apps Reputation Forms CRM Email Social Content Ads Intelligence Files…" at bounding box center [158, 22] width 135 height 44
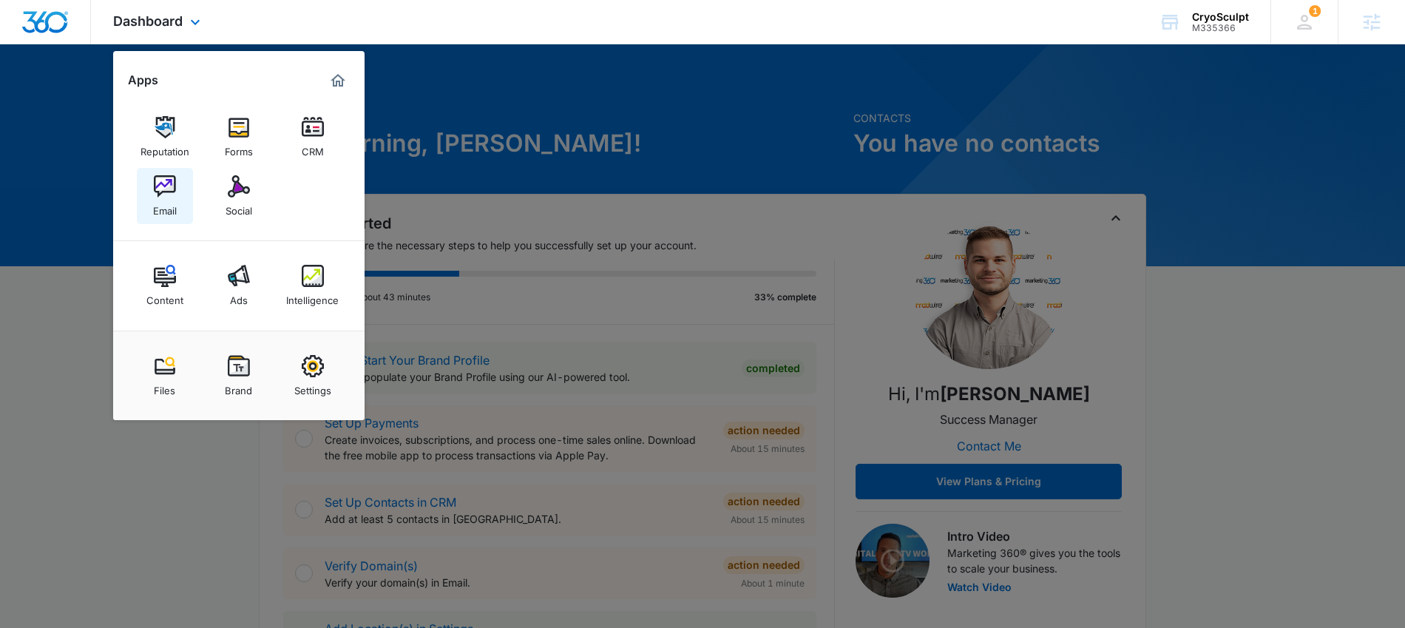
click at [160, 181] on img at bounding box center [165, 186] width 22 height 22
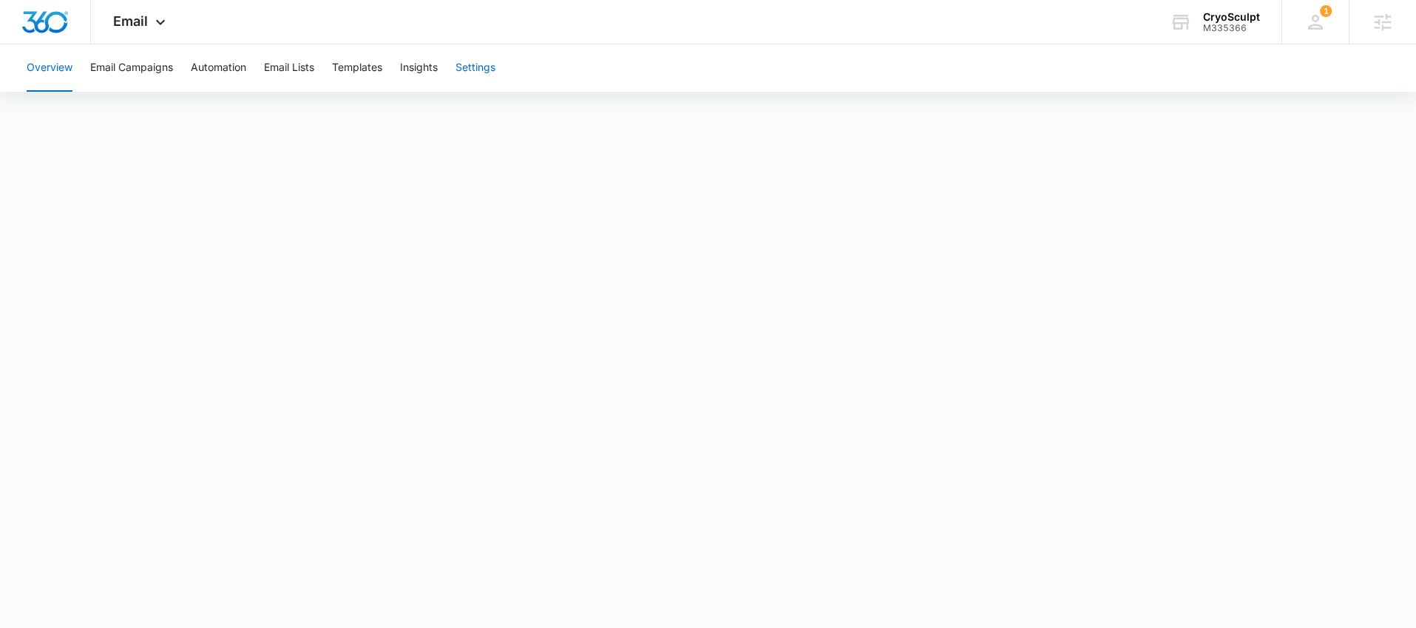
drag, startPoint x: 466, startPoint y: 67, endPoint x: 476, endPoint y: 72, distance: 11.6
click at [465, 67] on button "Settings" at bounding box center [475, 67] width 40 height 47
